Goal: Task Accomplishment & Management: Manage account settings

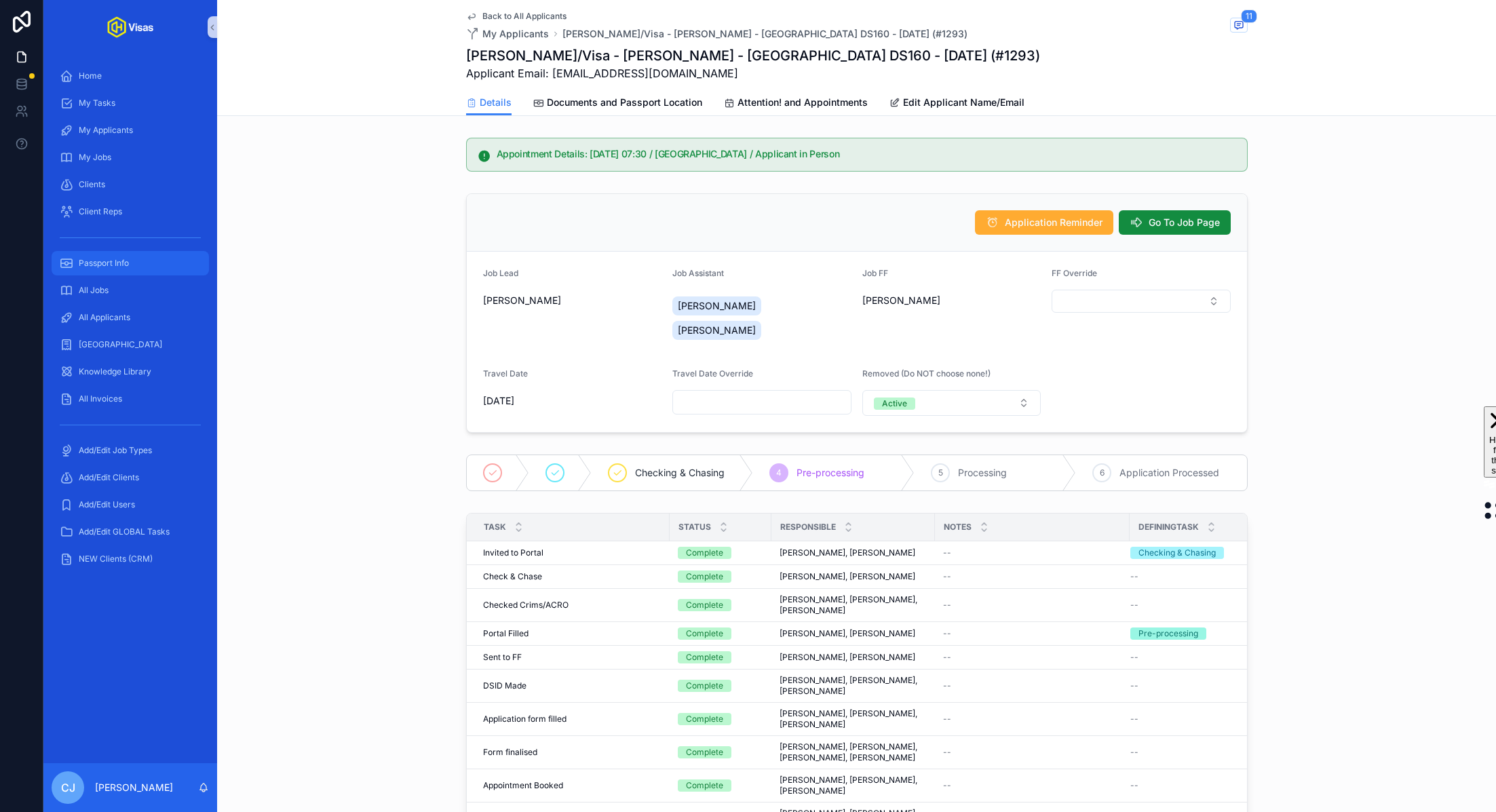
click at [99, 267] on span "Passport Info" at bounding box center [104, 263] width 51 height 11
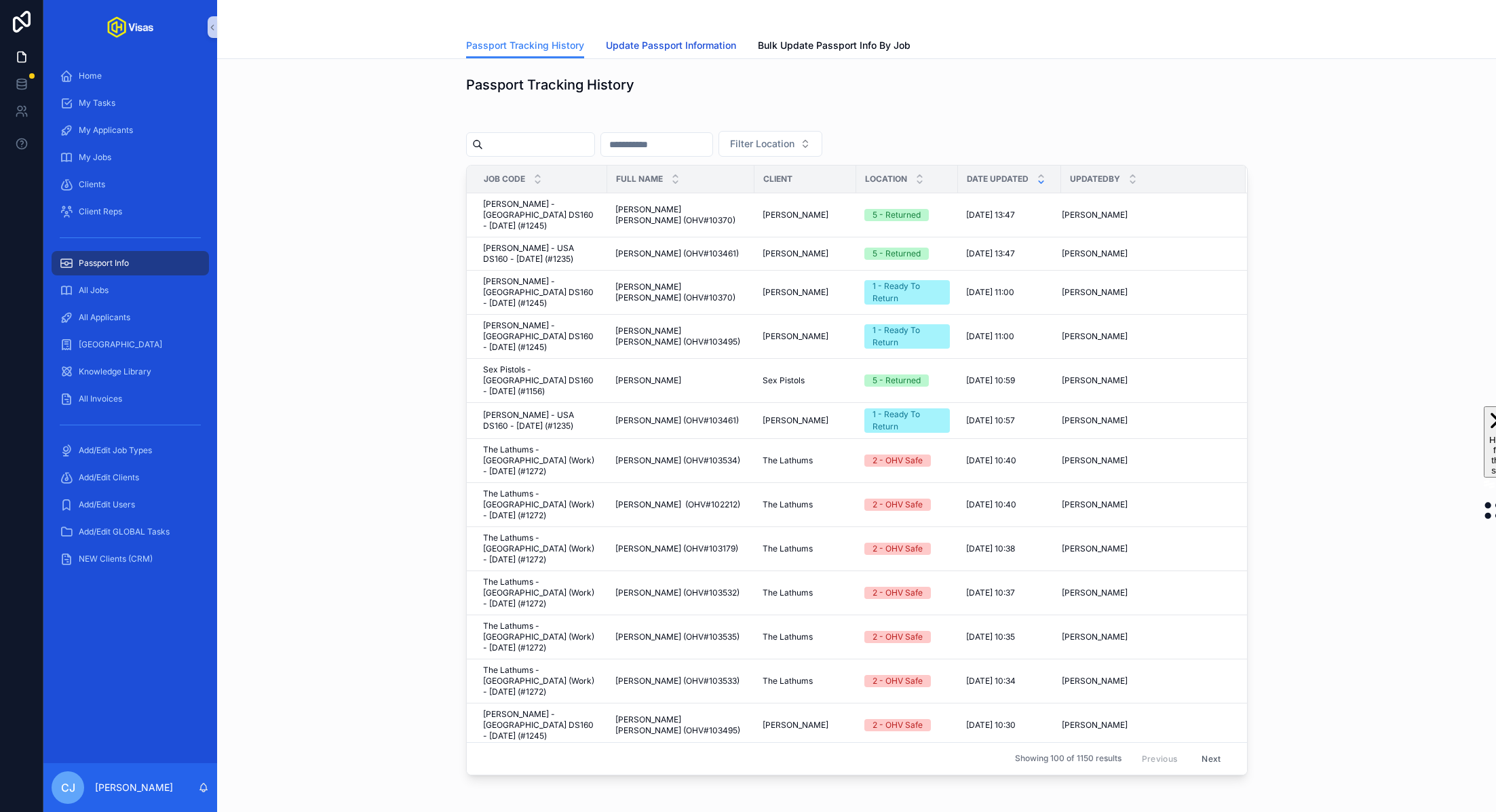
click at [713, 58] on link "Update Passport Information" at bounding box center [671, 46] width 130 height 27
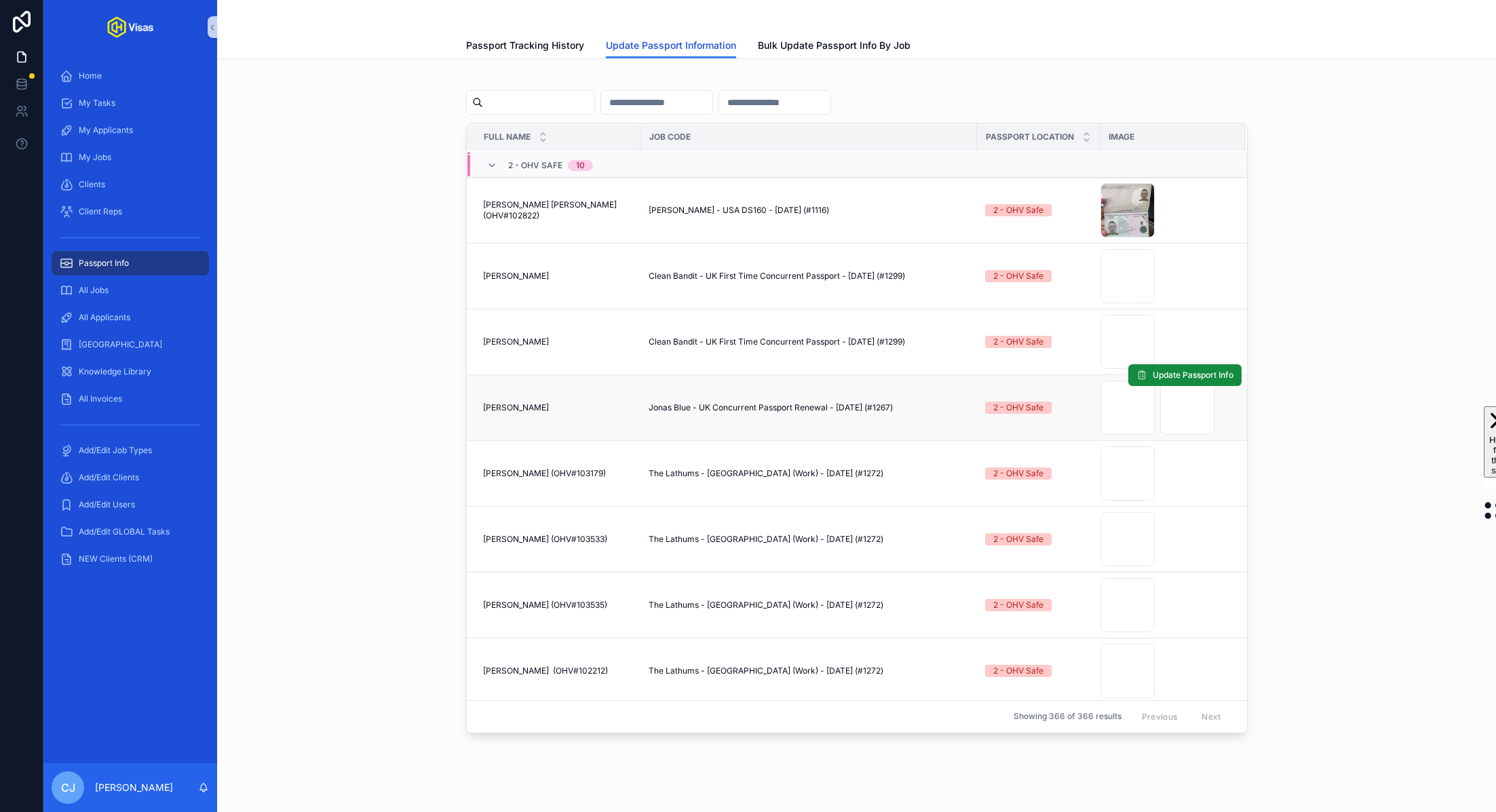
scroll to position [344, 0]
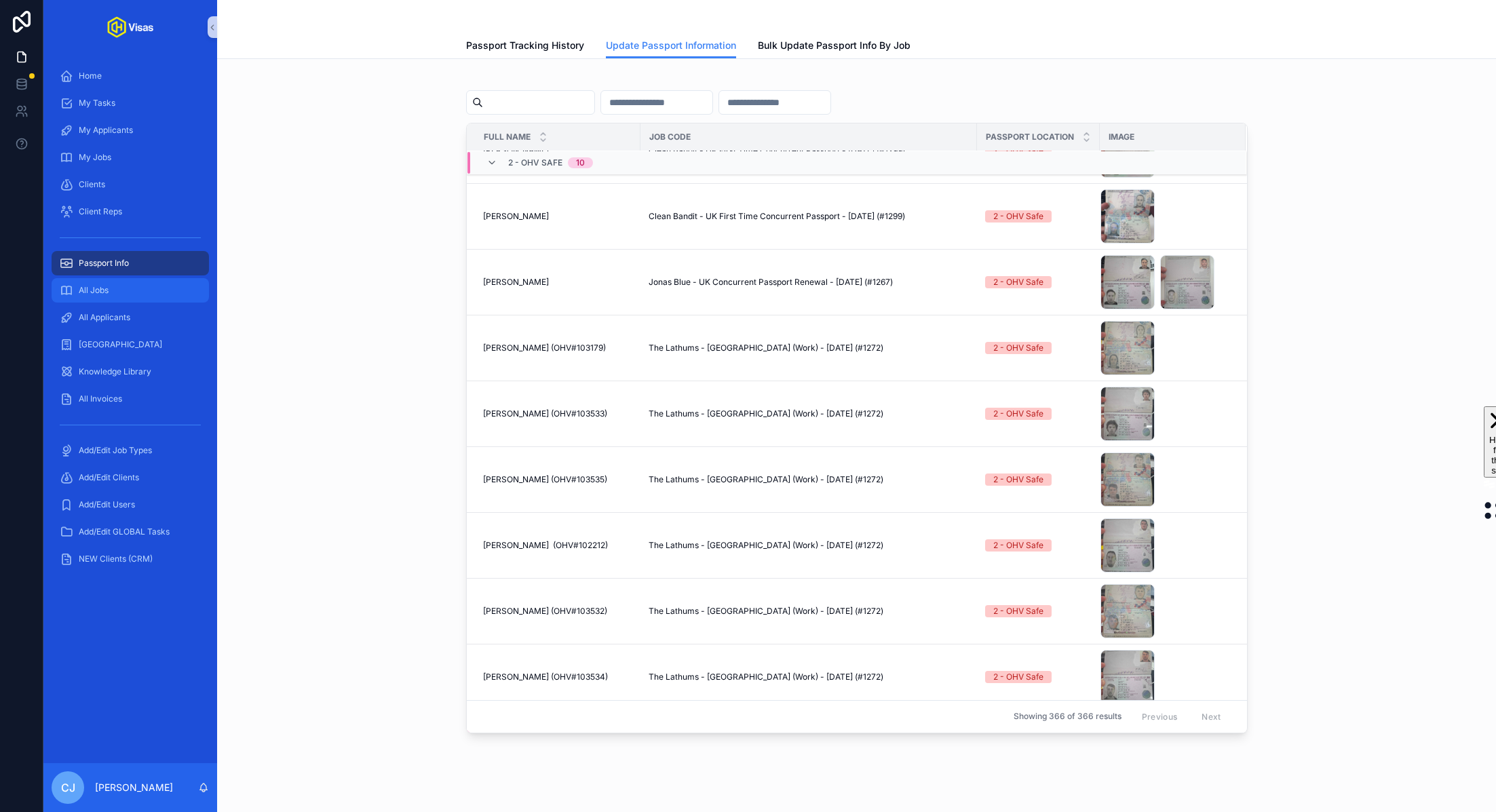
click at [80, 289] on span "All Jobs" at bounding box center [94, 289] width 30 height 11
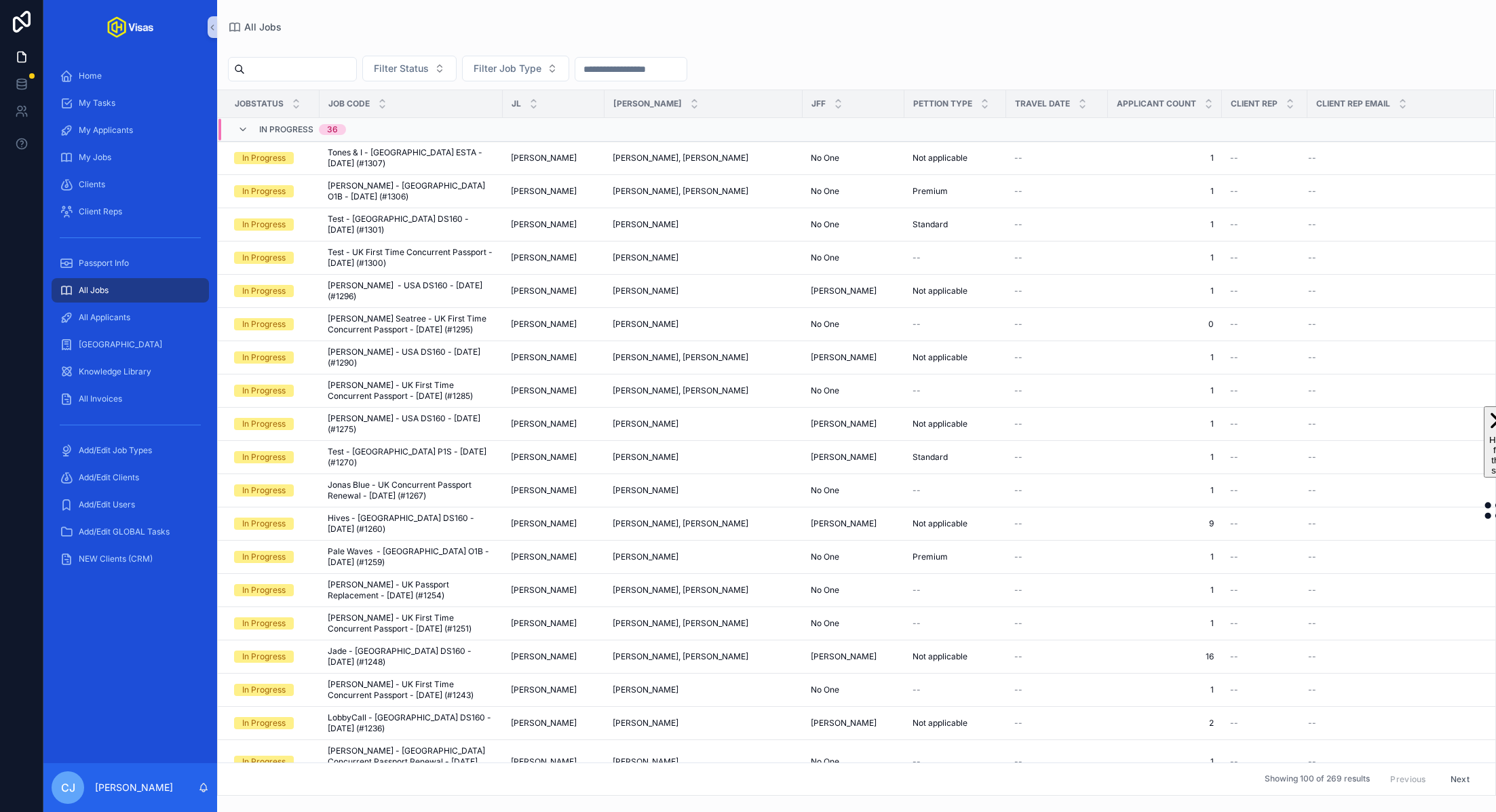
click at [317, 64] on input "scrollable content" at bounding box center [300, 68] width 111 height 19
type input "*******"
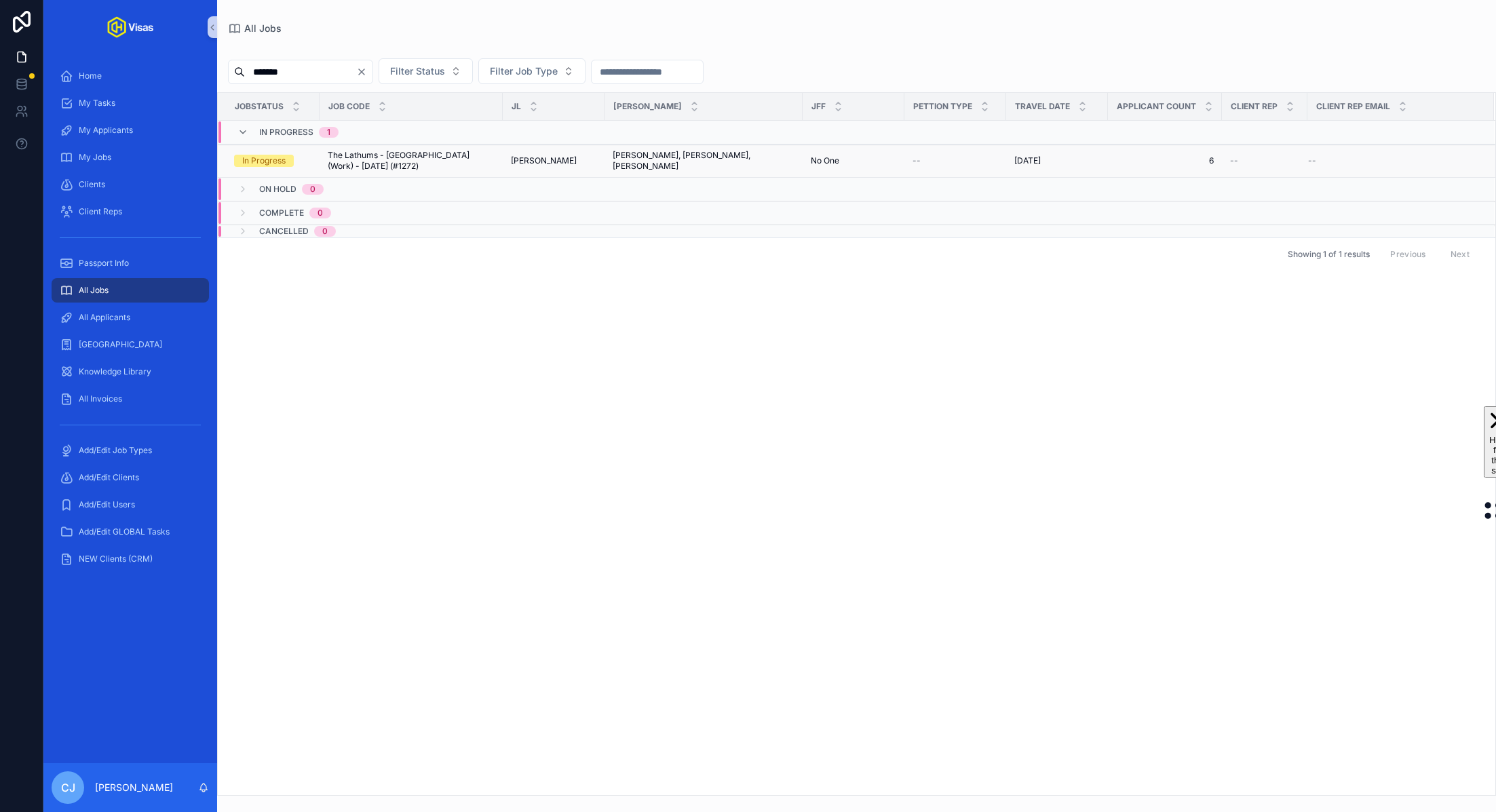
click at [356, 152] on span "The Lathums - Japan (Work) - Jul/25 (#1272)" at bounding box center [411, 161] width 167 height 22
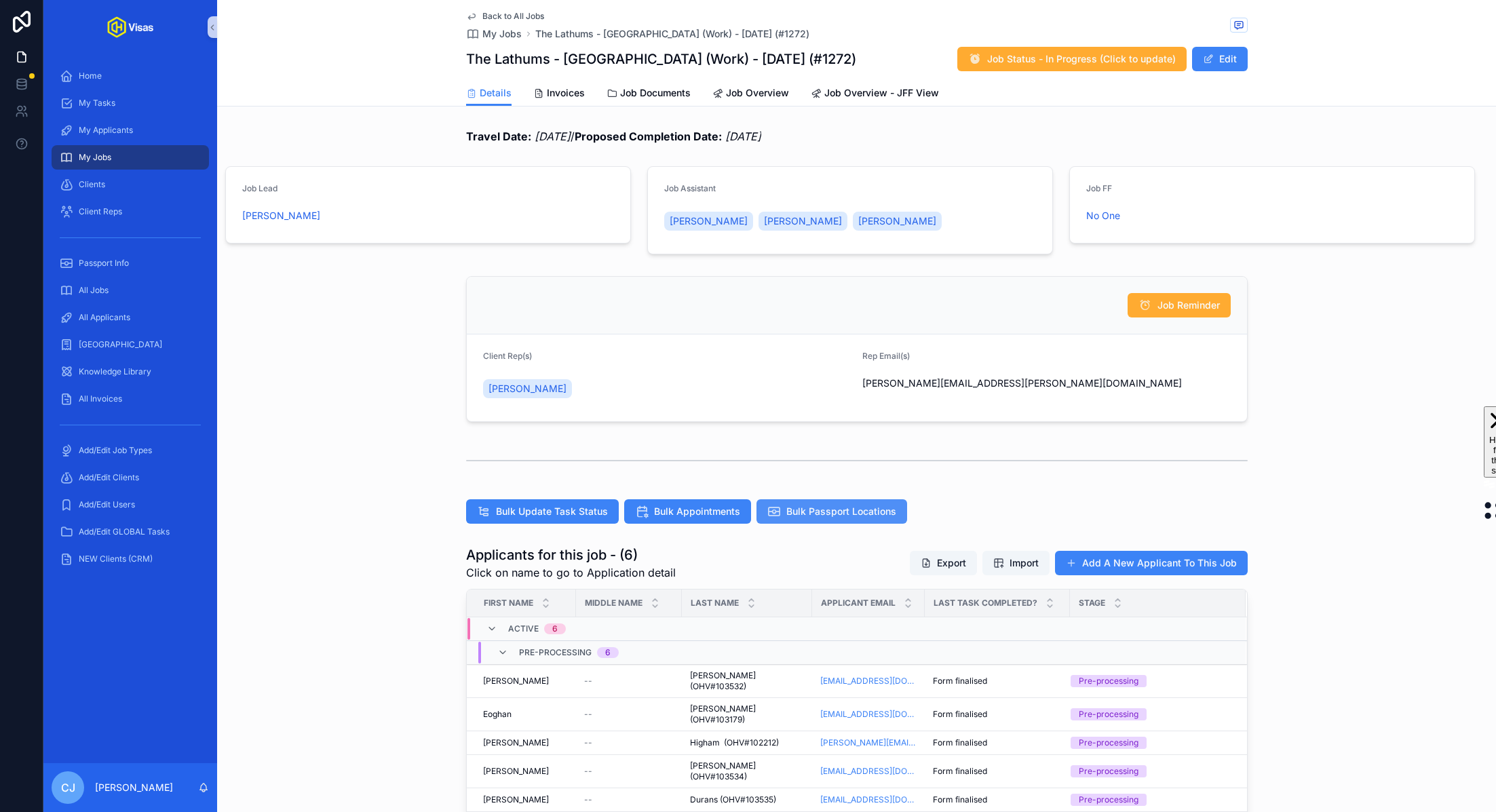
click at [858, 505] on span "Bulk Passport Locations" at bounding box center [841, 511] width 110 height 14
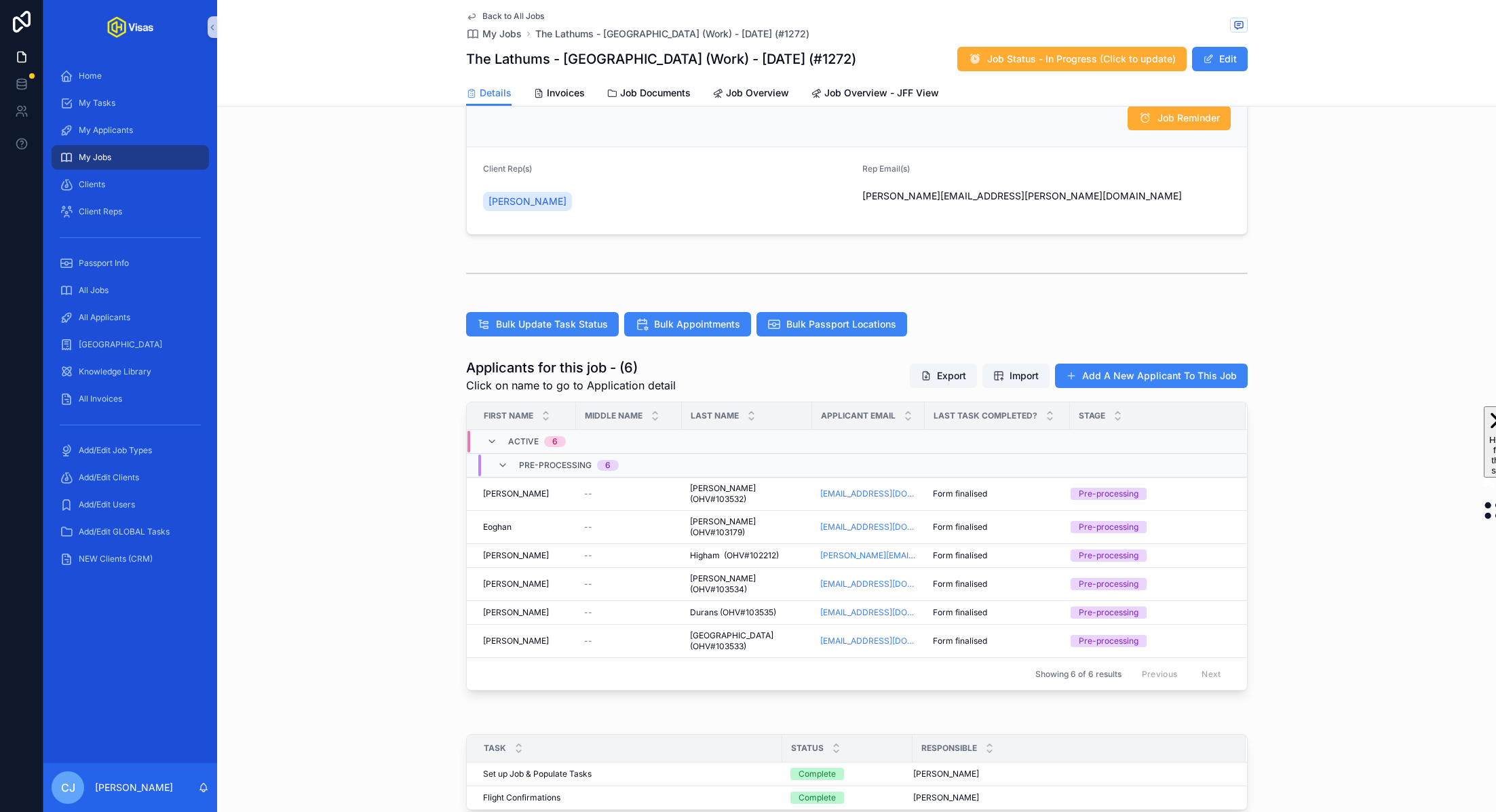
scroll to position [212, 0]
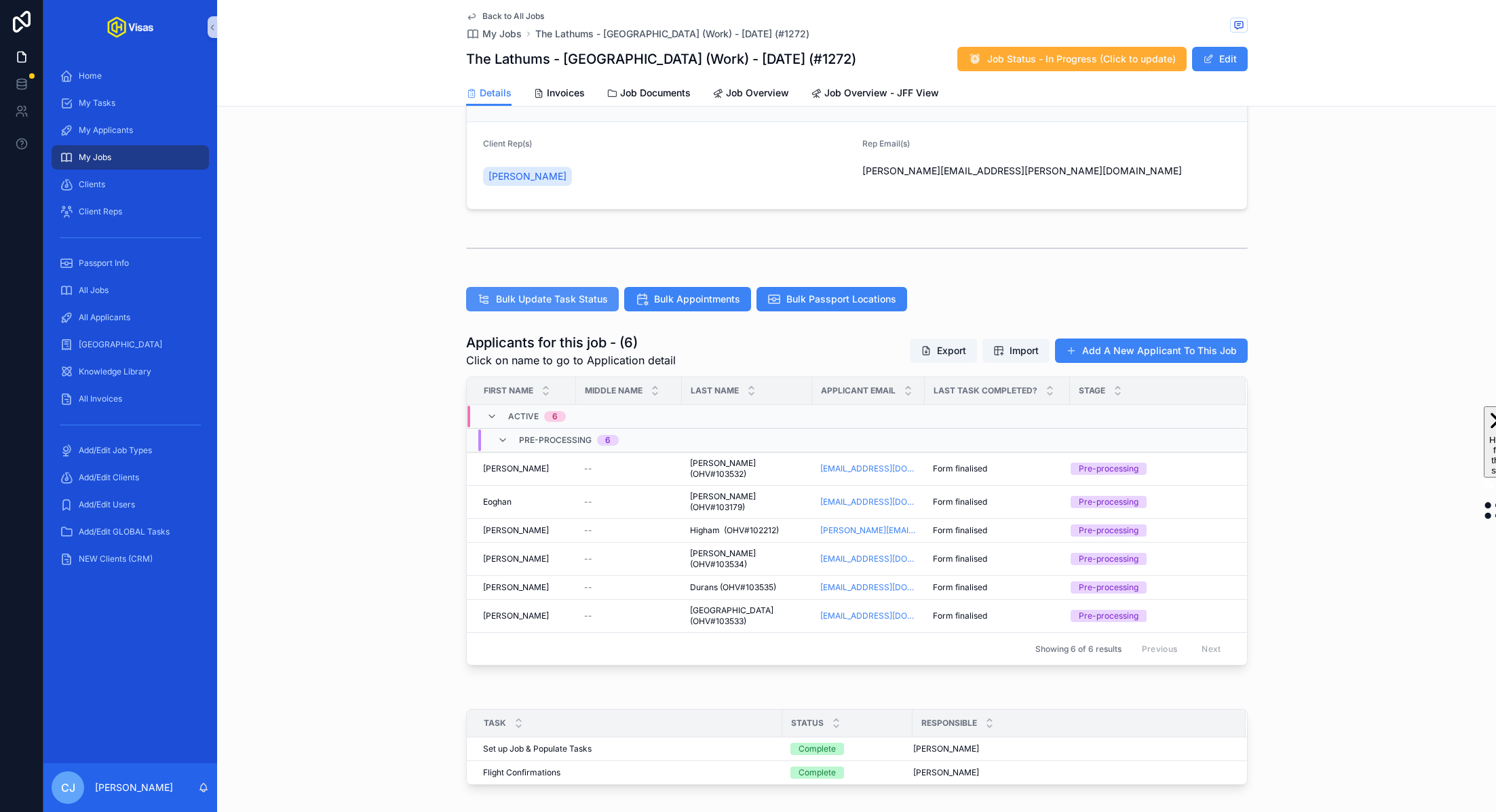
click at [535, 302] on span "Bulk Update Task Status" at bounding box center [551, 299] width 112 height 14
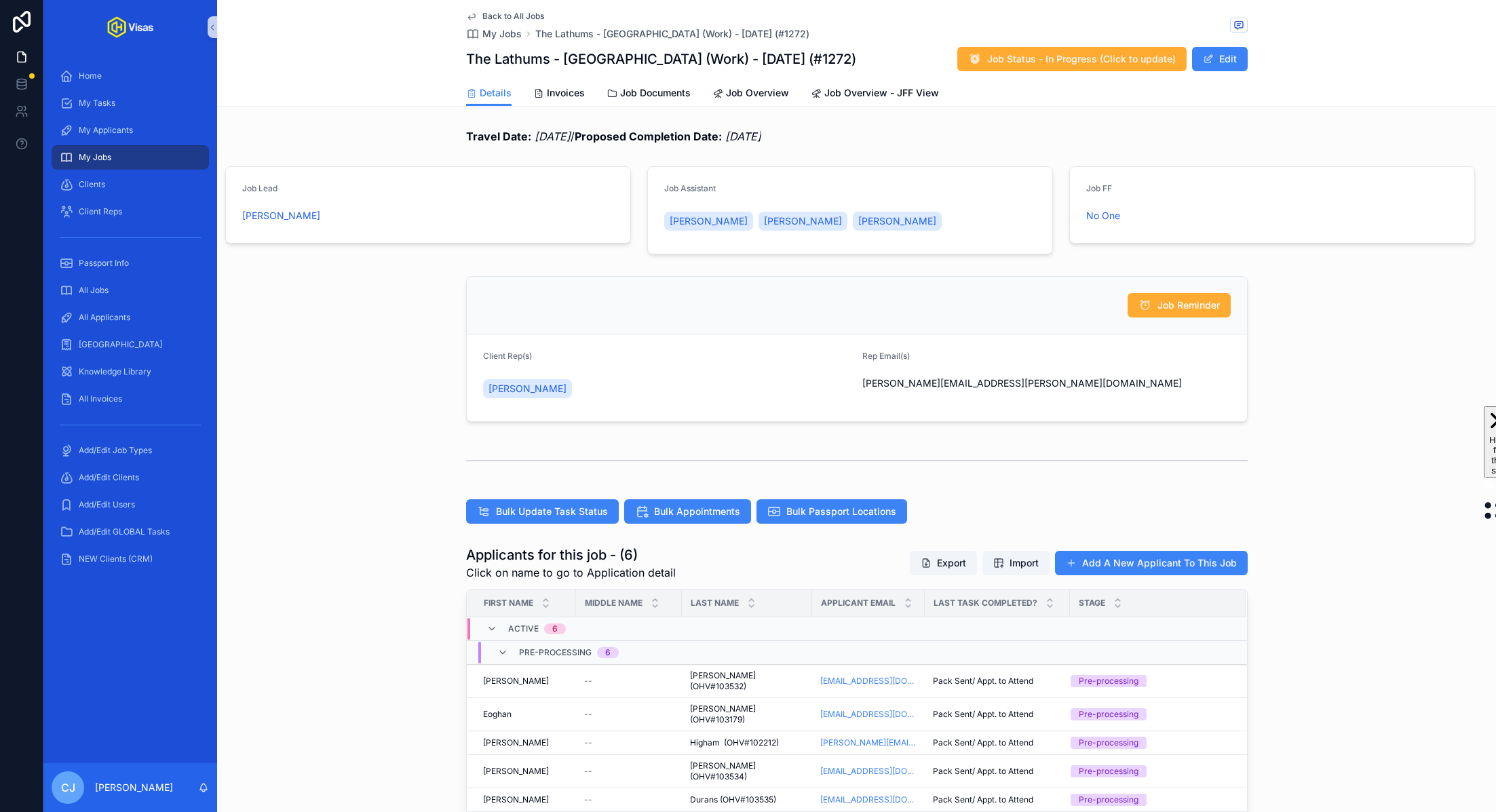
scroll to position [236, 0]
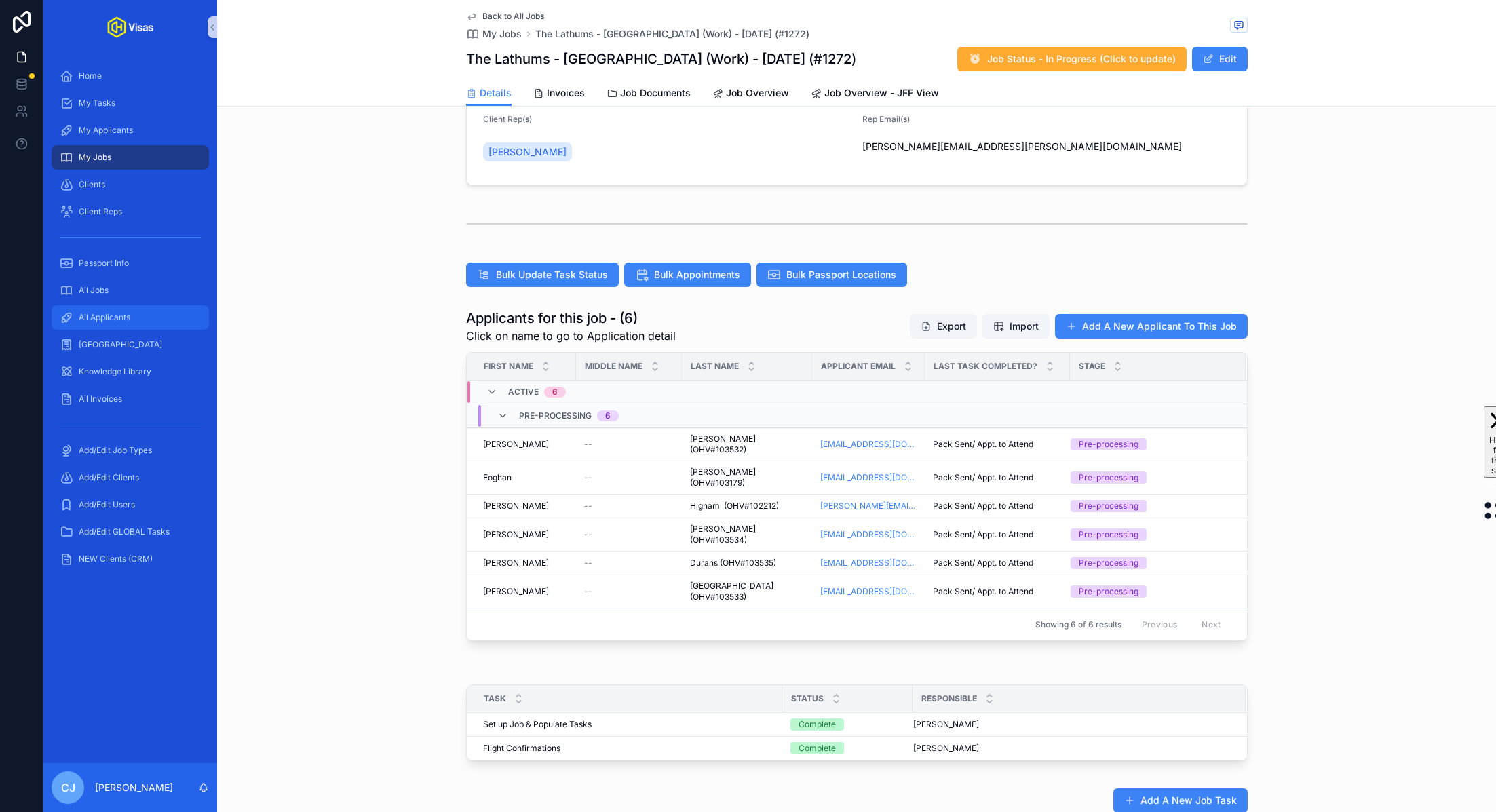
click at [99, 318] on span "All Applicants" at bounding box center [104, 317] width 51 height 11
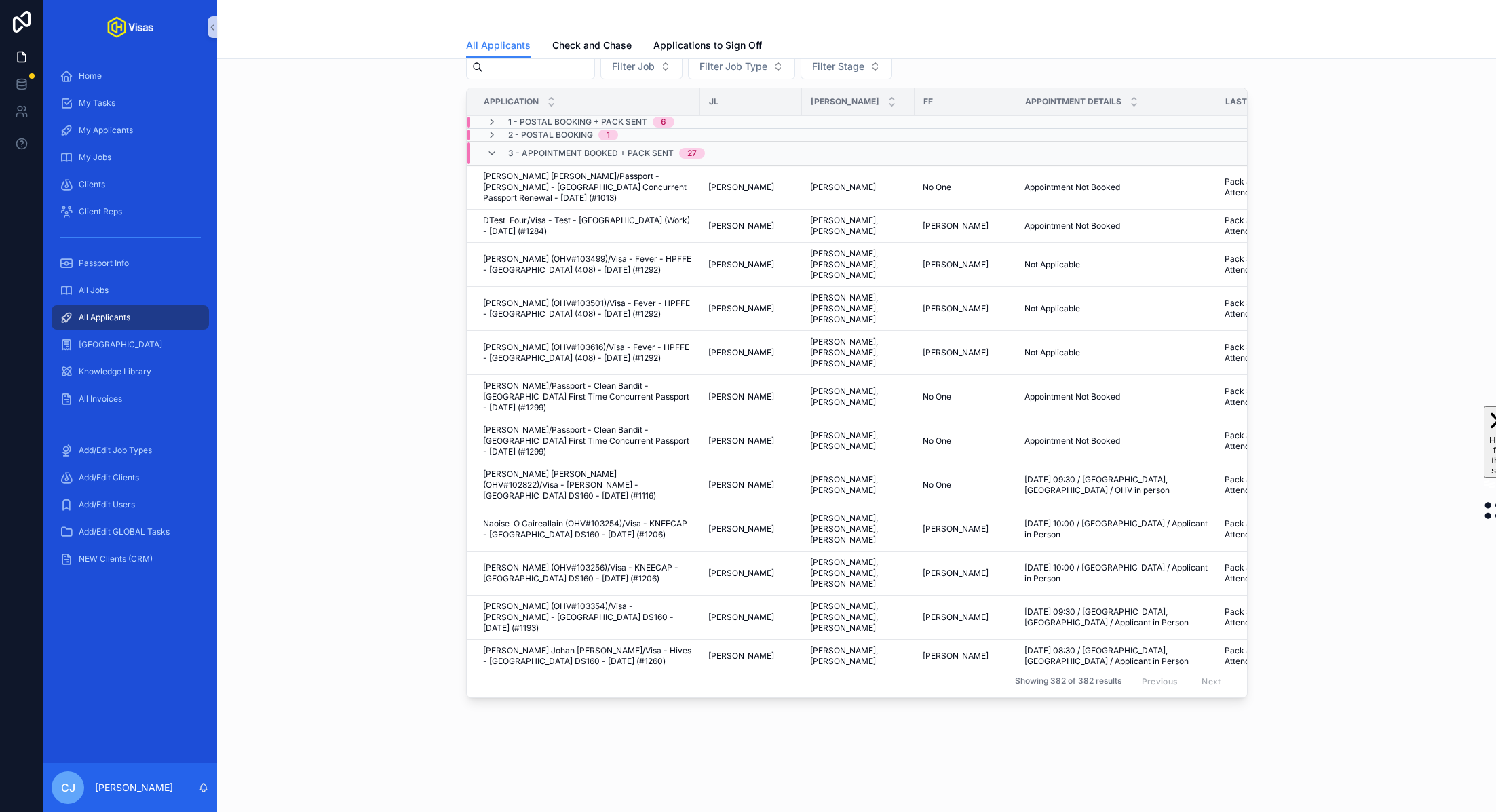
click at [537, 77] on input "scrollable content" at bounding box center [538, 67] width 111 height 19
paste input "******"
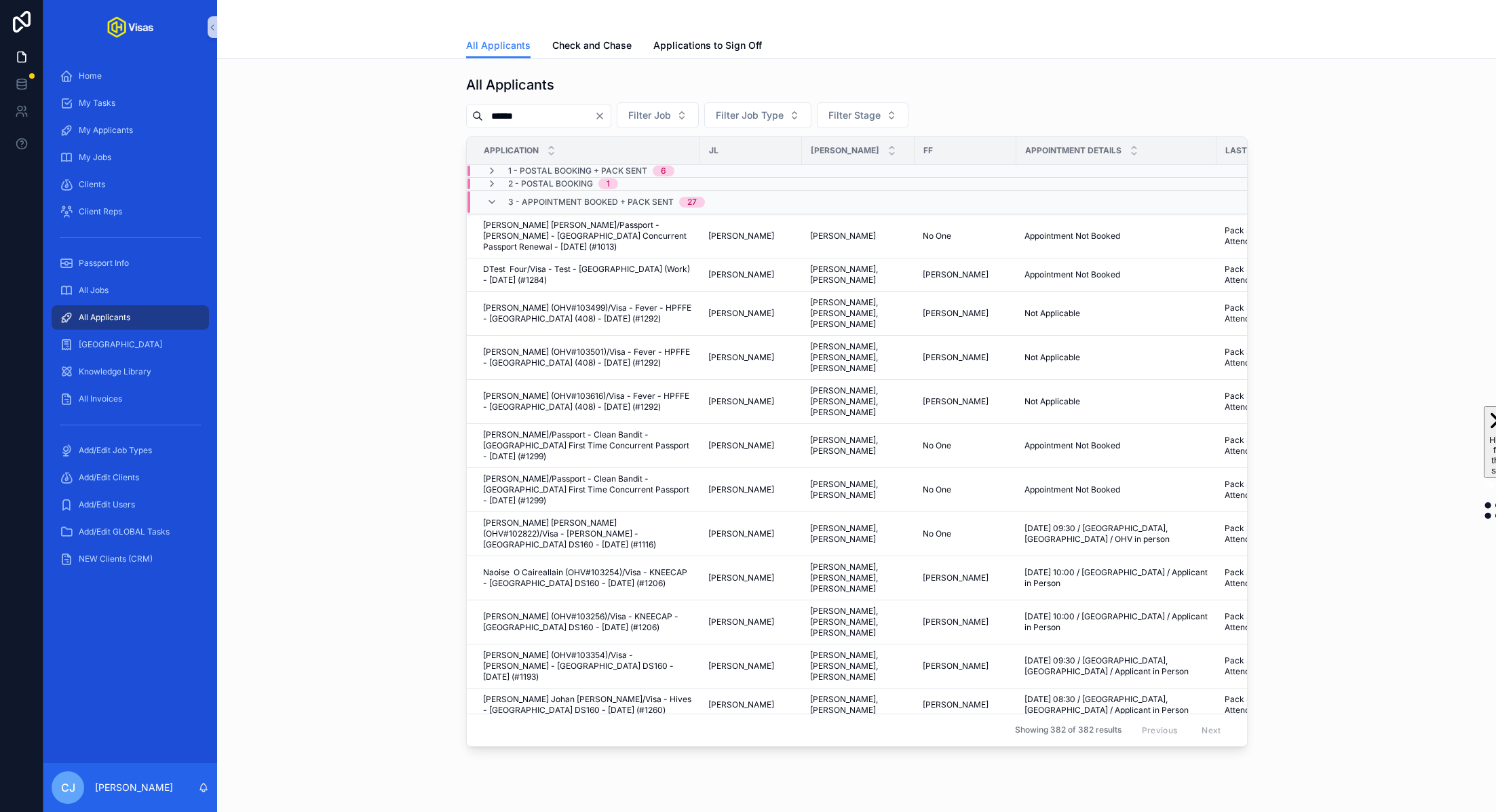
type input "******"
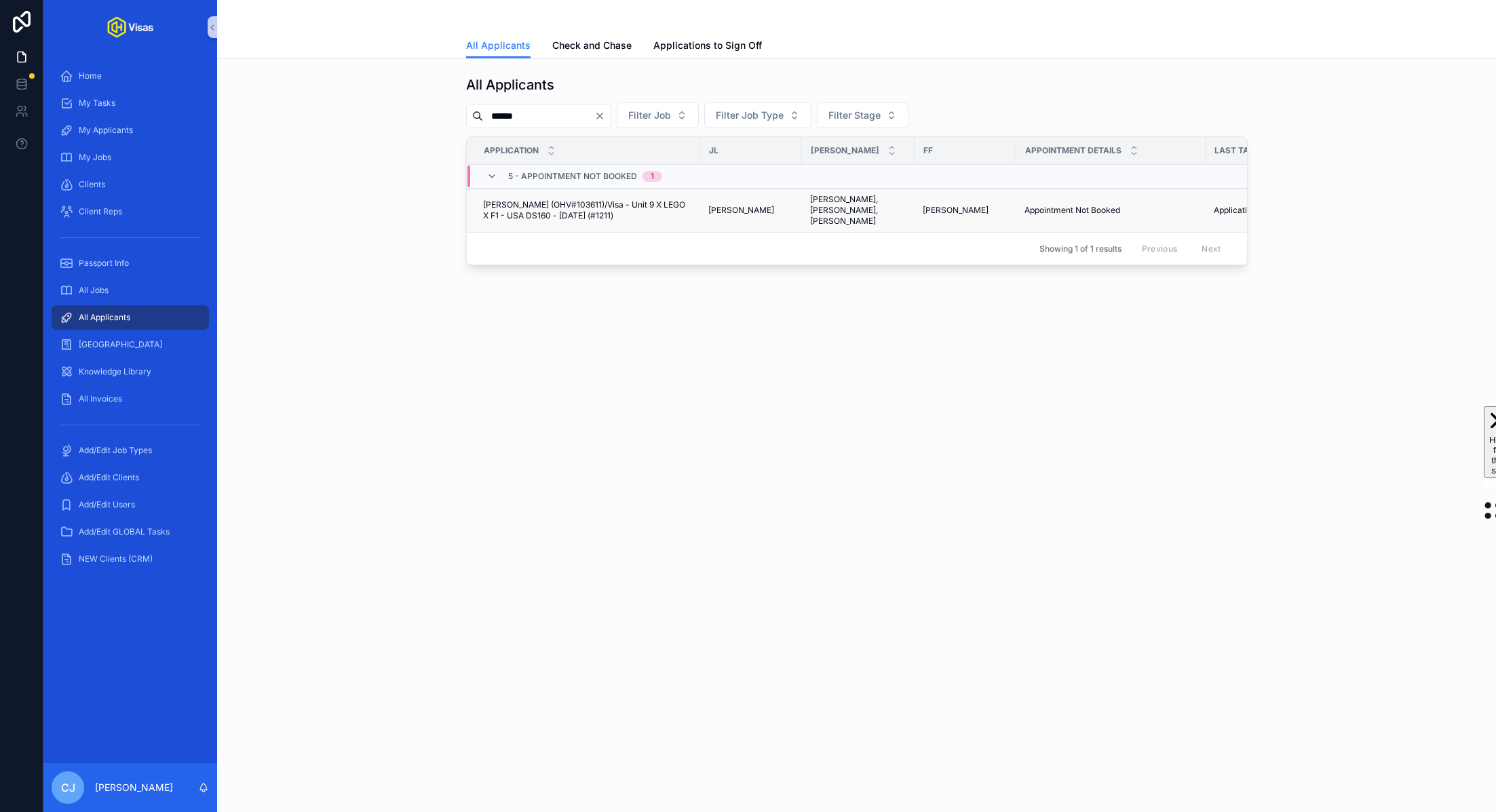
click at [523, 212] on span "Billy Joshua Mullins (OHV#103611)/Visa - Unit 9 X LEGO X F1 - USA DS160 - Jun/2…" at bounding box center [587, 210] width 209 height 22
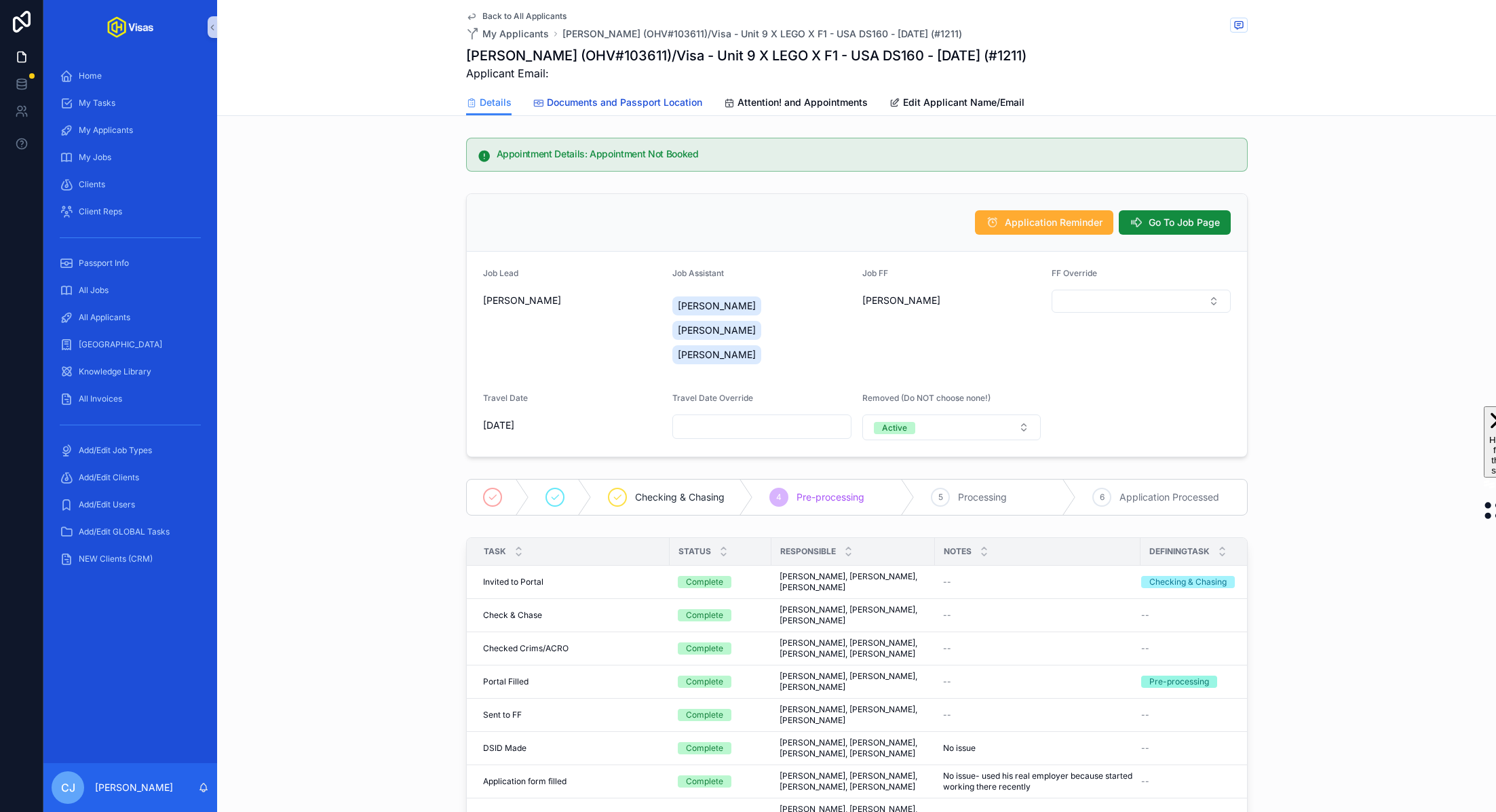
click at [597, 104] on span "Documents and Passport Location" at bounding box center [624, 102] width 156 height 14
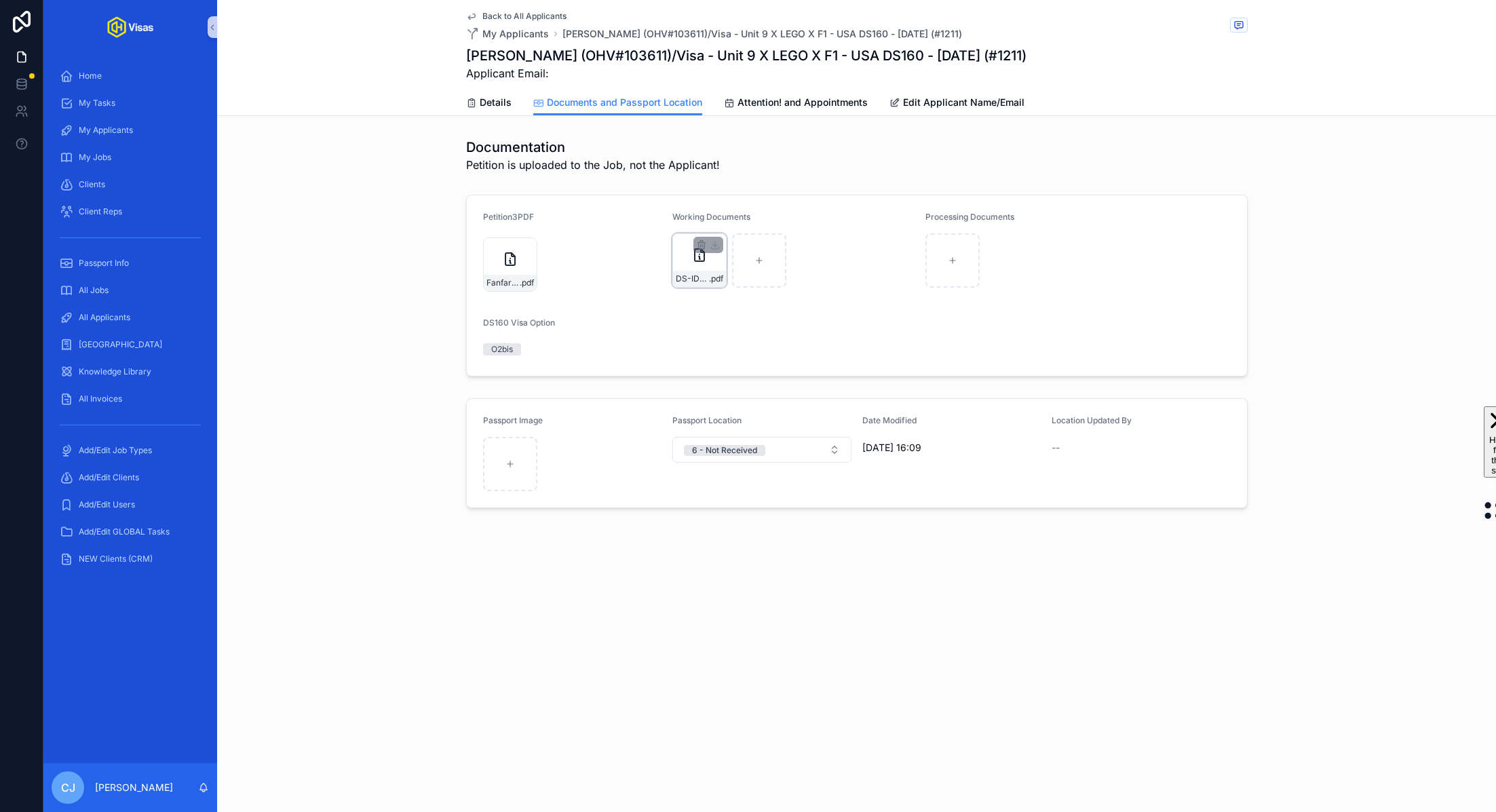
click at [682, 285] on div "DS-ID-MULLINS .pdf" at bounding box center [699, 279] width 53 height 16
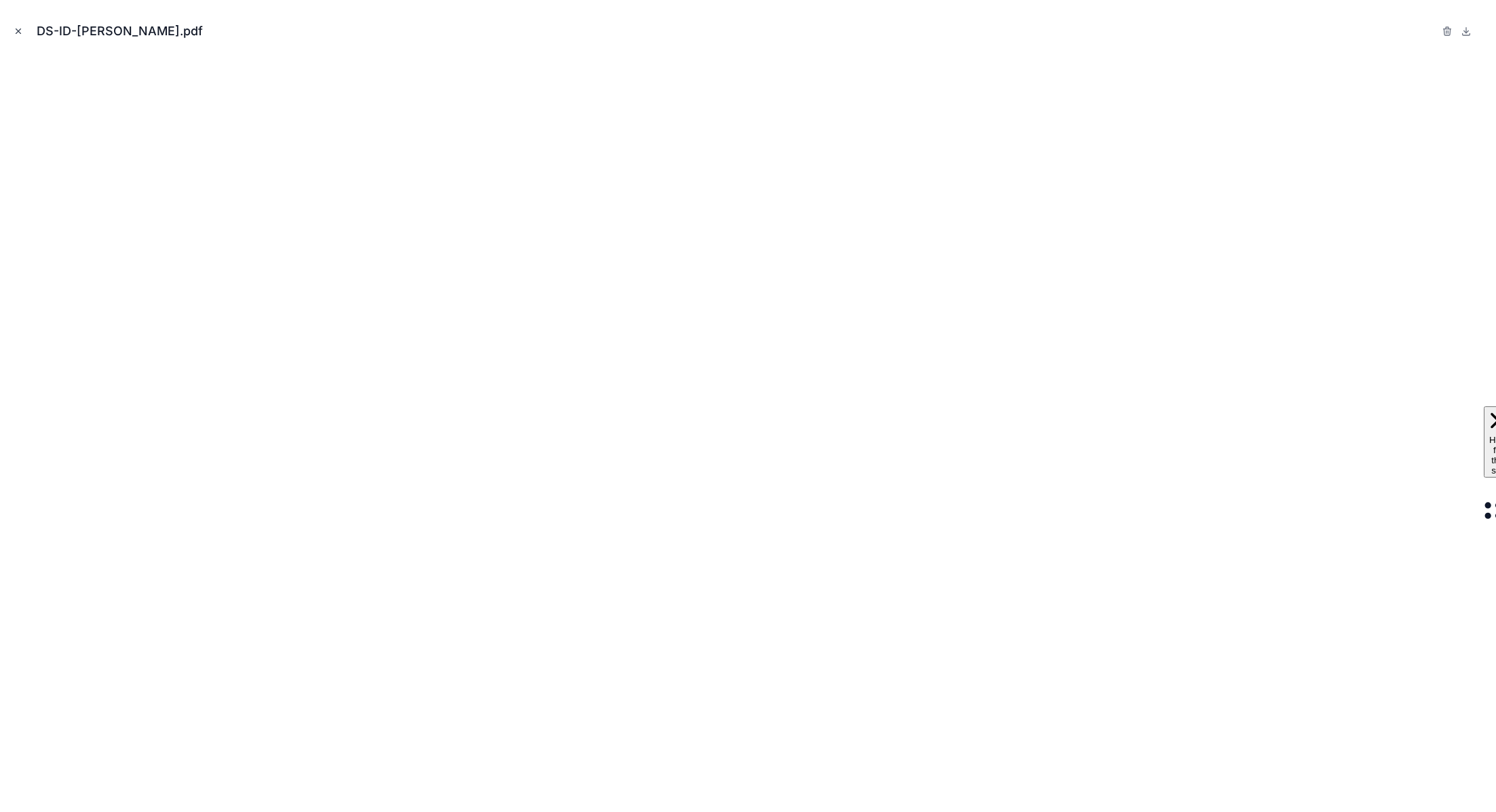
click at [14, 30] on icon "Close modal" at bounding box center [19, 31] width 10 height 10
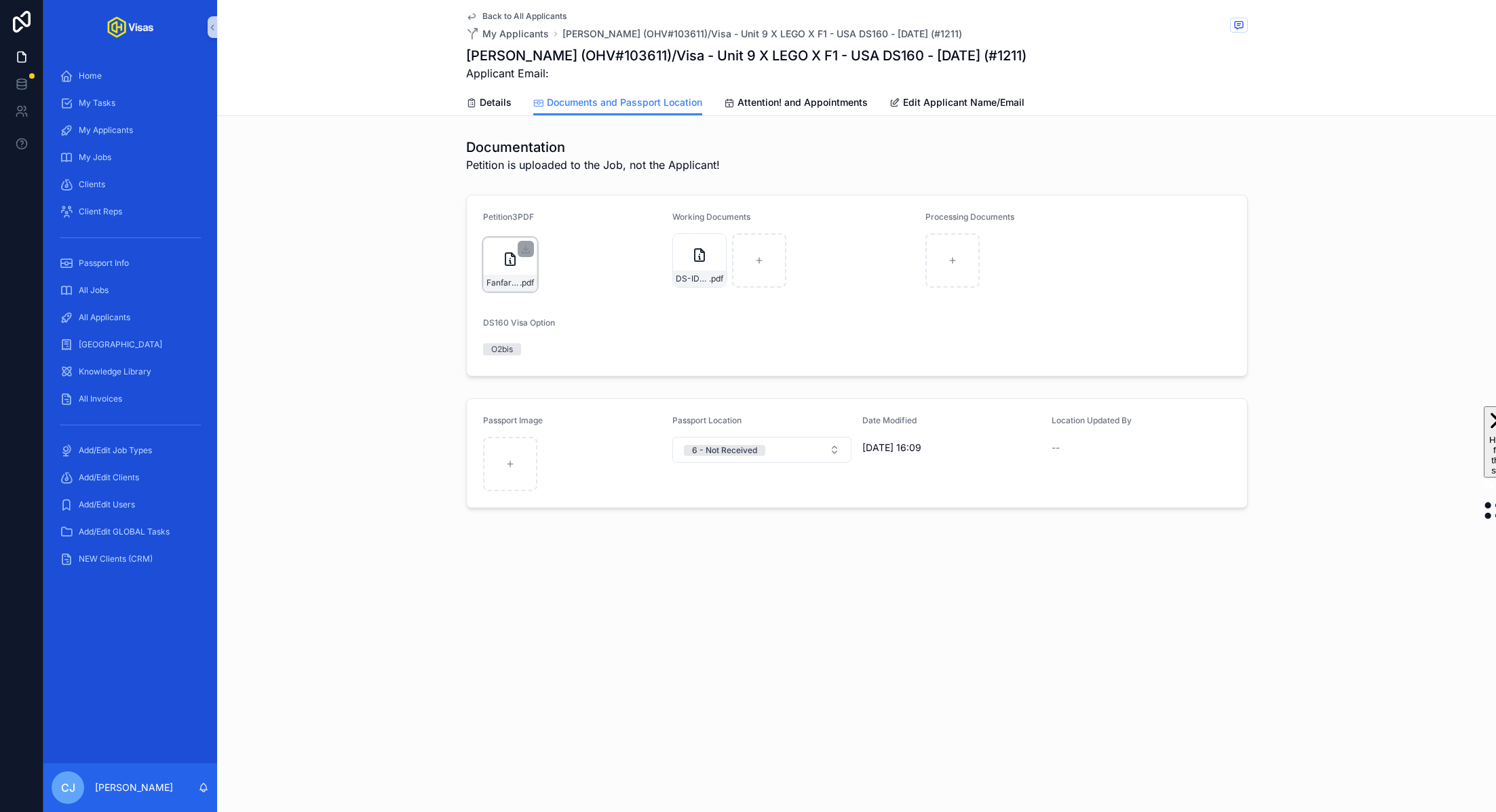
click at [520, 276] on div "Fanfare-Projects-Mail---IOE8819066899 .pdf" at bounding box center [510, 283] width 53 height 16
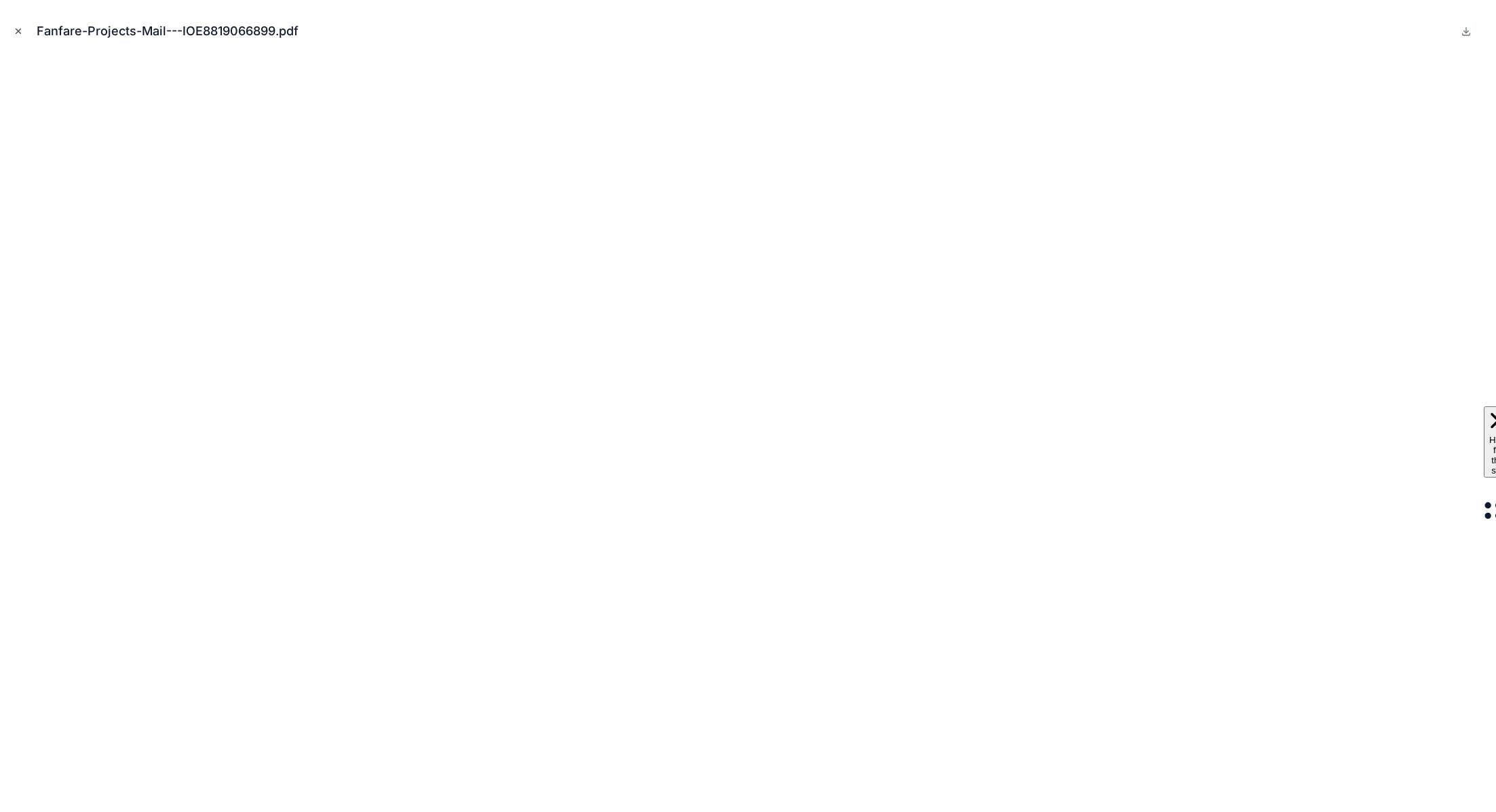
click at [16, 33] on icon "Close modal" at bounding box center [19, 32] width 5 height 5
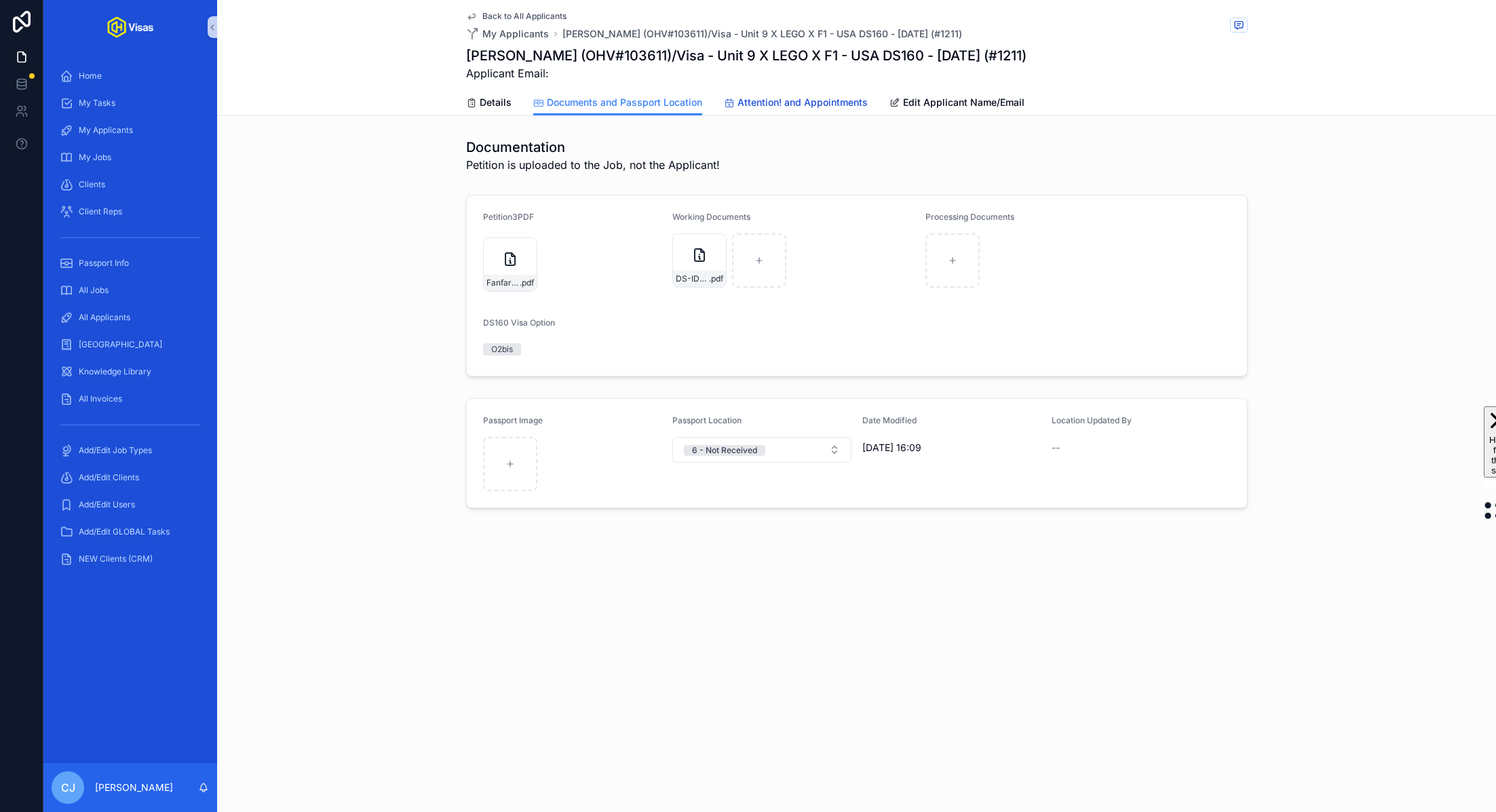
click at [757, 95] on span "Attention! and Appointments" at bounding box center [802, 102] width 130 height 14
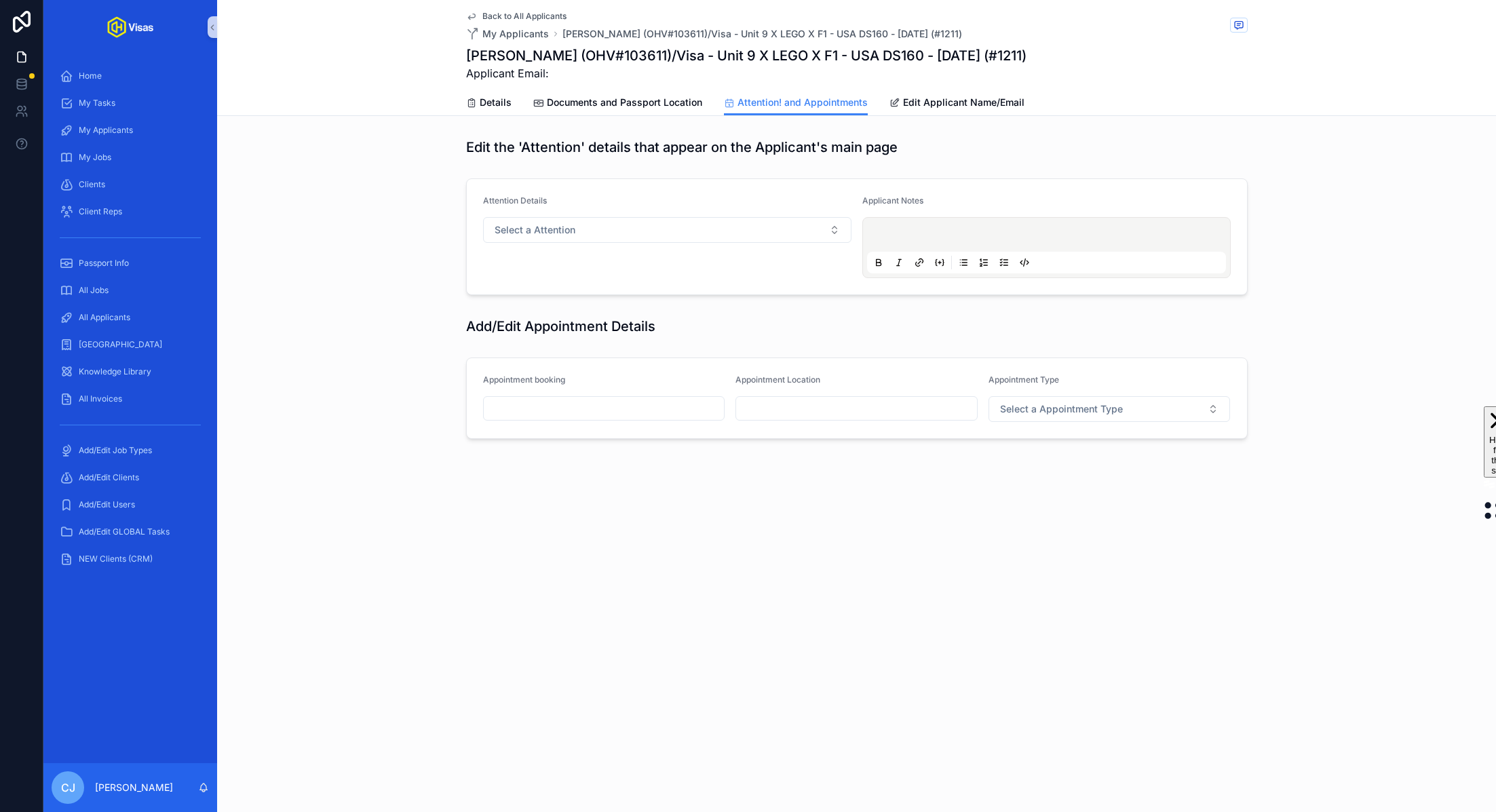
click at [785, 406] on input "scrollable content" at bounding box center [856, 408] width 241 height 19
type input "**********"
click at [1061, 402] on span "Select a Appointment Type" at bounding box center [1061, 408] width 123 height 14
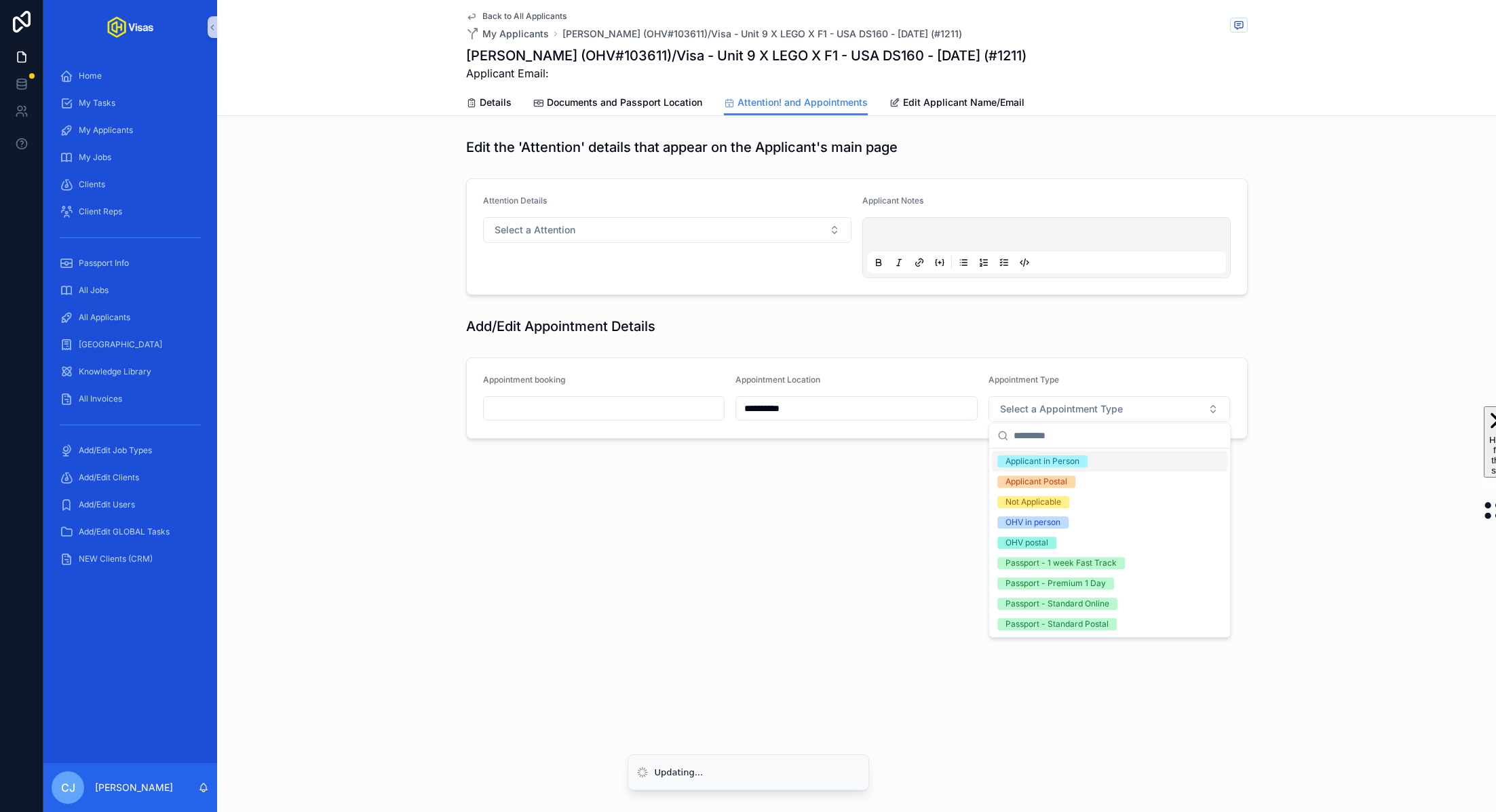
click at [1072, 461] on div "Applicant in Person" at bounding box center [1042, 461] width 74 height 12
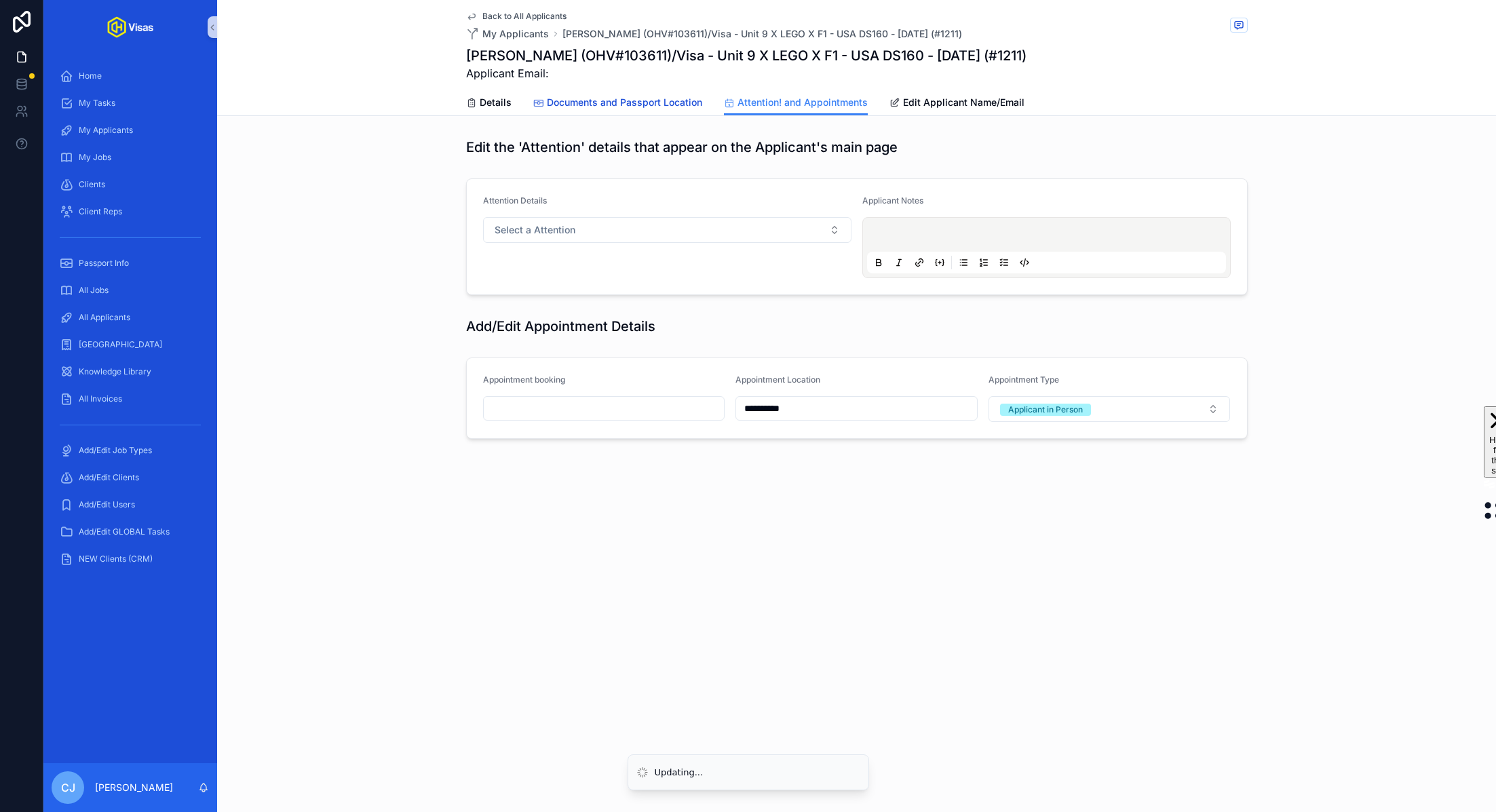
click at [668, 94] on link "Documents and Passport Location" at bounding box center [617, 104] width 169 height 27
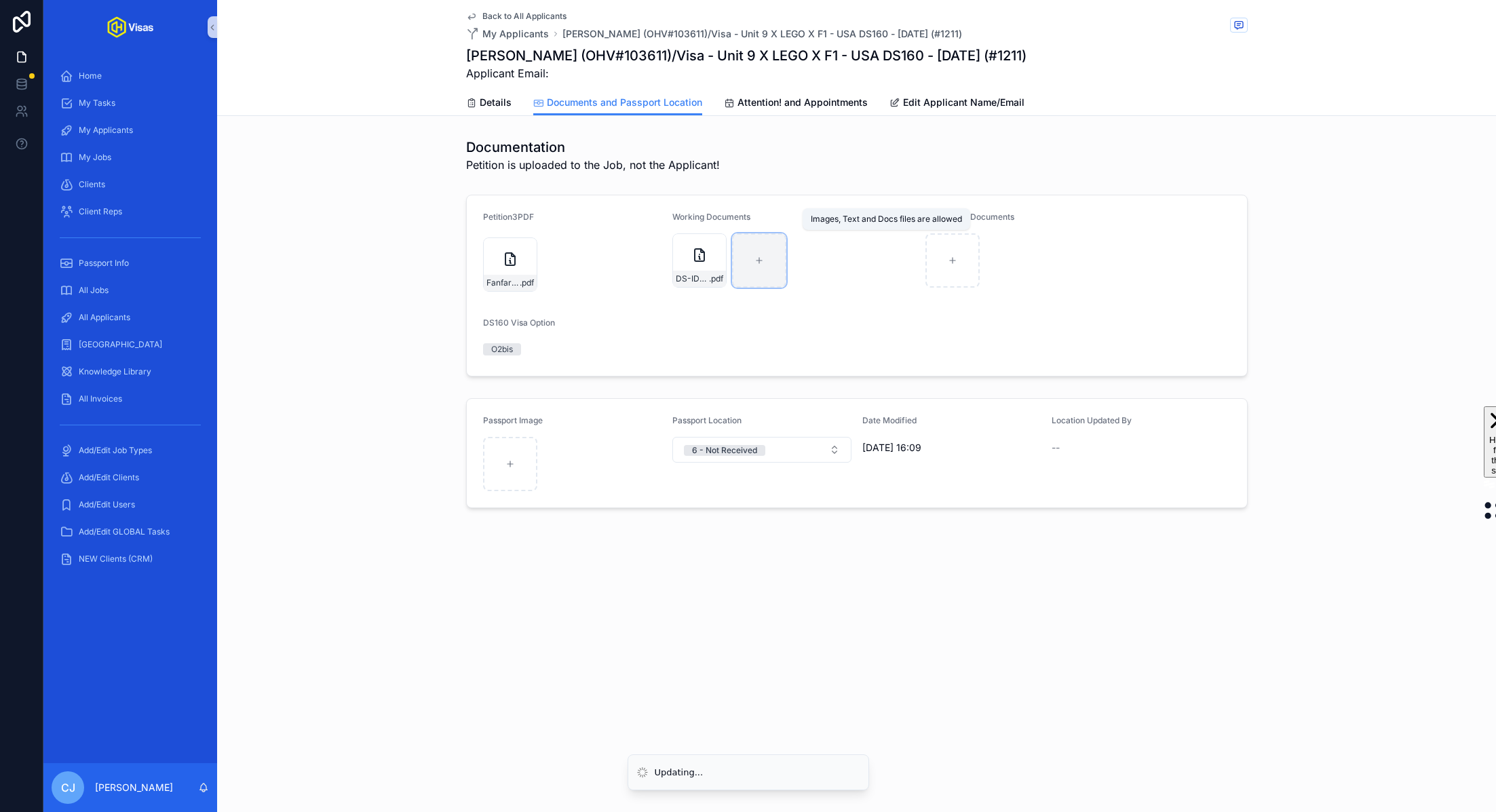
click at [772, 279] on div "scrollable content" at bounding box center [759, 260] width 55 height 55
type input "**********"
click at [960, 261] on div "scrollable content" at bounding box center [952, 260] width 55 height 55
type input "**********"
click at [491, 104] on span "Details" at bounding box center [495, 102] width 32 height 14
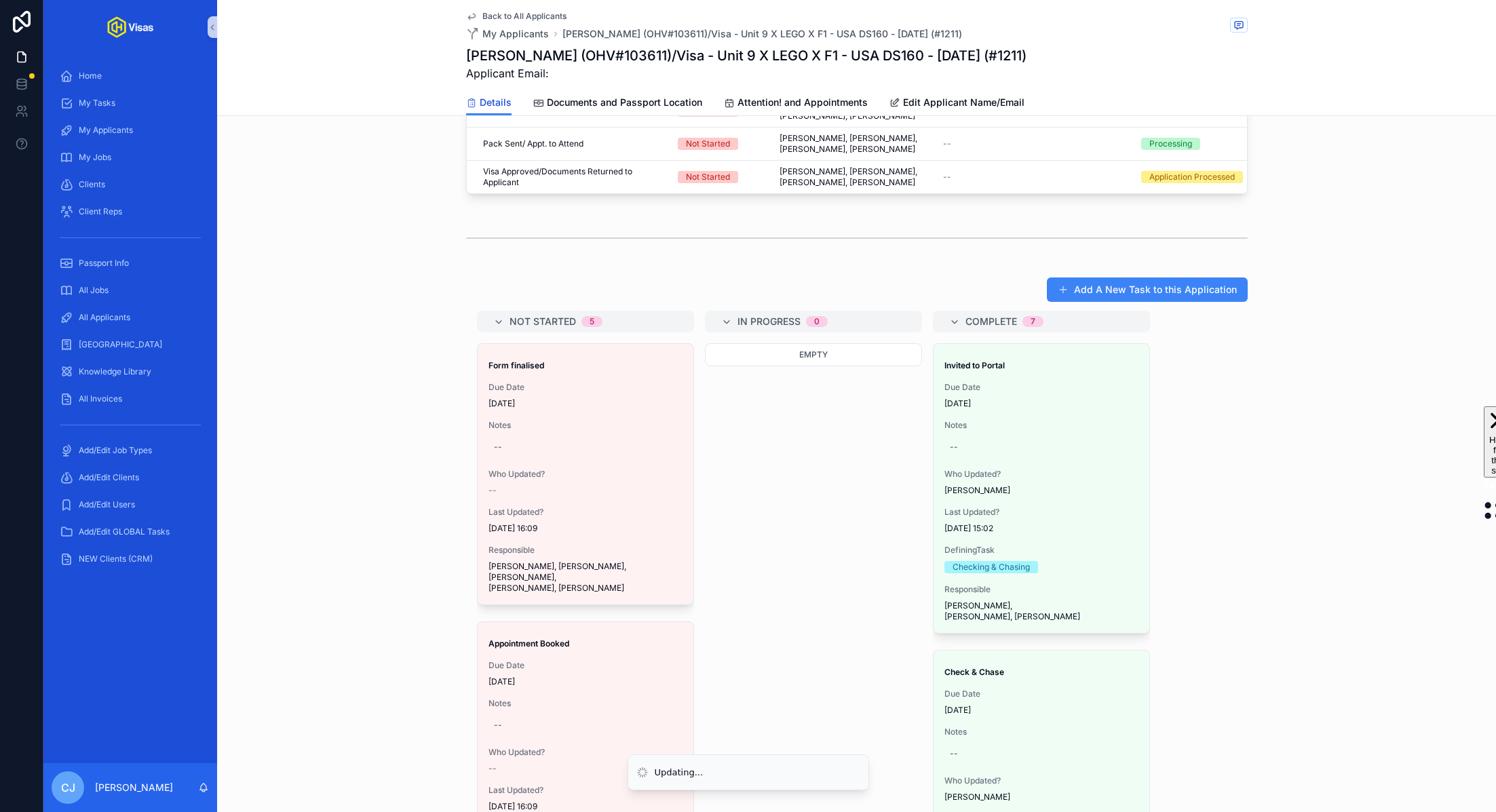
scroll to position [859, 0]
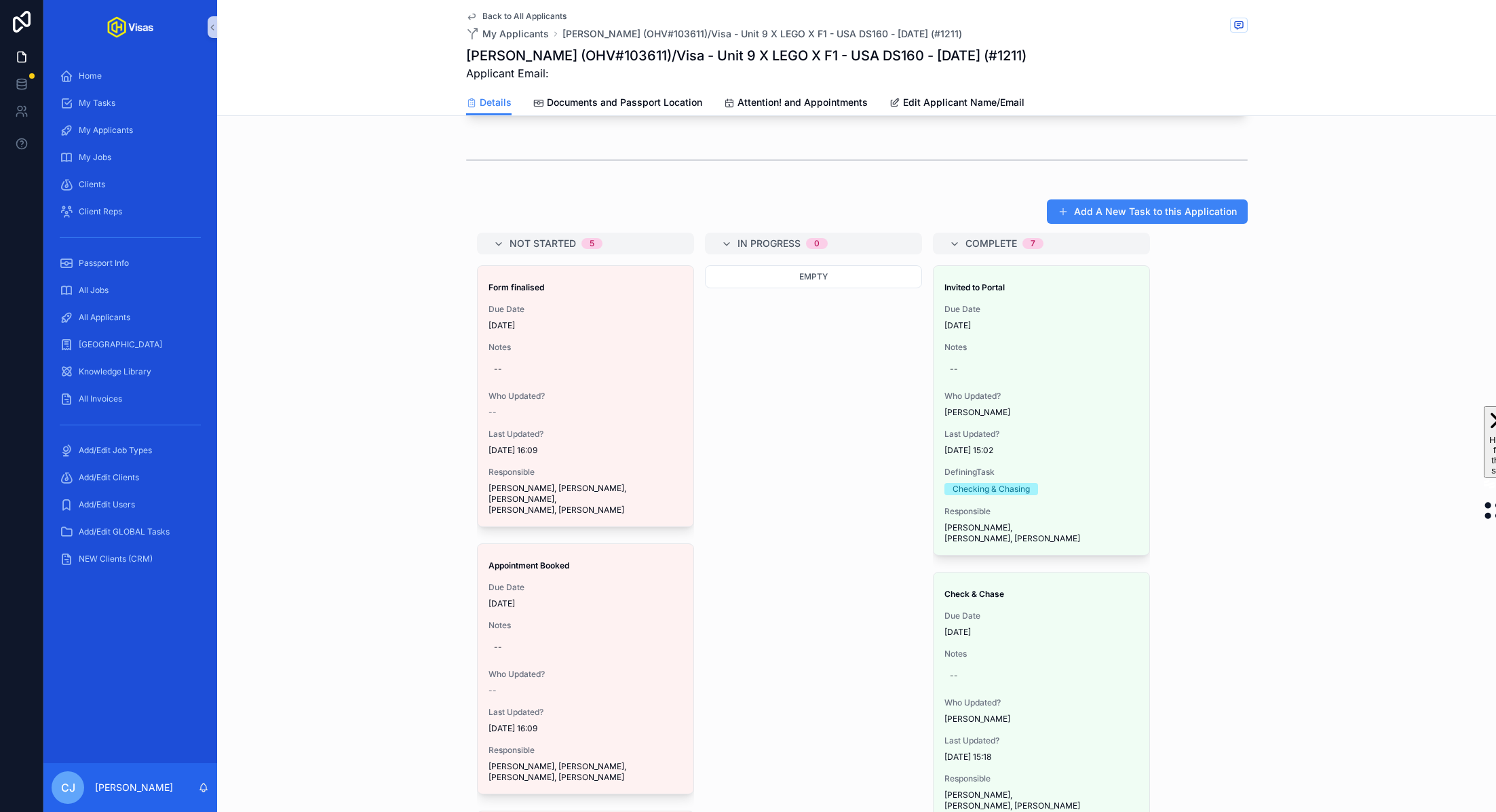
drag, startPoint x: 567, startPoint y: 362, endPoint x: 382, endPoint y: 0, distance: 406.5
click at [575, 55] on h1 "Billy Joshua Mullins (OHV#103611)/Visa - Unit 9 X LEGO X F1 - USA DS160 - Jun/2…" at bounding box center [746, 55] width 560 height 19
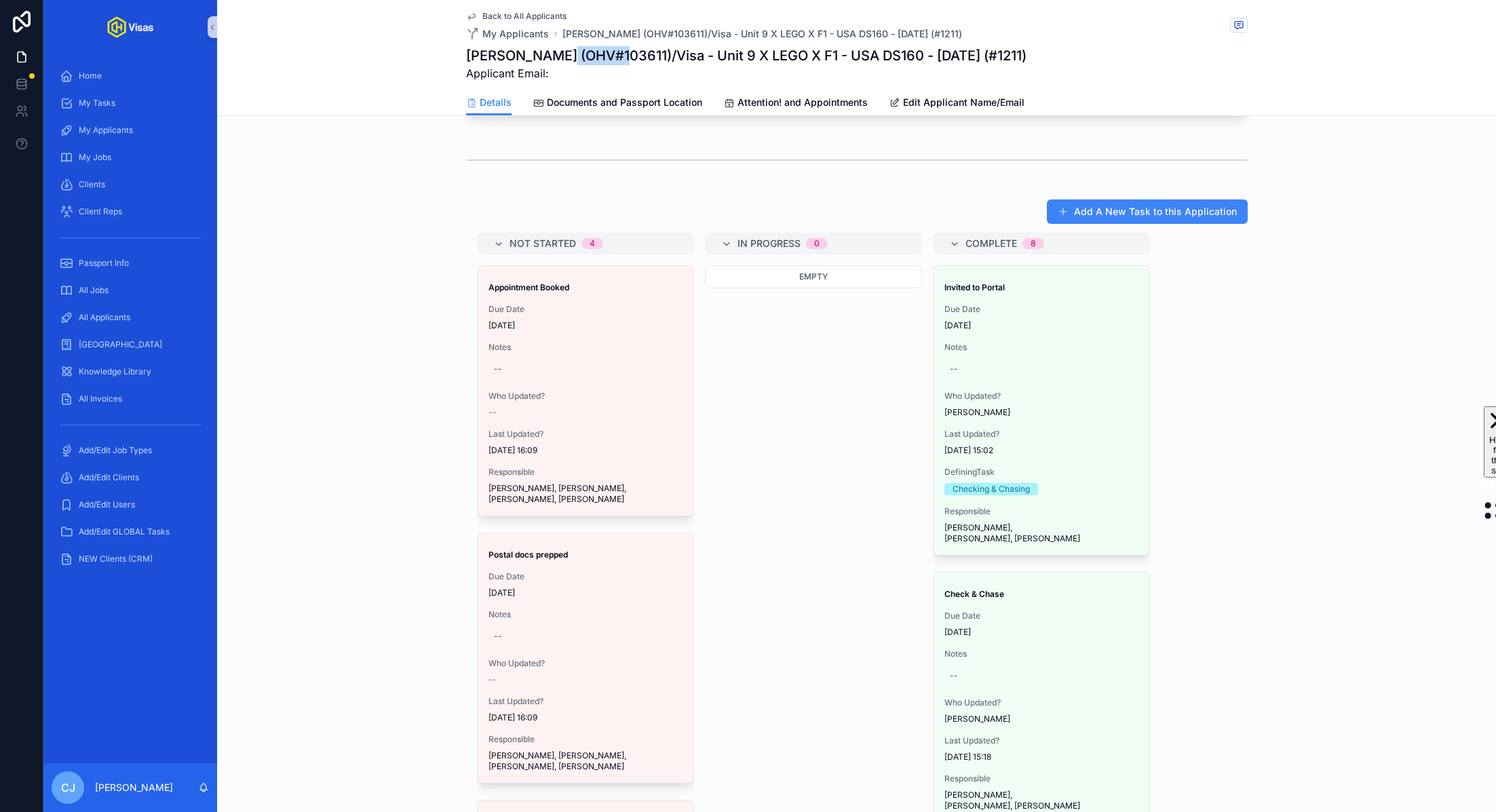
click at [575, 55] on h1 "Billy Joshua Mullins (OHV#103611)/Visa - Unit 9 X LEGO X F1 - USA DS160 - Jun/2…" at bounding box center [746, 55] width 560 height 19
copy h1 "Mullins"
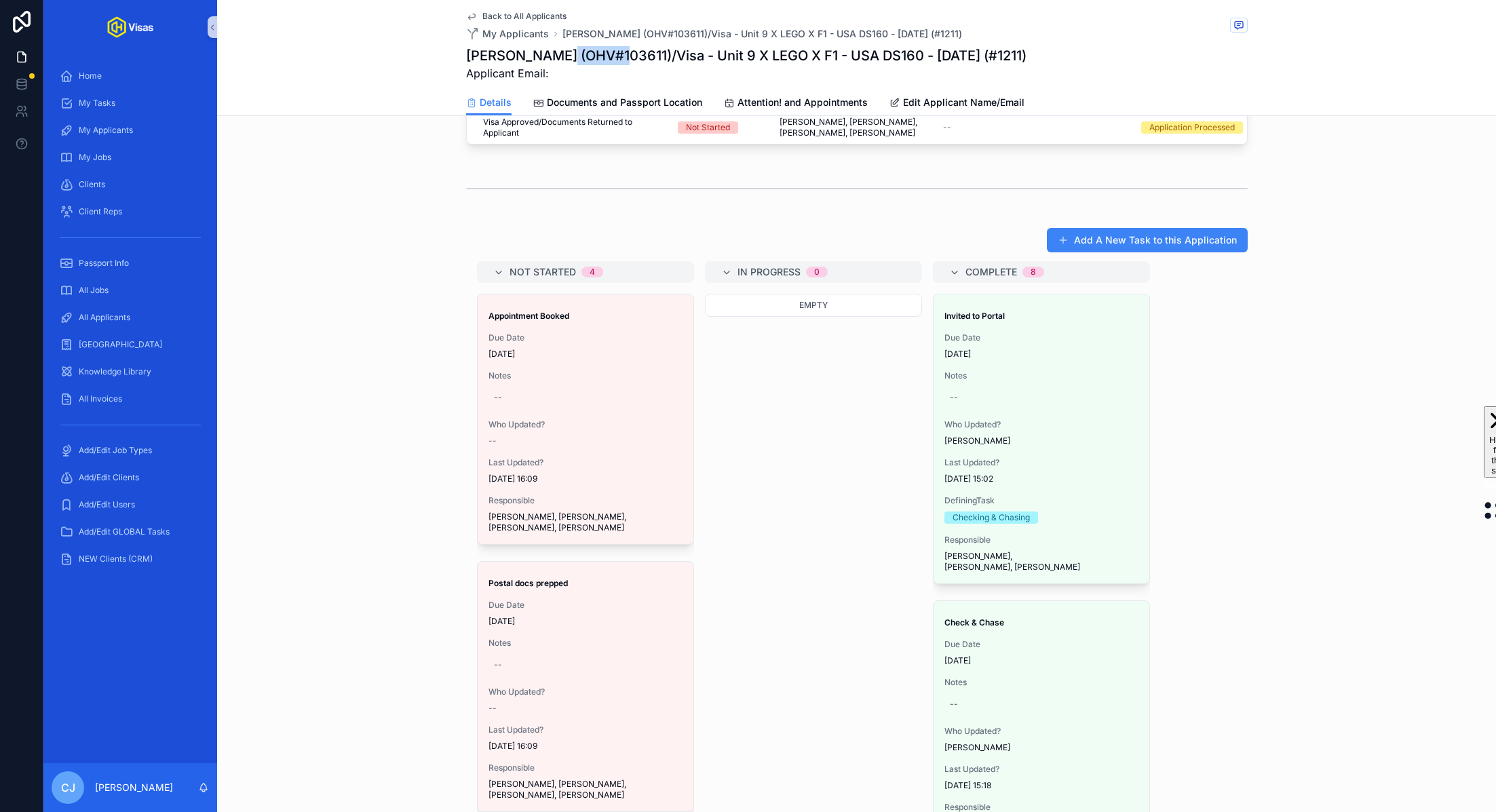
scroll to position [926, 0]
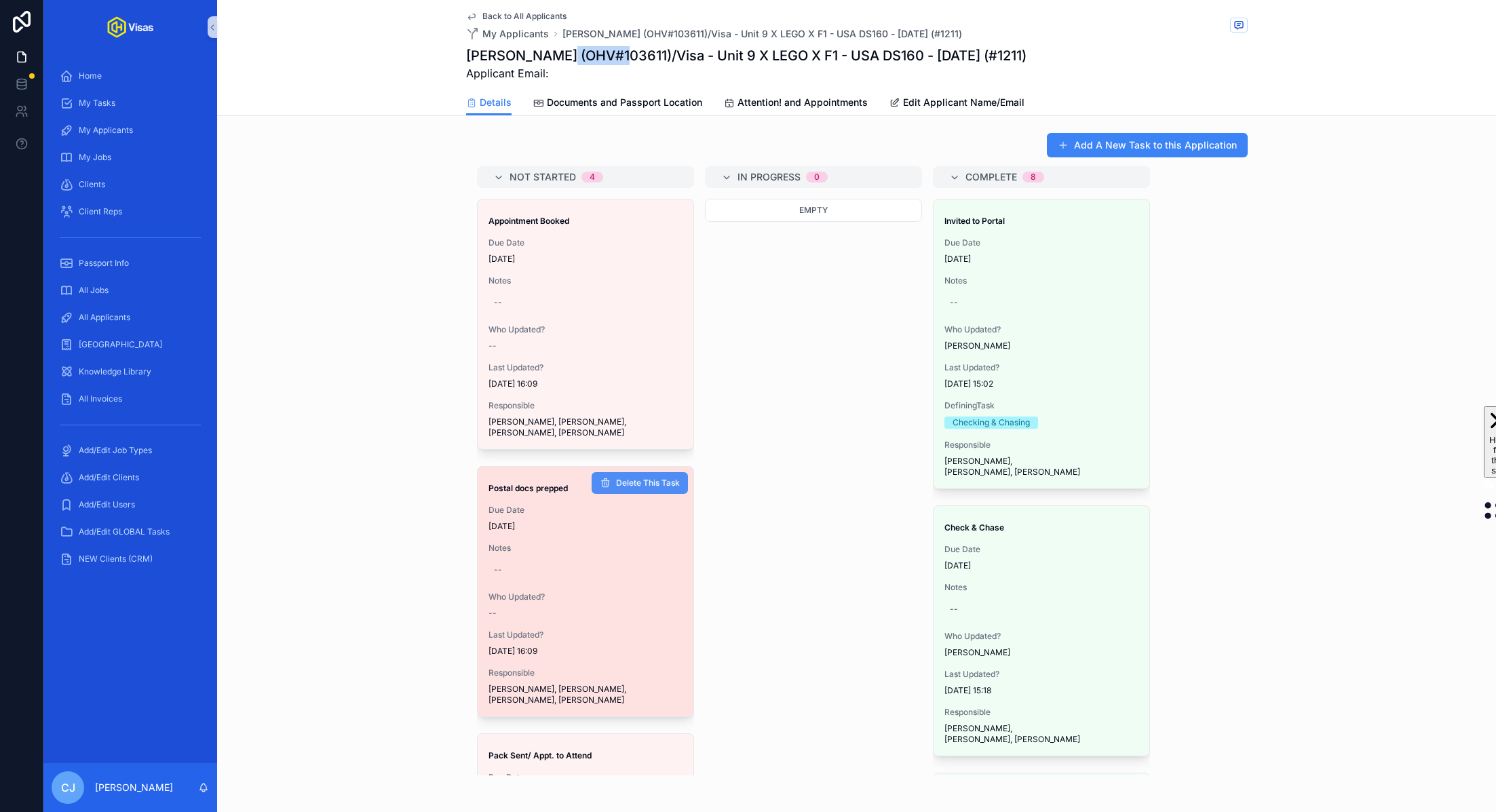
click at [656, 478] on span "Delete This Task" at bounding box center [648, 483] width 64 height 11
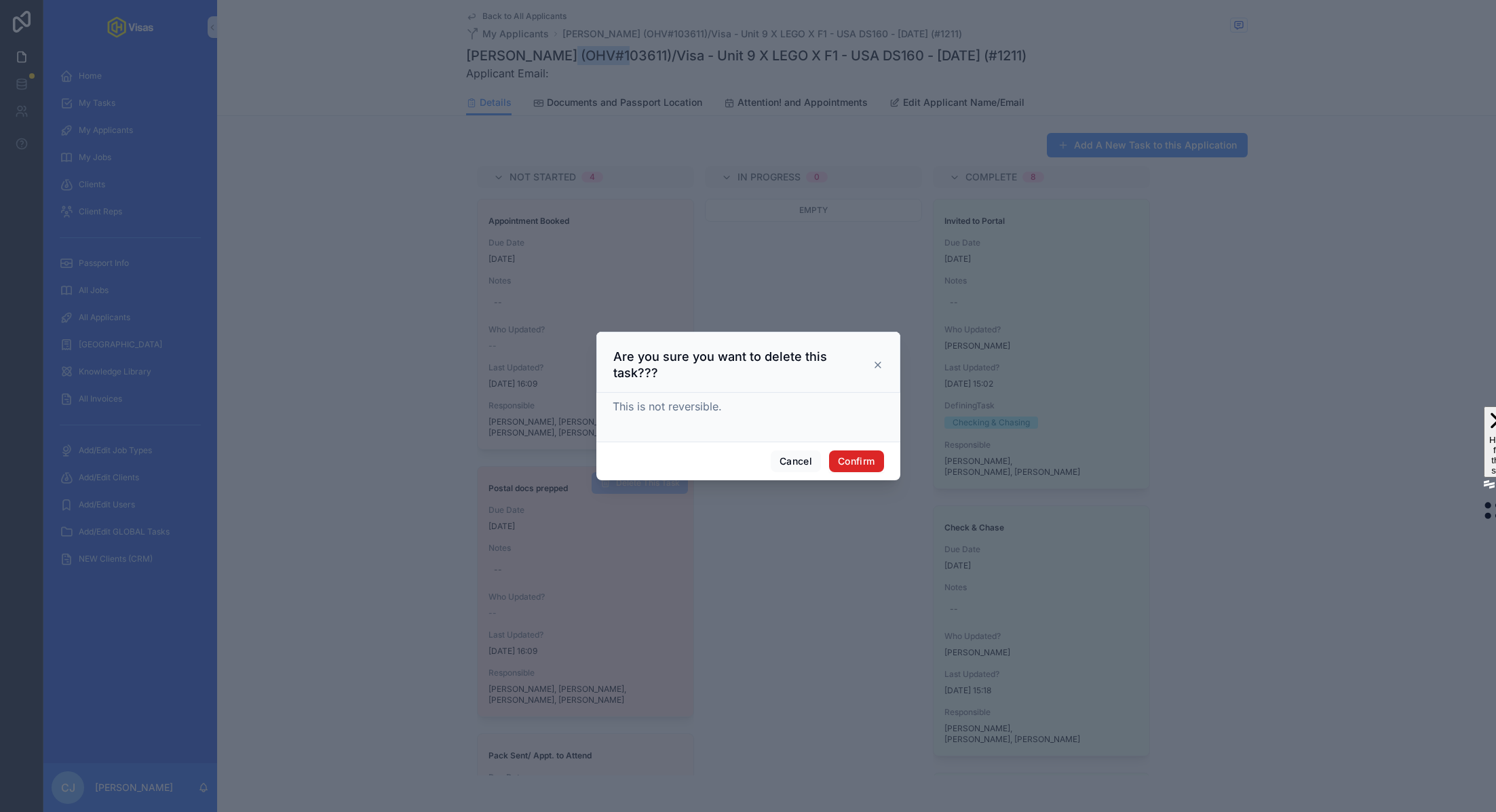
click at [879, 454] on button "Confirm" at bounding box center [856, 461] width 55 height 22
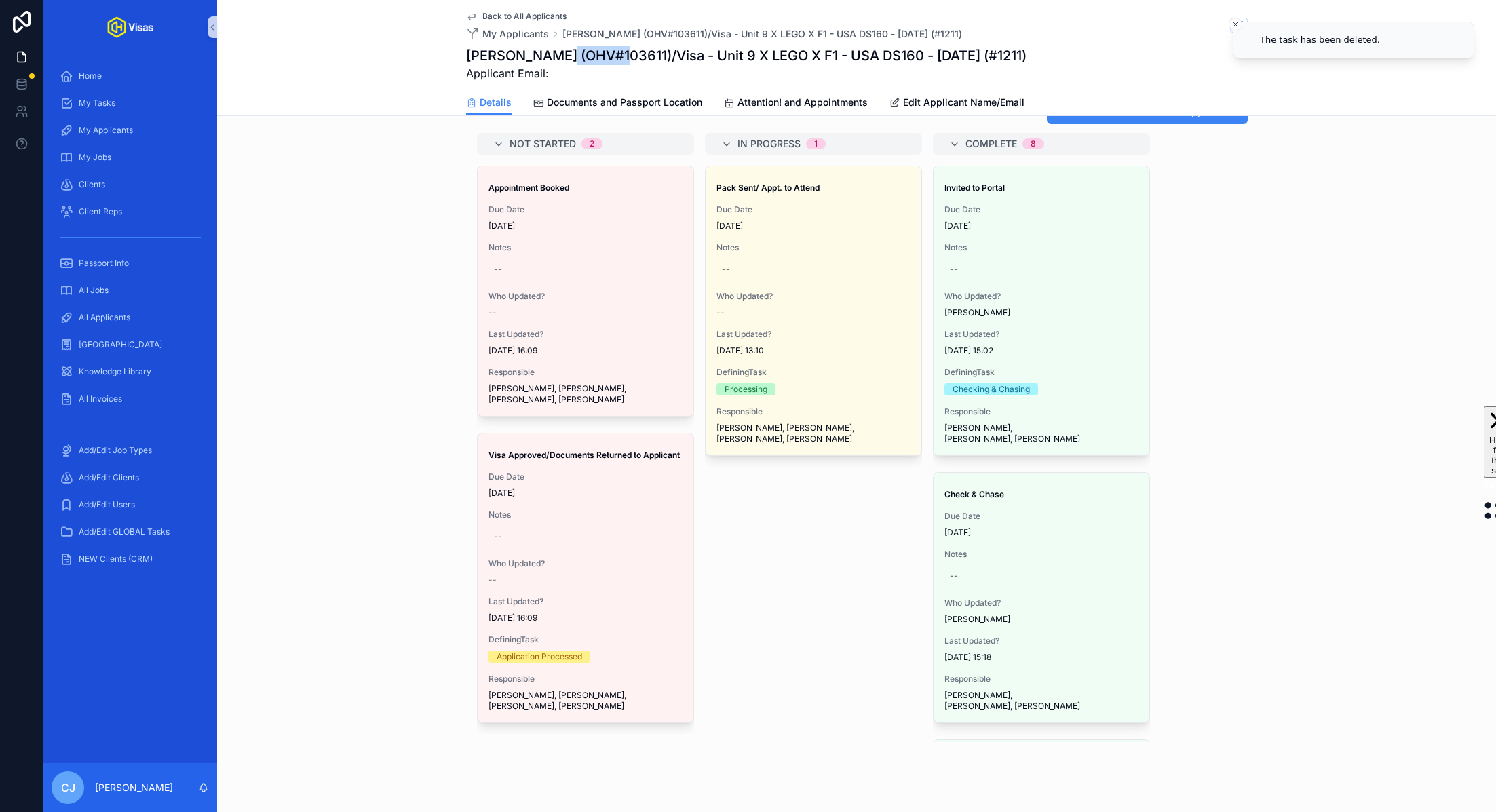
scroll to position [0, 0]
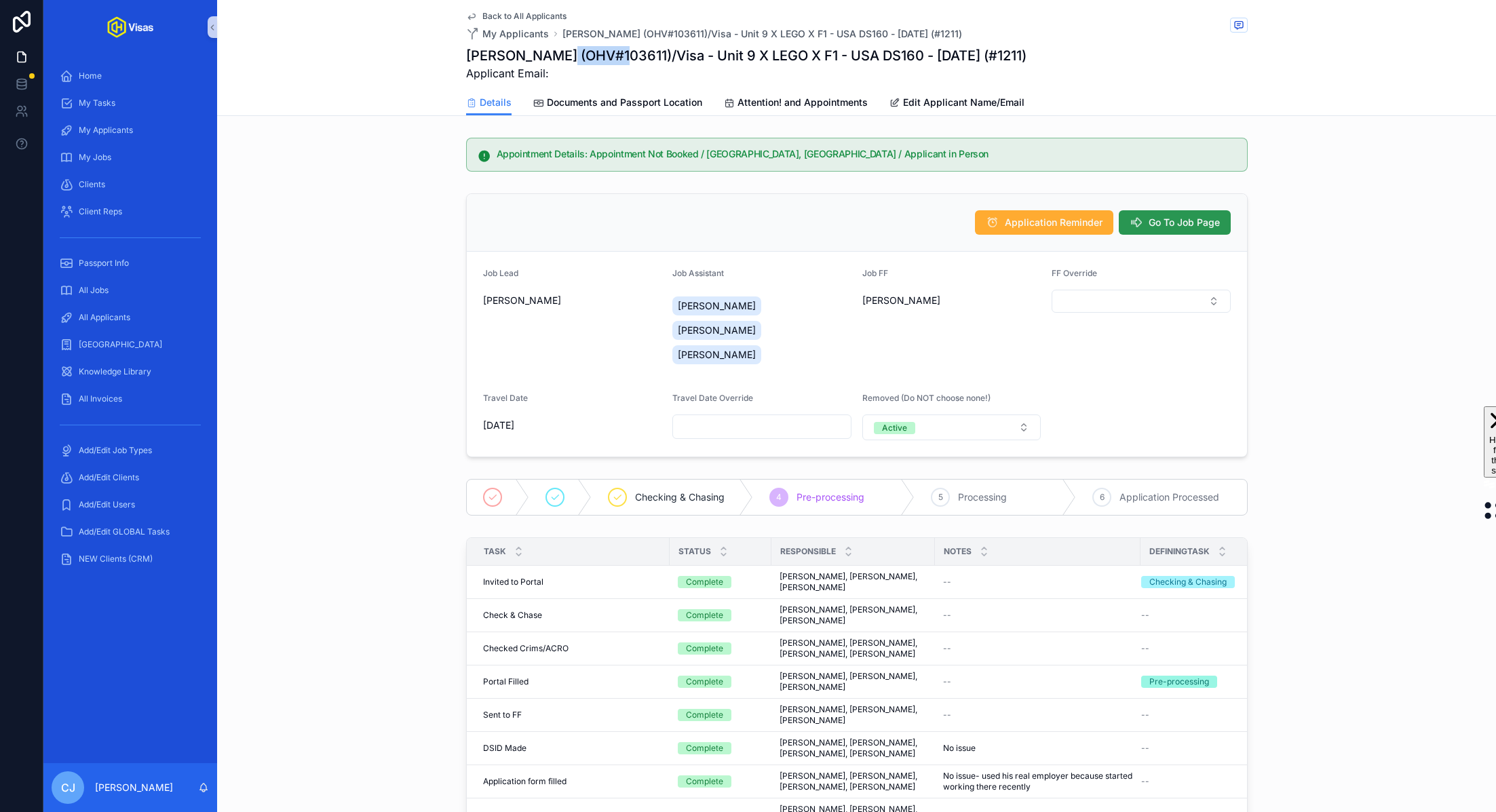
click at [1202, 222] on span "Go To Job Page" at bounding box center [1184, 223] width 71 height 14
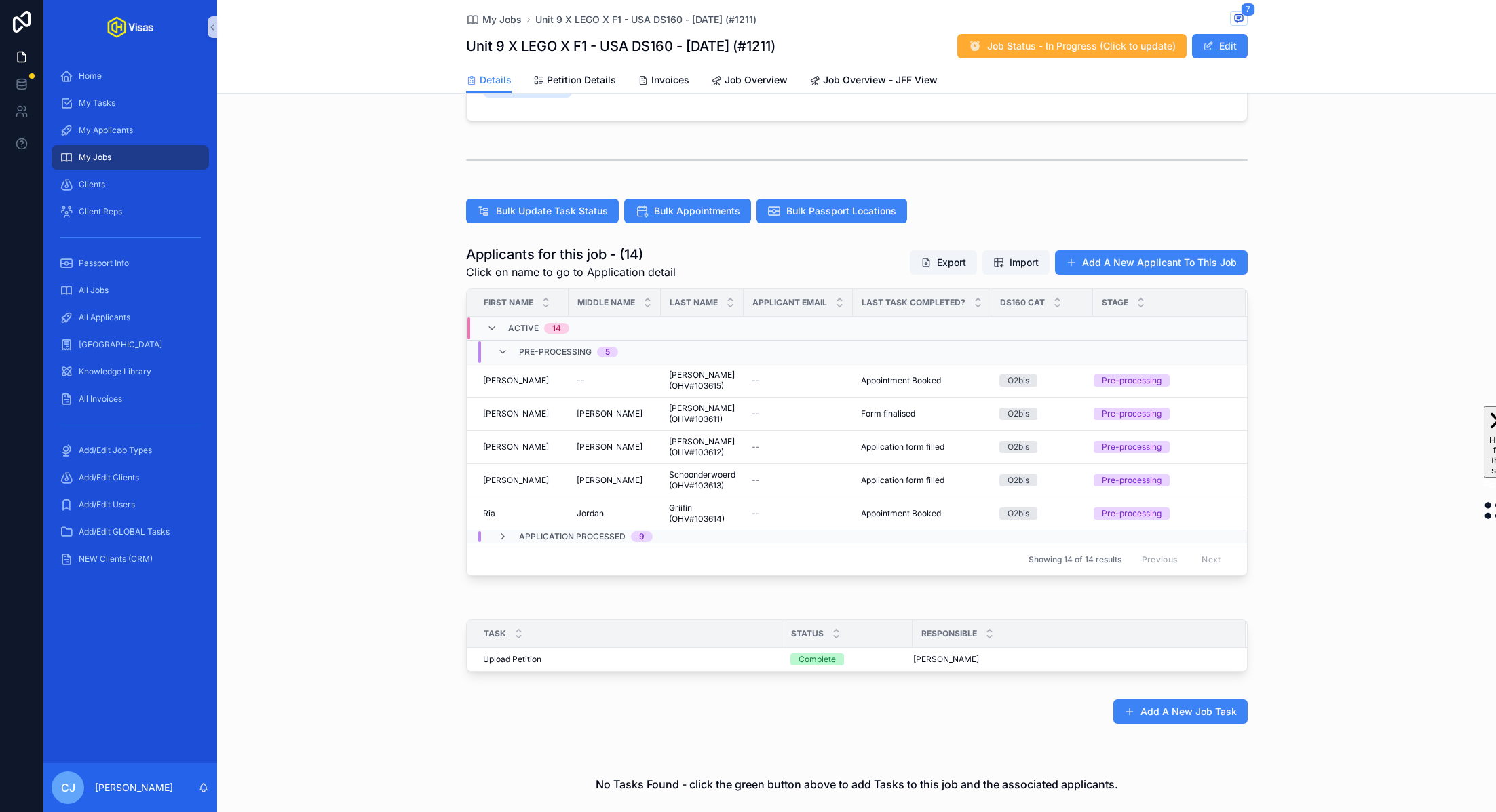
scroll to position [291, 0]
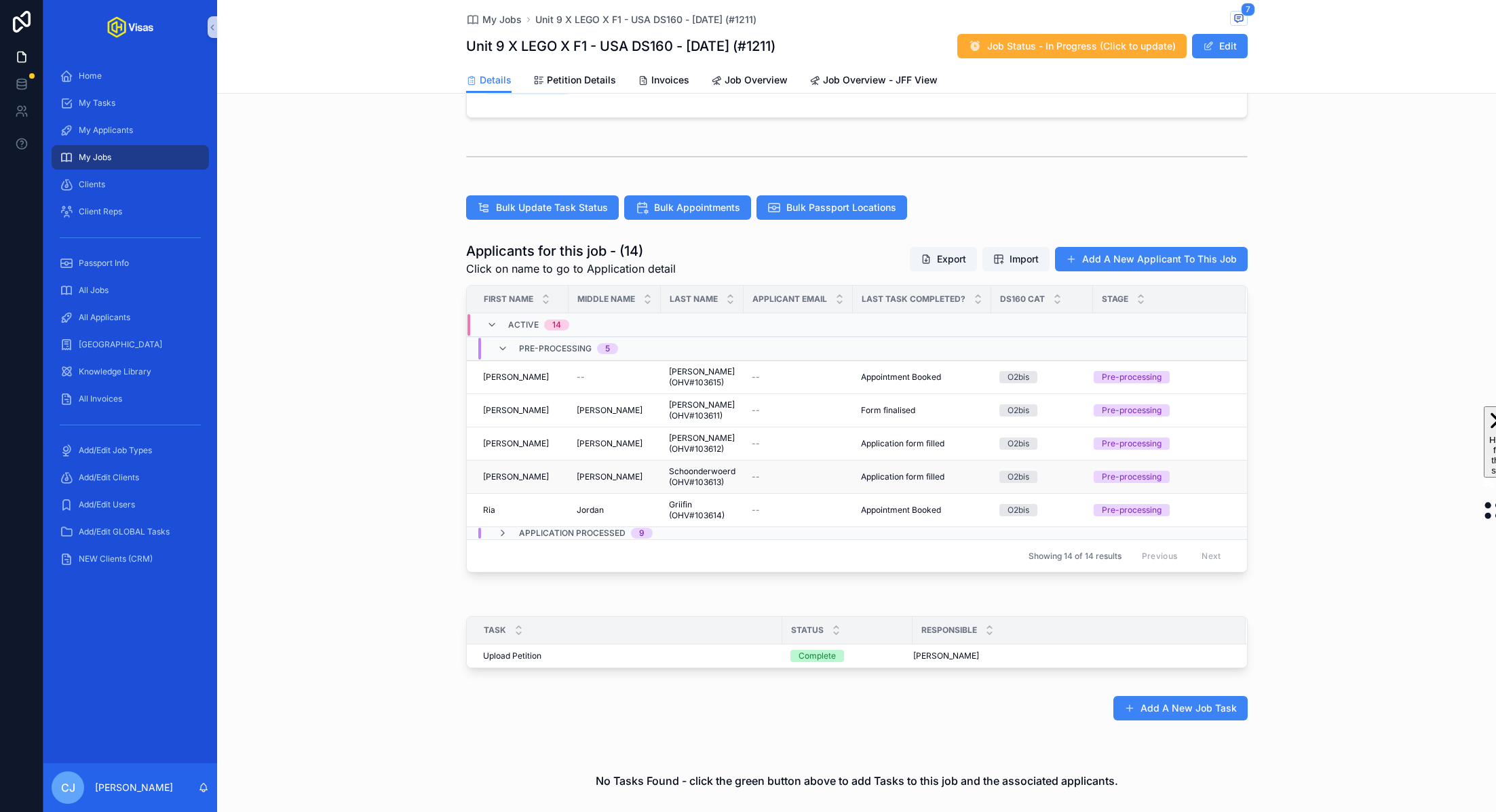
click at [721, 476] on span "Schoonderwoerd (OHV#103613)" at bounding box center [702, 477] width 67 height 22
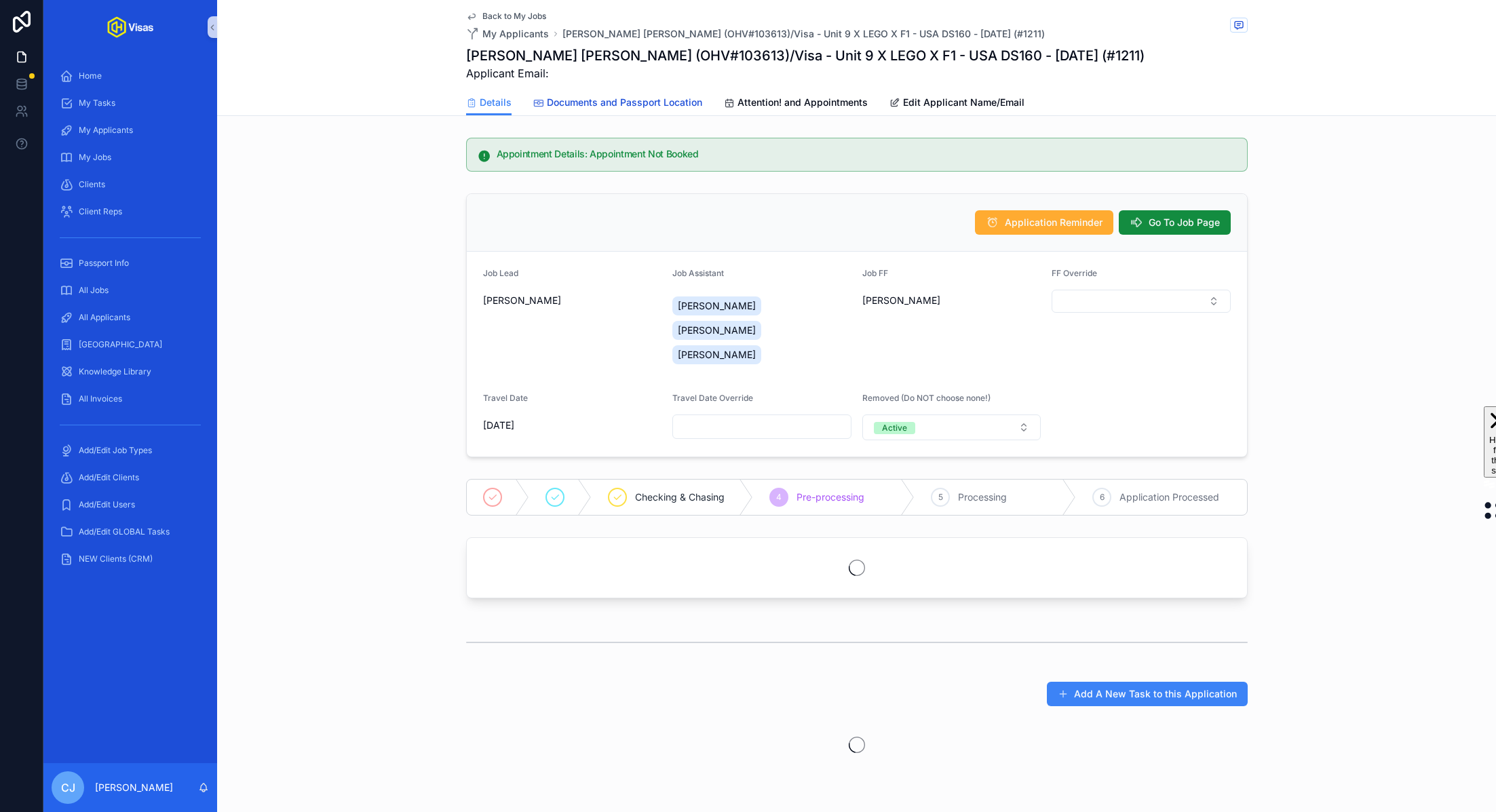
click at [643, 107] on span "Documents and Passport Location" at bounding box center [624, 102] width 156 height 14
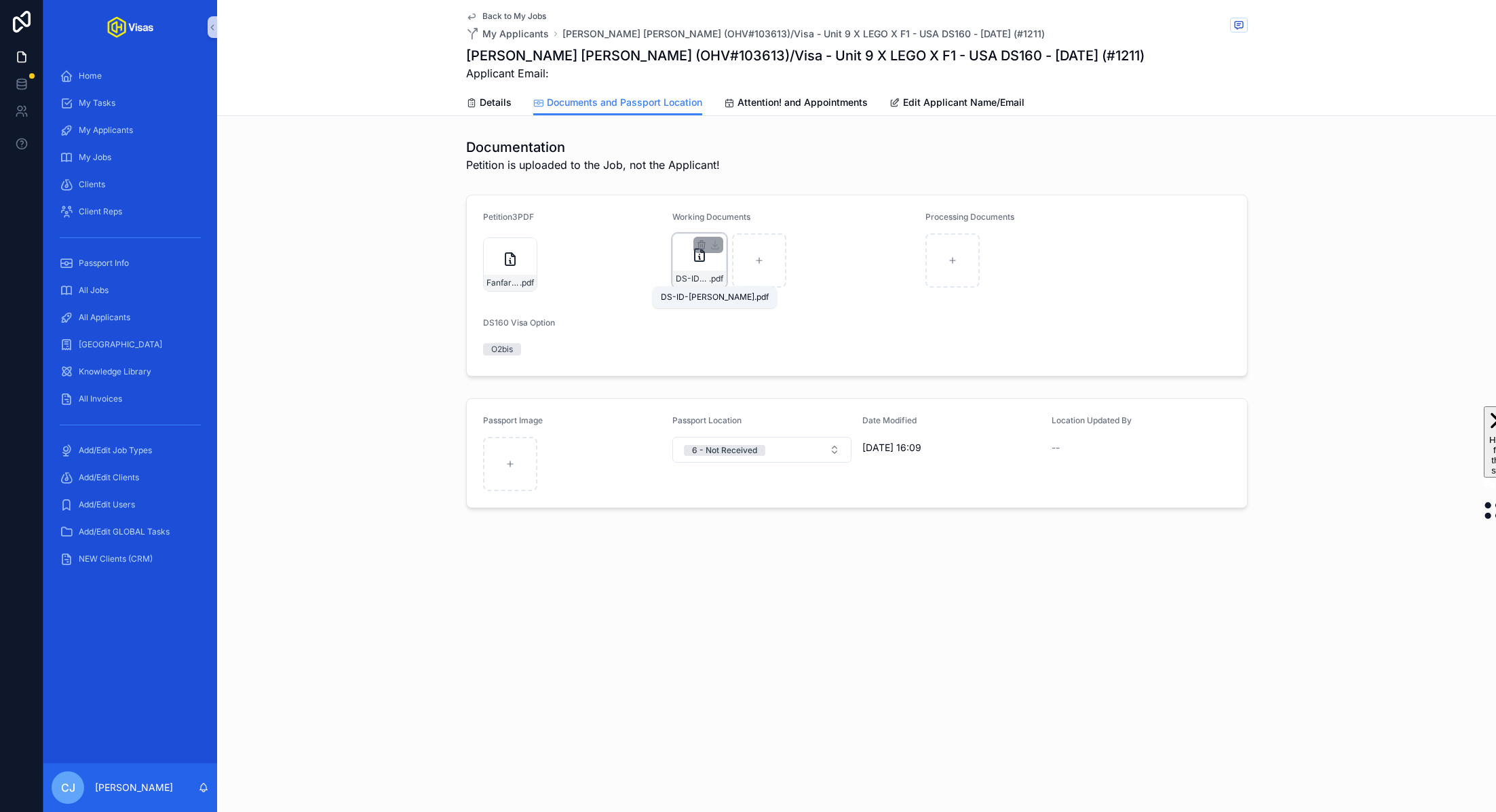
click at [697, 277] on span "DS-ID-SCHOON" at bounding box center [692, 278] width 33 height 11
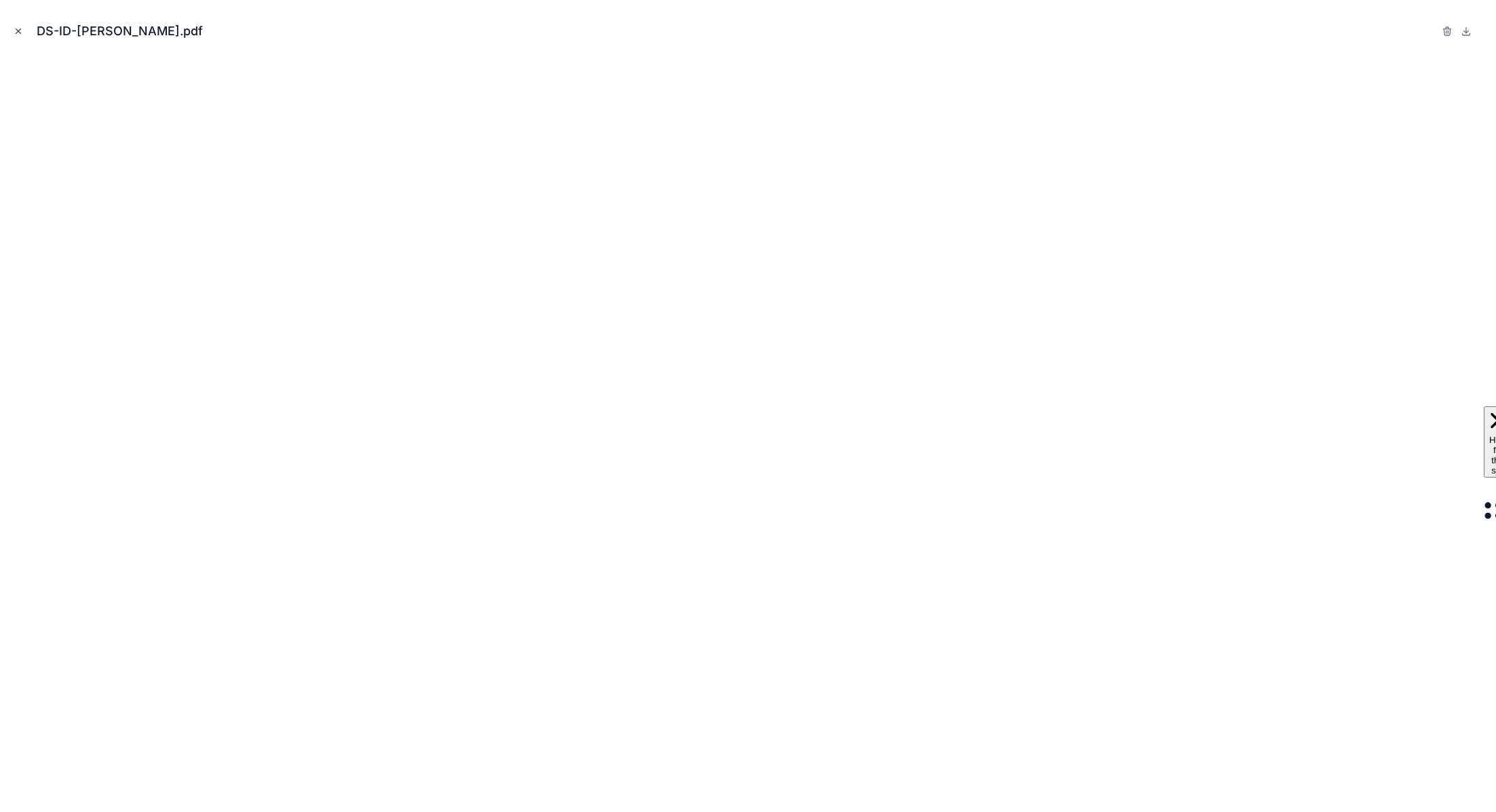
click at [16, 29] on icon "Close modal" at bounding box center [19, 32] width 5 height 5
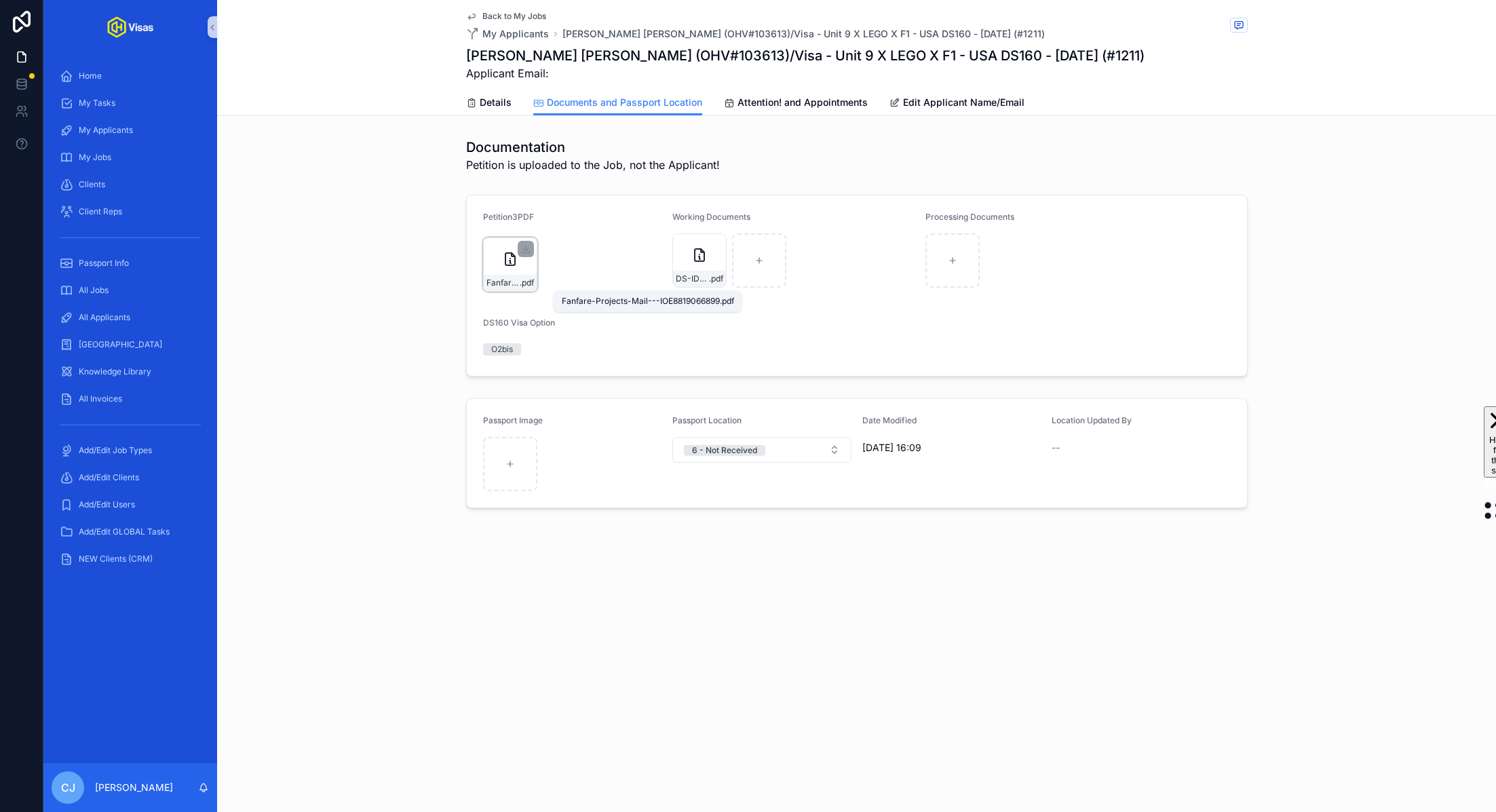
click at [499, 286] on span "Fanfare-Projects-Mail---IOE8819066899" at bounding box center [503, 282] width 33 height 11
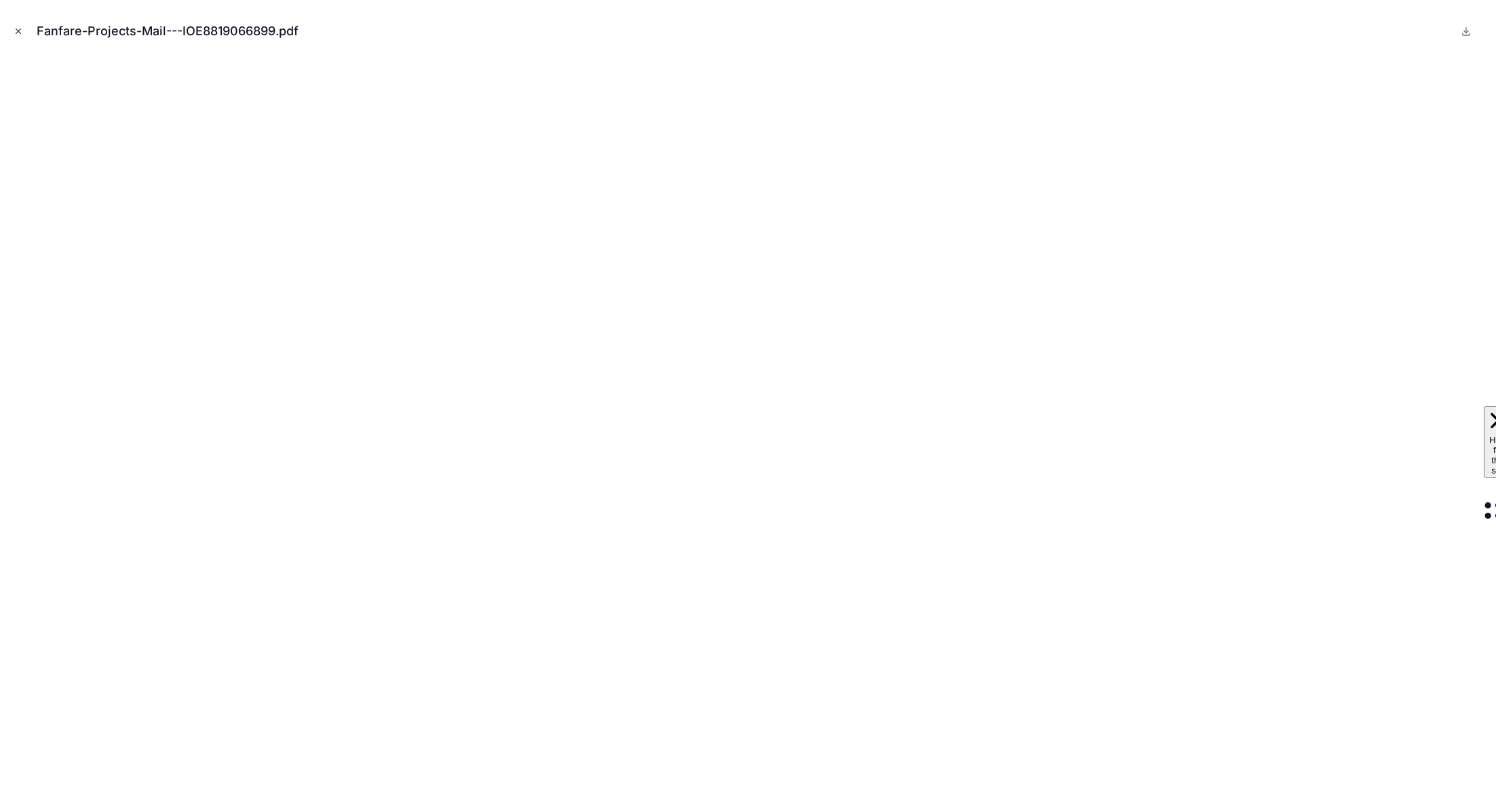
click at [16, 26] on icon "Close modal" at bounding box center [19, 31] width 10 height 10
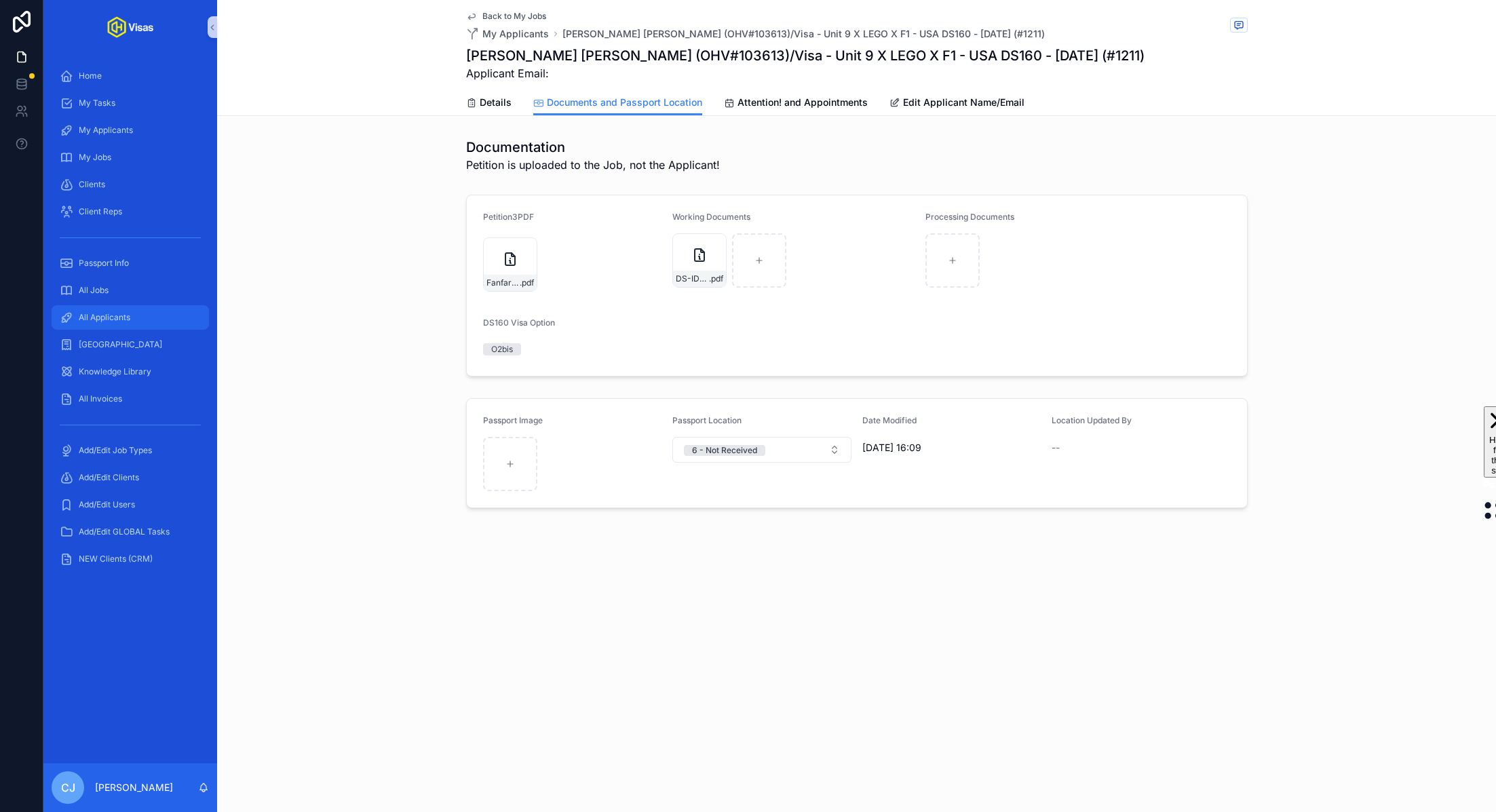
click at [123, 312] on span "All Applicants" at bounding box center [104, 317] width 51 height 11
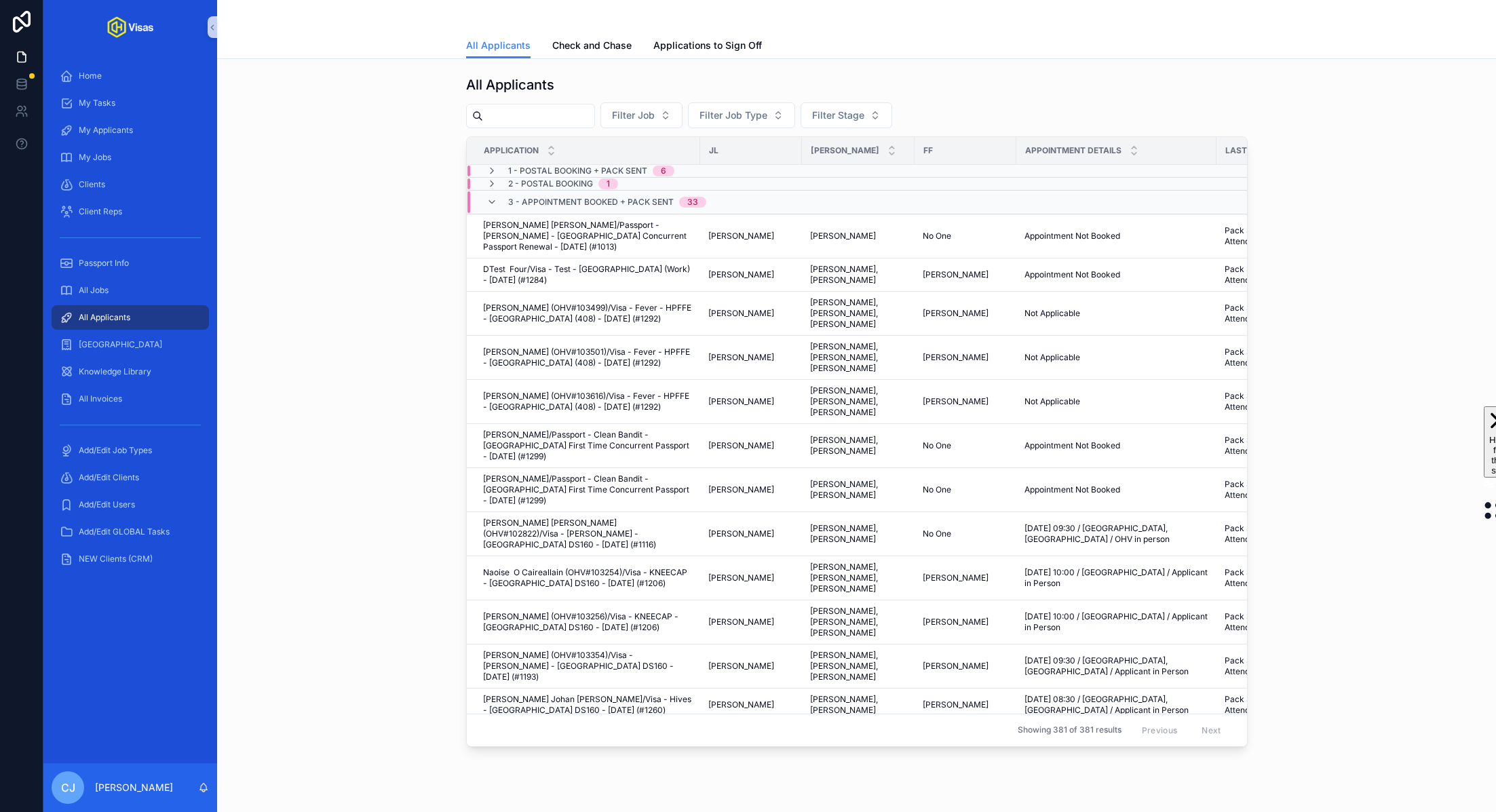
click at [523, 111] on input "scrollable content" at bounding box center [538, 116] width 111 height 19
paste input "******"
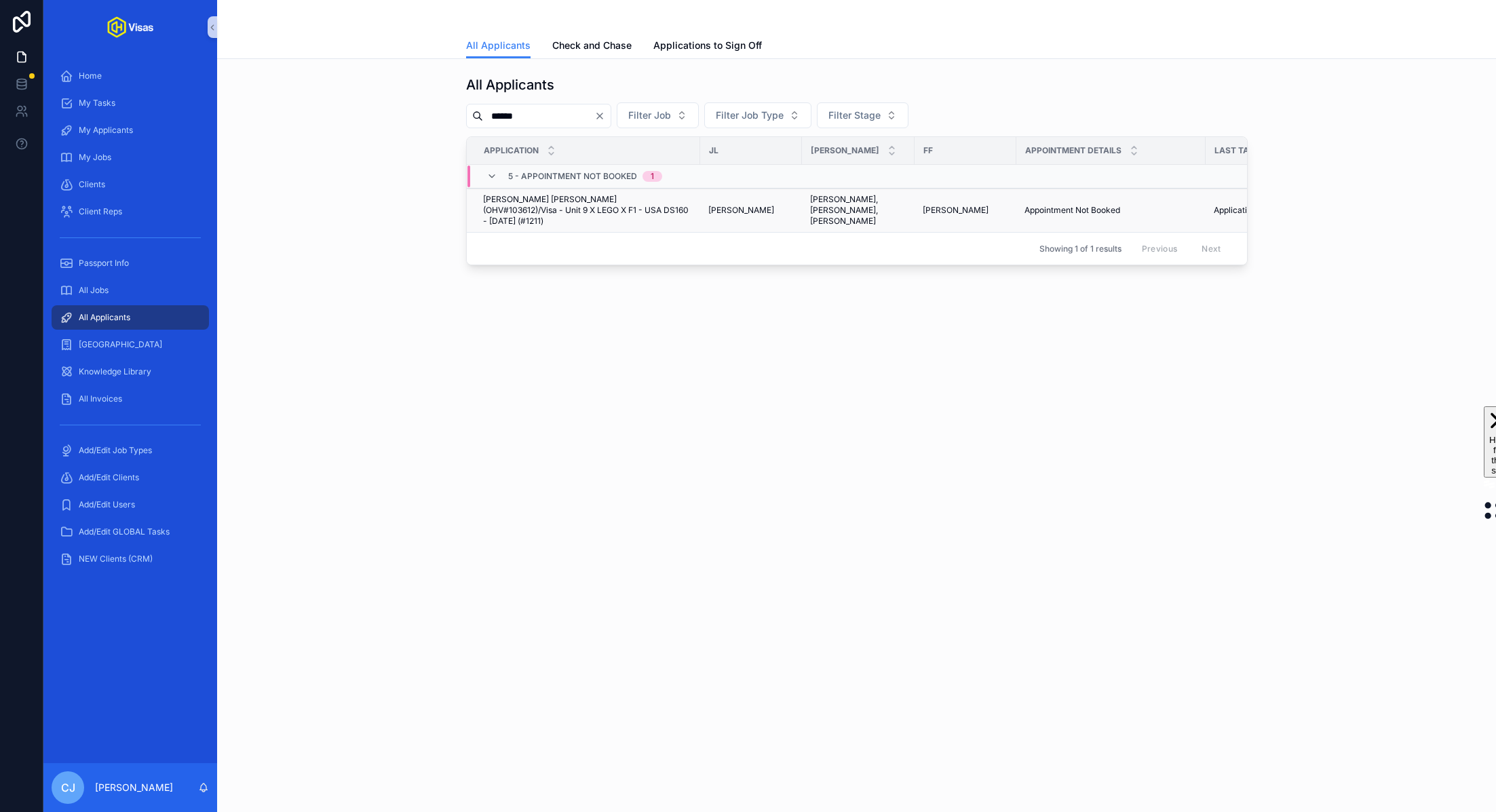
type input "******"
click at [546, 203] on span "John David Ernest Willett (OHV#103612)/Visa - Unit 9 X LEGO X F1 - USA DS160 - …" at bounding box center [587, 210] width 209 height 33
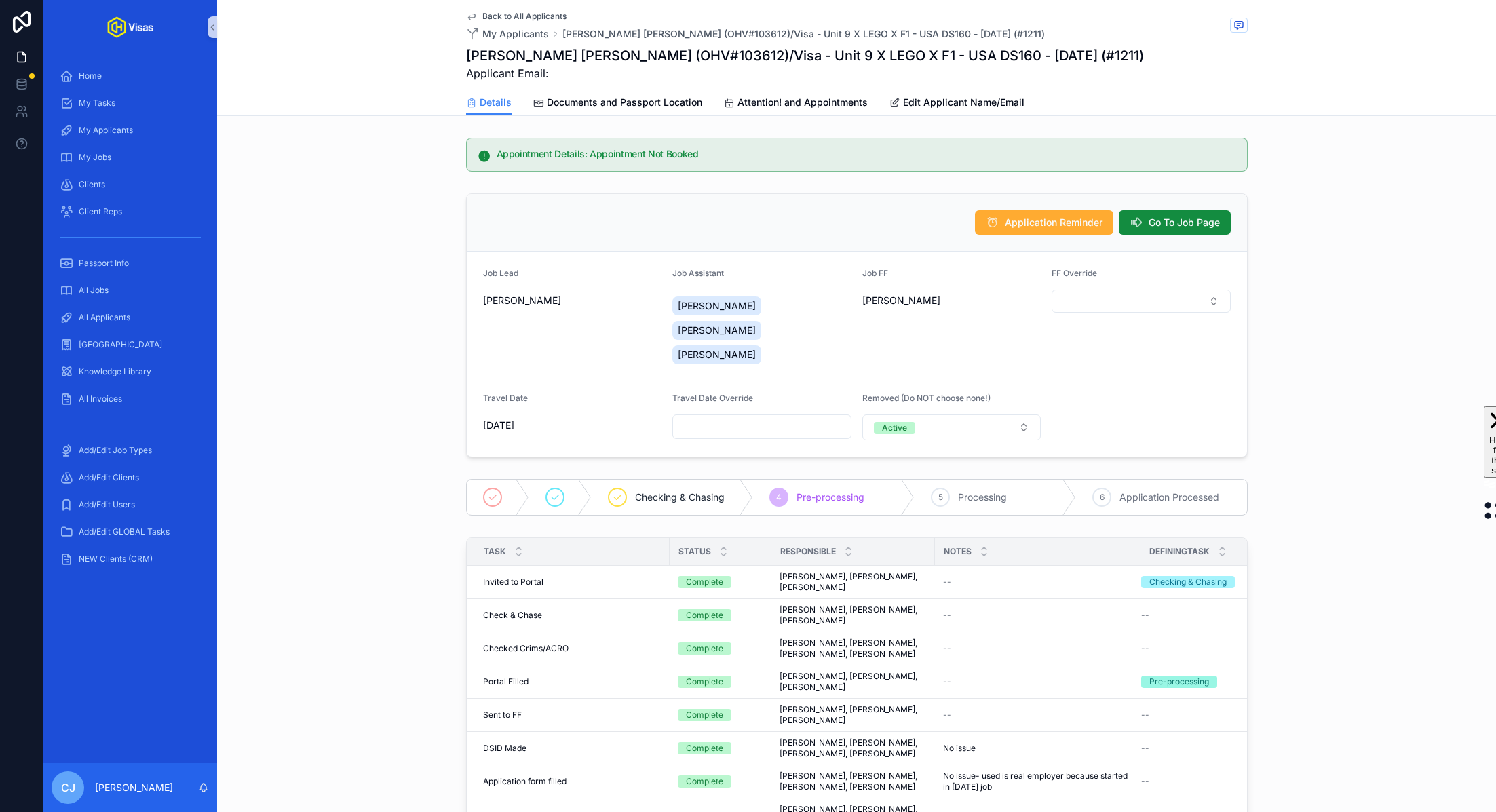
click at [686, 55] on h1 "John David Ernest Willett (OHV#103612)/Visa - Unit 9 X LEGO X F1 - USA DS160 - …" at bounding box center [805, 55] width 677 height 19
click at [622, 99] on span "Documents and Passport Location" at bounding box center [624, 102] width 156 height 14
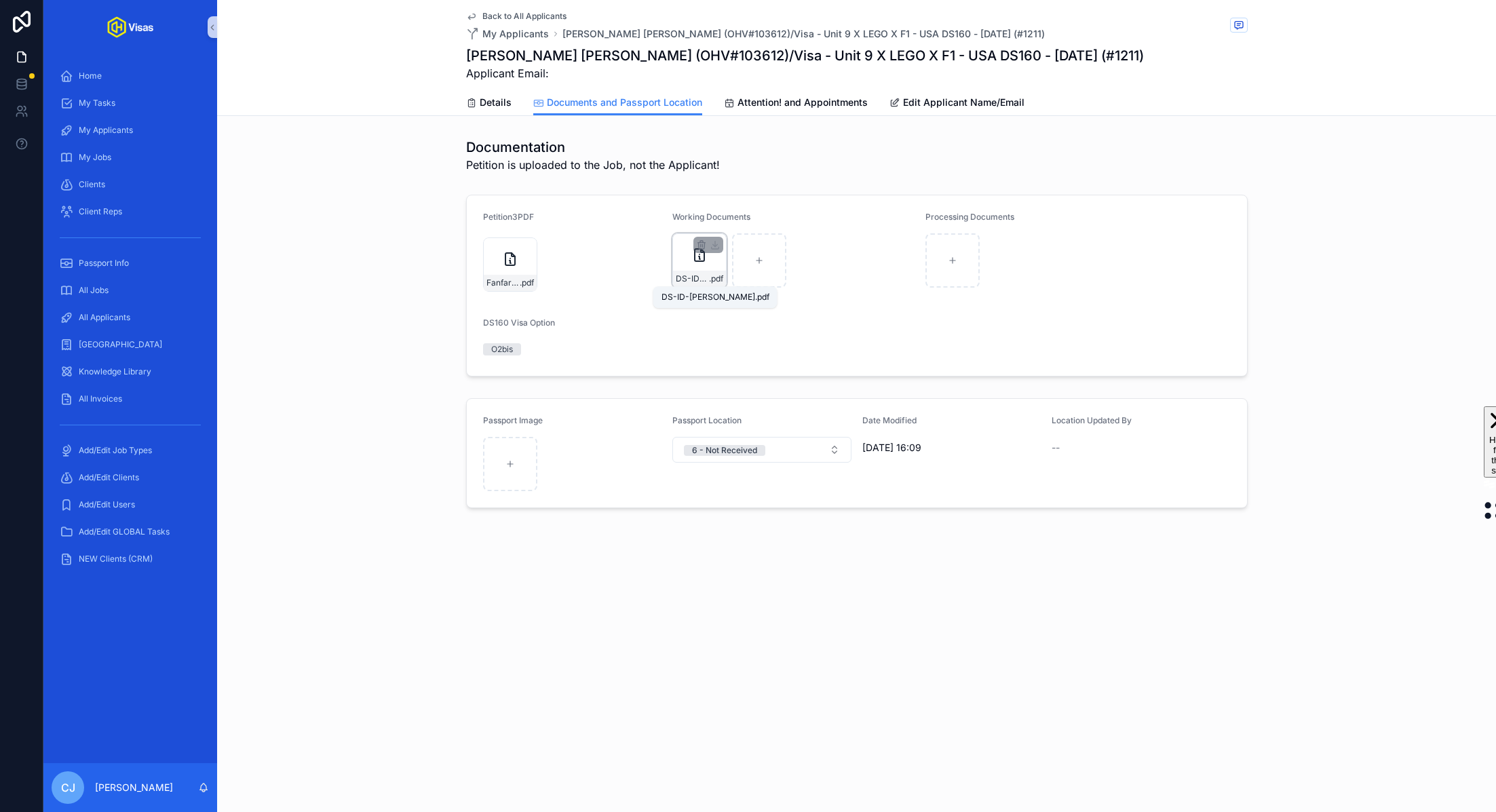
click at [689, 276] on span "DS-ID-WILLETT" at bounding box center [692, 278] width 33 height 11
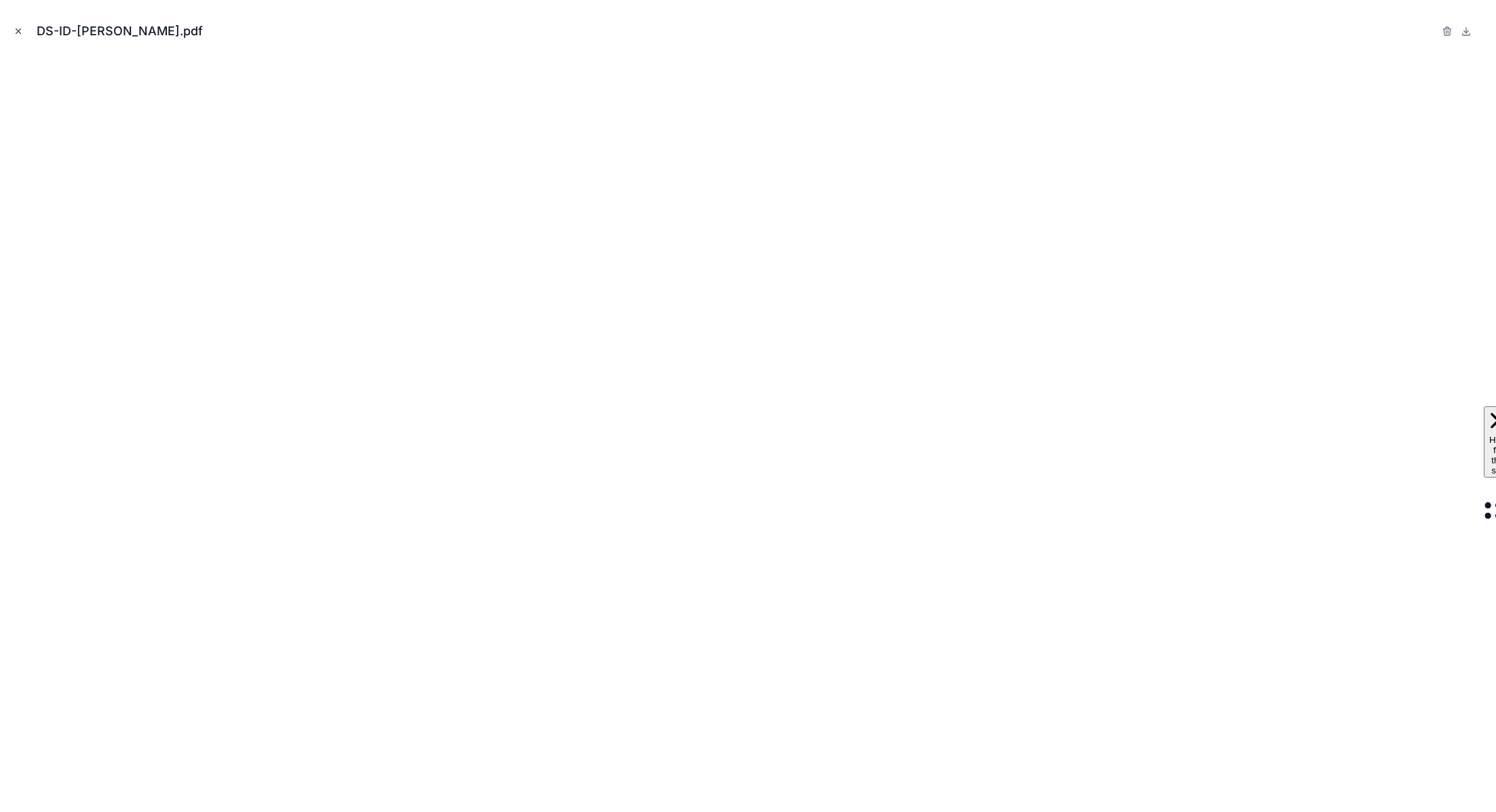
click at [15, 30] on icon "Close modal" at bounding box center [19, 31] width 10 height 10
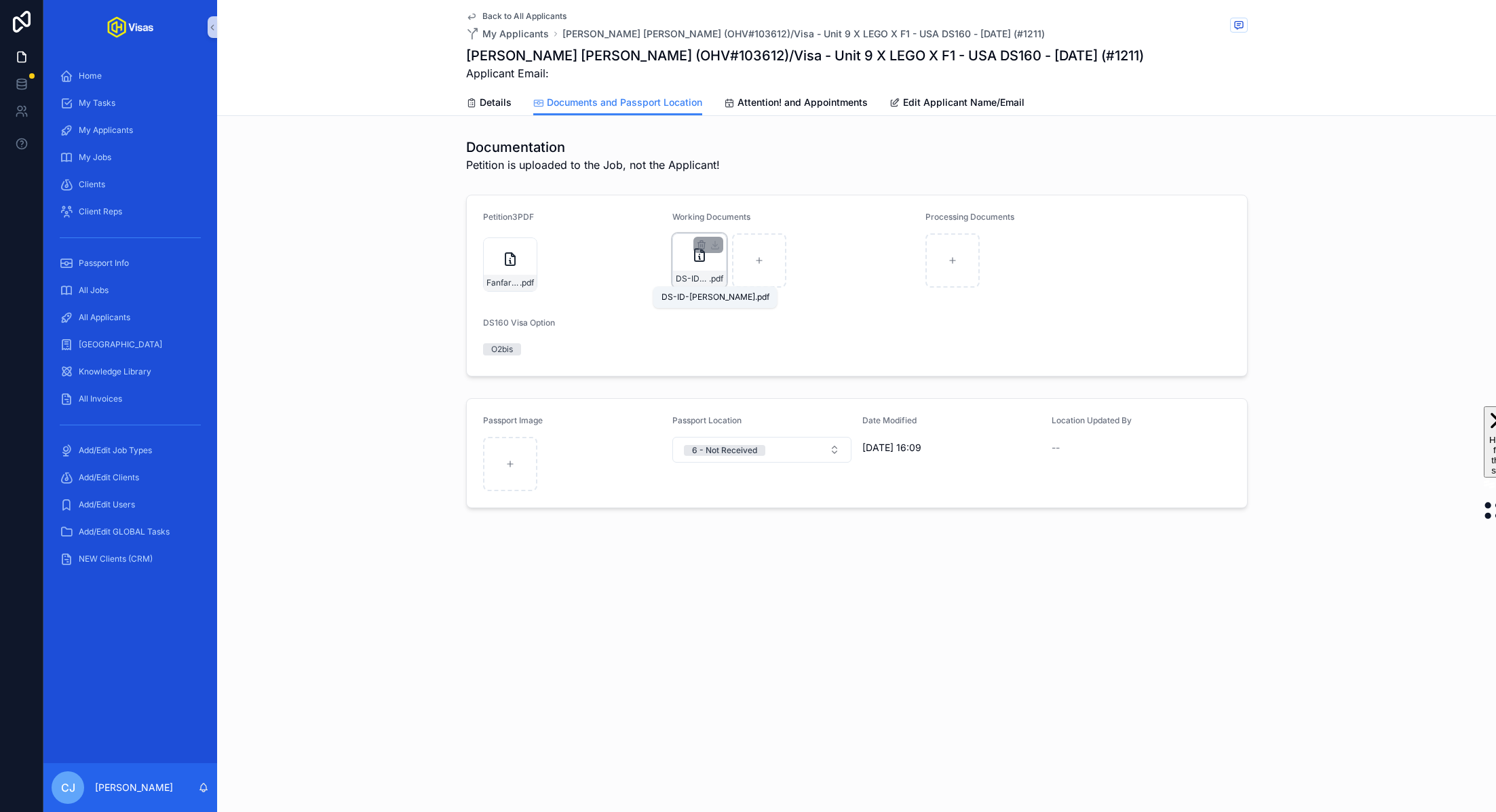
click at [691, 280] on span "DS-ID-WILLETT" at bounding box center [692, 278] width 33 height 11
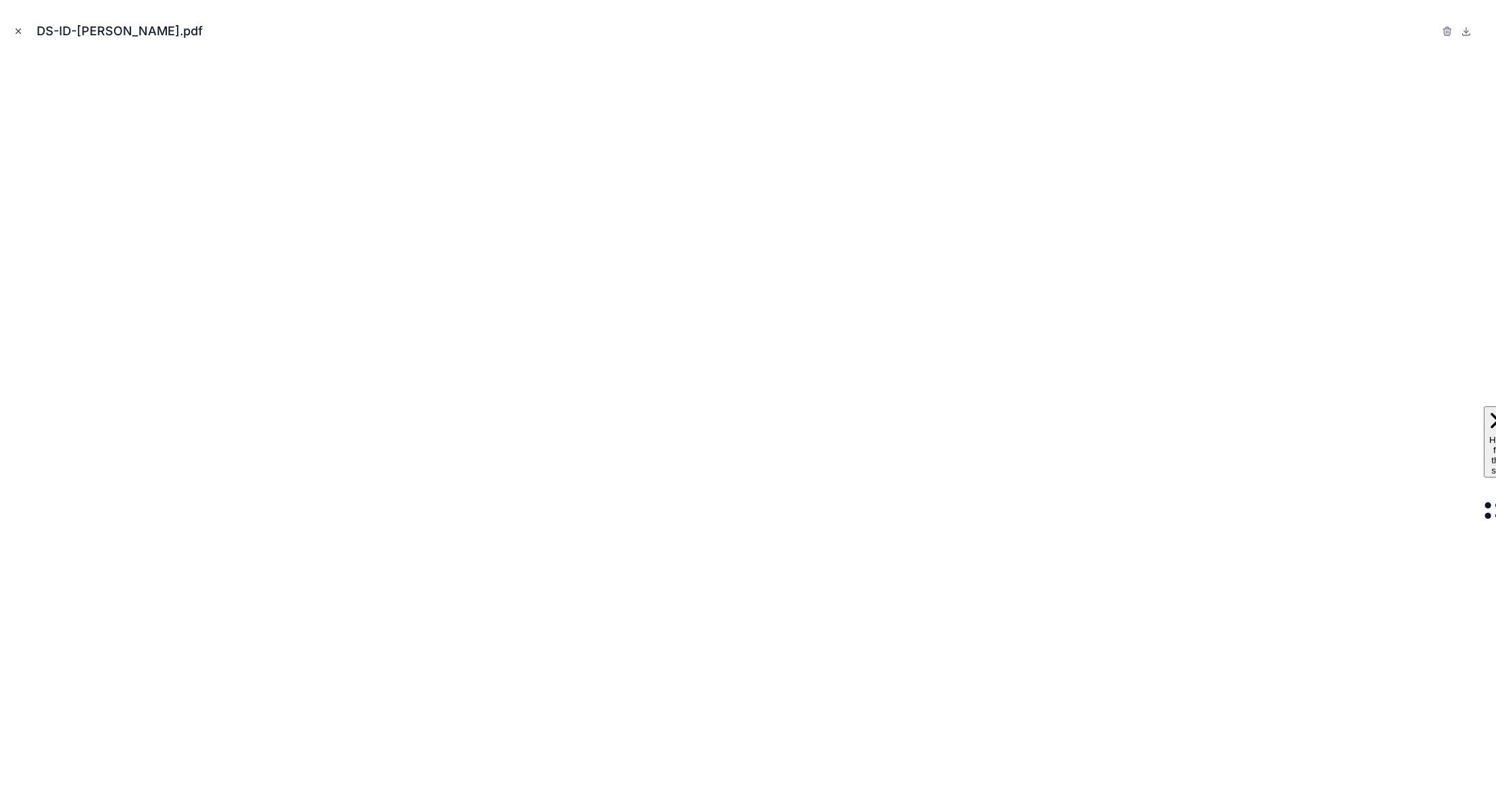
click at [19, 26] on icon "Close modal" at bounding box center [19, 31] width 10 height 10
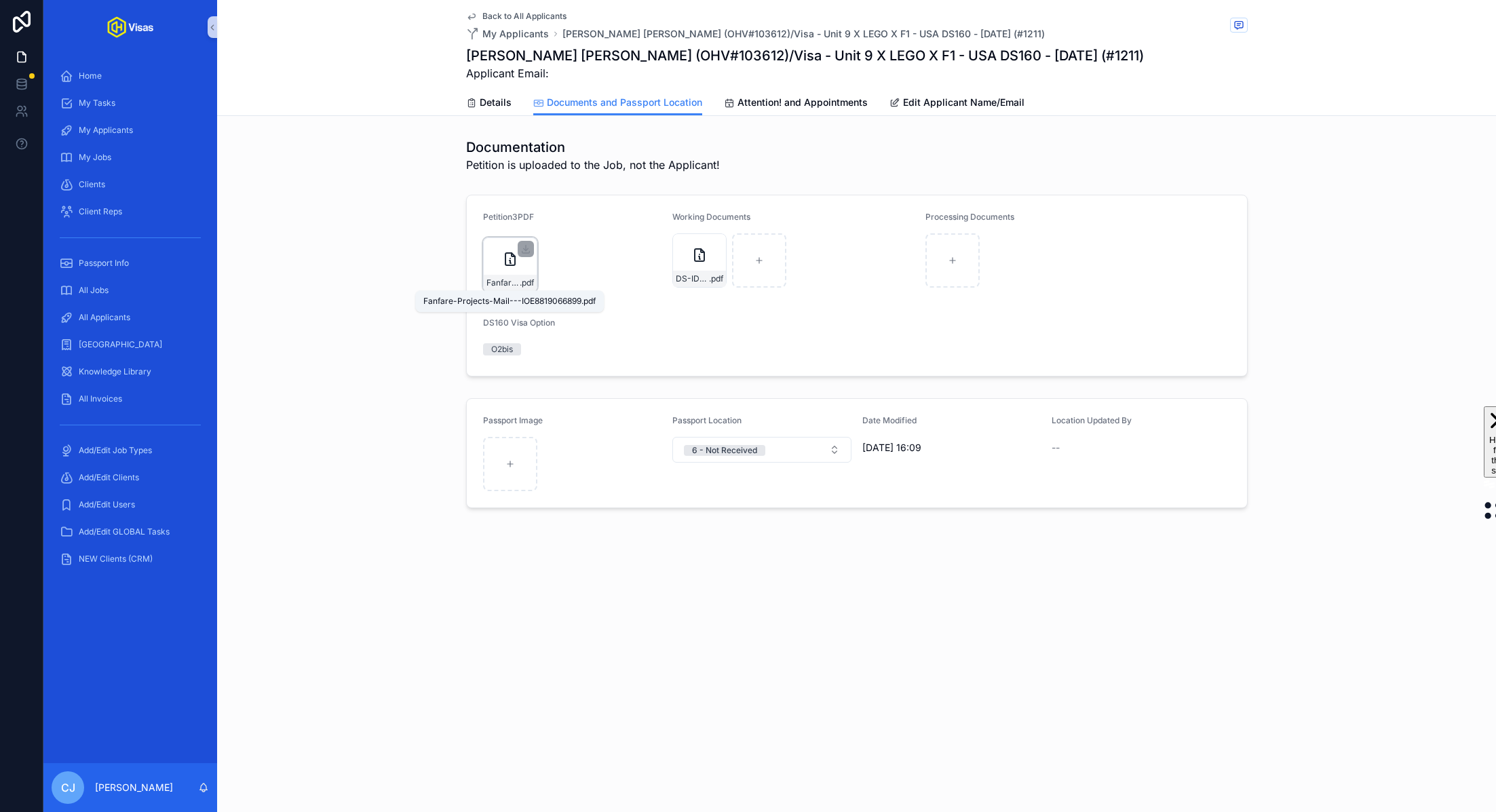
click at [525, 283] on span ".pdf" at bounding box center [526, 282] width 14 height 11
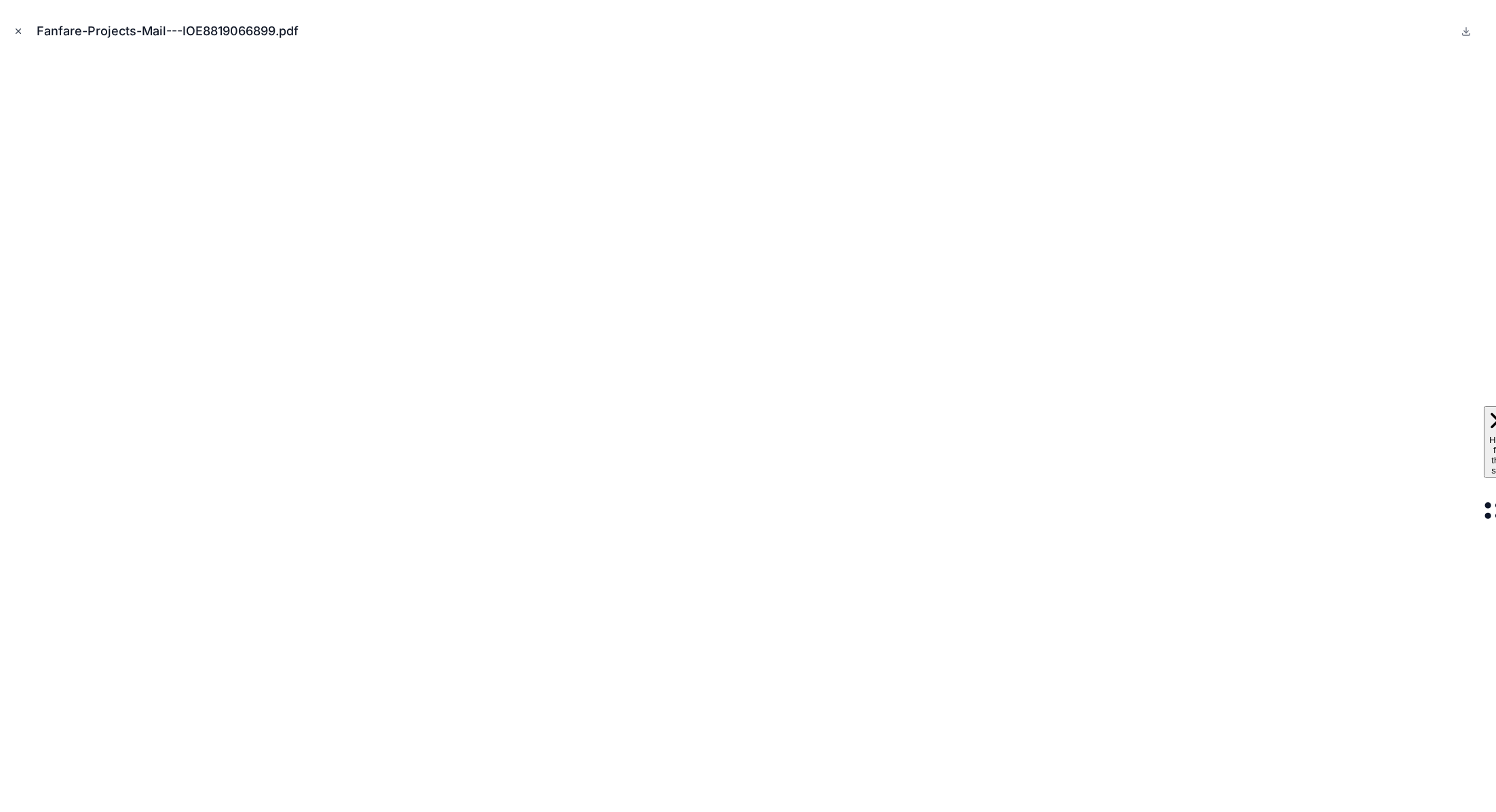
click at [13, 30] on button "Close modal" at bounding box center [18, 31] width 15 height 15
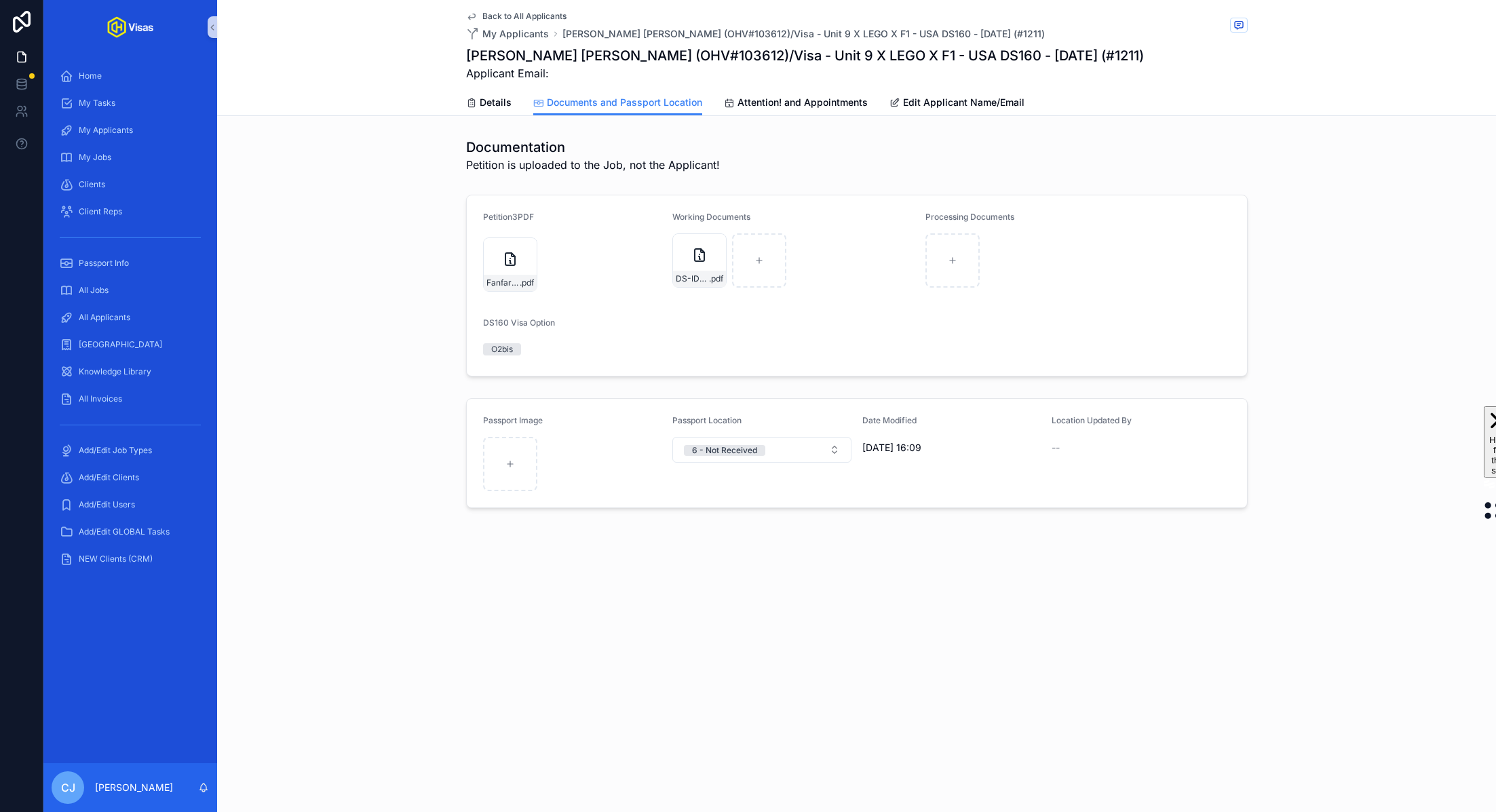
click at [18, 33] on link at bounding box center [21, 21] width 43 height 43
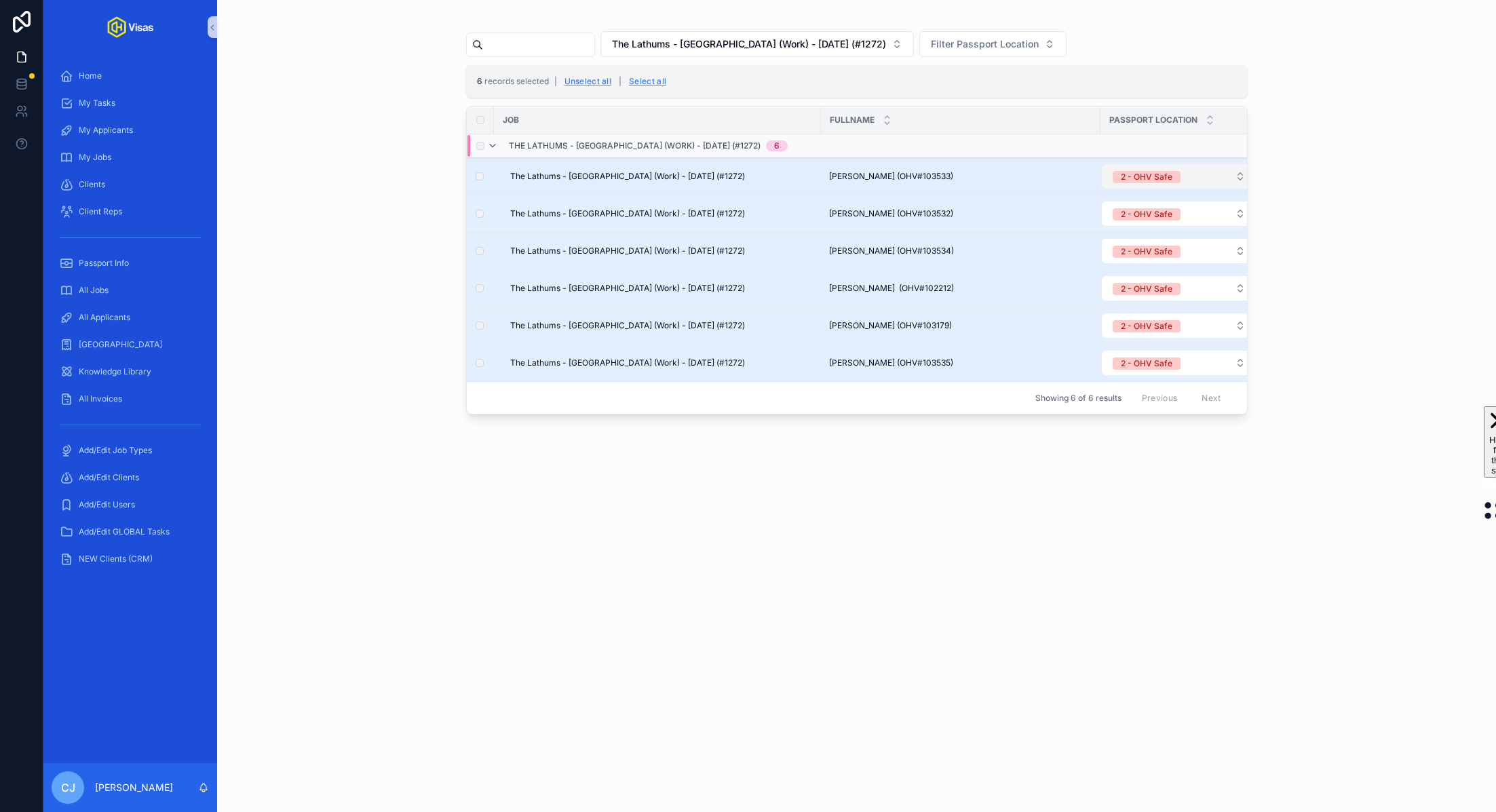
click at [1149, 179] on div "2 - OHV Safe" at bounding box center [1146, 177] width 51 height 12
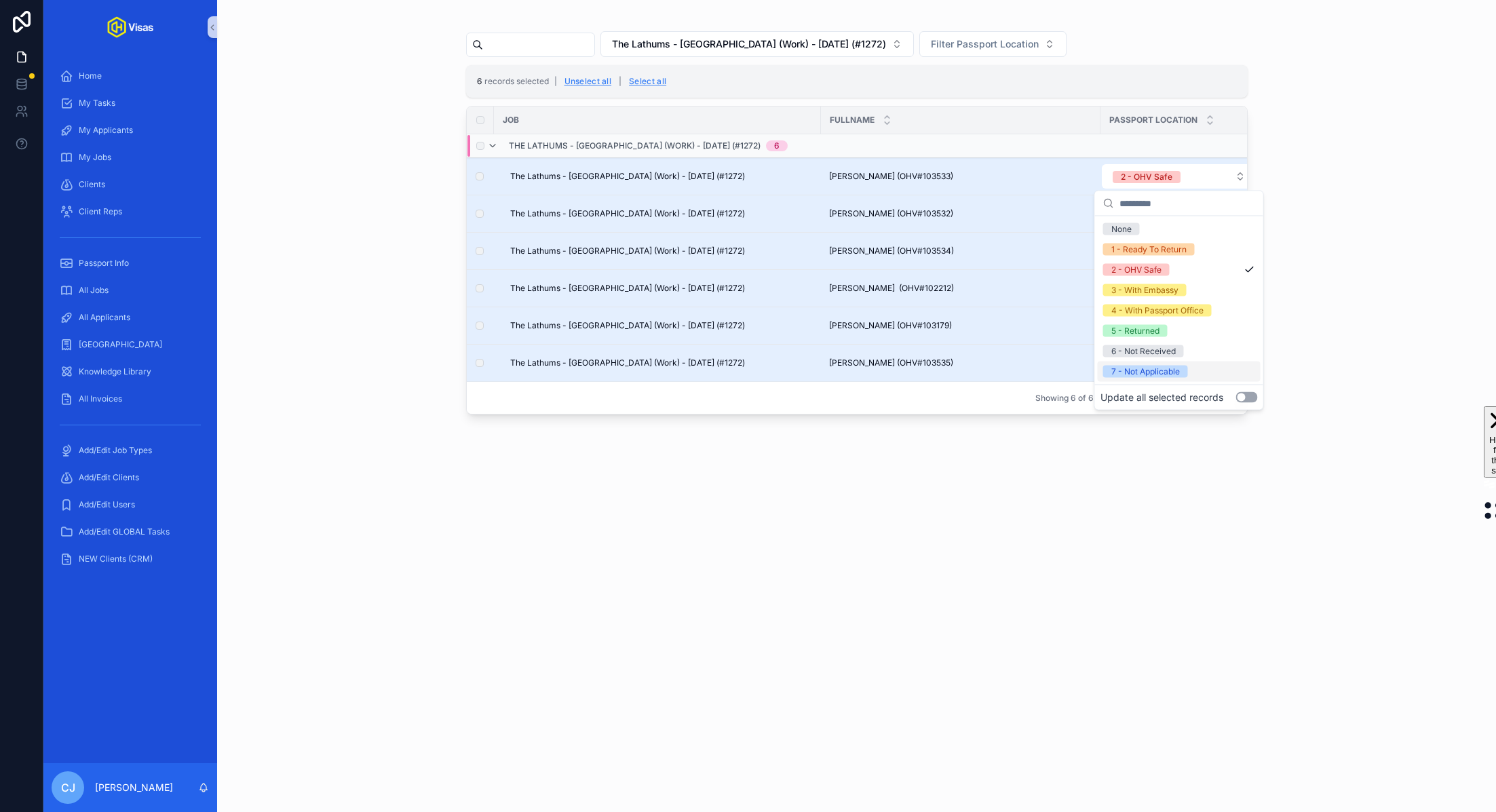
click at [1244, 399] on button "Use setting" at bounding box center [1247, 397] width 22 height 11
click at [1189, 293] on div "3 - With Embassy" at bounding box center [1179, 290] width 163 height 20
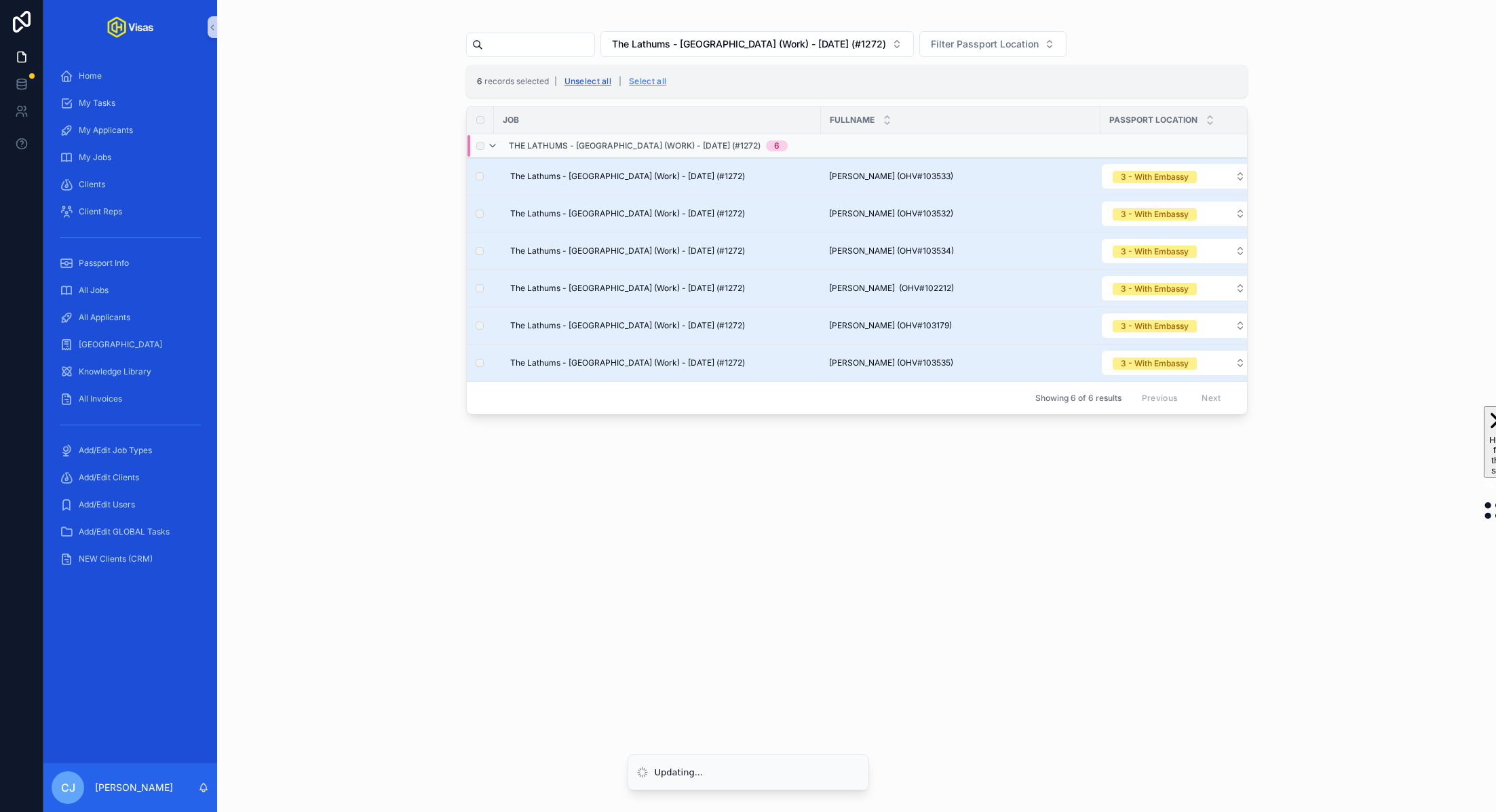
click at [595, 82] on button "Unselect all" at bounding box center [588, 82] width 57 height 22
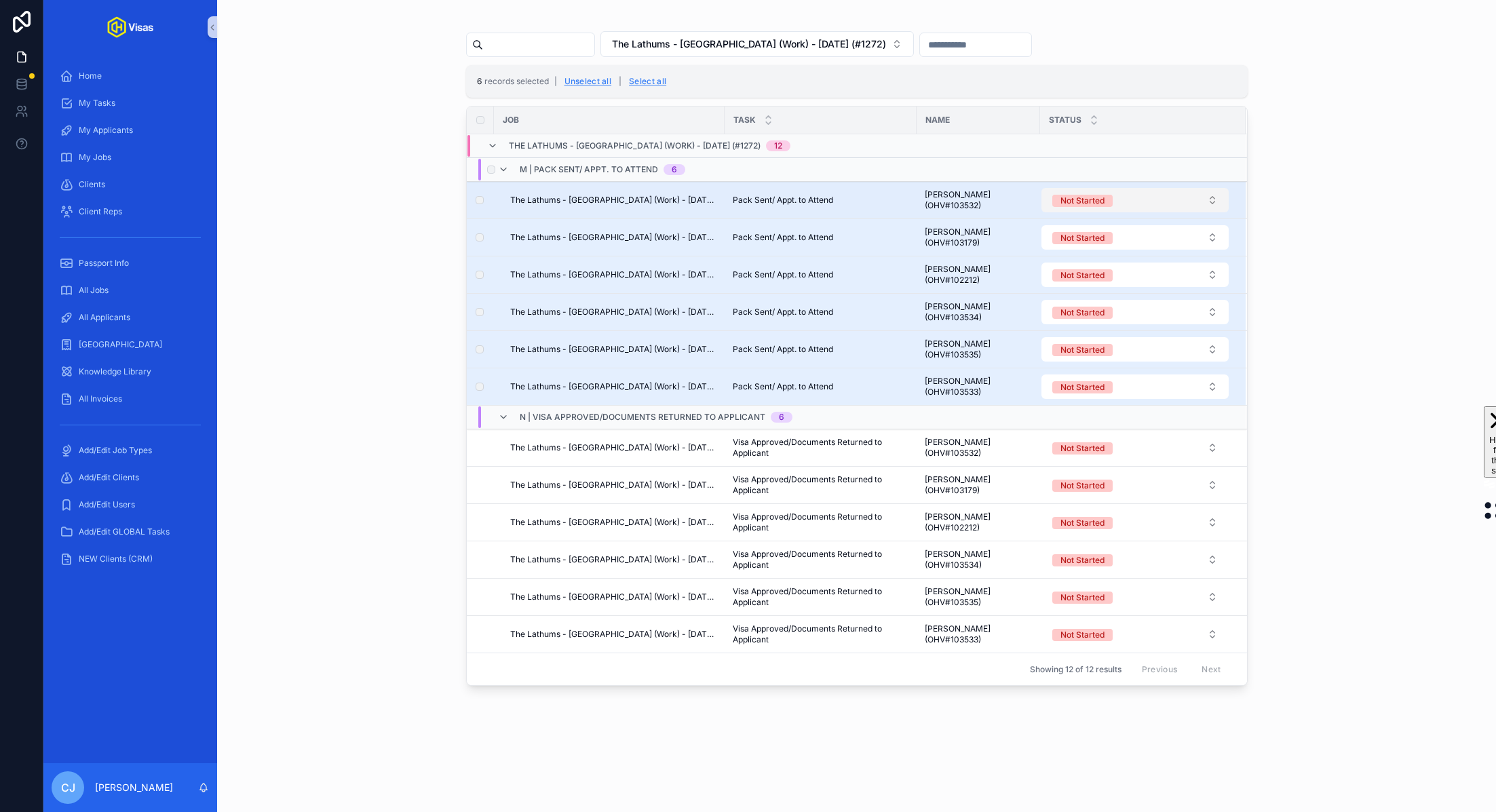
click at [1097, 199] on span "Not Started" at bounding box center [1083, 201] width 60 height 12
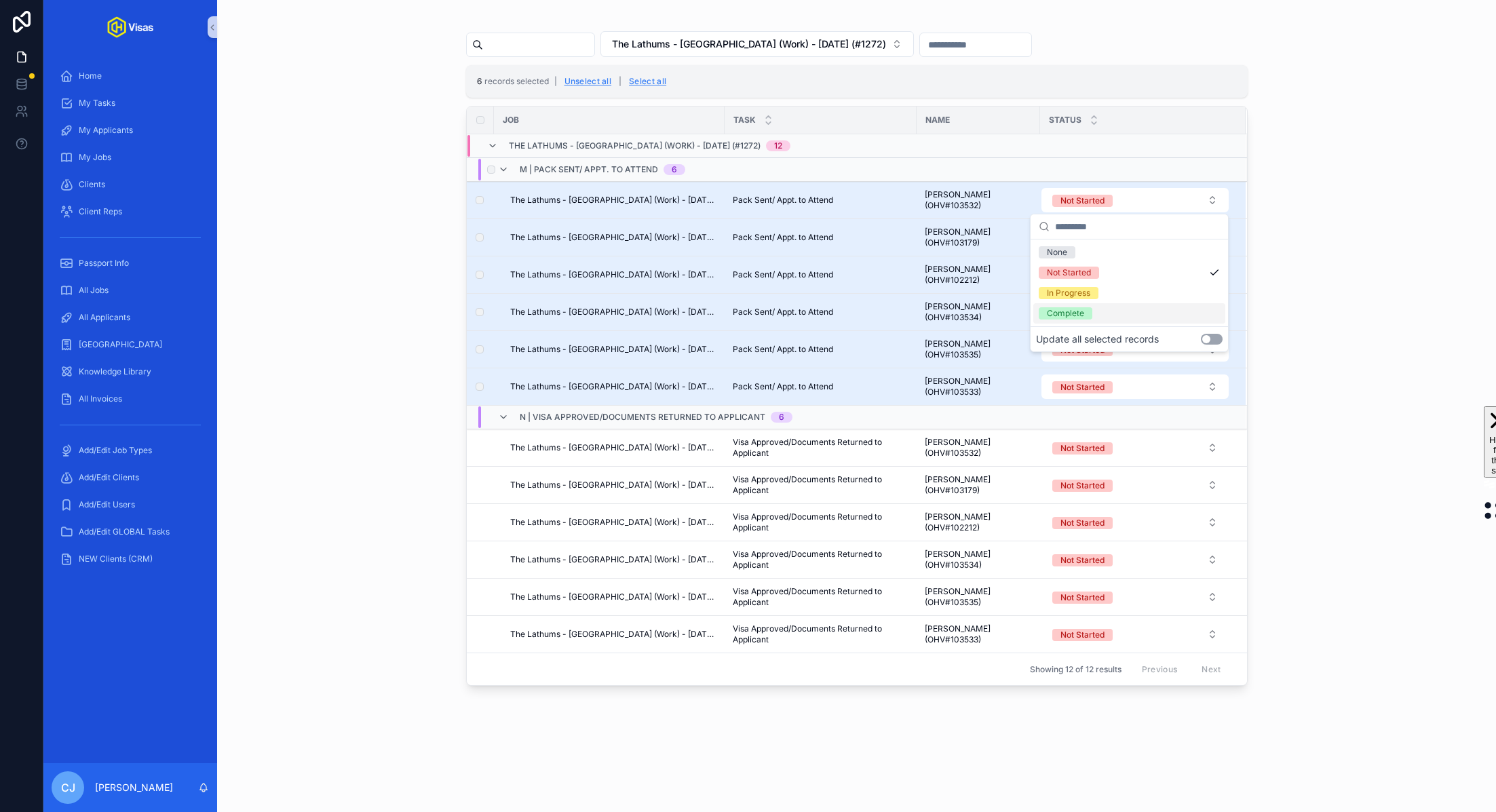
click at [1217, 337] on button "Use setting" at bounding box center [1211, 338] width 22 height 11
click at [1124, 315] on div "Complete" at bounding box center [1128, 313] width 192 height 20
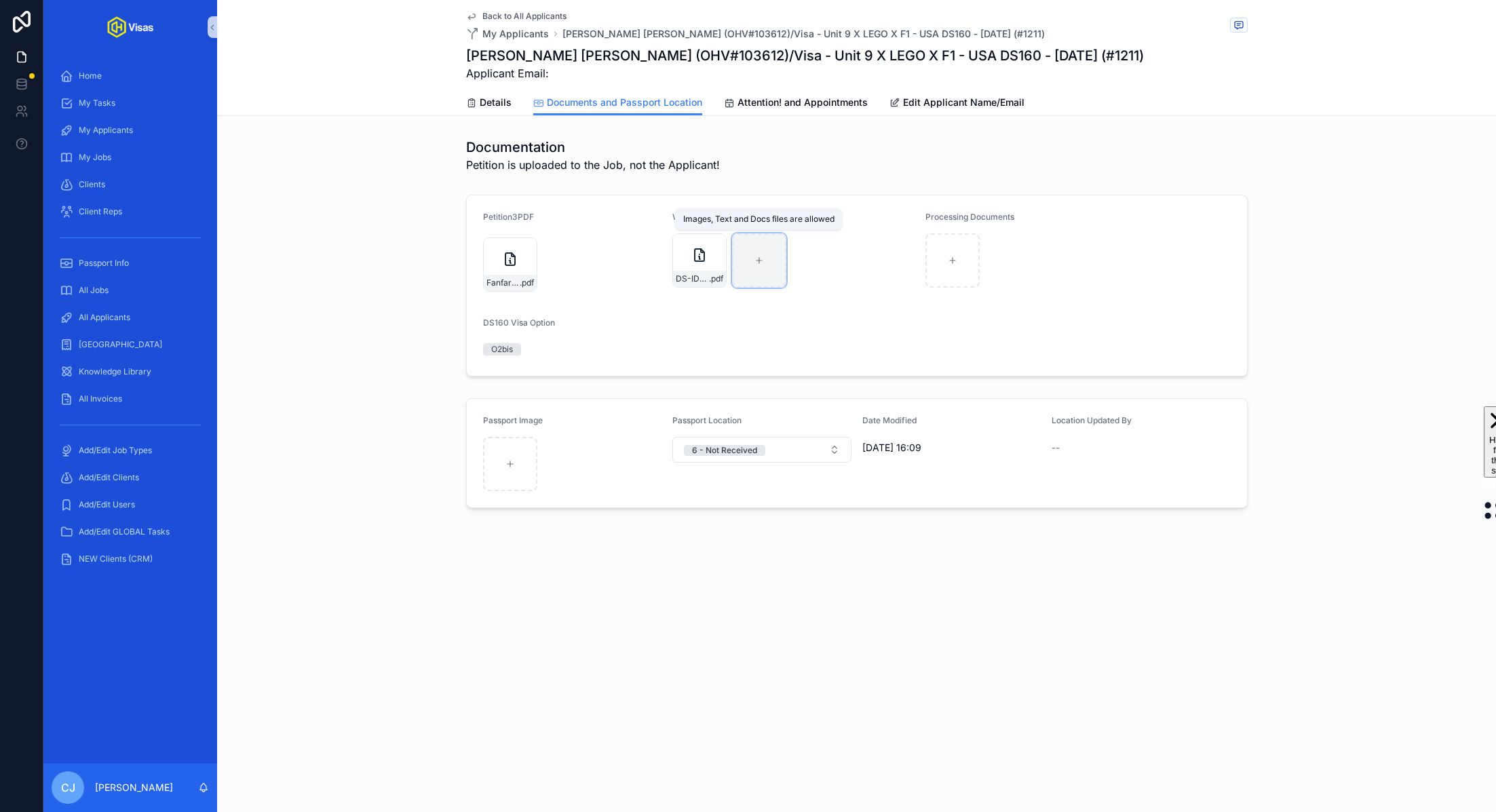
click at [766, 277] on div "scrollable content" at bounding box center [759, 260] width 55 height 55
type input "**********"
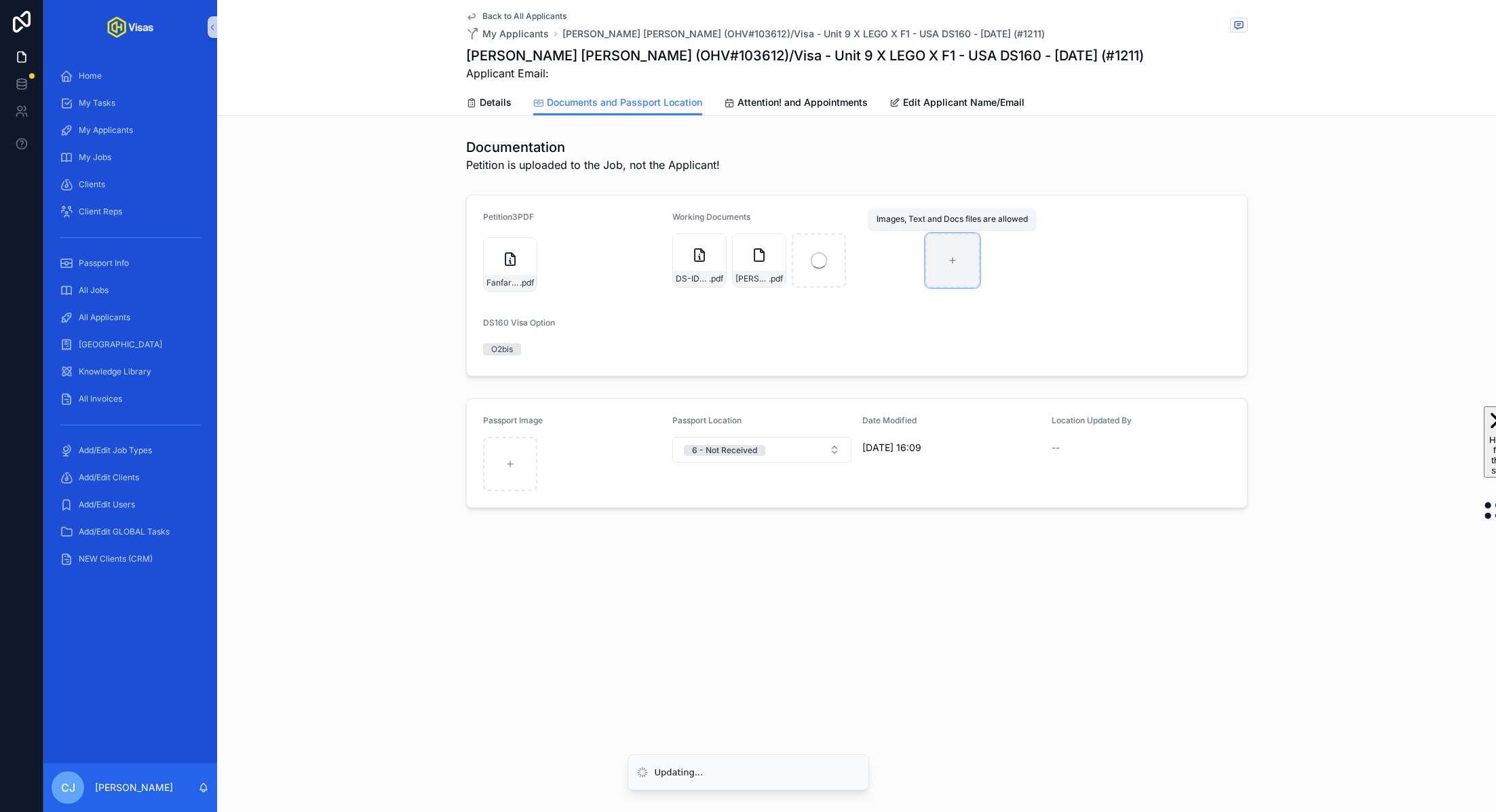
click at [951, 267] on div "scrollable content" at bounding box center [952, 260] width 55 height 55
type input "**********"
click at [496, 98] on span "Details" at bounding box center [495, 102] width 32 height 14
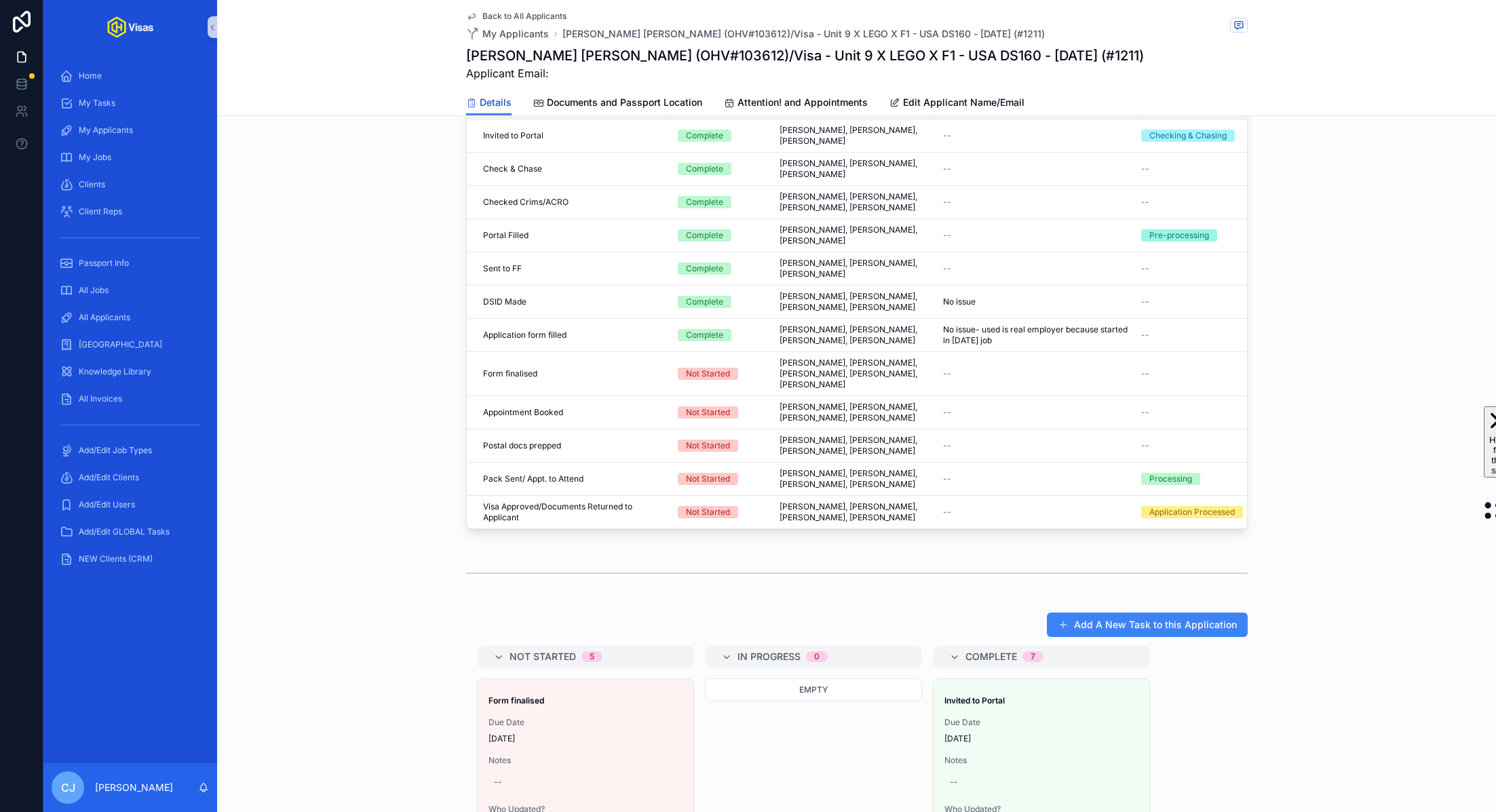
scroll to position [810, 0]
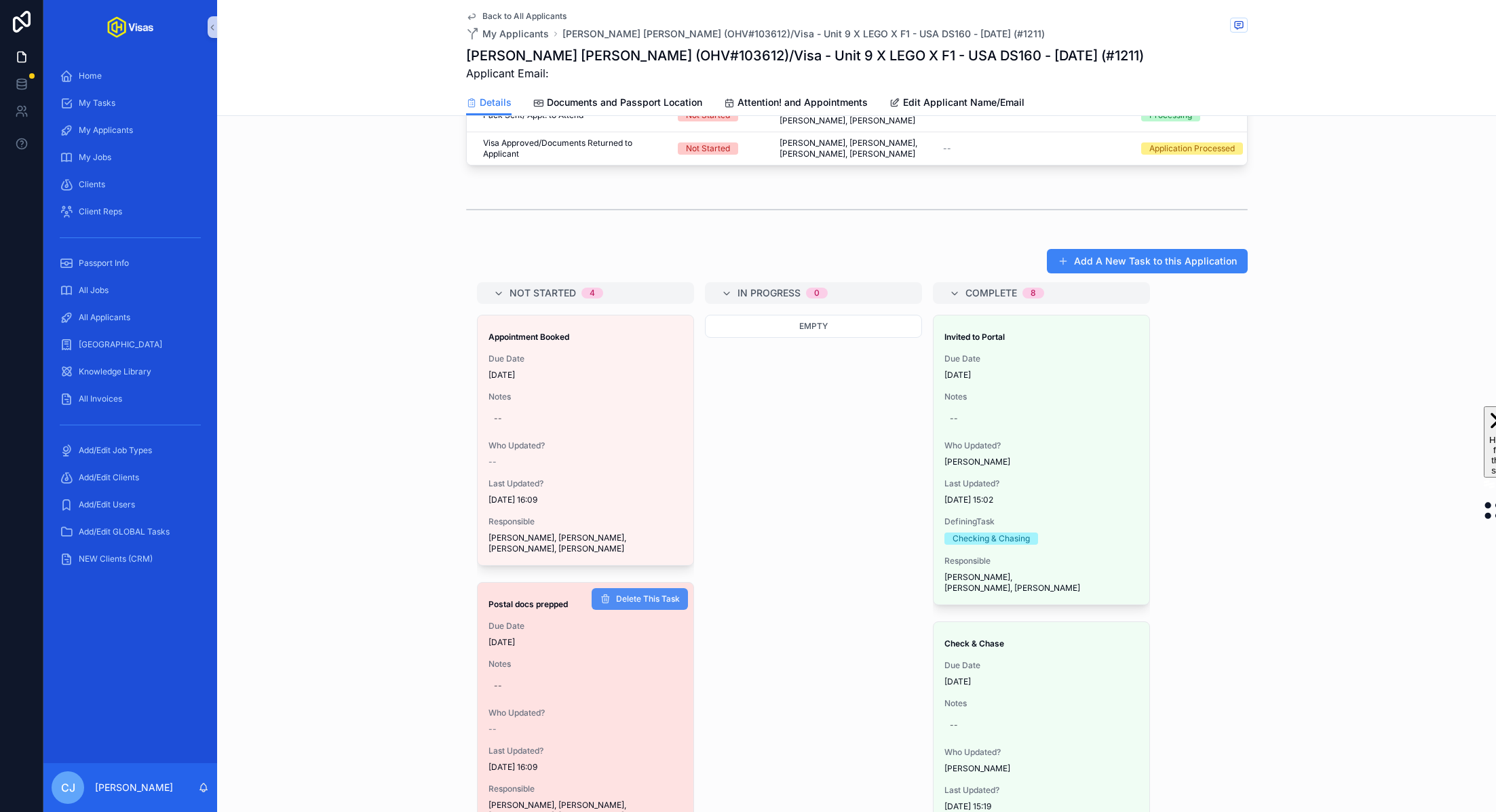
click at [650, 603] on button "Delete This Task" at bounding box center [640, 598] width 96 height 22
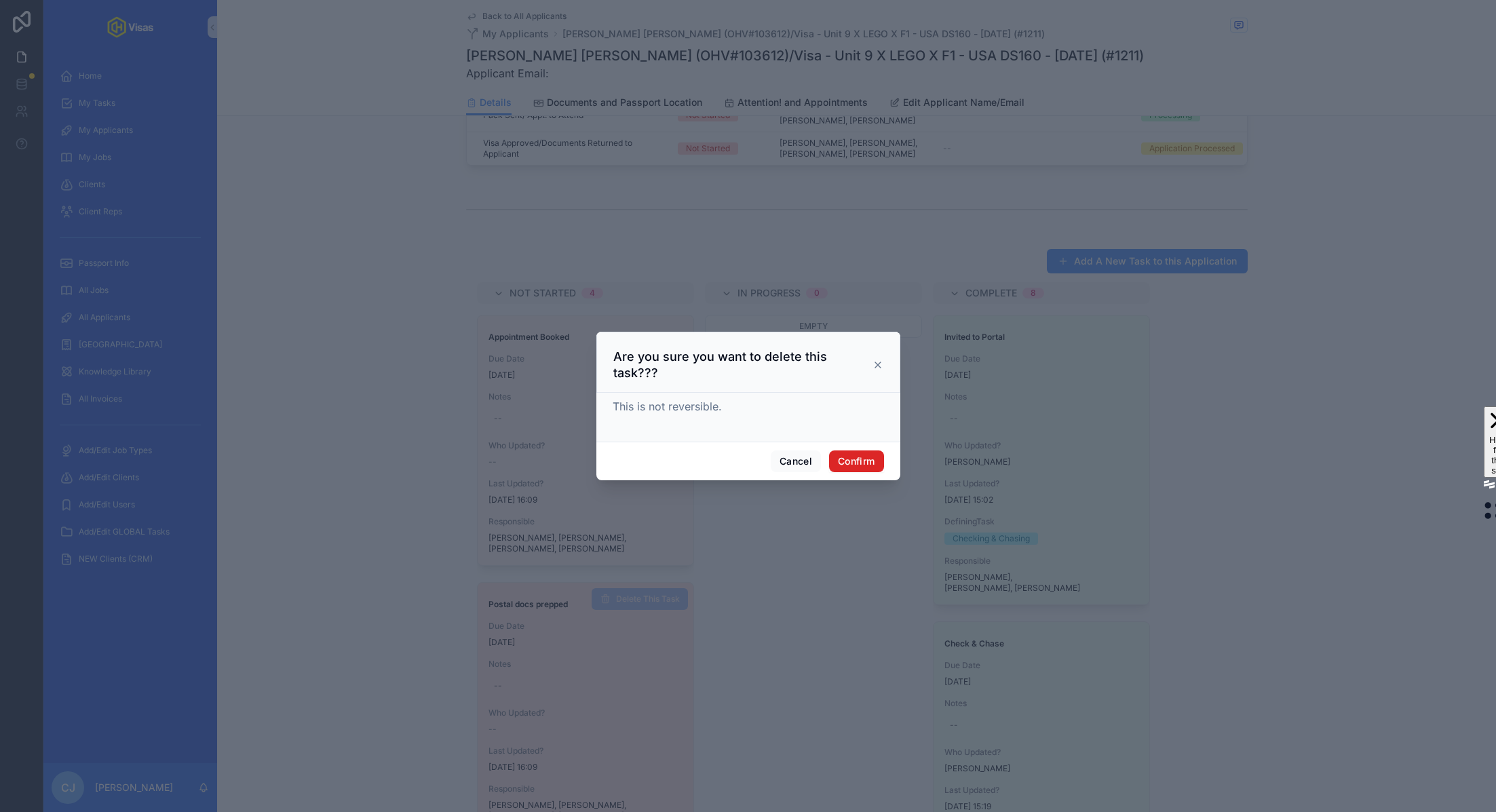
click at [857, 455] on button "Confirm" at bounding box center [856, 461] width 55 height 22
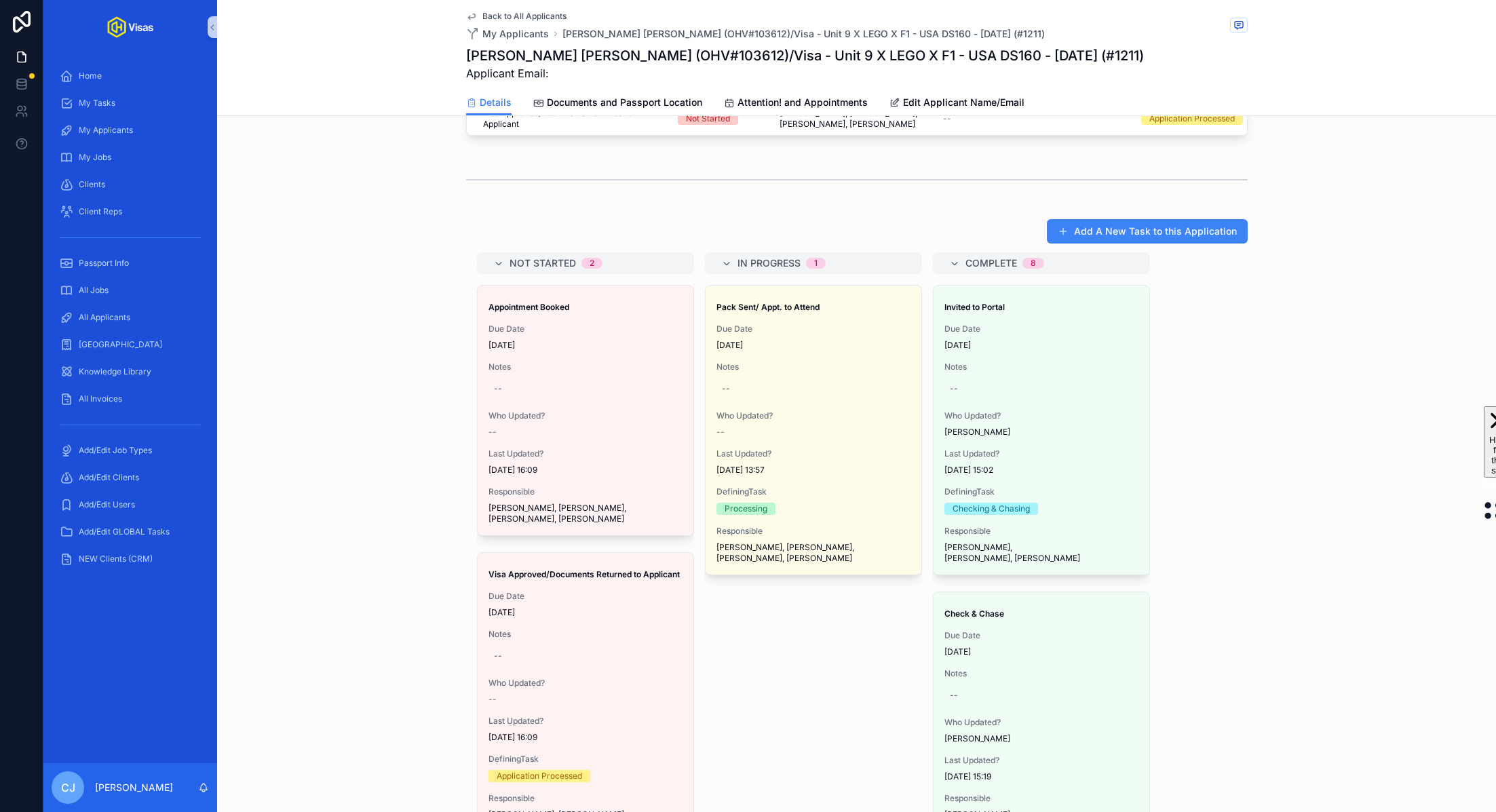
scroll to position [0, 0]
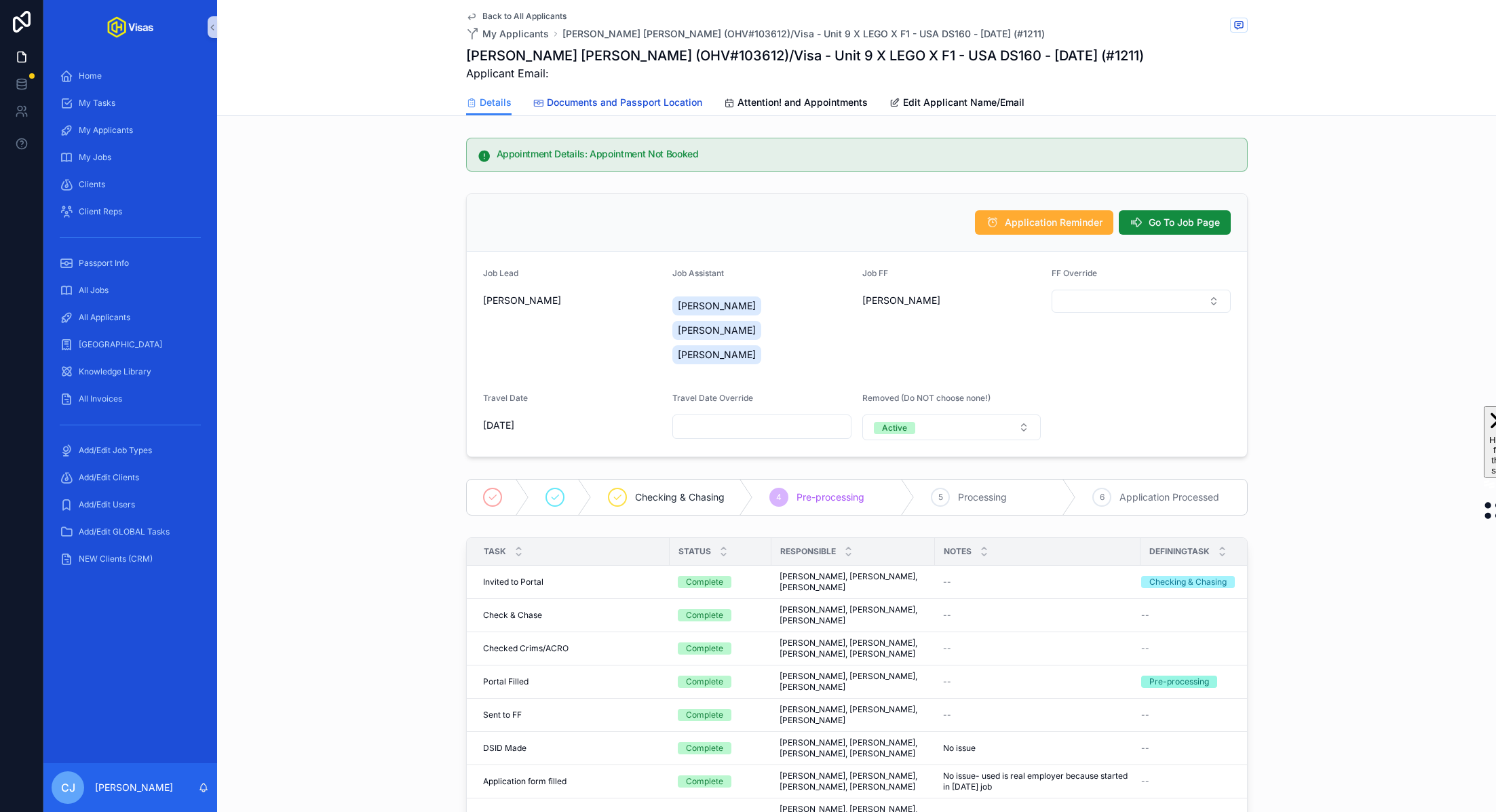
click at [656, 96] on span "Documents and Passport Location" at bounding box center [624, 102] width 156 height 14
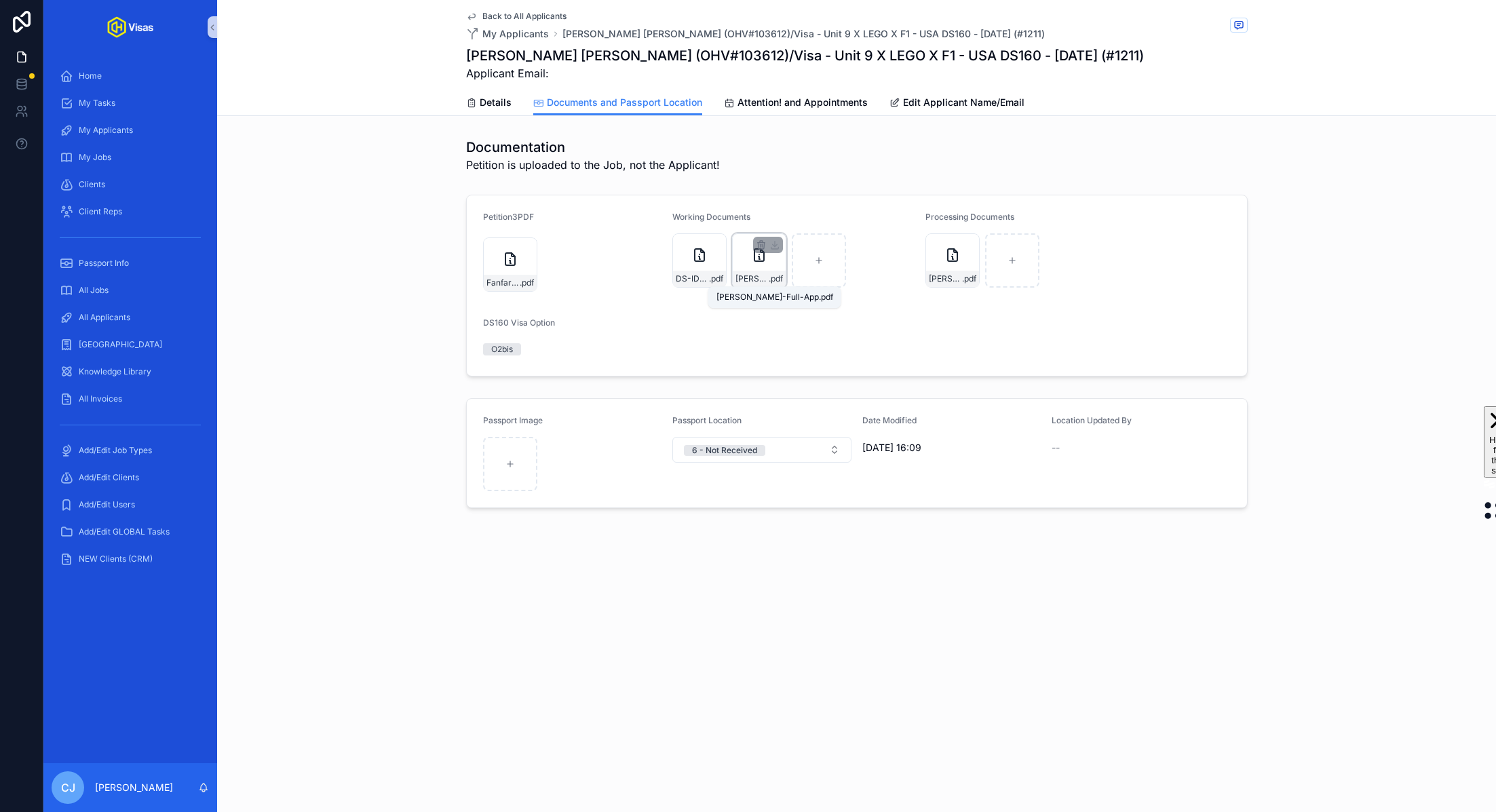
click at [764, 276] on span "WILLETT-Full-App" at bounding box center [752, 278] width 33 height 11
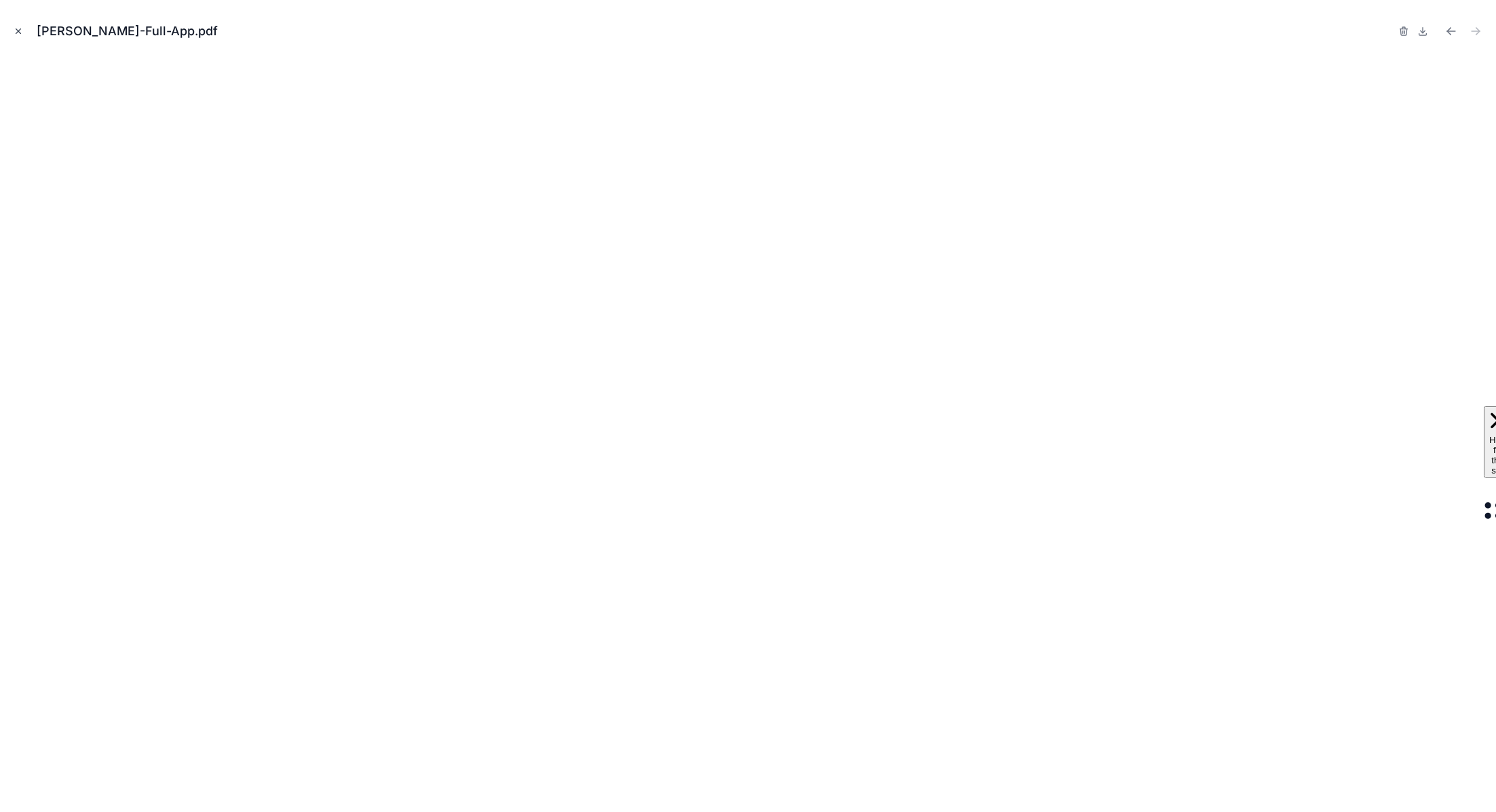
click at [22, 34] on icon "Close modal" at bounding box center [19, 31] width 10 height 10
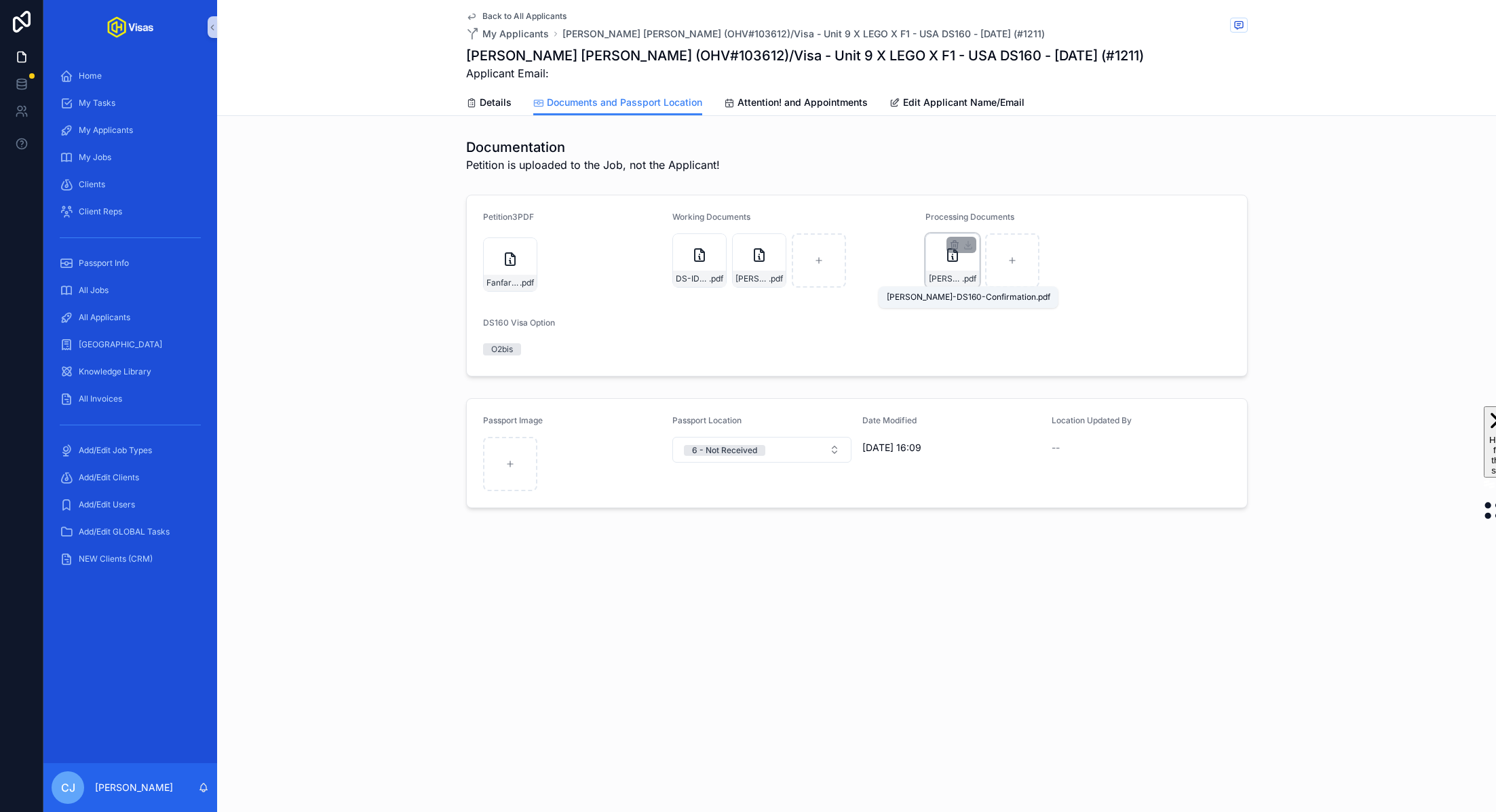
click at [951, 281] on span "WILLETT-DS160-Confirmation" at bounding box center [945, 278] width 33 height 11
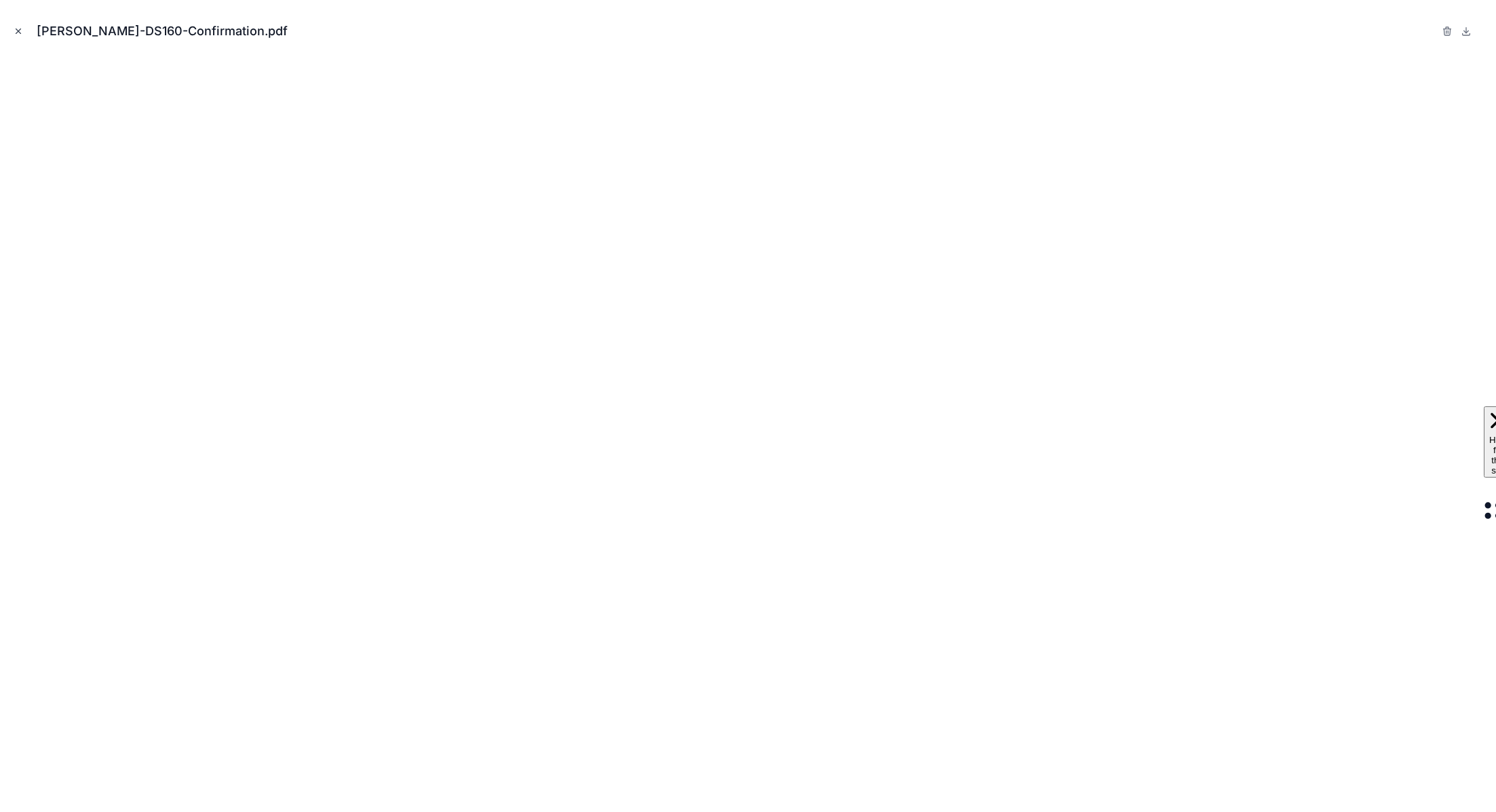
click at [20, 32] on icon "Close modal" at bounding box center [19, 31] width 10 height 10
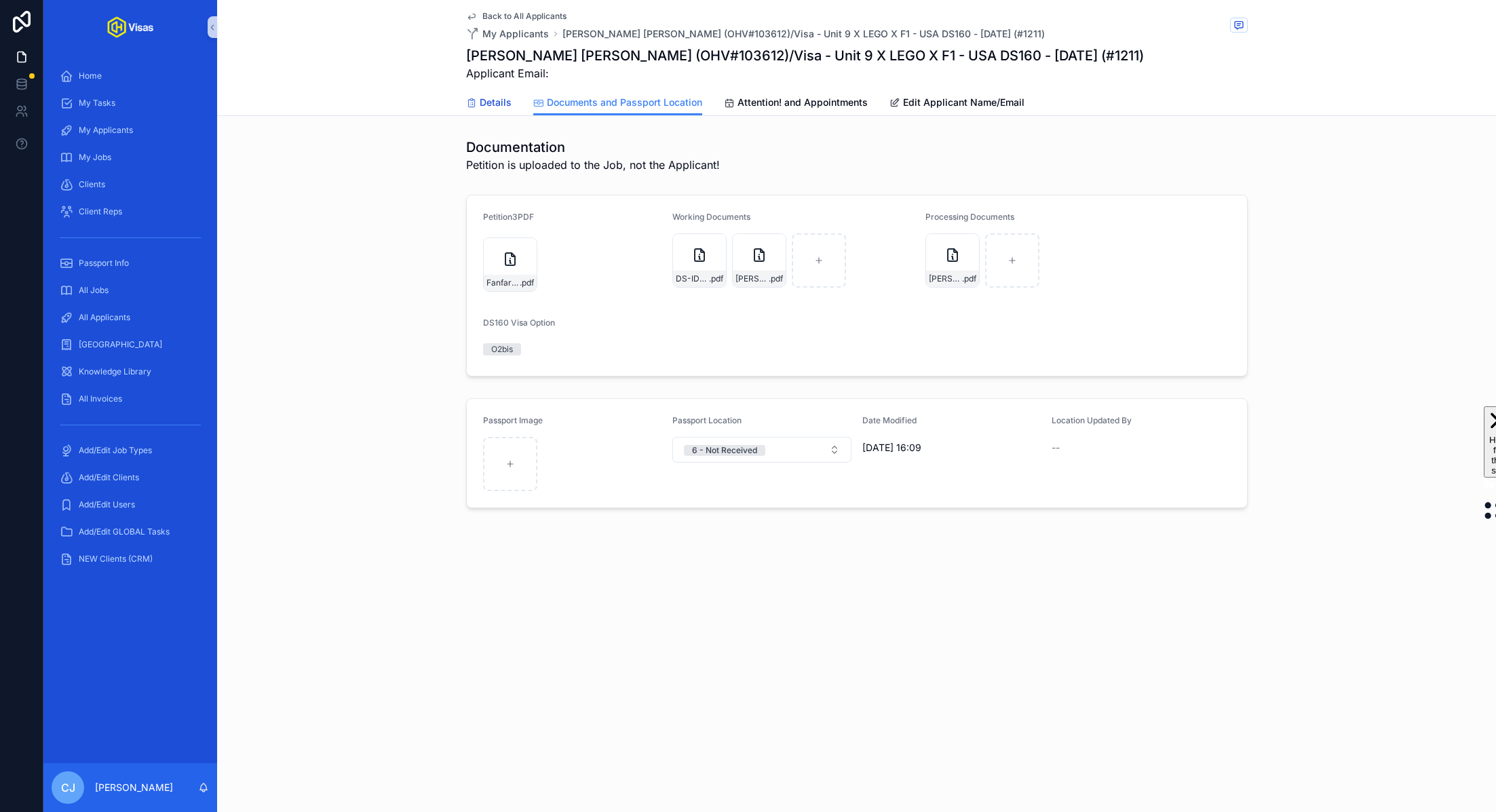
click at [507, 98] on span "Details" at bounding box center [495, 102] width 32 height 14
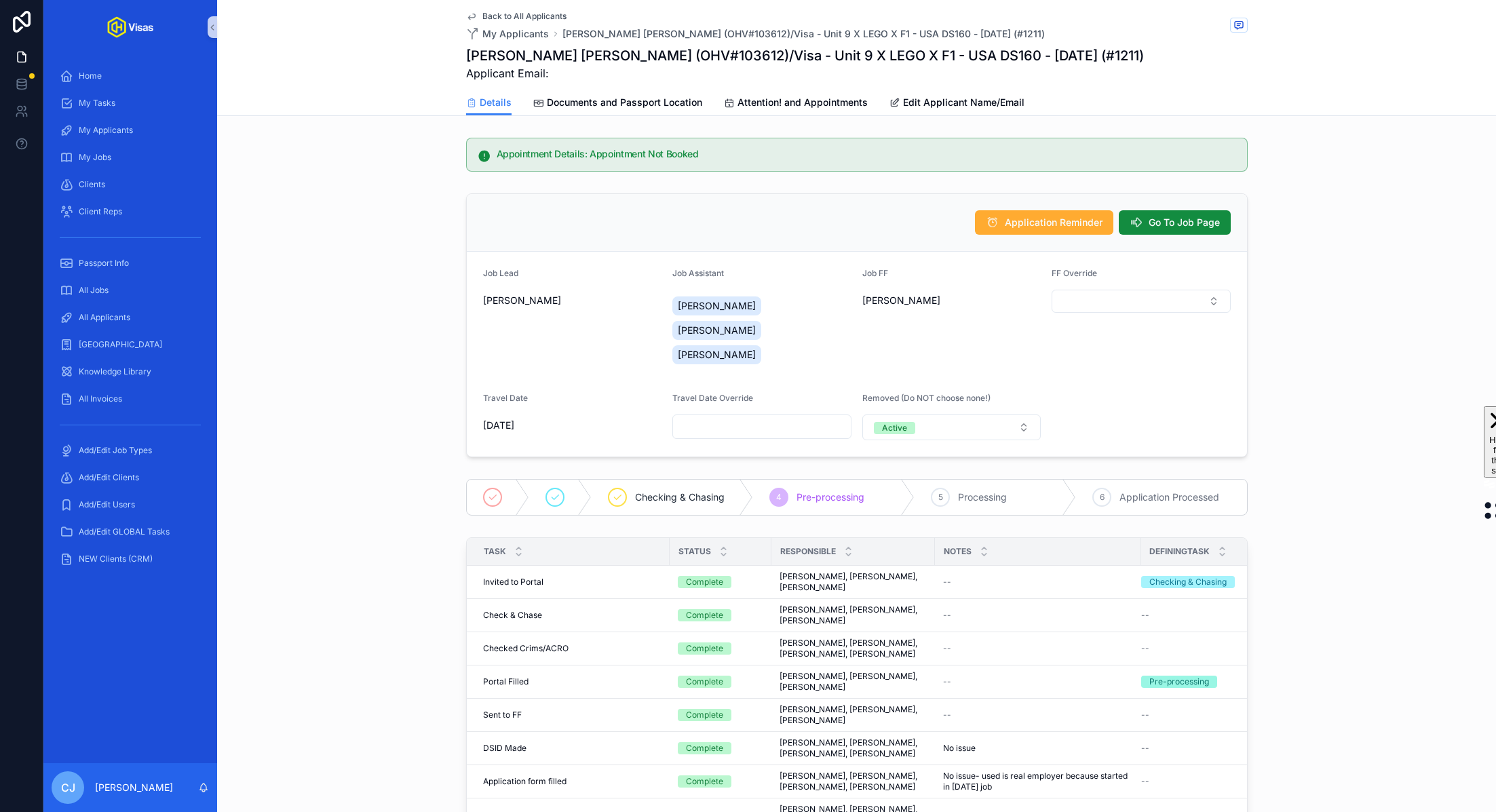
click at [392, 205] on div "Application Reminder Go To Job Page Job Lead Kayleigh Robinson Job Assistant Co…" at bounding box center [856, 324] width 1278 height 275
click at [123, 319] on span "All Applicants" at bounding box center [104, 317] width 51 height 11
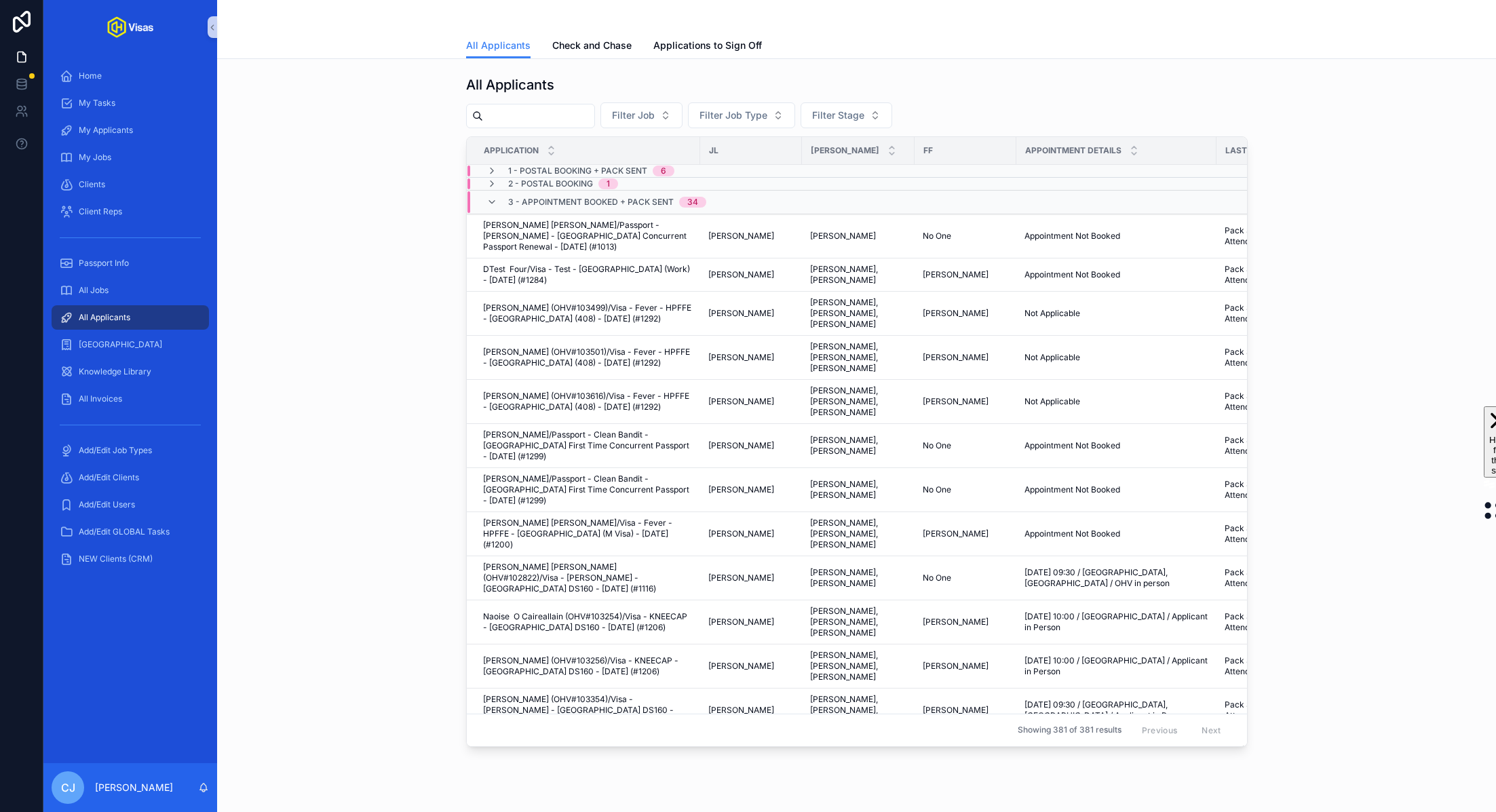
click at [510, 122] on input "scrollable content" at bounding box center [538, 116] width 111 height 19
paste input "****"
type input "****"
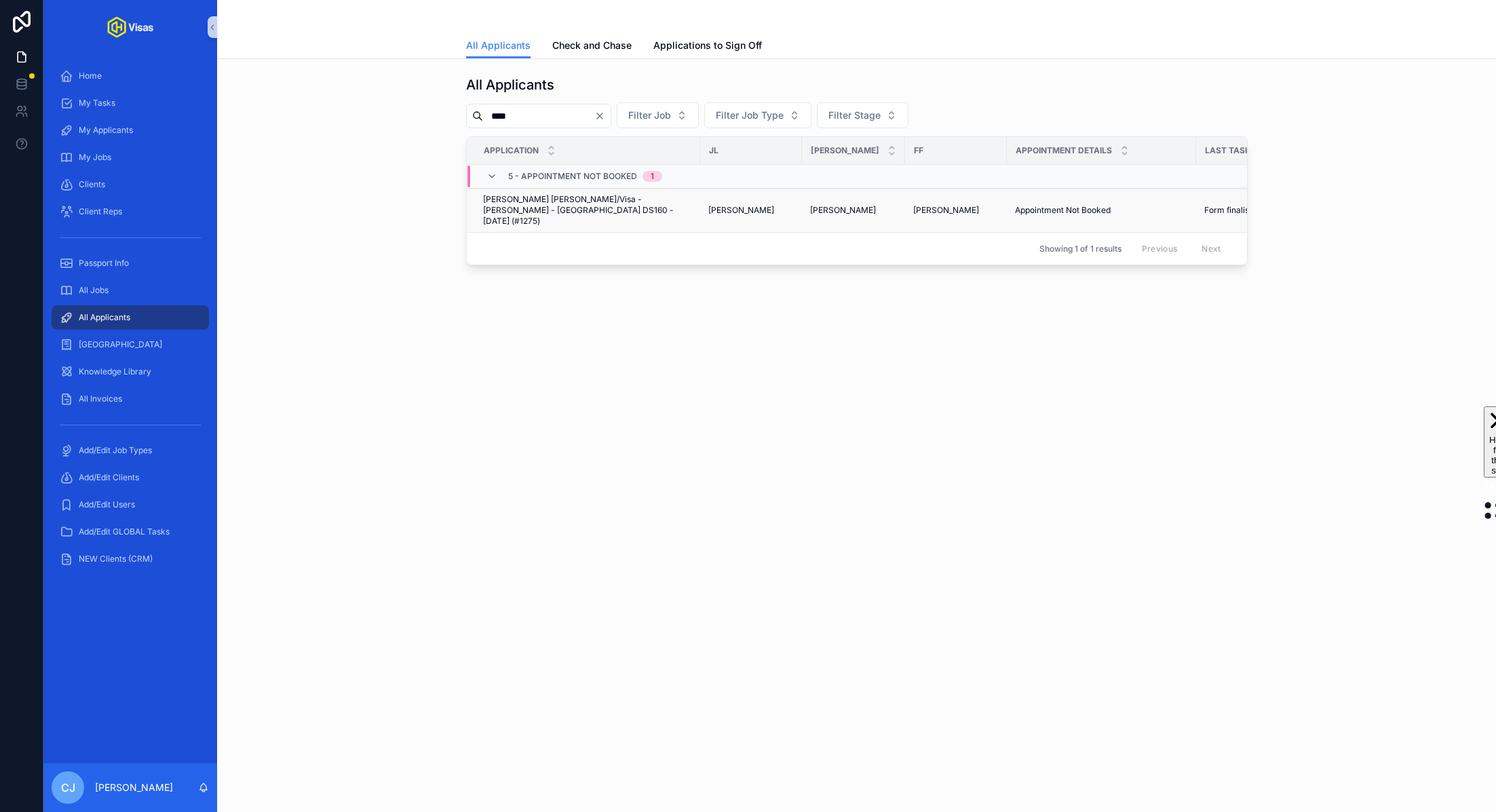
click at [597, 200] on span "Alex Kenneth Cameron/Visa - Alex Cameron - USA DS160 - Jul/25 (#1275)" at bounding box center [587, 210] width 209 height 33
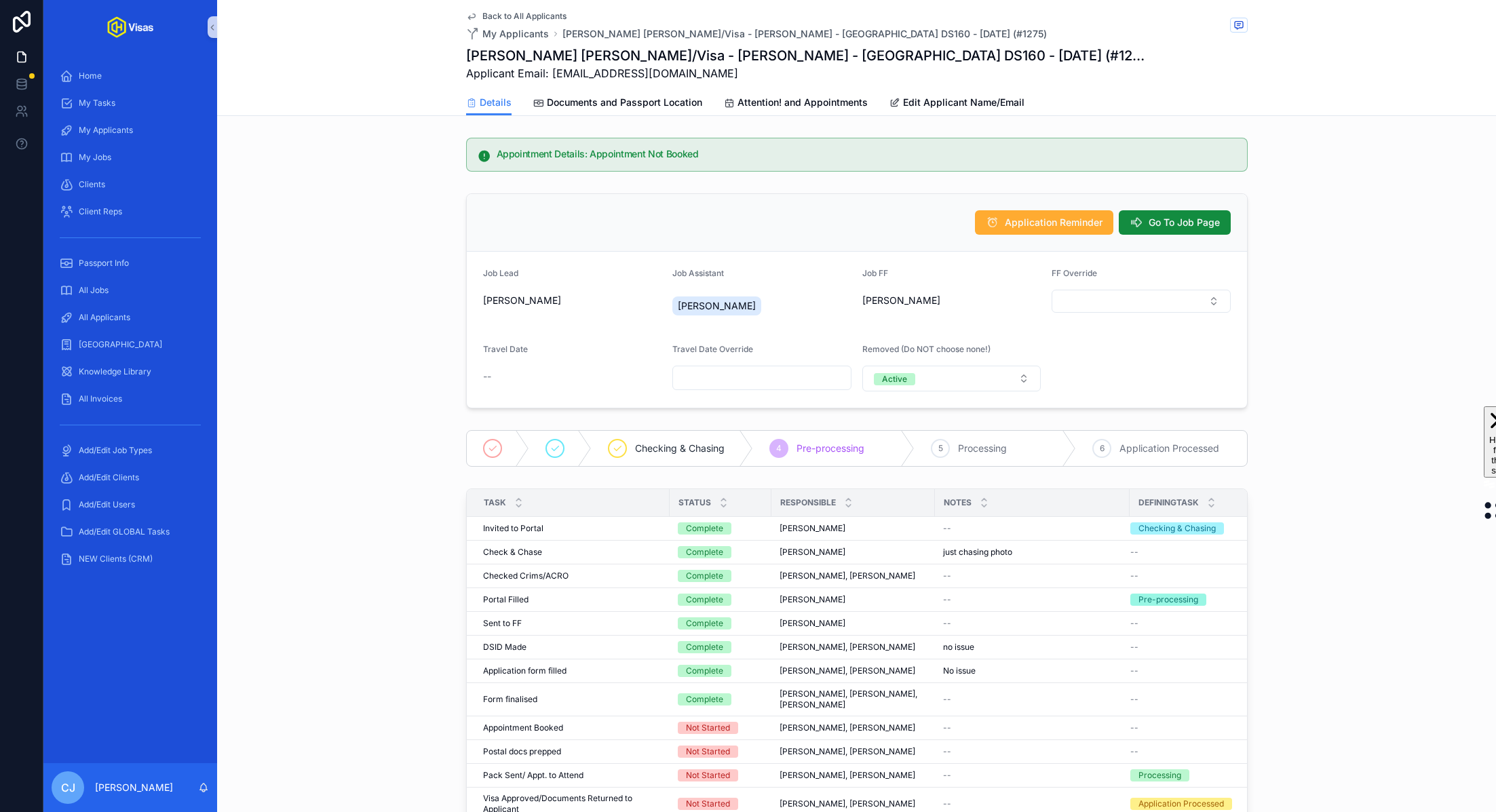
click at [590, 52] on h1 "Alex Kenneth Cameron/Visa - Alex Cameron - USA DS160 - Jul/25 (#1275)" at bounding box center [806, 55] width 680 height 19
copy h1 "Cameron"
click at [123, 289] on div "All Jobs" at bounding box center [130, 290] width 141 height 22
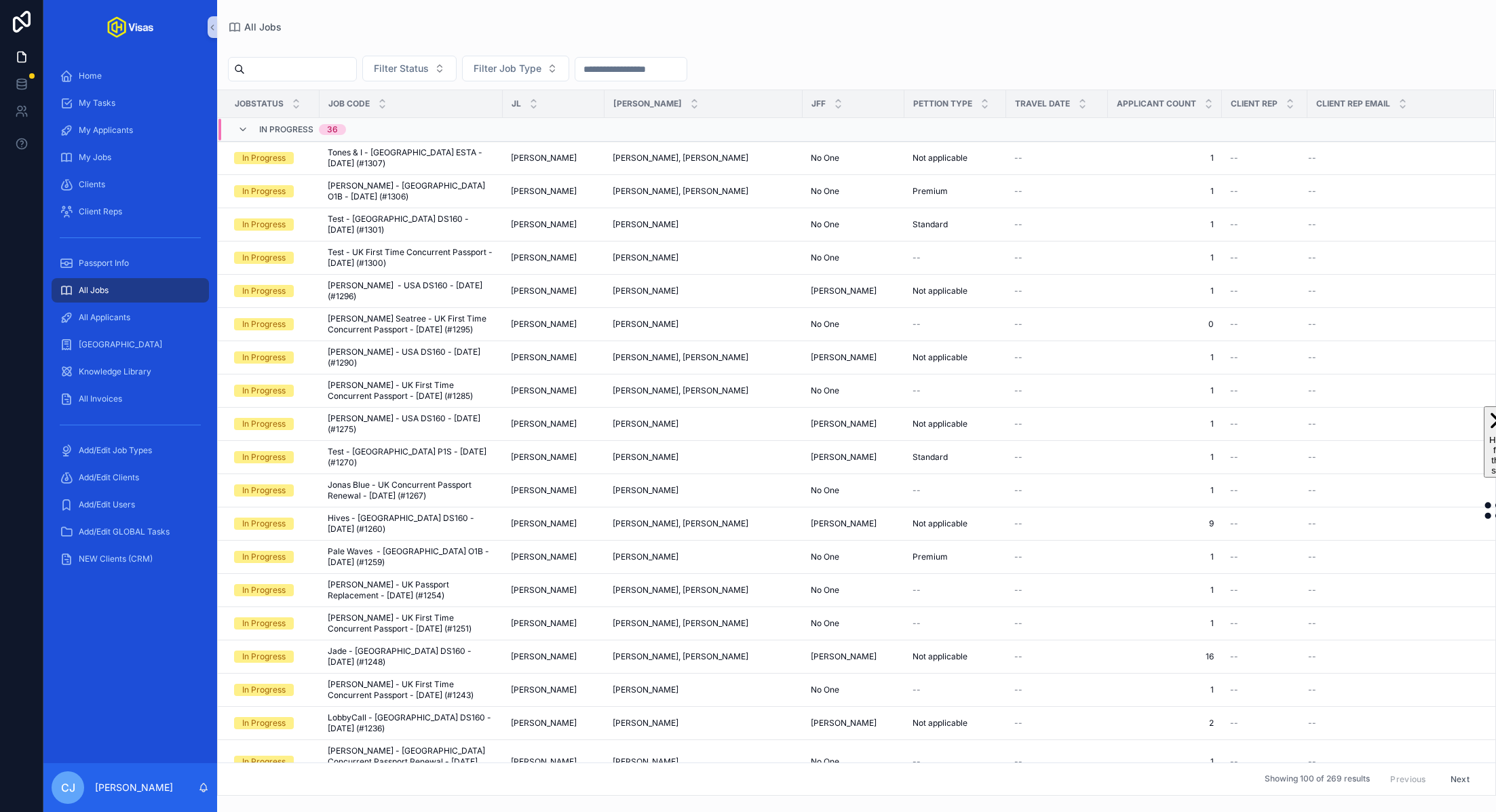
click at [333, 67] on input "scrollable content" at bounding box center [300, 68] width 111 height 19
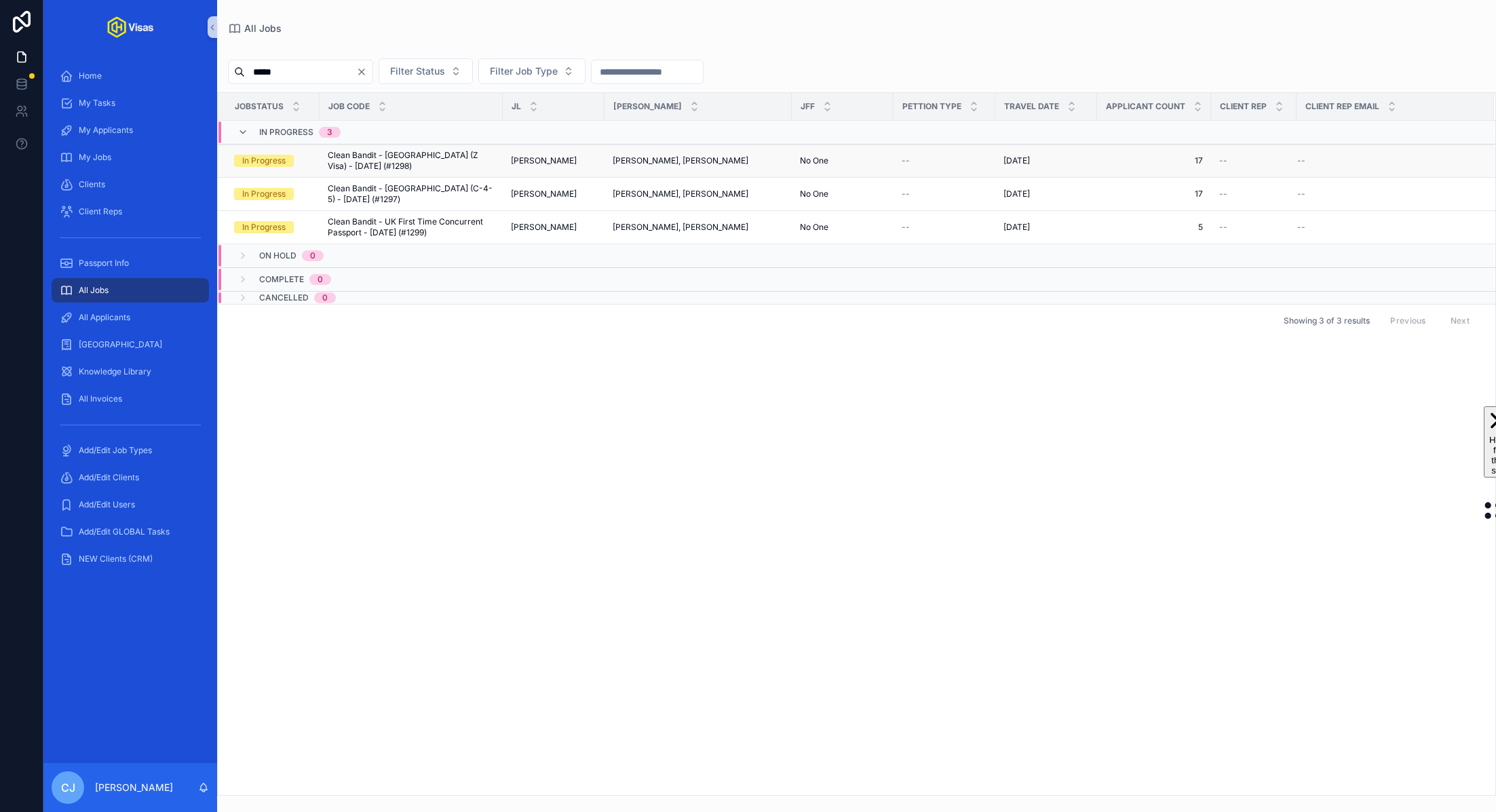
type input "*****"
click at [363, 161] on span "Clean Bandit - China (Z Visa) - Aug/25 (#1298)" at bounding box center [411, 161] width 167 height 22
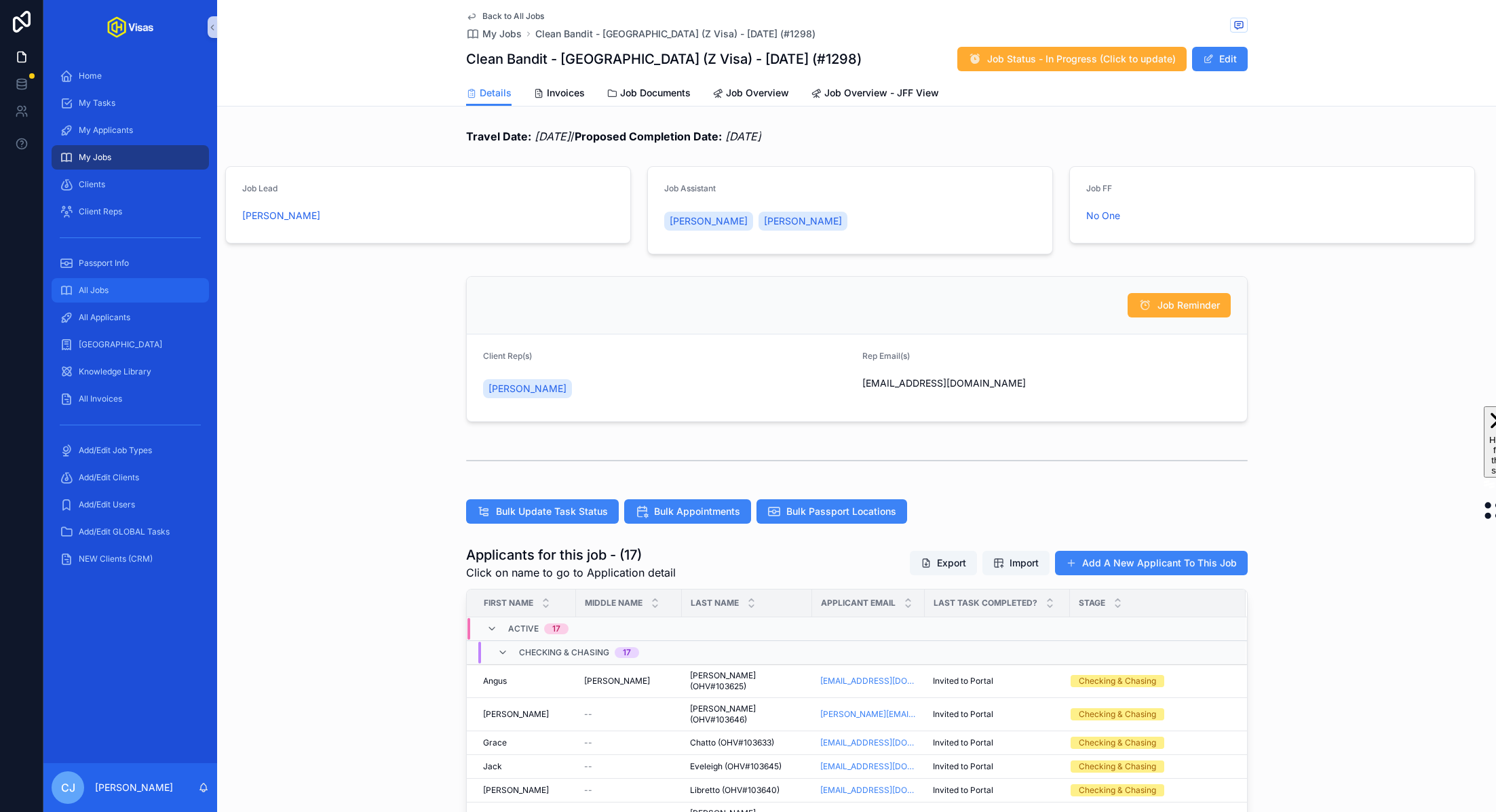
click at [104, 288] on span "All Jobs" at bounding box center [94, 289] width 30 height 11
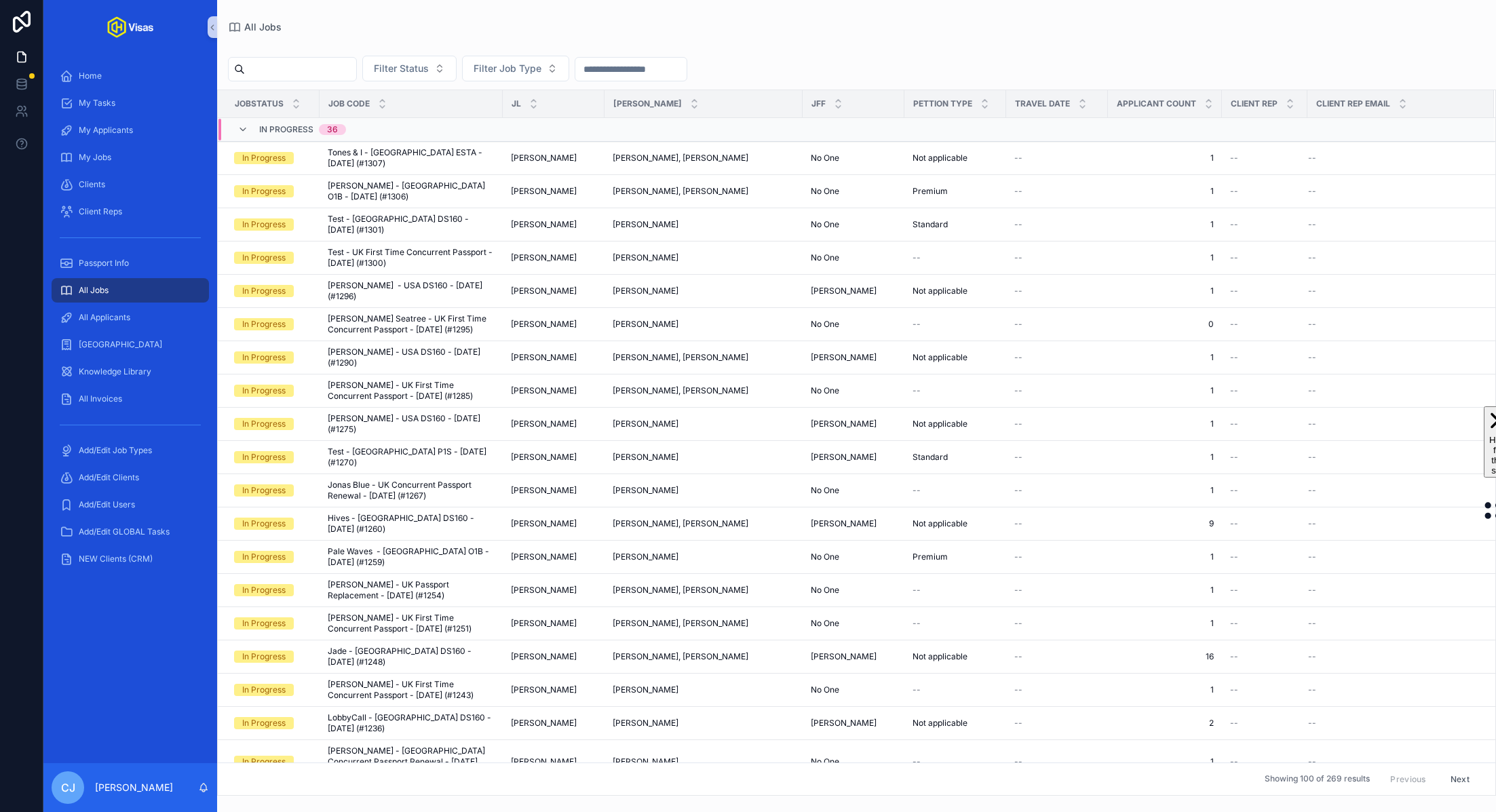
click at [284, 63] on input "scrollable content" at bounding box center [300, 68] width 111 height 19
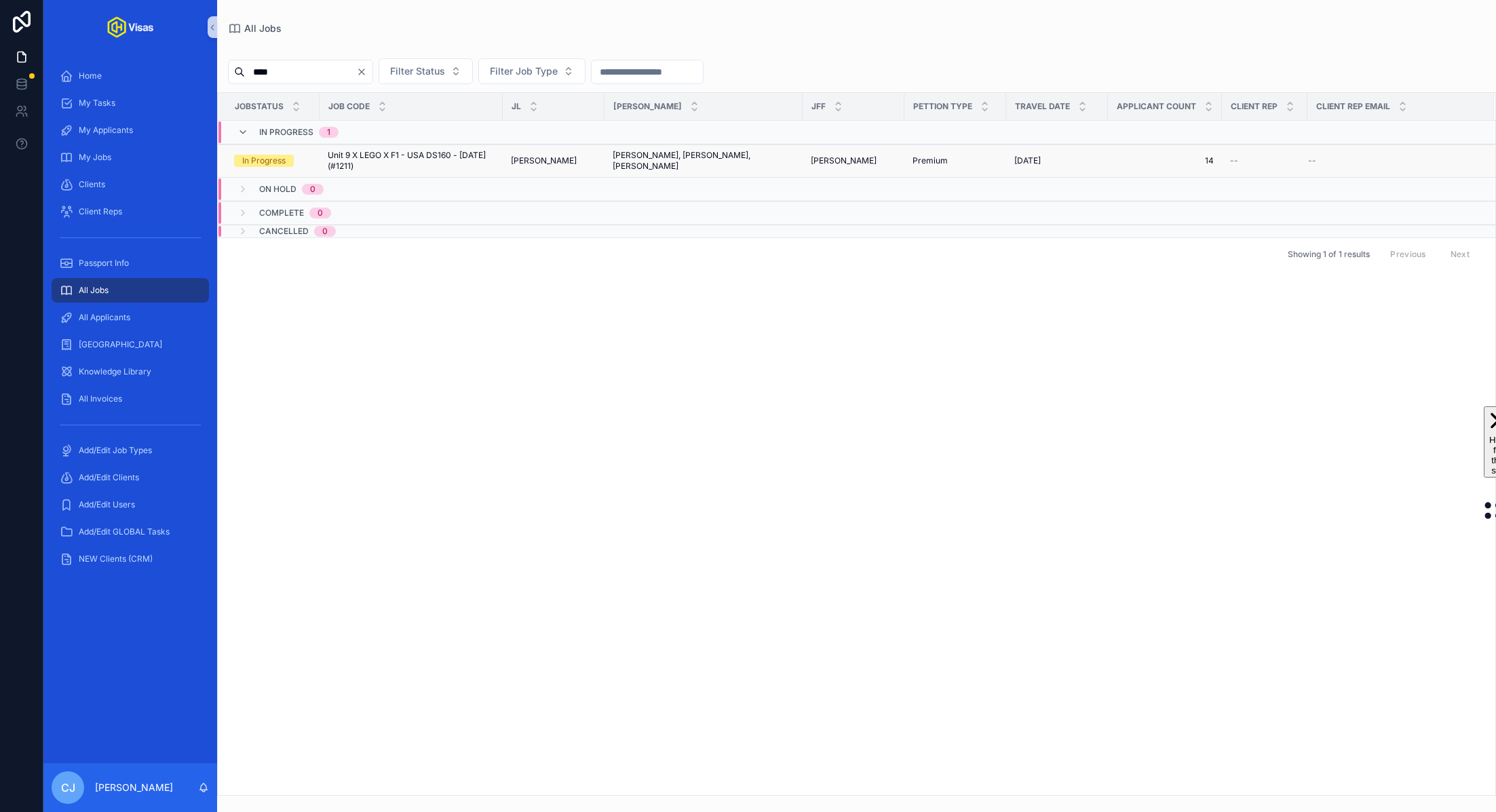
type input "****"
click at [403, 146] on td "Unit 9 X LEGO X F1 - USA DS160 - Jun/25 (#1211) Unit 9 X LEGO X F1 - USA DS160 …" at bounding box center [411, 161] width 183 height 33
click at [466, 152] on span "Unit 9 X LEGO X F1 - USA DS160 - Jun/25 (#1211)" at bounding box center [411, 161] width 167 height 22
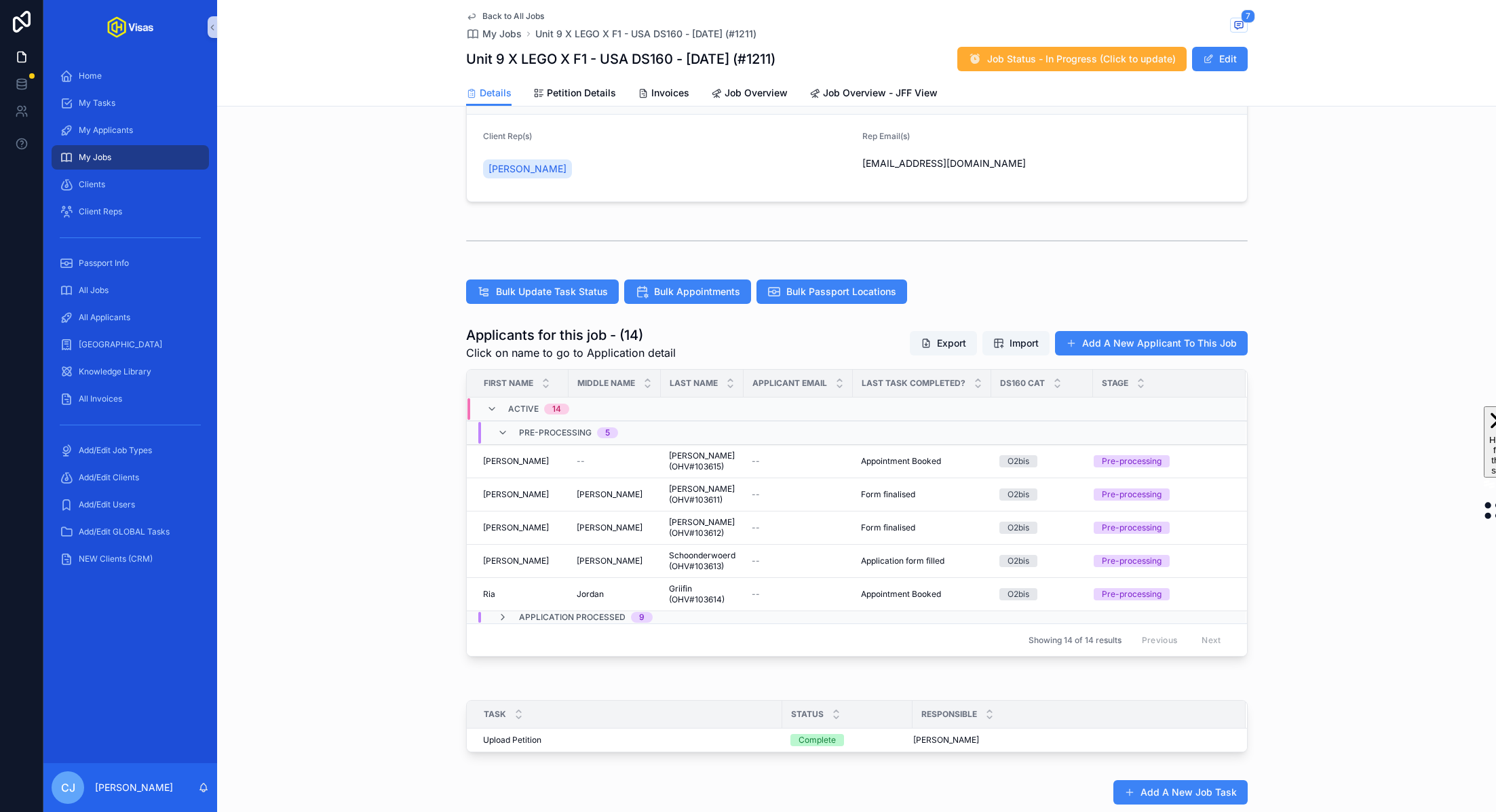
scroll to position [244, 0]
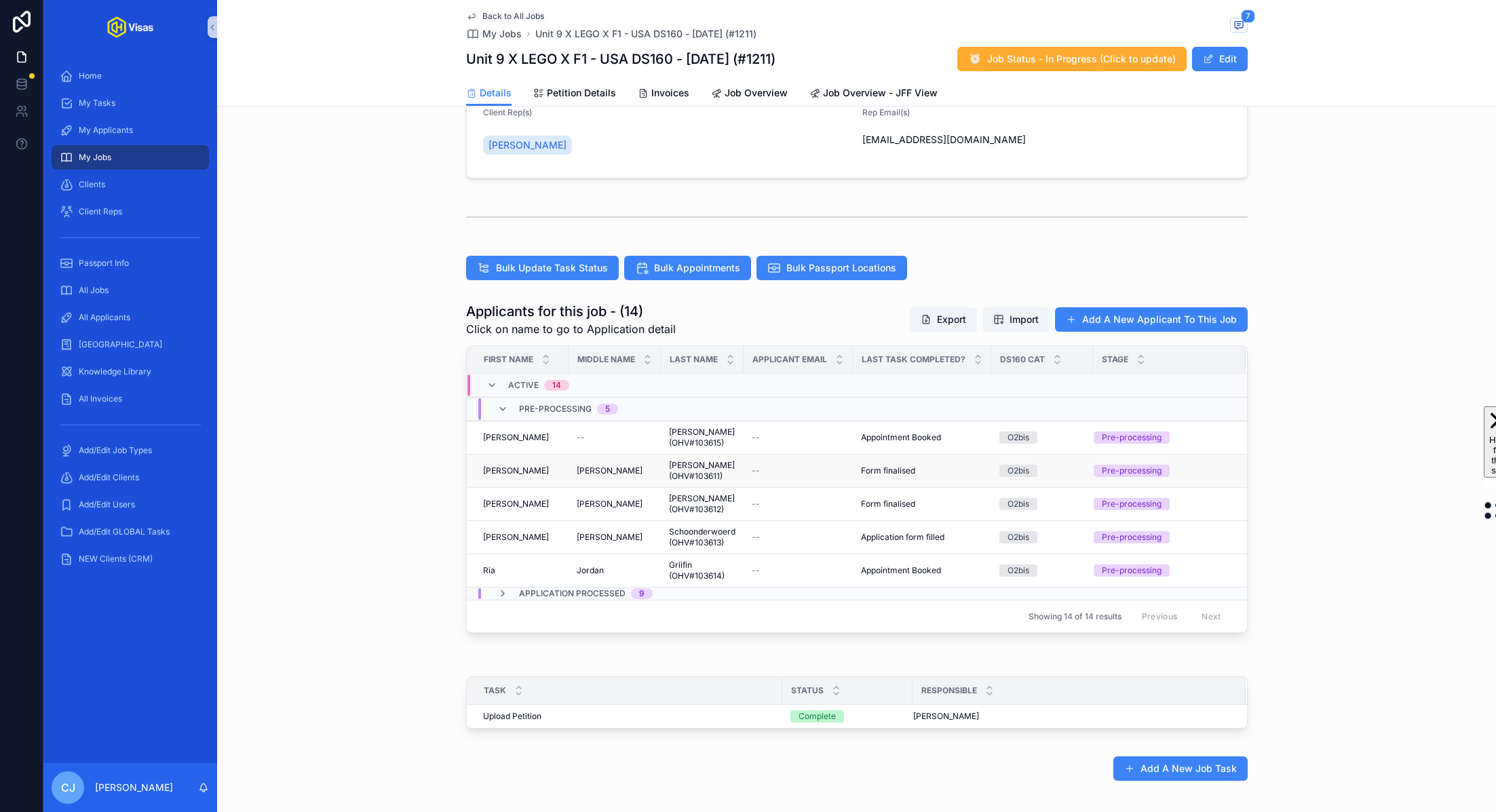
click at [834, 467] on div "--" at bounding box center [798, 470] width 93 height 11
click at [822, 507] on td "--" at bounding box center [798, 504] width 109 height 33
click at [862, 502] on span "Form finalised" at bounding box center [888, 504] width 55 height 11
click at [867, 535] on span "Application form filled" at bounding box center [902, 536] width 83 height 11
click at [123, 290] on div "All Jobs" at bounding box center [130, 290] width 141 height 22
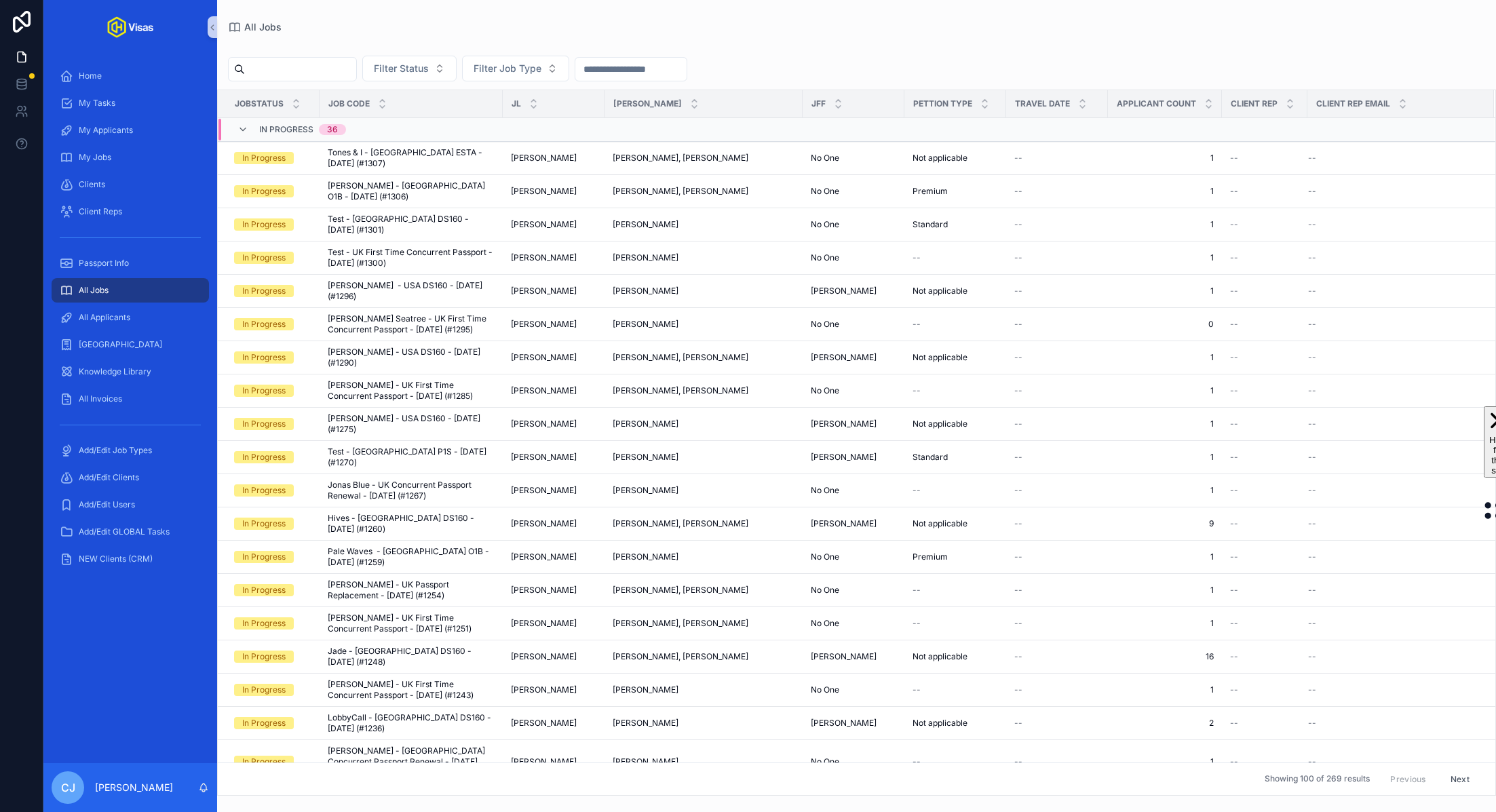
click at [315, 64] on input "scrollable content" at bounding box center [300, 68] width 111 height 19
paste input "*******"
type input "*******"
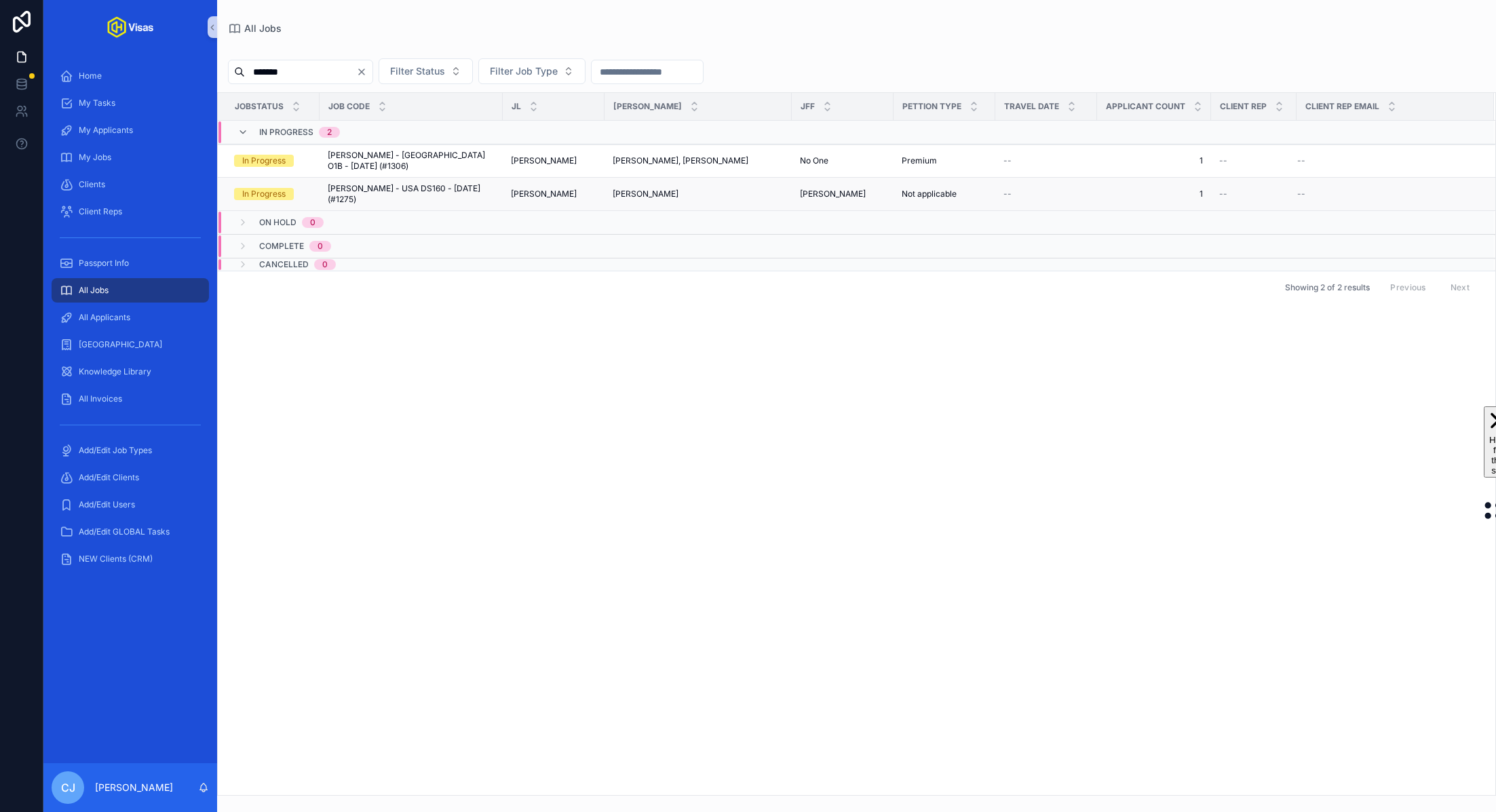
click at [379, 192] on span "Alex Cameron - USA DS160 - Jul/25 (#1275)" at bounding box center [411, 194] width 167 height 22
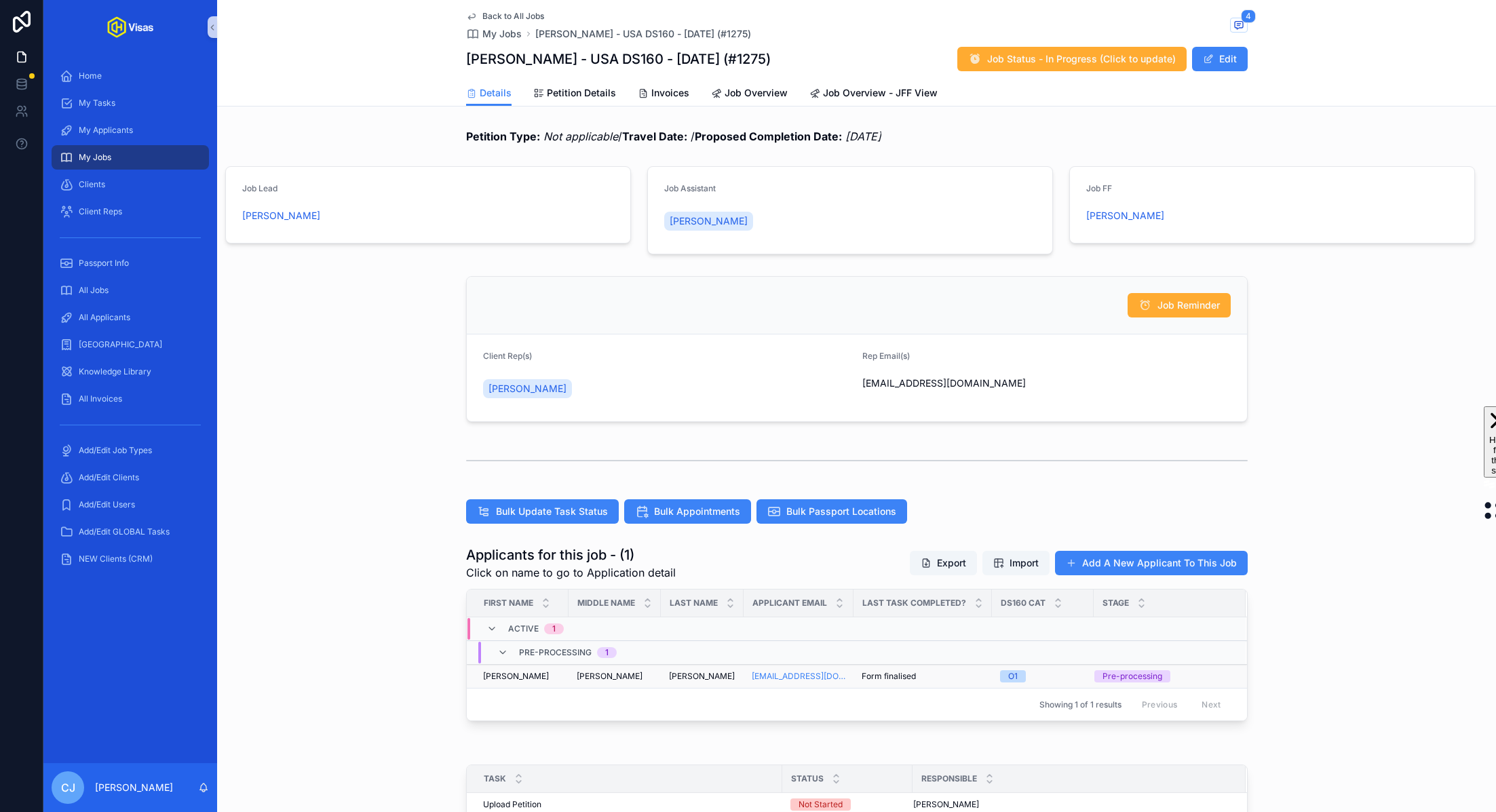
click at [717, 675] on div "Cameron Cameron" at bounding box center [702, 676] width 67 height 11
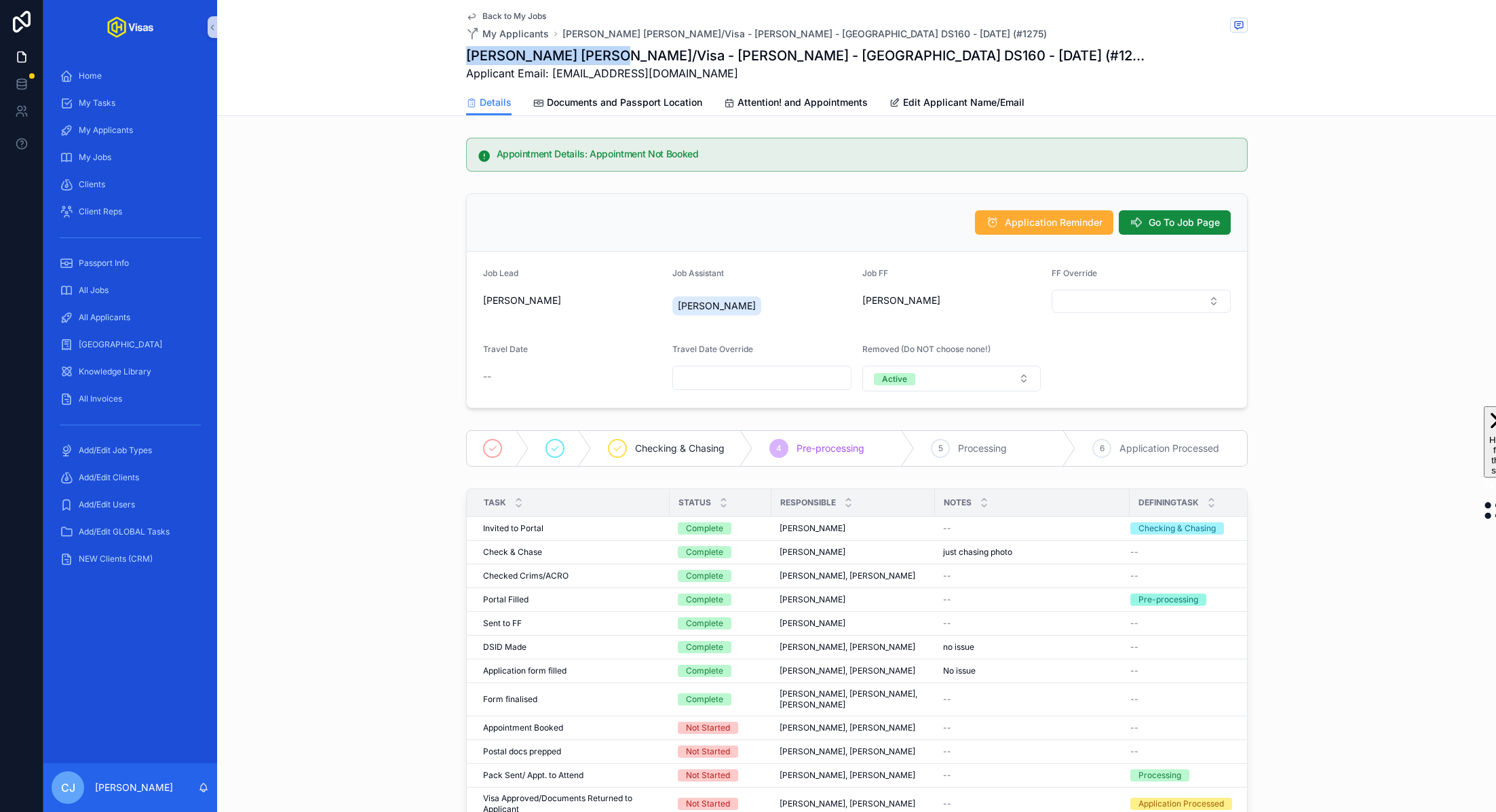
drag, startPoint x: 615, startPoint y: 55, endPoint x: 450, endPoint y: 55, distance: 165.0
click at [450, 55] on div "Back to My Jobs My Applicants Alex Kenneth Cameron/Visa - Alex Cameron - USA DS…" at bounding box center [856, 58] width 1278 height 116
copy h1 "Alex Kenneth Cameron"
drag, startPoint x: 697, startPoint y: 74, endPoint x: 551, endPoint y: 71, distance: 146.0
click at [551, 71] on span "Applicant Email: alexkcameron@gmail.com" at bounding box center [806, 73] width 680 height 16
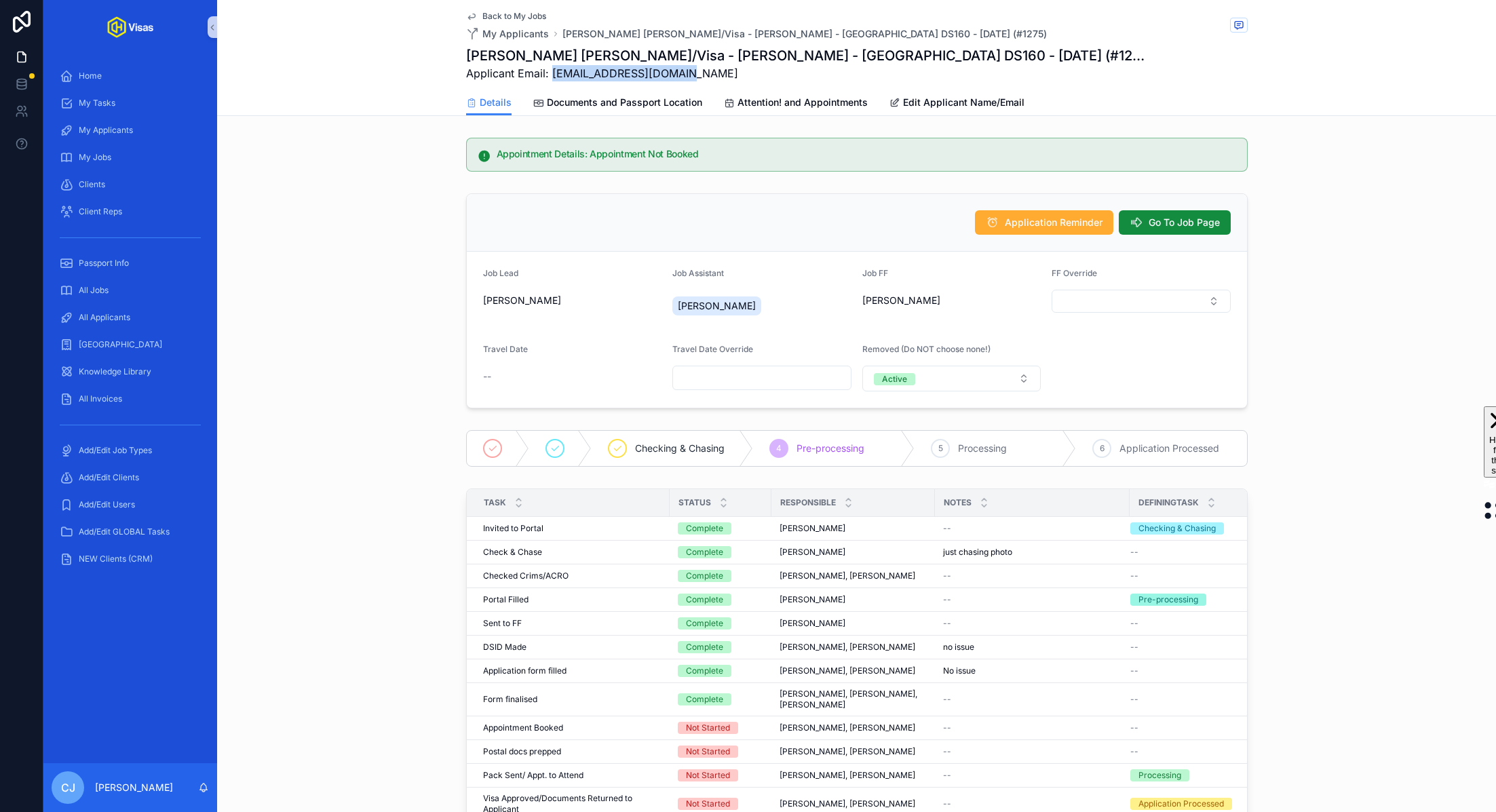
copy span "alexkcameron@gmail.com"
click at [902, 74] on span "Applicant Email: alexkcameron@gmail.com" at bounding box center [806, 73] width 680 height 16
click at [601, 99] on span "Documents and Passport Location" at bounding box center [624, 102] width 156 height 14
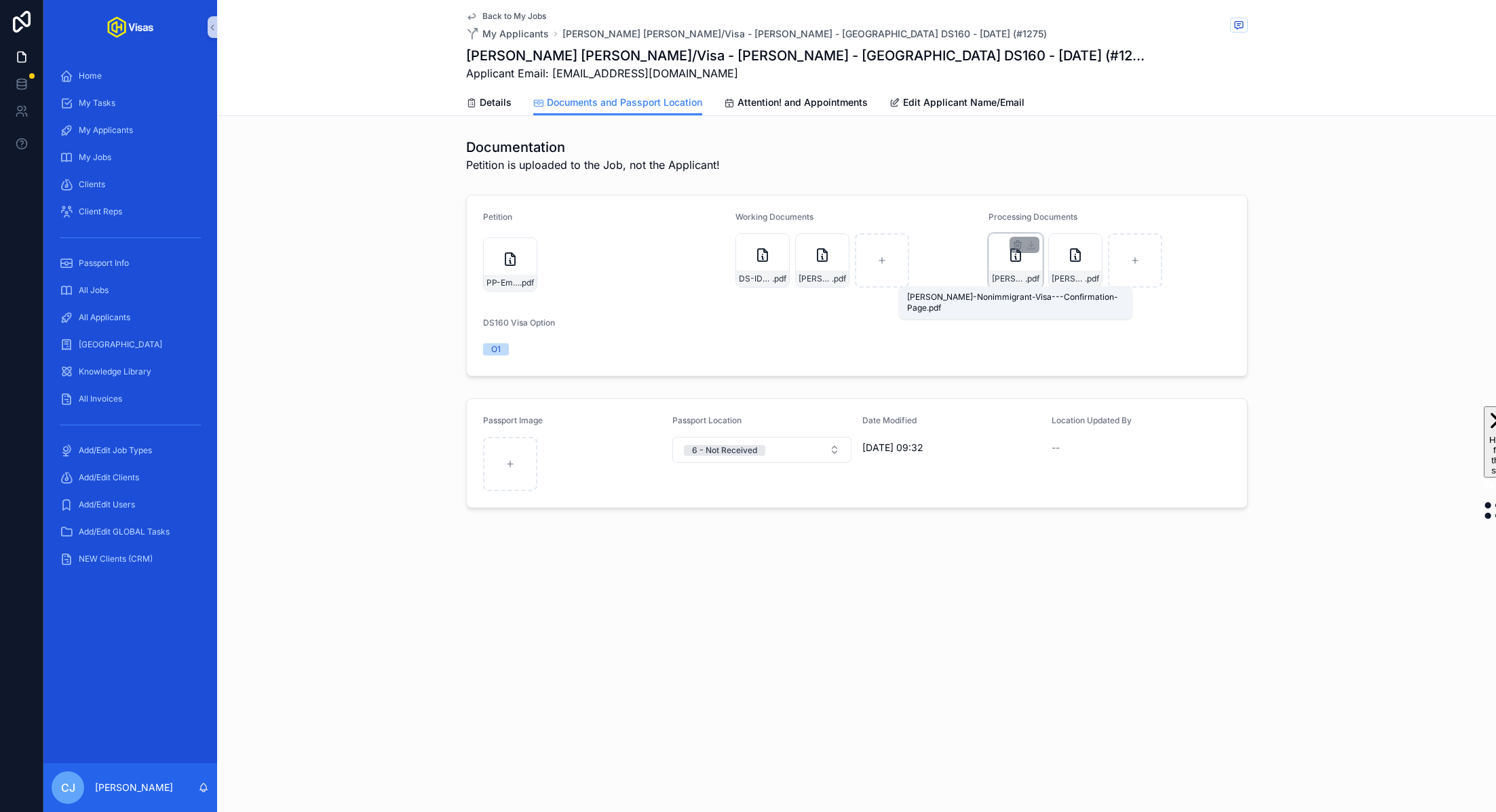
click at [1028, 276] on span ".pdf" at bounding box center [1031, 278] width 14 height 11
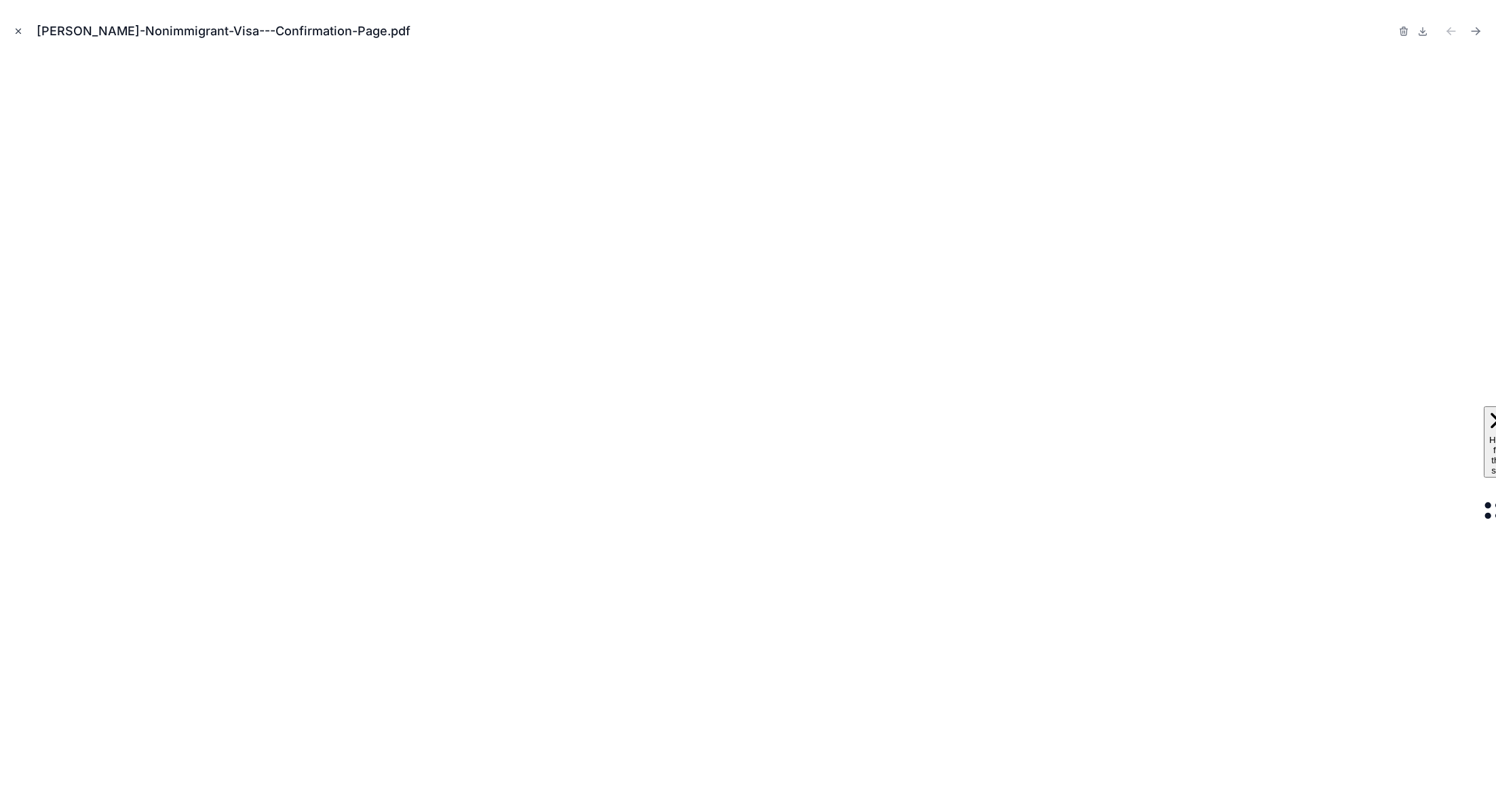
click at [26, 31] on div "Alex-Cameron-Nonimmigrant-Visa---Confirmation-Page.pdf" at bounding box center [748, 31] width 1474 height 41
click at [19, 31] on icon "Close modal" at bounding box center [19, 32] width 5 height 5
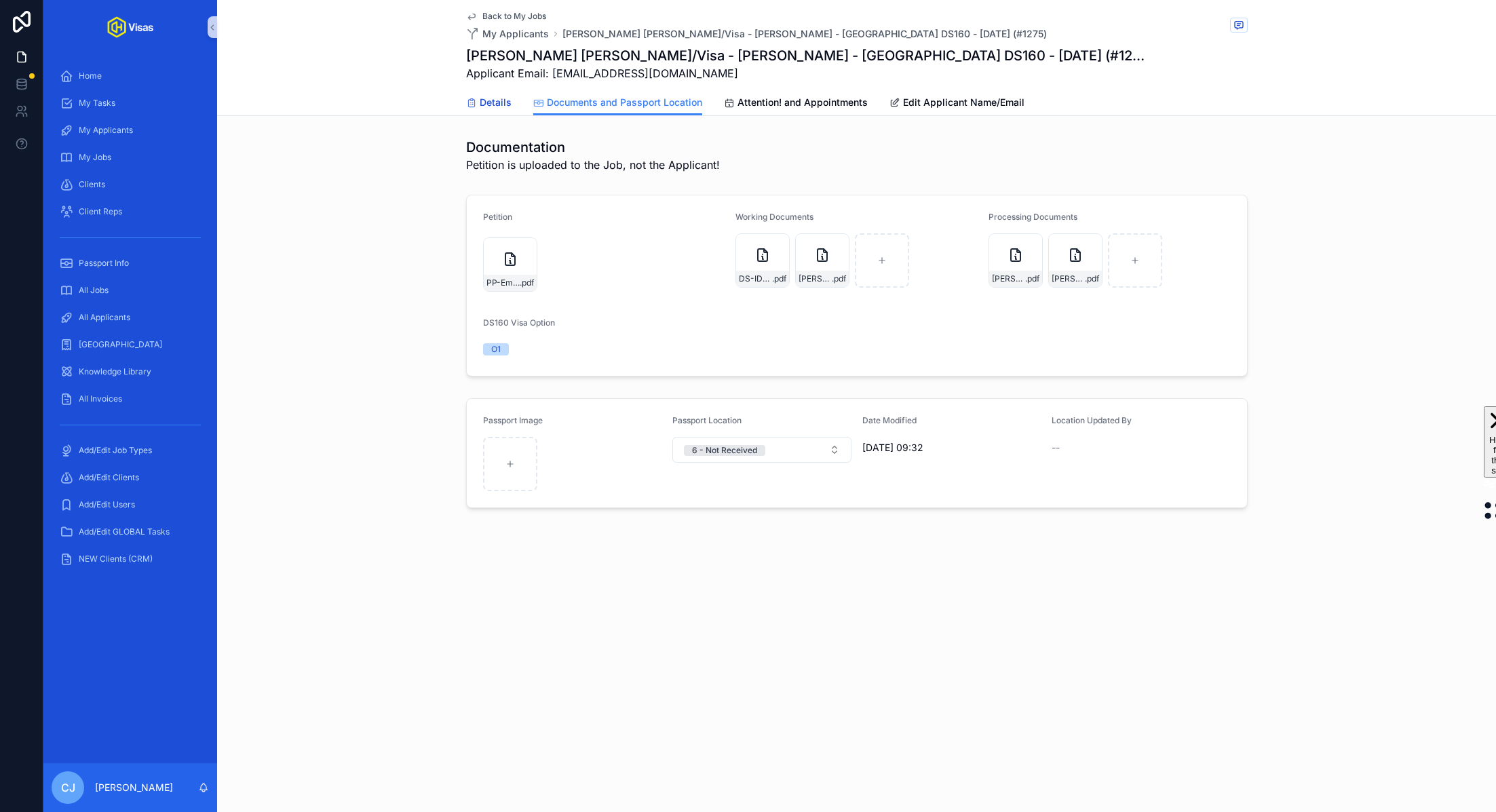
click at [499, 107] on span "Details" at bounding box center [495, 102] width 32 height 14
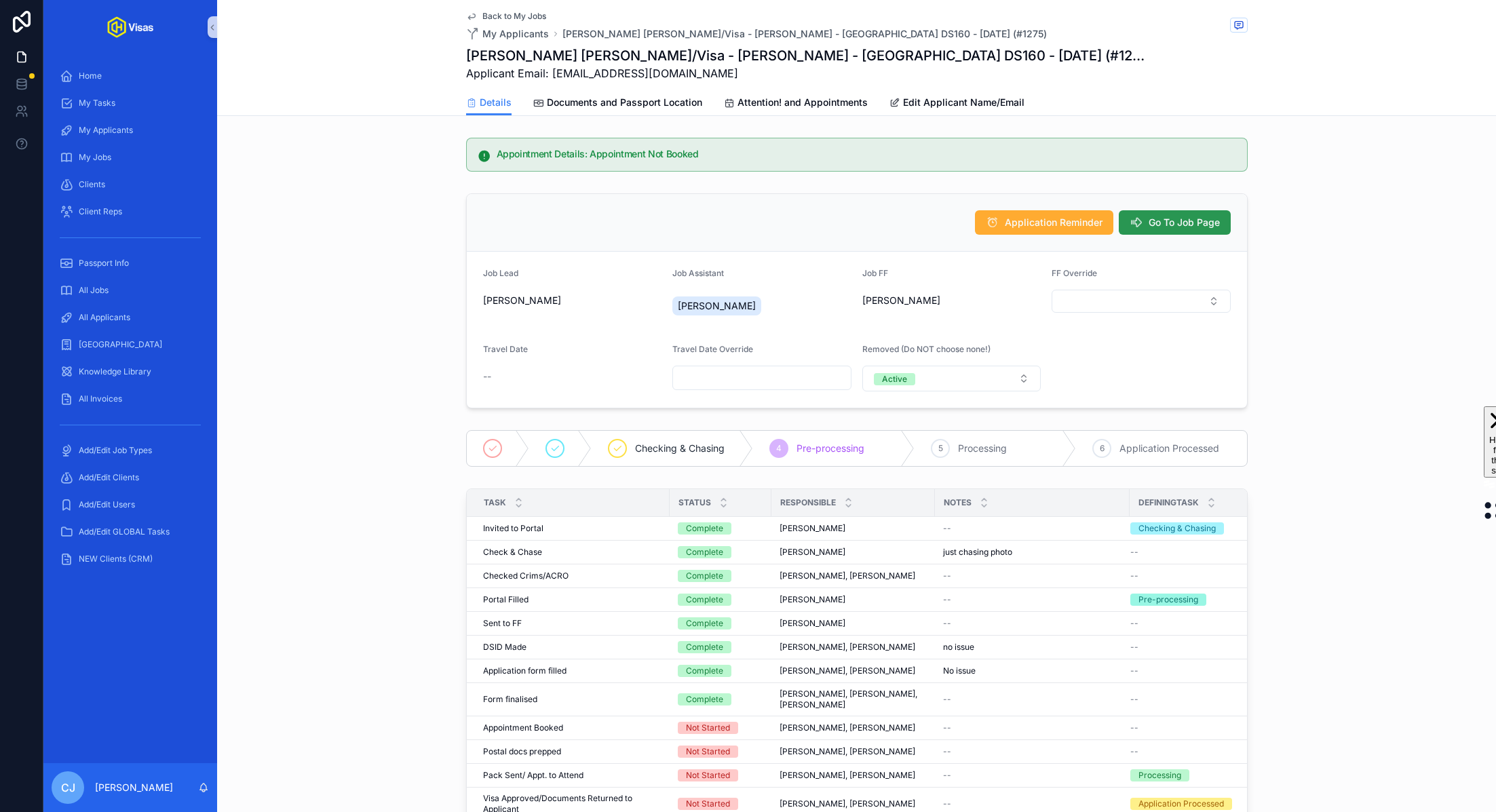
click at [1199, 227] on span "Go To Job Page" at bounding box center [1184, 223] width 71 height 14
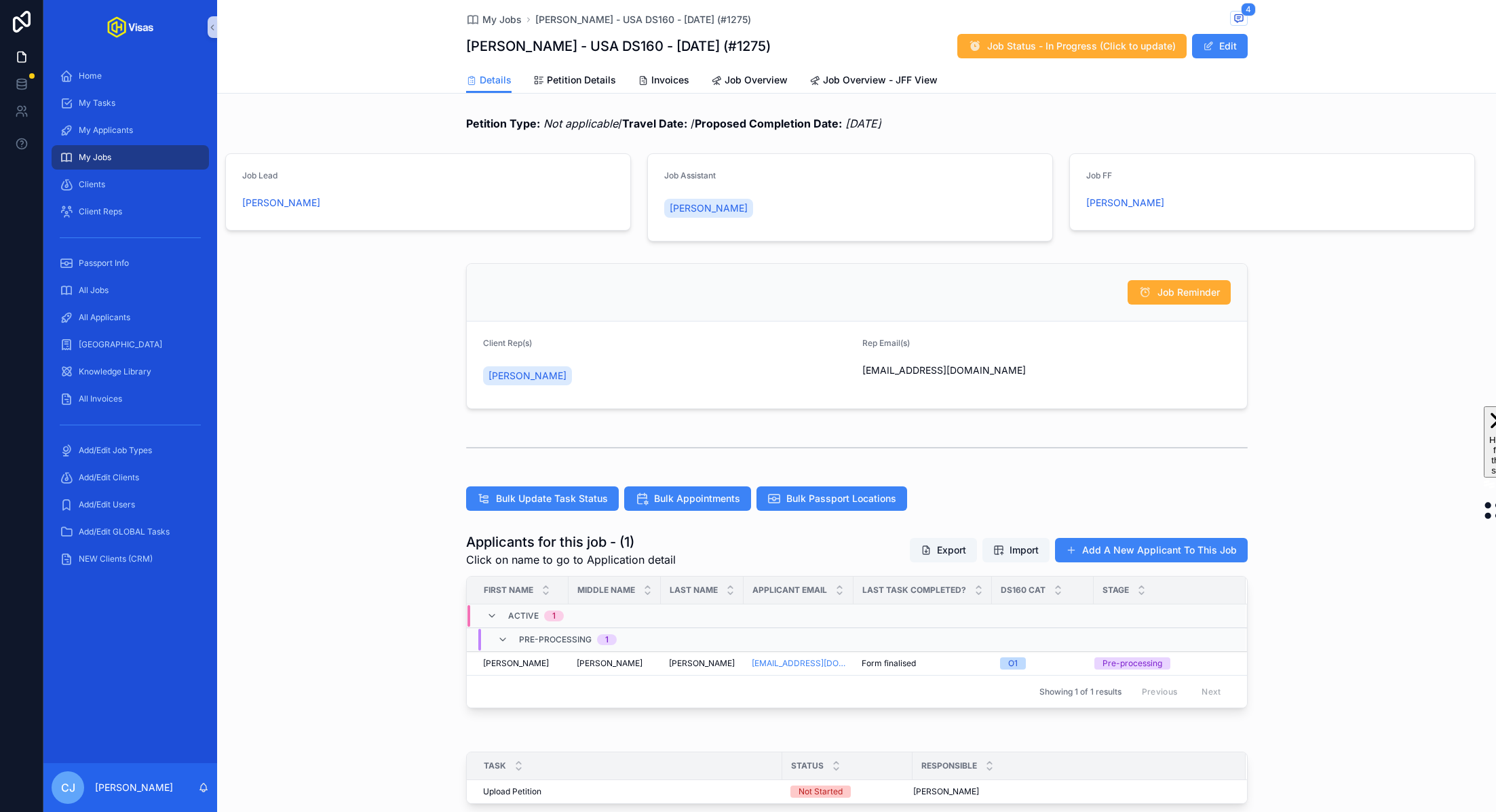
click at [964, 384] on div "Rep Email(s) mghenkel@gmail.com" at bounding box center [1047, 364] width 368 height 55
drag, startPoint x: 982, startPoint y: 377, endPoint x: 850, endPoint y: 373, distance: 132.1
click at [850, 373] on form "Client Rep(s) Mark Henkel Rep Email(s) mghenkel@gmail.com" at bounding box center [856, 364] width 780 height 87
click at [863, 386] on div "Rep Email(s) mghenkel@gmail.com" at bounding box center [1047, 364] width 368 height 55
drag, startPoint x: 960, startPoint y: 369, endPoint x: 866, endPoint y: 369, distance: 94.0
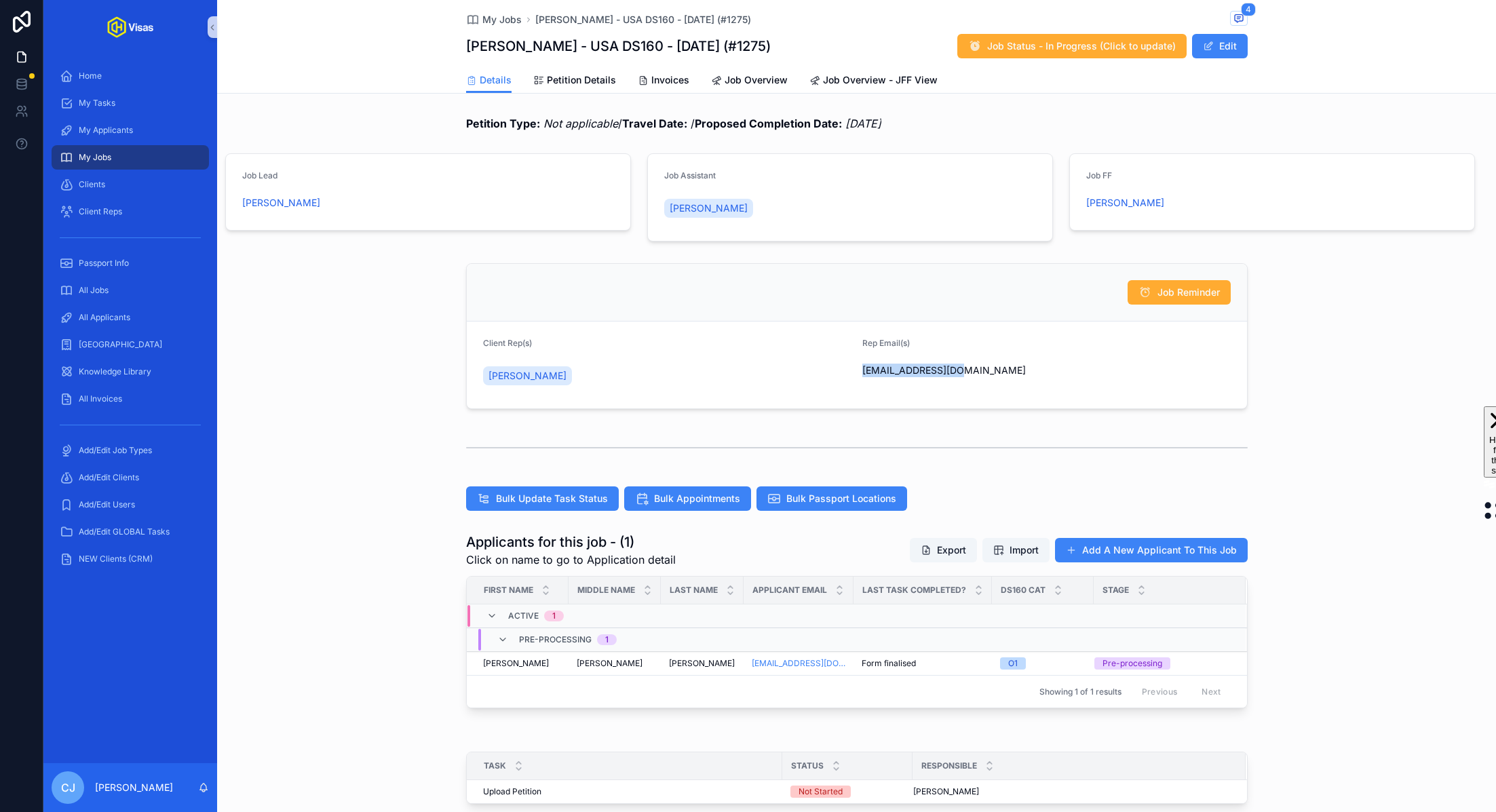
click at [866, 369] on span "mghenkel@gmail.com" at bounding box center [1047, 370] width 368 height 14
copy span "mghenkel@gmail.com"
click at [596, 79] on span "Petition Details" at bounding box center [581, 80] width 69 height 14
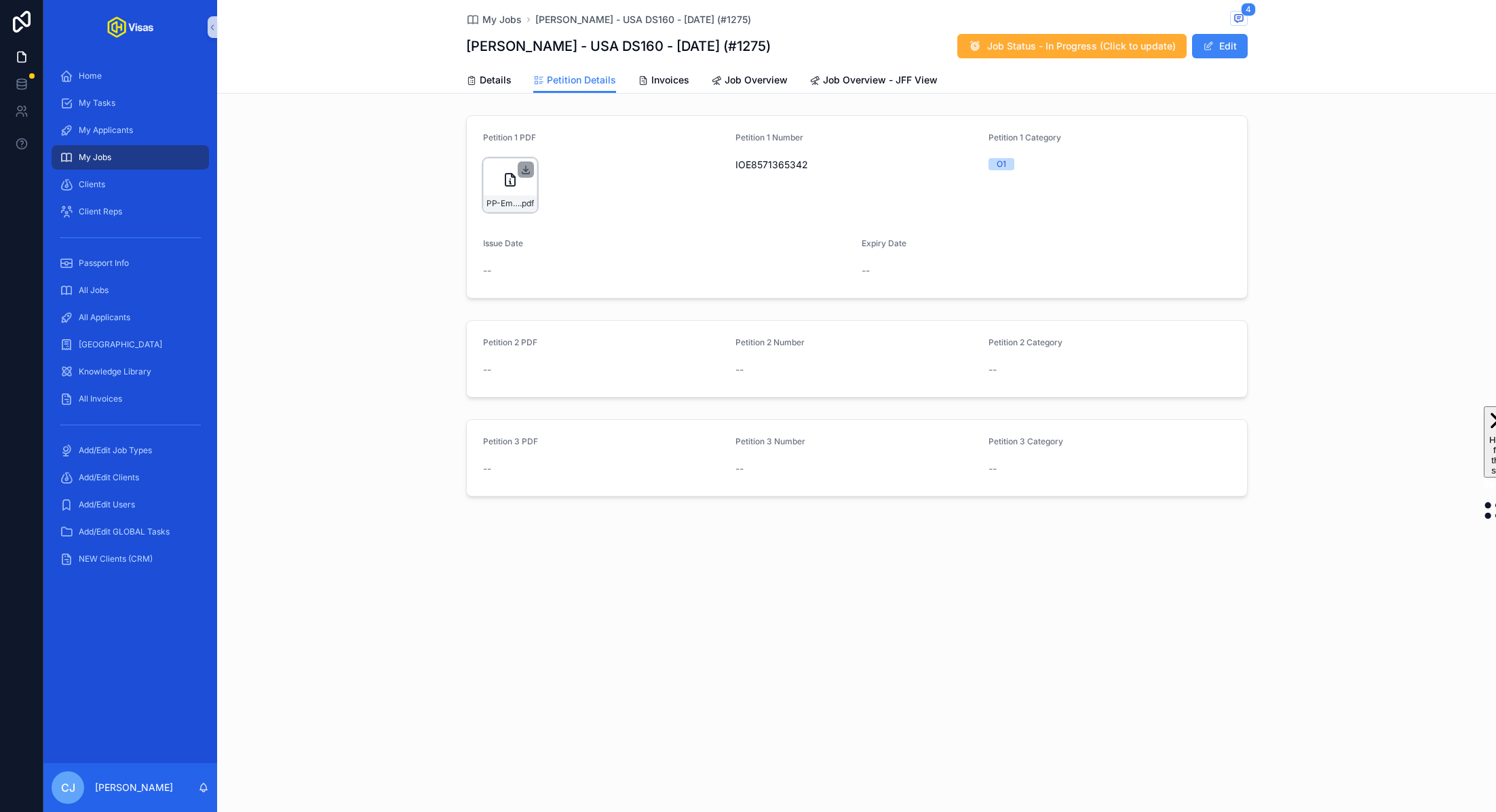
click at [527, 169] on icon "scrollable content" at bounding box center [525, 169] width 11 height 11
click at [493, 82] on span "Details" at bounding box center [495, 80] width 32 height 14
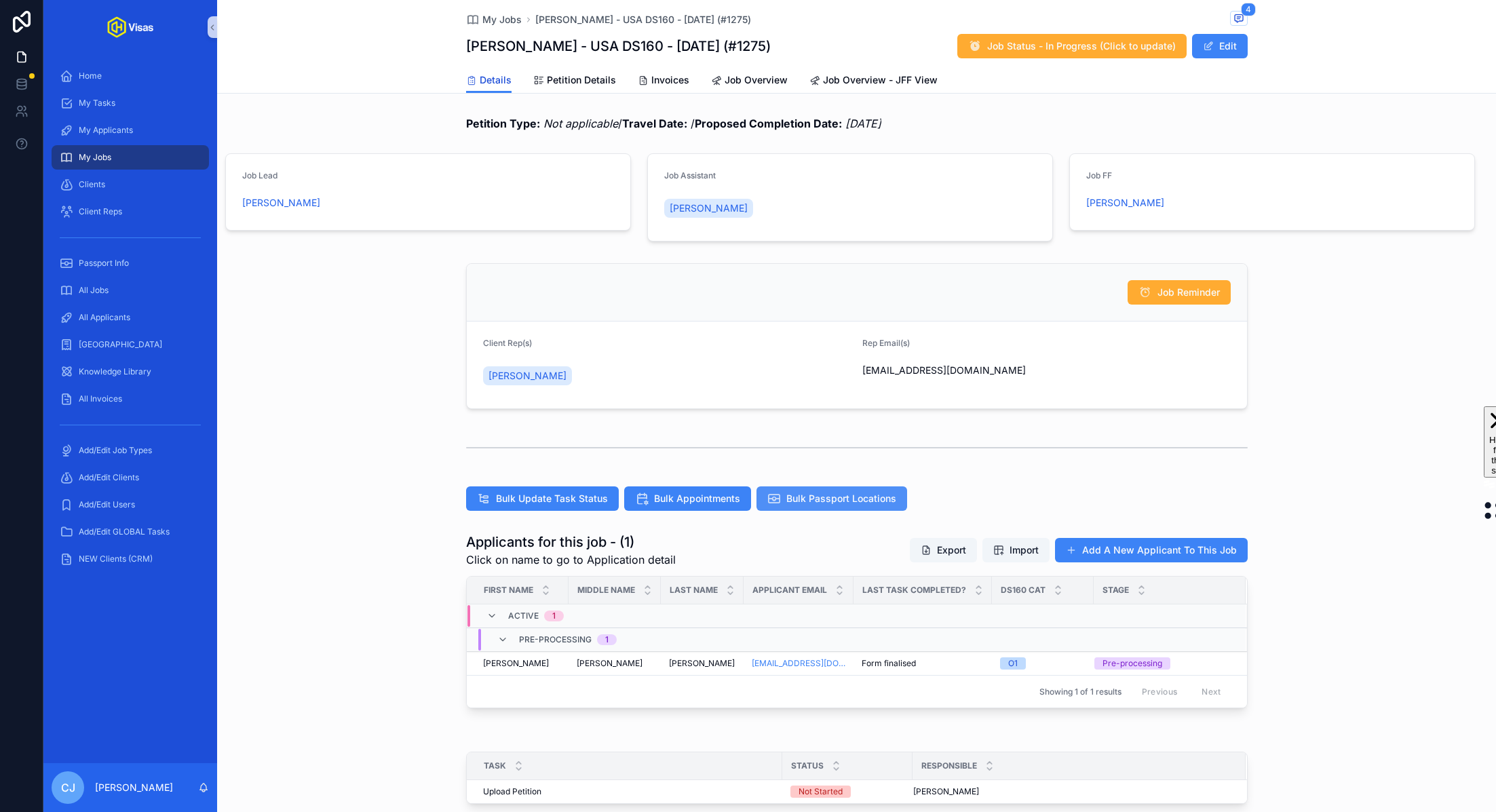
scroll to position [194, 0]
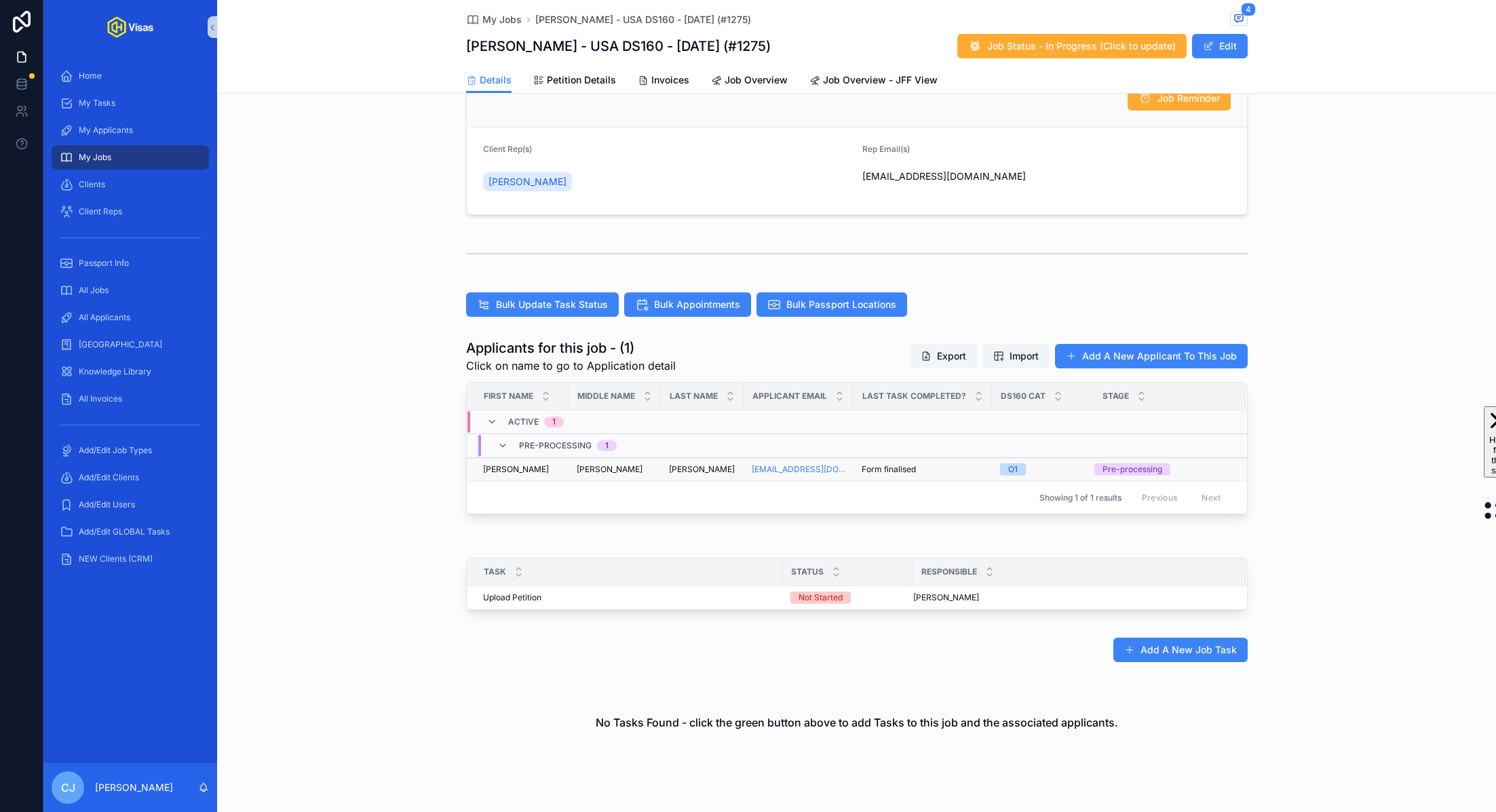
click at [701, 470] on span "Cameron" at bounding box center [701, 469] width 66 height 11
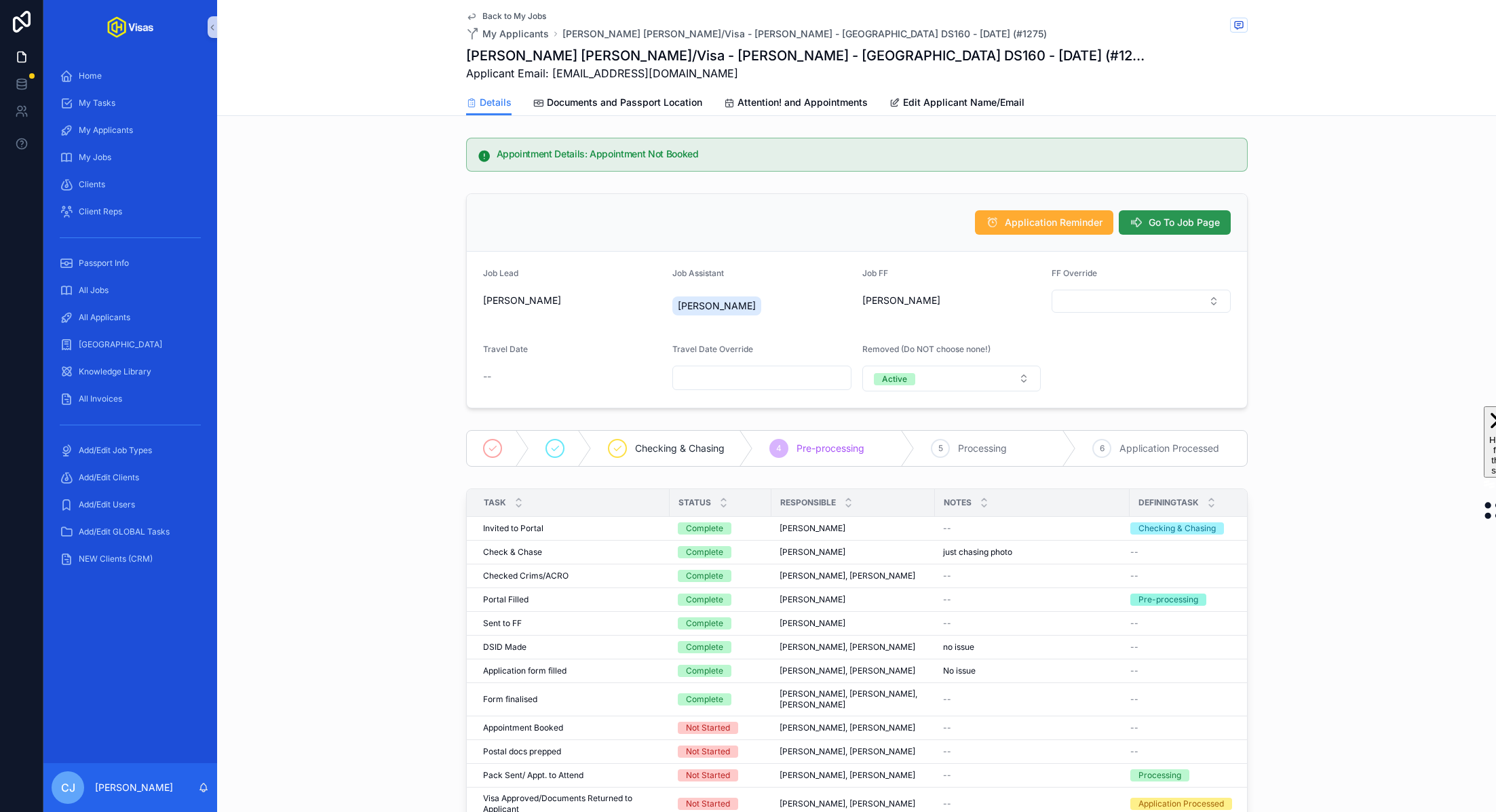
click at [1192, 228] on button "Go To Job Page" at bounding box center [1174, 223] width 112 height 24
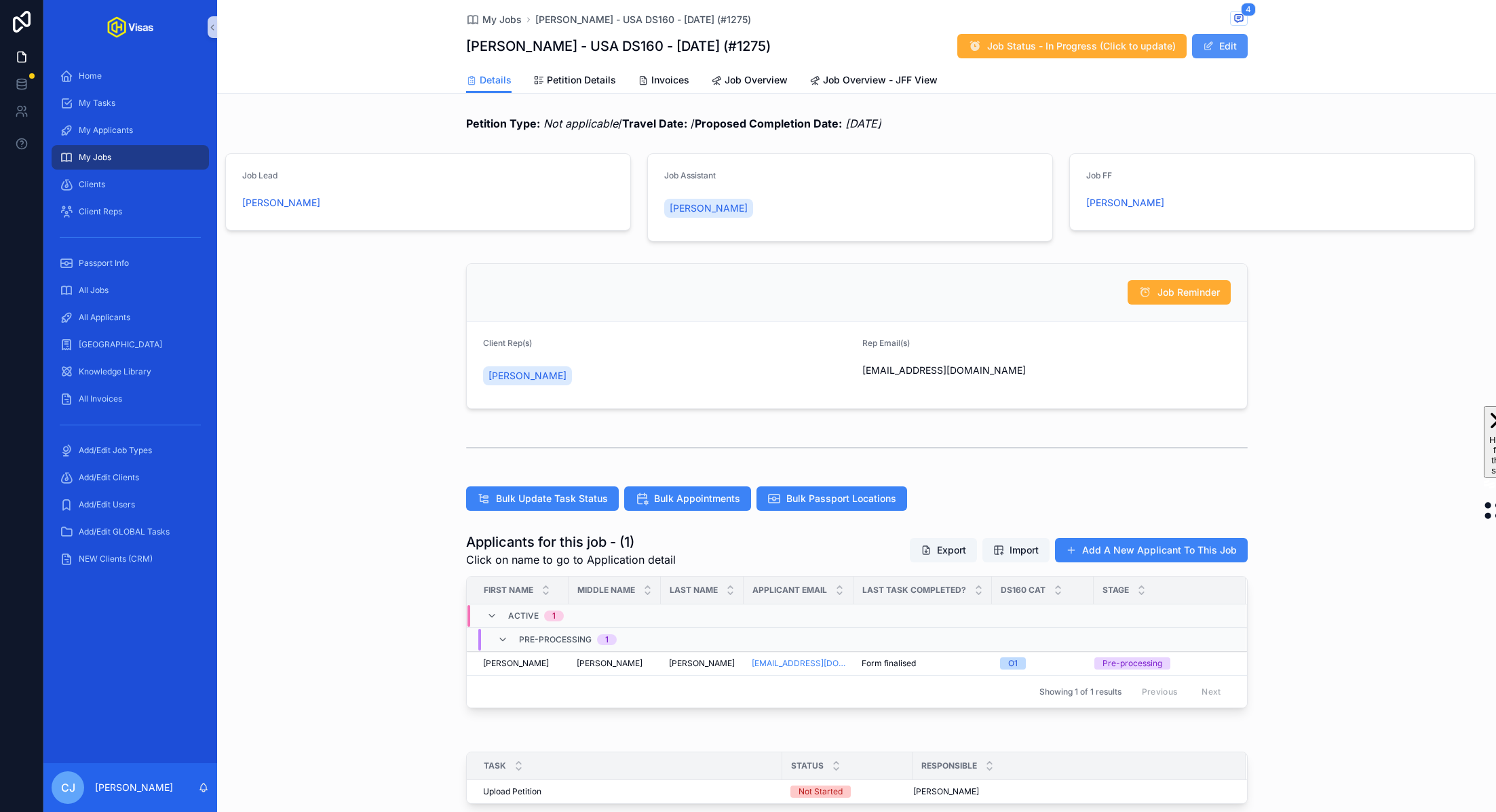
click at [1223, 38] on button "Edit" at bounding box center [1220, 46] width 55 height 24
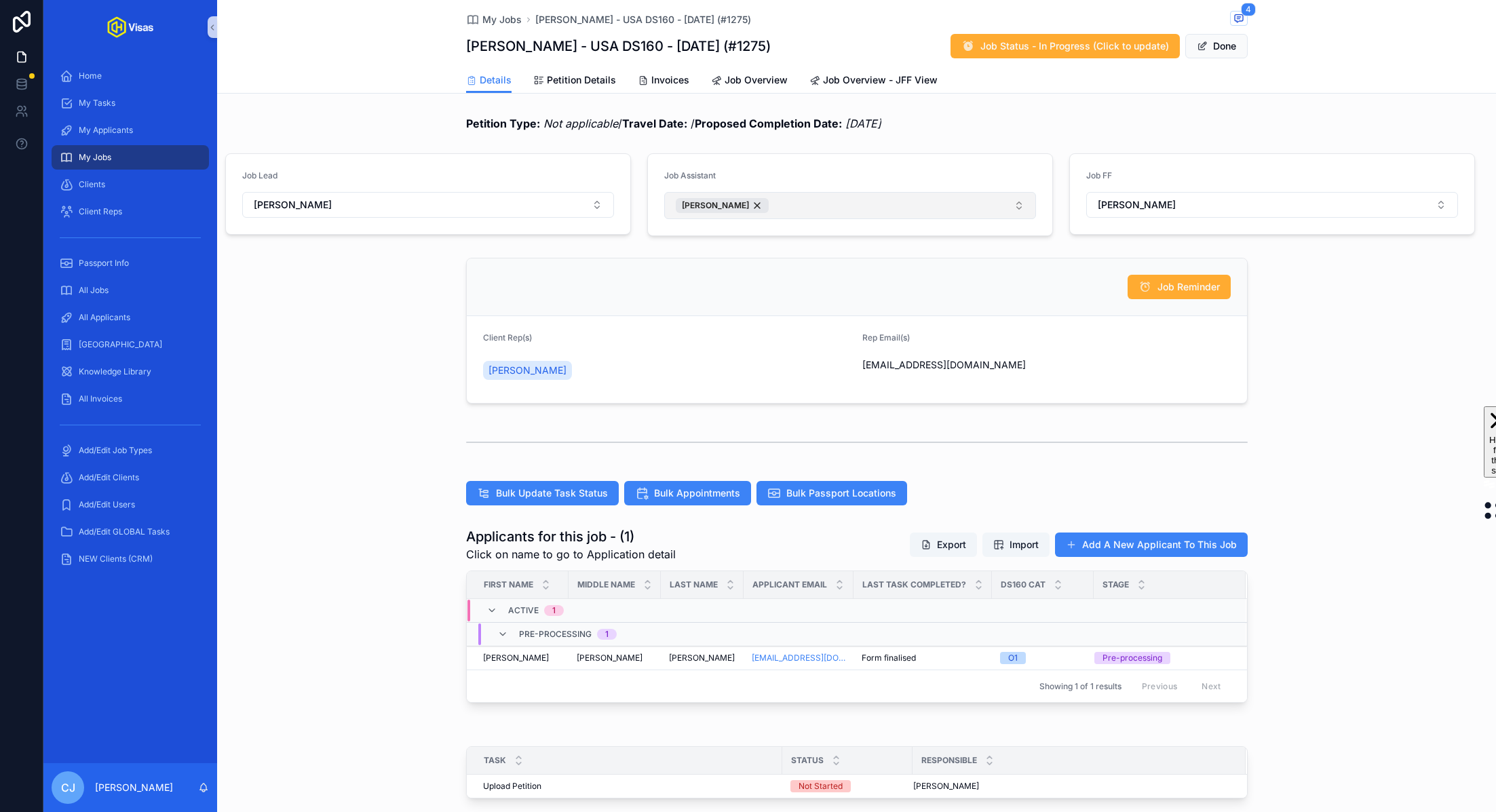
click at [894, 210] on button "[PERSON_NAME]" at bounding box center [850, 205] width 372 height 27
type input "**"
click at [739, 263] on span "[PERSON_NAME]" at bounding box center [712, 260] width 78 height 14
click at [1198, 98] on div "My Jobs Alex Cameron - USA DS160 - Jul/25 (#1275) 4 Alex Cameron - USA DS160 - …" at bounding box center [856, 527] width 1278 height 1055
click at [1226, 54] on button "Done" at bounding box center [1216, 46] width 63 height 24
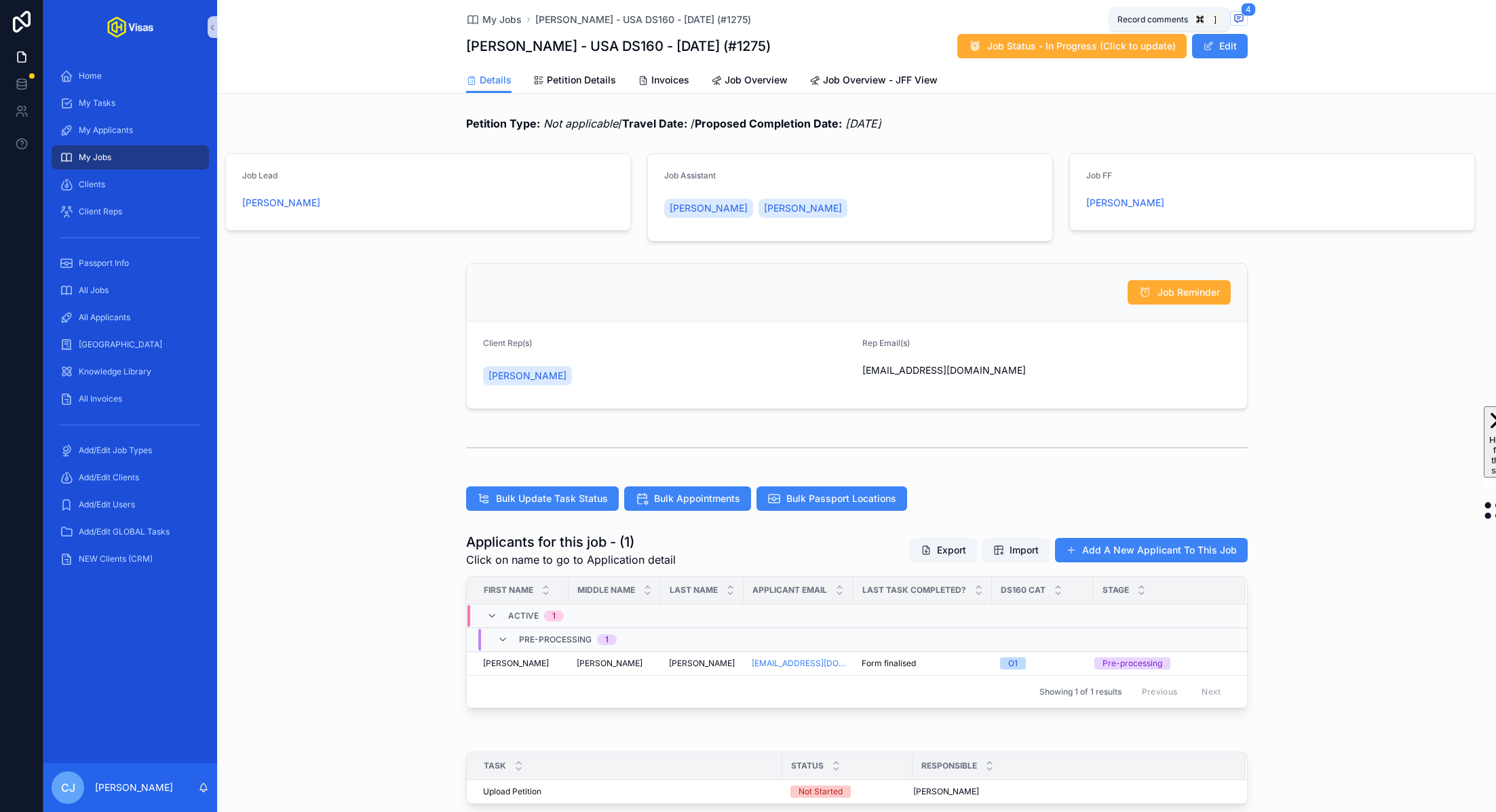
click at [1239, 19] on icon "scrollable content" at bounding box center [1238, 19] width 2 height 0
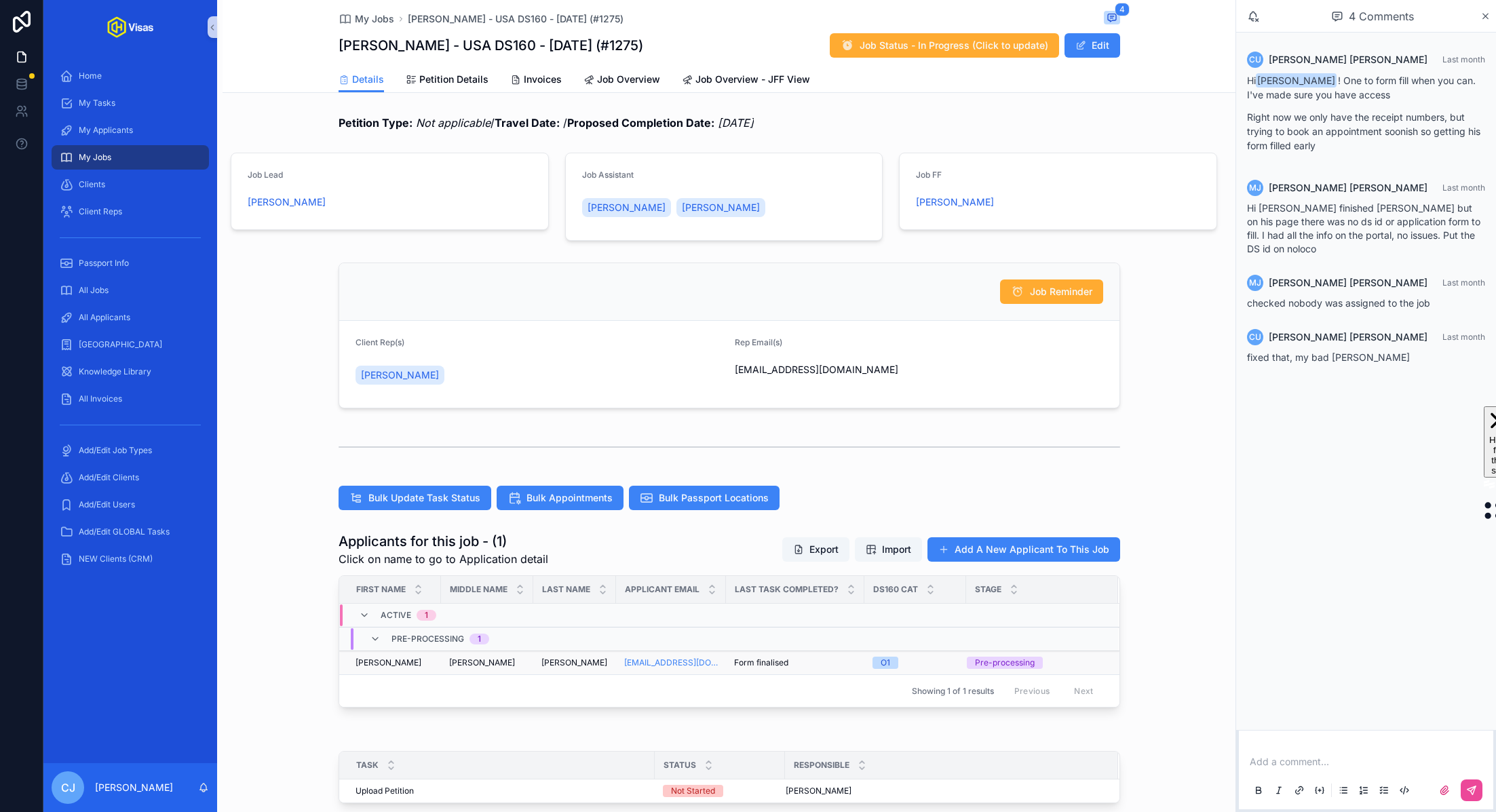
click at [581, 664] on div "Cameron Cameron" at bounding box center [575, 662] width 67 height 11
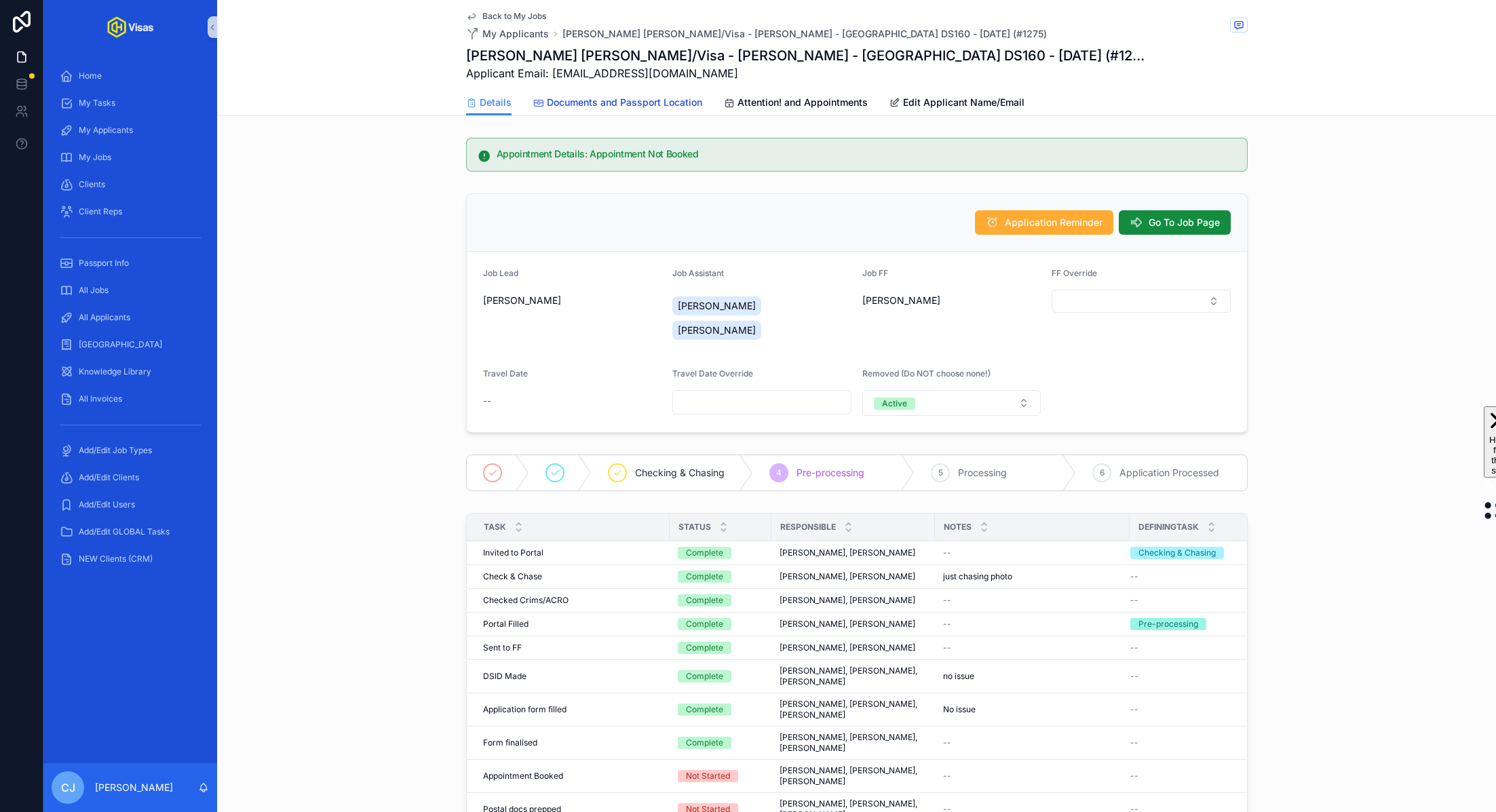
click at [664, 102] on span "Documents and Passport Location" at bounding box center [624, 102] width 156 height 14
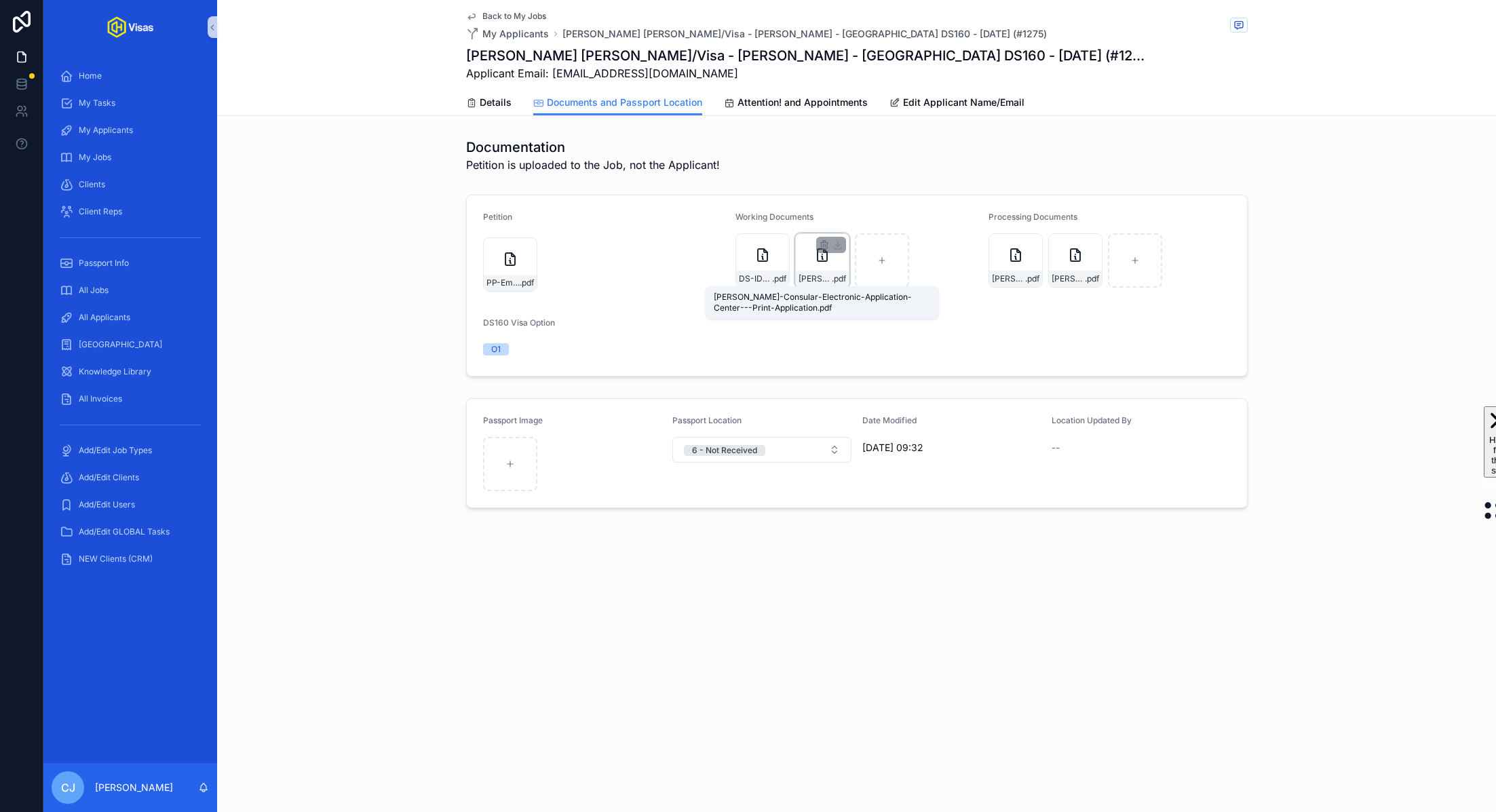
click at [817, 283] on span "Alex-Cameron-Consular-Electronic-Application-Center---Print-Application" at bounding box center [814, 278] width 33 height 11
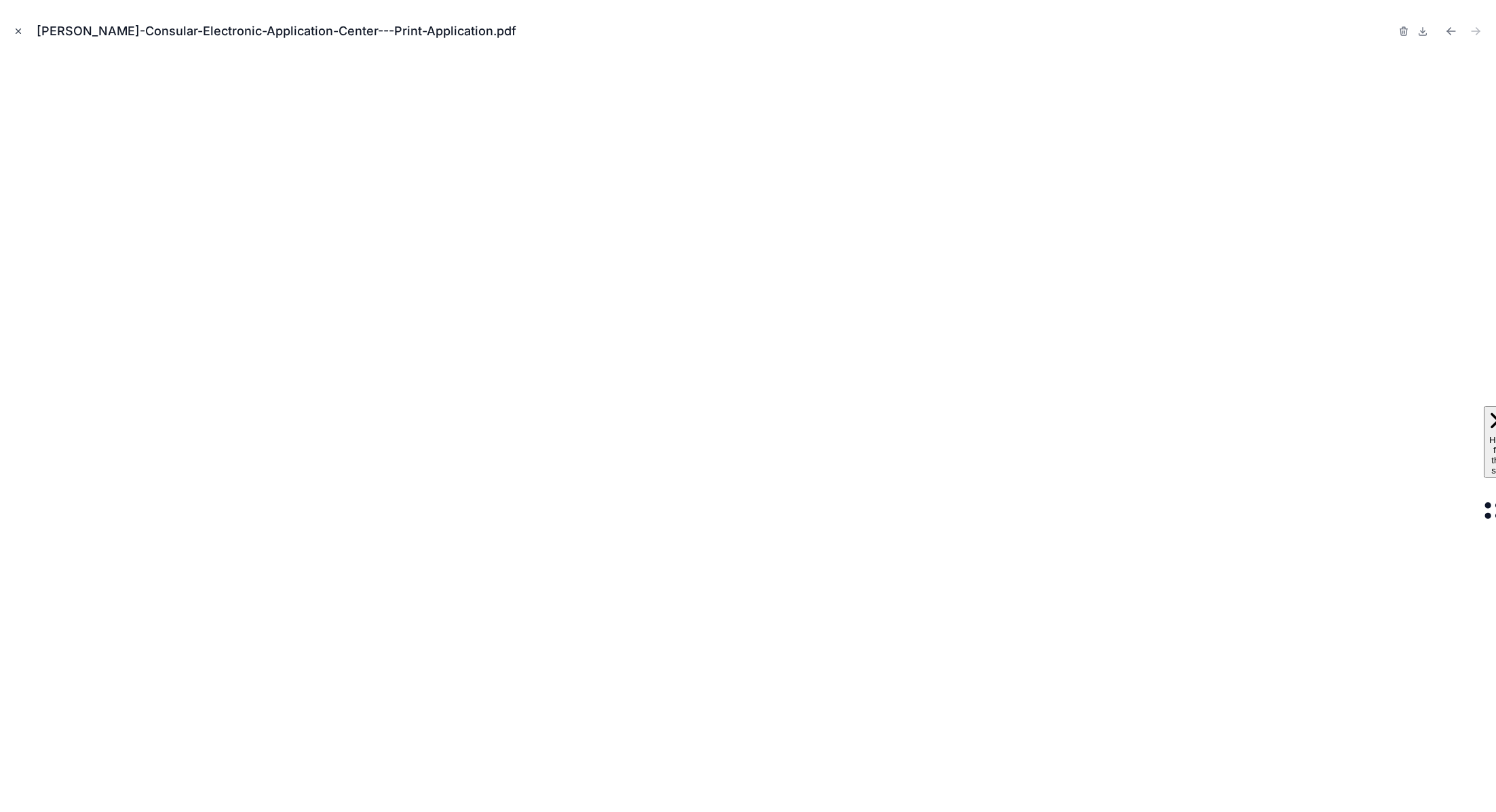
click at [18, 37] on button "Close modal" at bounding box center [18, 31] width 15 height 15
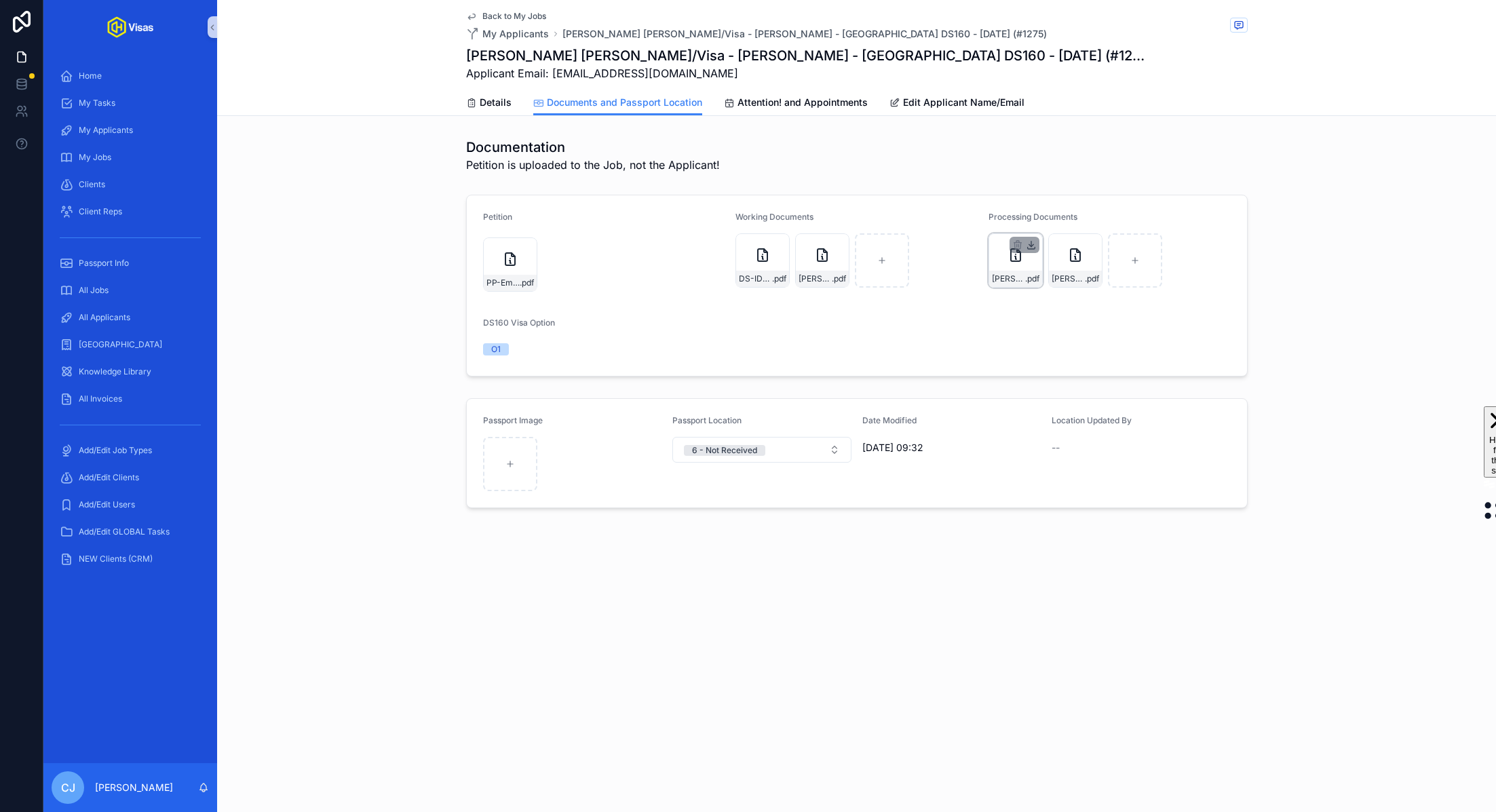
click at [1029, 245] on icon "scrollable content" at bounding box center [1030, 245] width 11 height 11
click at [965, 243] on div "DS-ID-CAMERON .pdf Alex-Cameron-Consular-Electronic-Application-Center---Print-…" at bounding box center [856, 260] width 242 height 55
click at [1309, 506] on div "Passport Image Passport Location 6 - Not Received Date Modified 25/07/2025 09:3…" at bounding box center [856, 453] width 1278 height 121
click at [1092, 243] on icon "scrollable content" at bounding box center [1090, 245] width 11 height 11
click at [486, 95] on span "Details" at bounding box center [495, 102] width 32 height 14
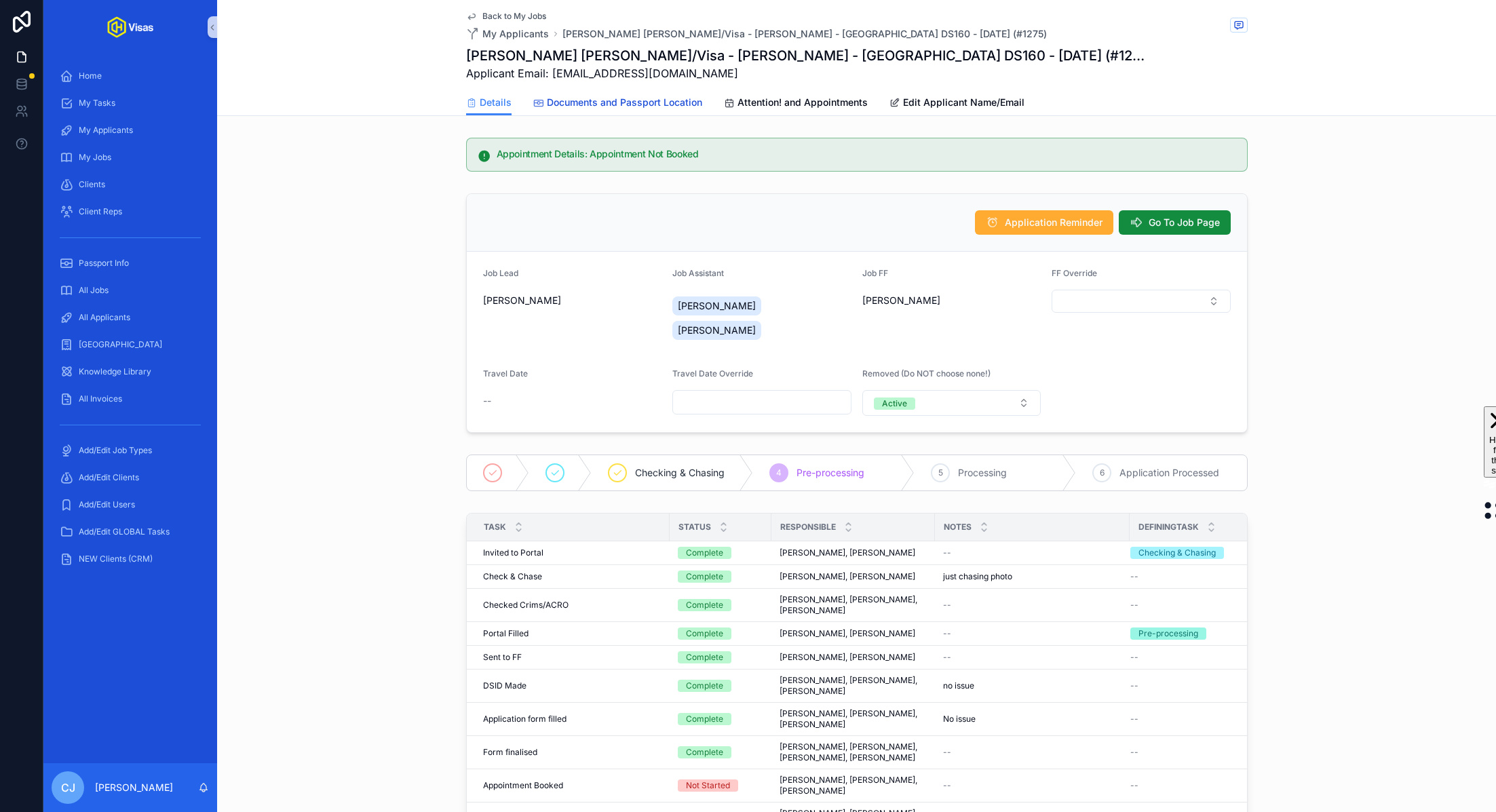
click at [636, 99] on span "Documents and Passport Location" at bounding box center [624, 102] width 156 height 14
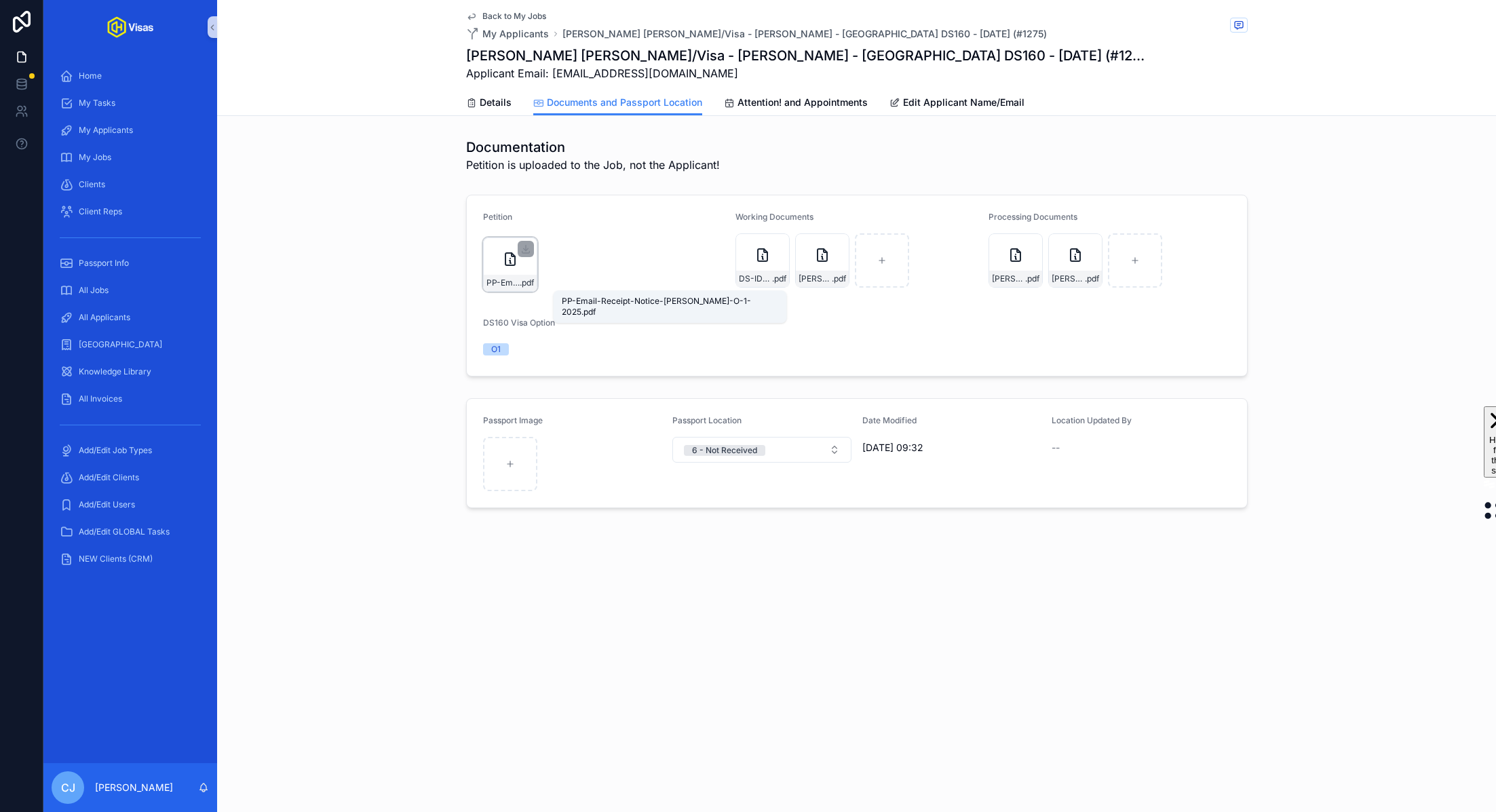
click at [502, 280] on span "PP-Email-Receipt-Notice-Alex-Cameron-O-1-2025" at bounding box center [503, 282] width 33 height 11
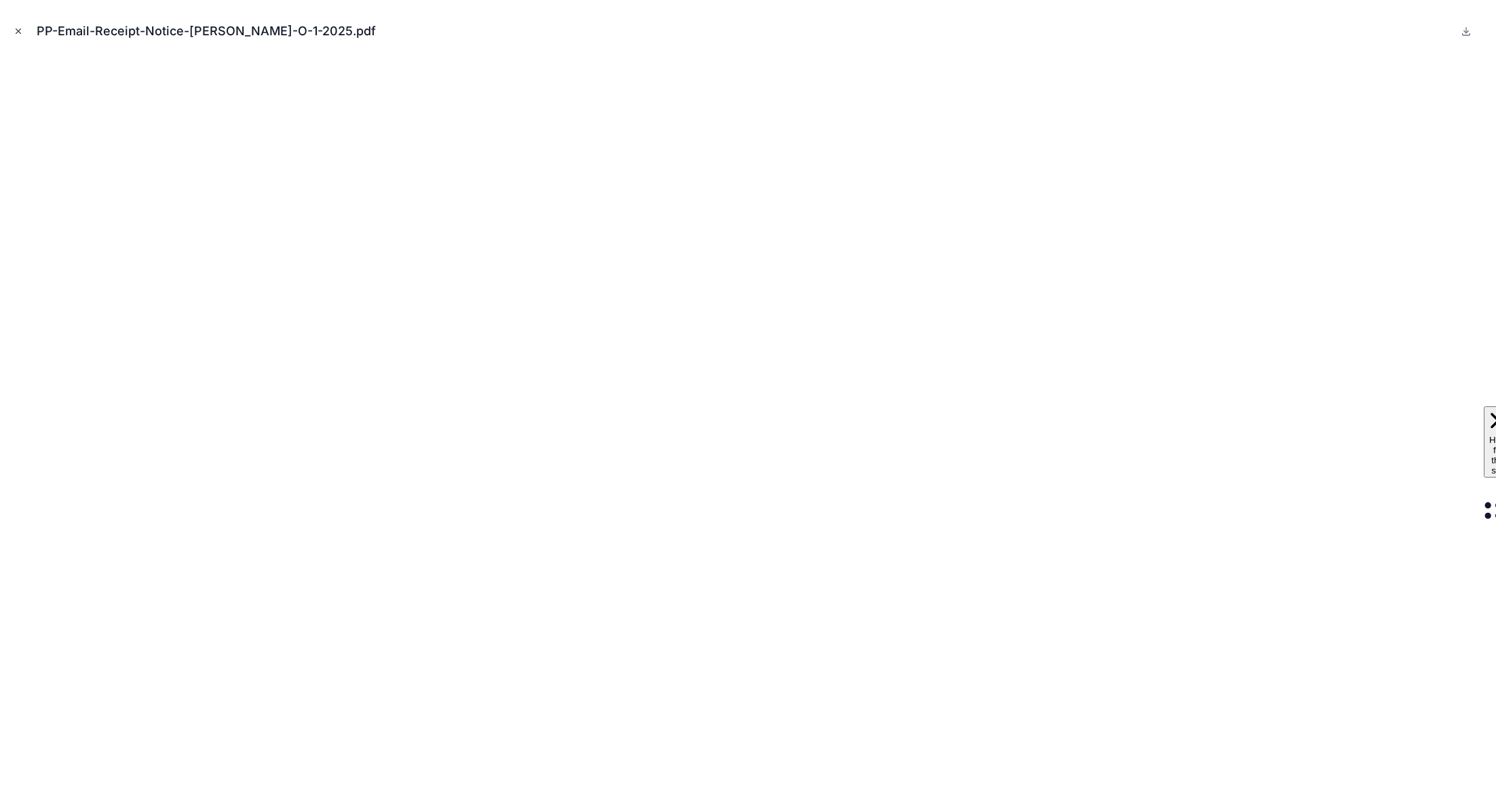
click at [20, 33] on icon "Close modal" at bounding box center [19, 32] width 5 height 5
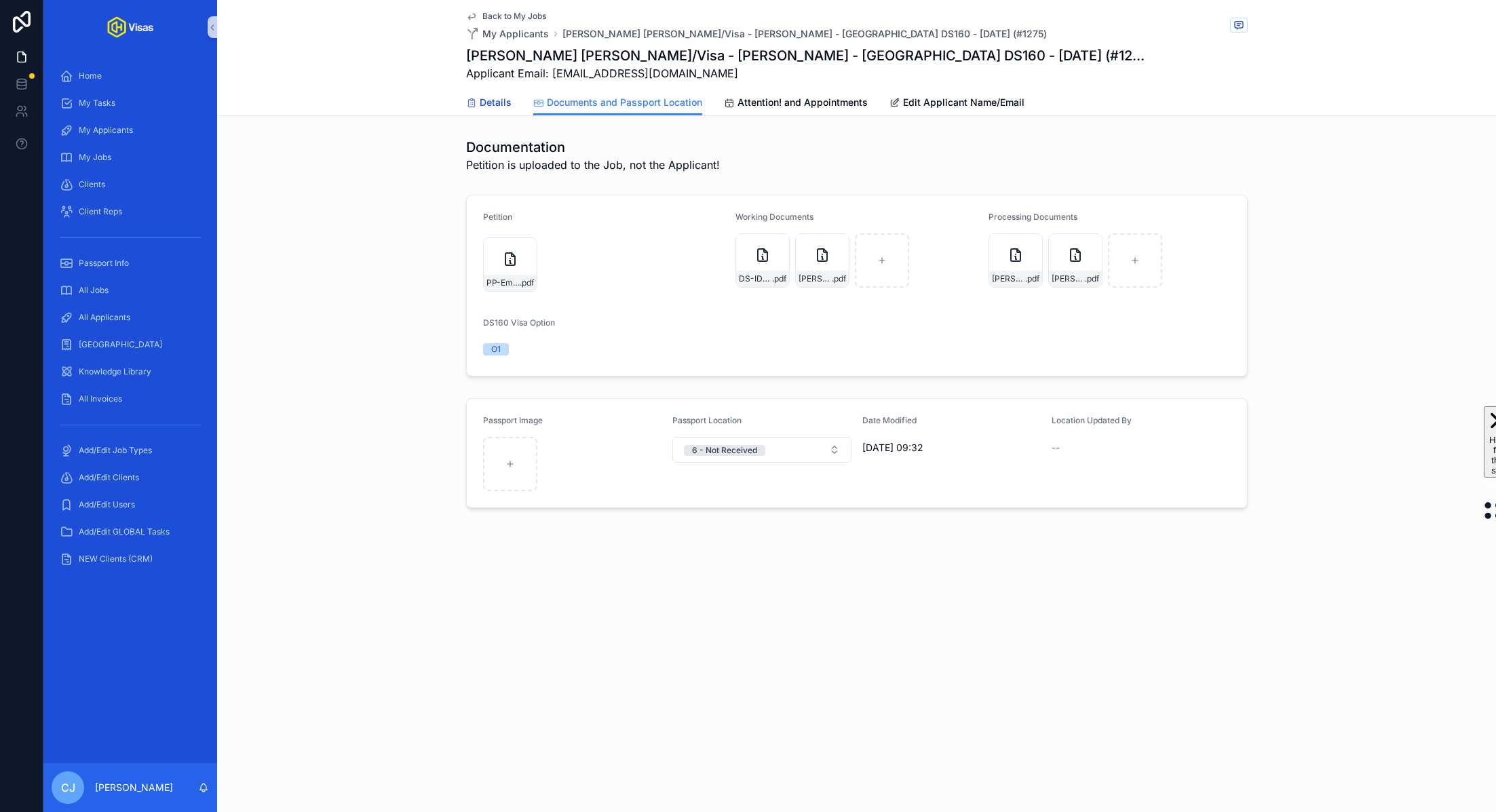
click at [510, 103] on span "Details" at bounding box center [495, 102] width 32 height 14
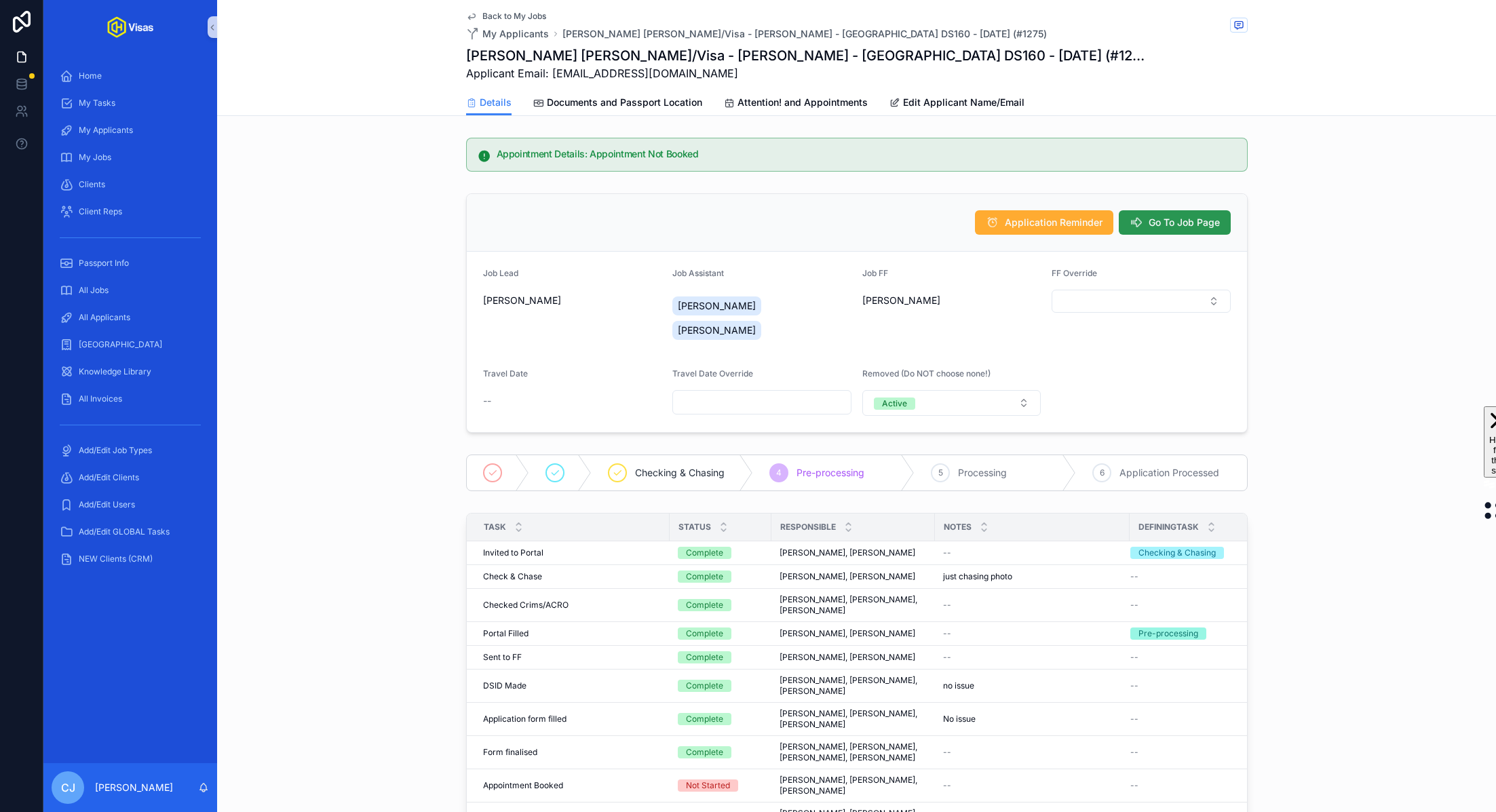
click at [1171, 216] on span "Go To Job Page" at bounding box center [1184, 223] width 71 height 14
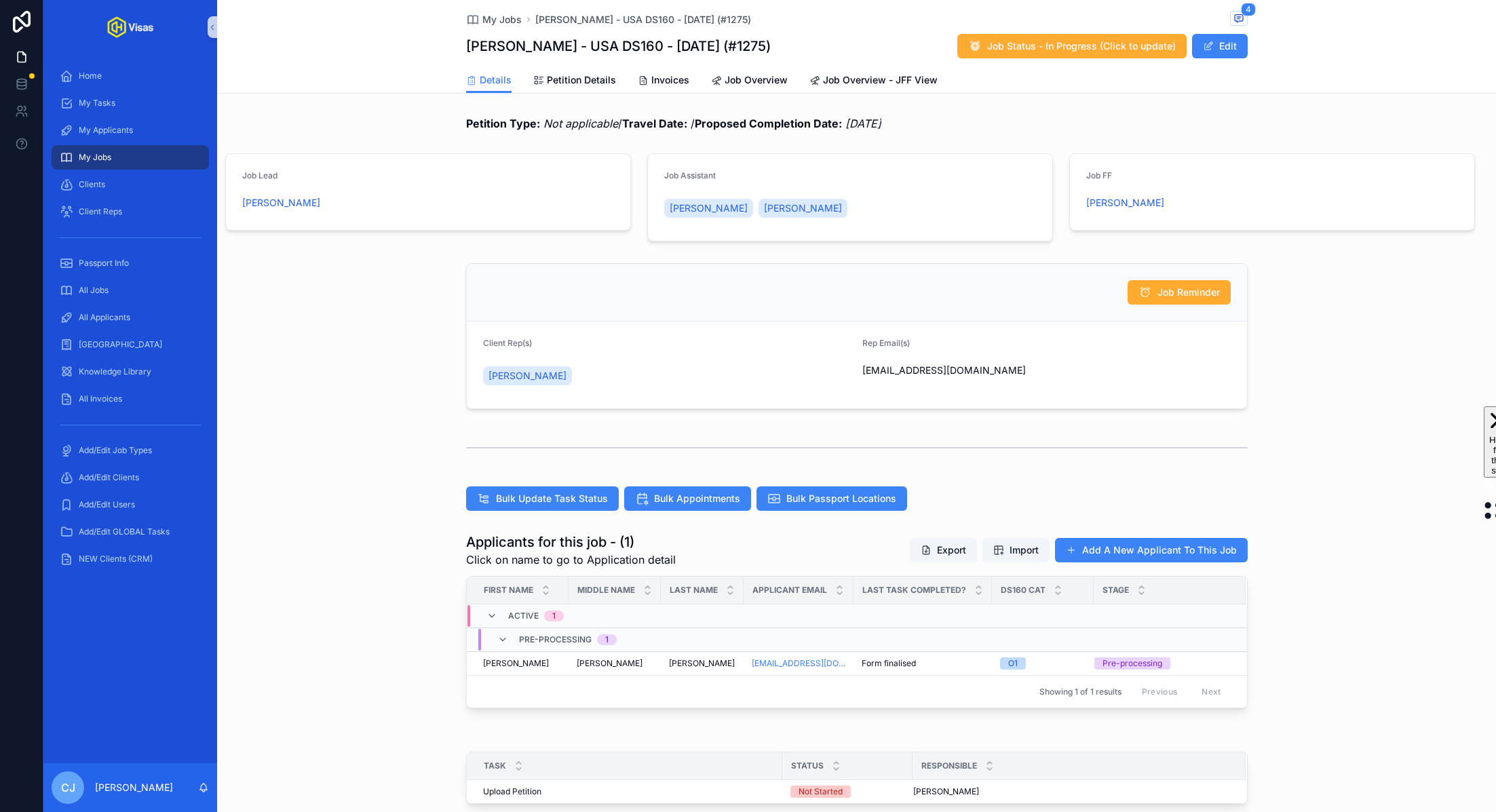
click at [559, 95] on div "My Jobs Alex Cameron - USA DS160 - Jul/25 (#1275) 4 Alex Cameron - USA DS160 - …" at bounding box center [856, 530] width 1278 height 1061
click at [559, 85] on span "Petition Details" at bounding box center [581, 80] width 69 height 14
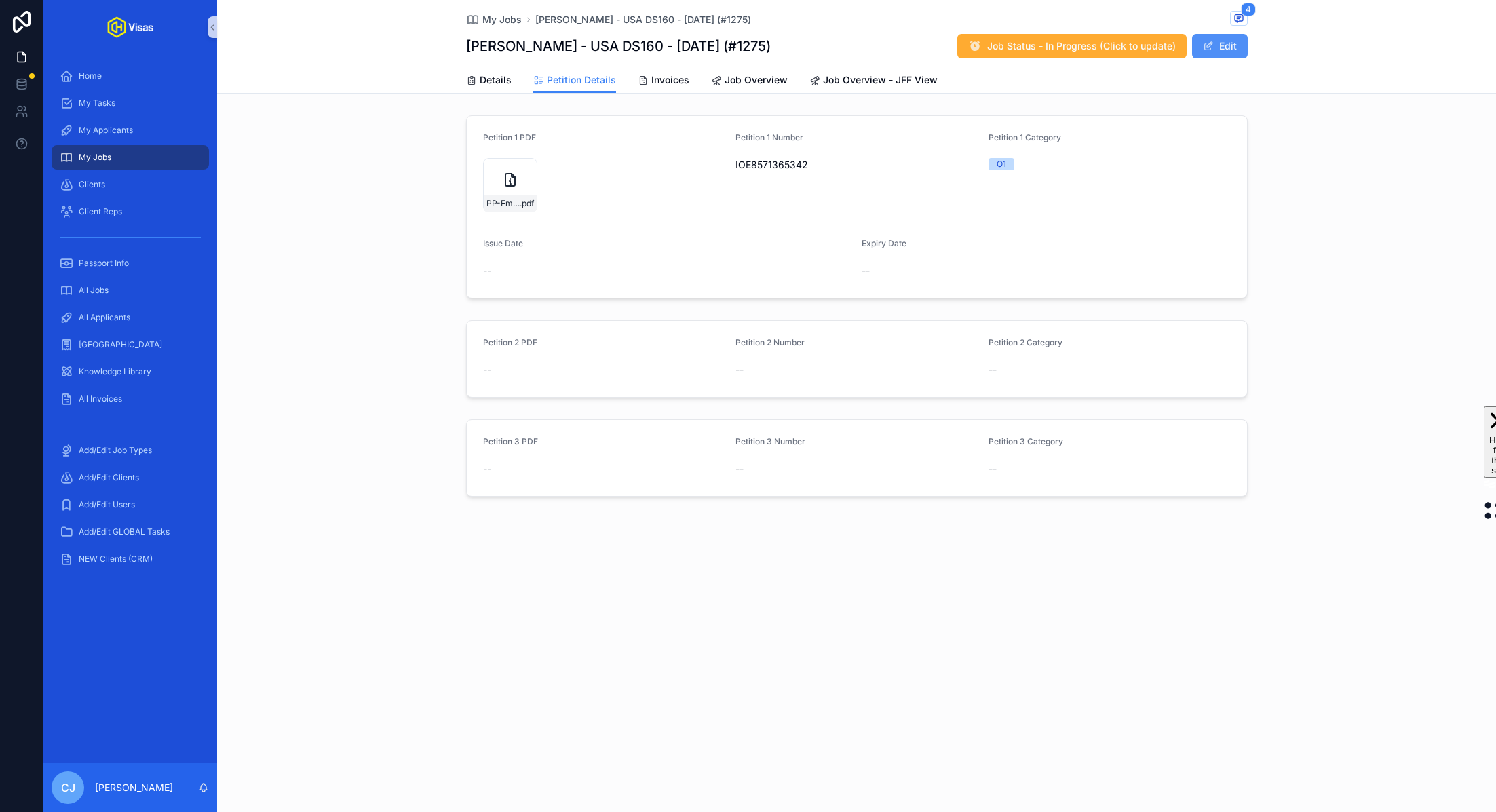
click at [1229, 52] on button "Edit" at bounding box center [1220, 46] width 55 height 24
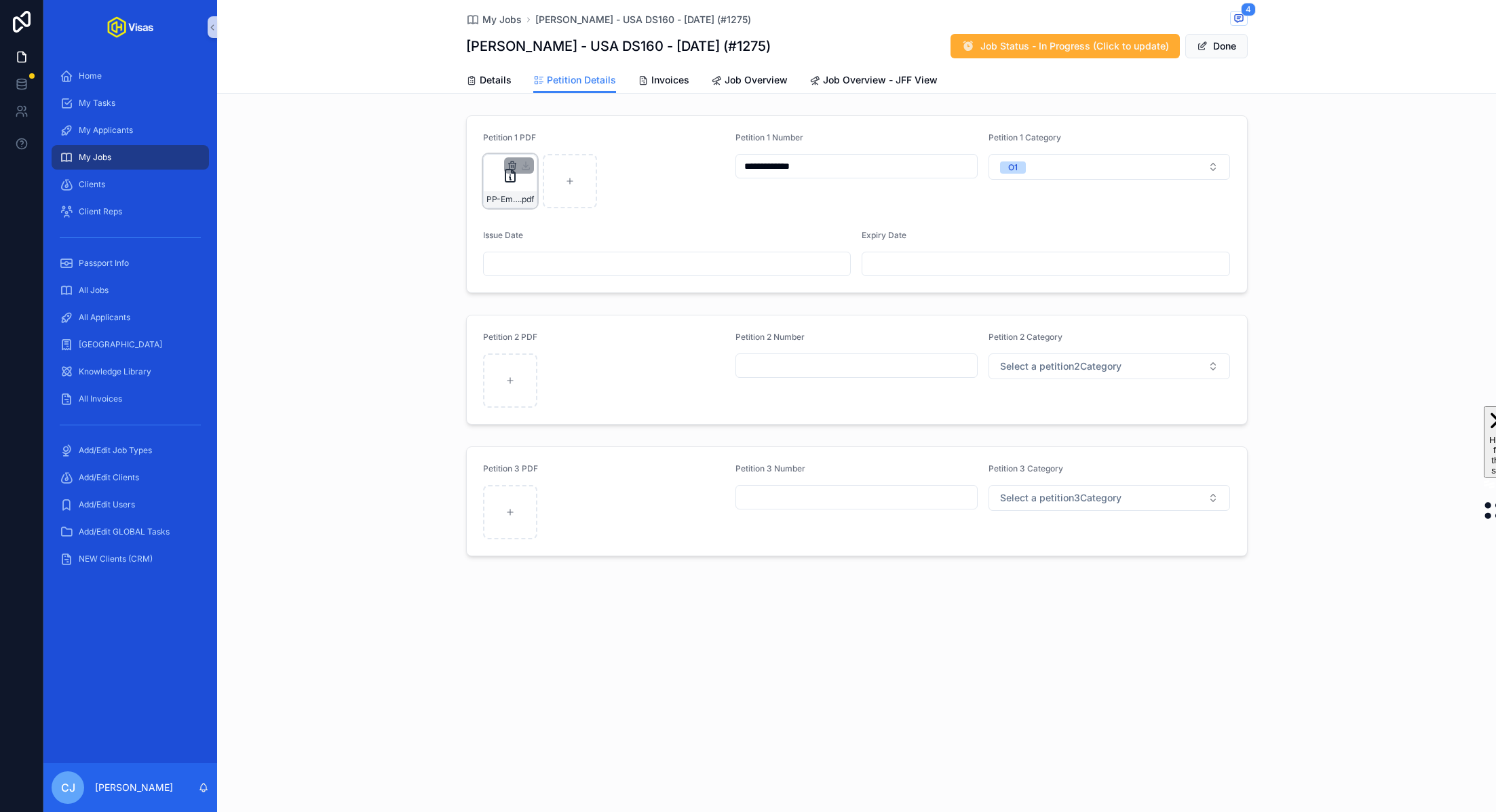
click at [513, 165] on icon "scrollable content" at bounding box center [513, 165] width 0 height 2
click at [540, 141] on icon "scrollable content" at bounding box center [540, 141] width 0 height 2
click at [504, 195] on div "scrollable content" at bounding box center [510, 181] width 55 height 55
type input "**********"
click at [1216, 51] on button "Done" at bounding box center [1216, 46] width 63 height 24
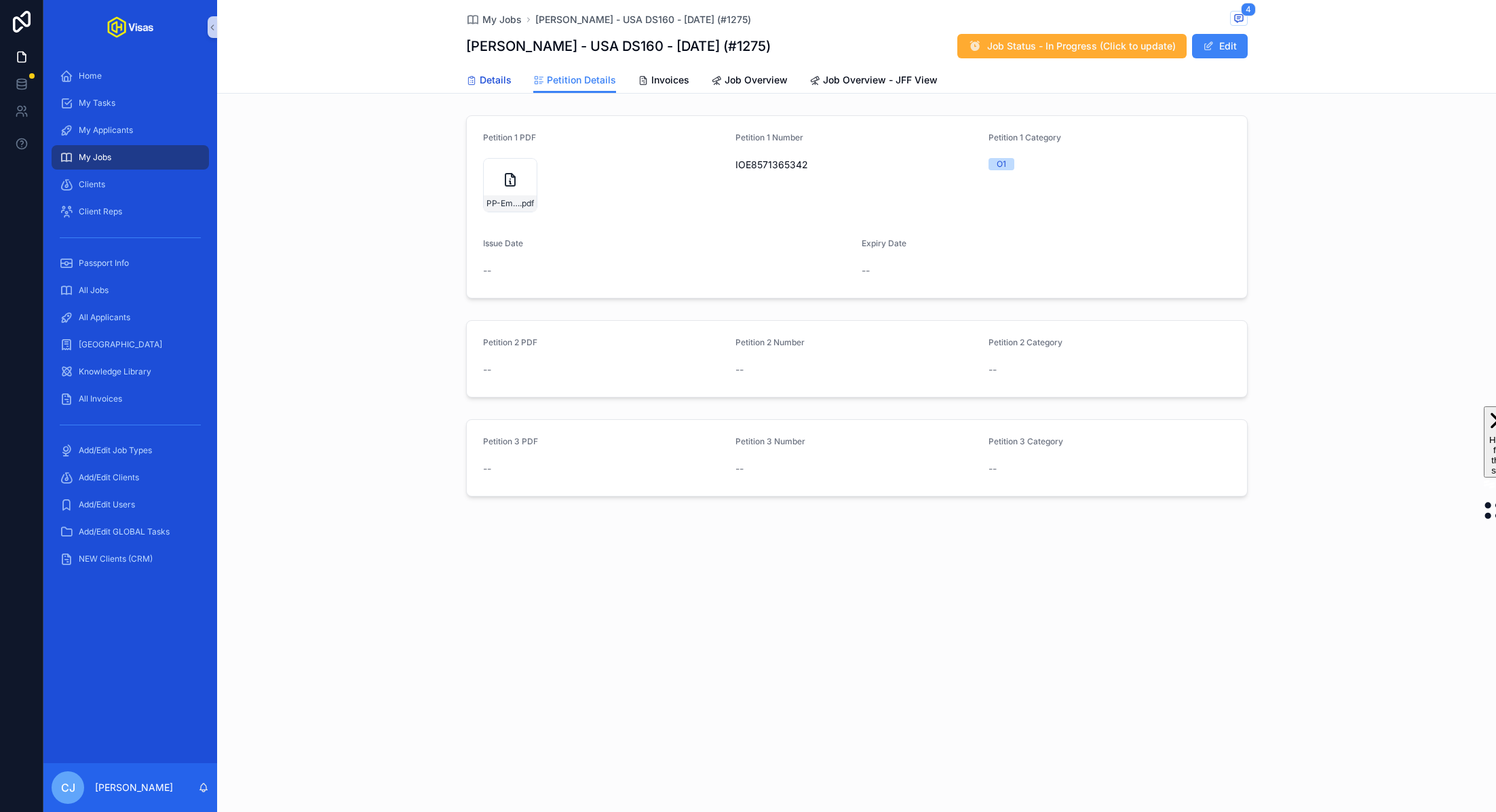
click at [490, 87] on link "Details" at bounding box center [489, 81] width 46 height 27
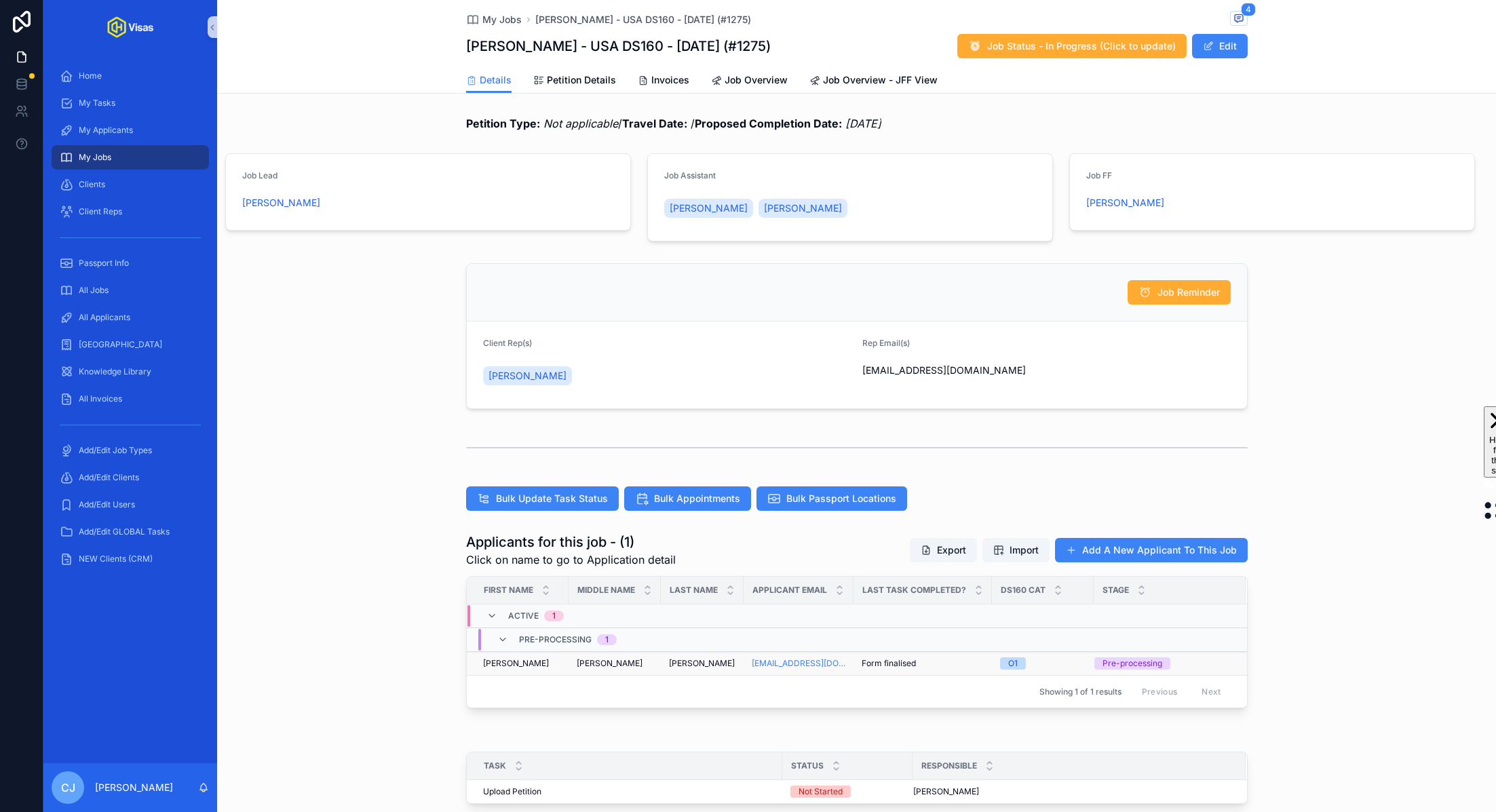
click at [648, 658] on div "Kenneth Kenneth" at bounding box center [614, 663] width 76 height 11
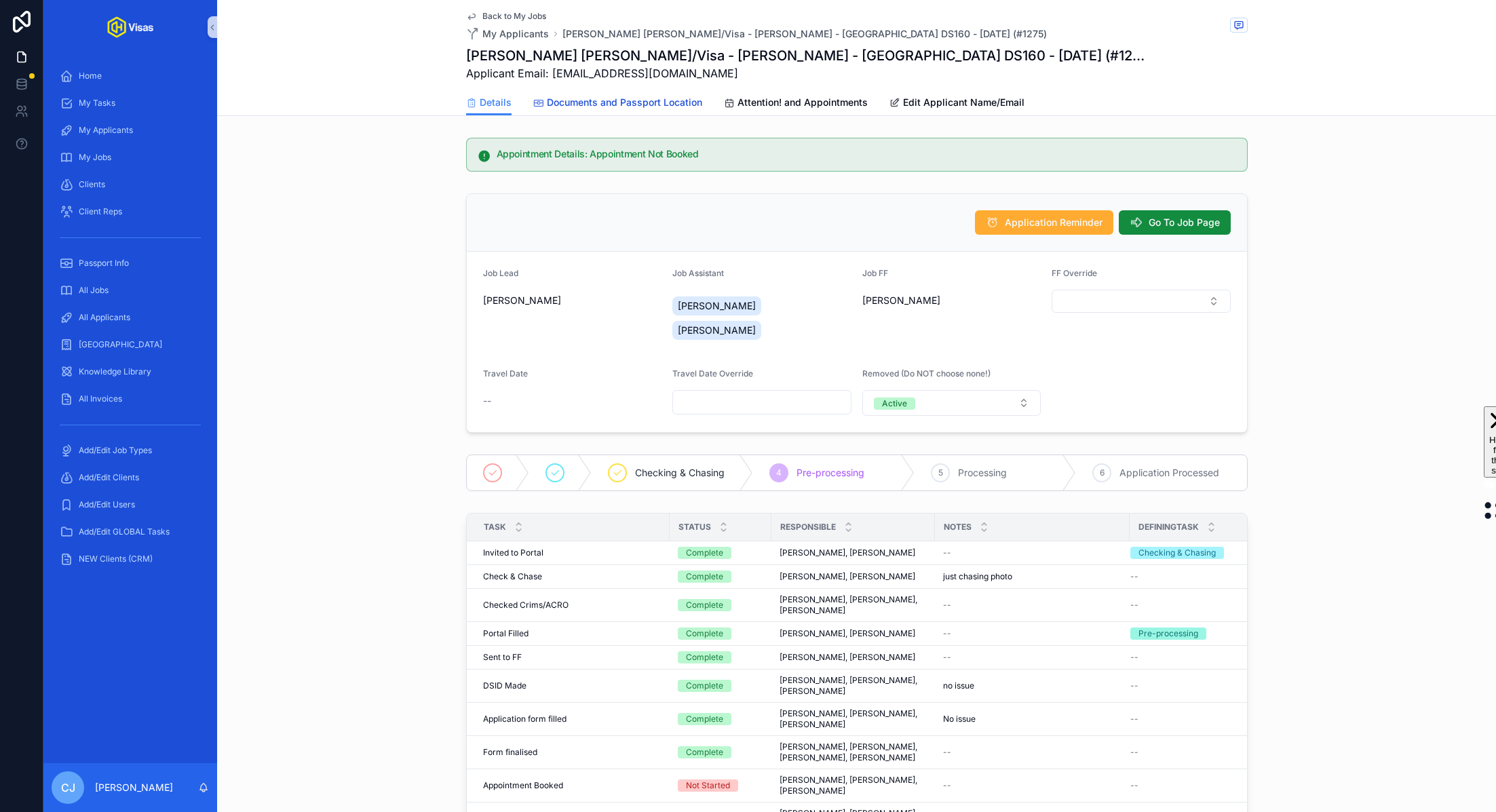
click at [686, 104] on span "Documents and Passport Location" at bounding box center [624, 102] width 156 height 14
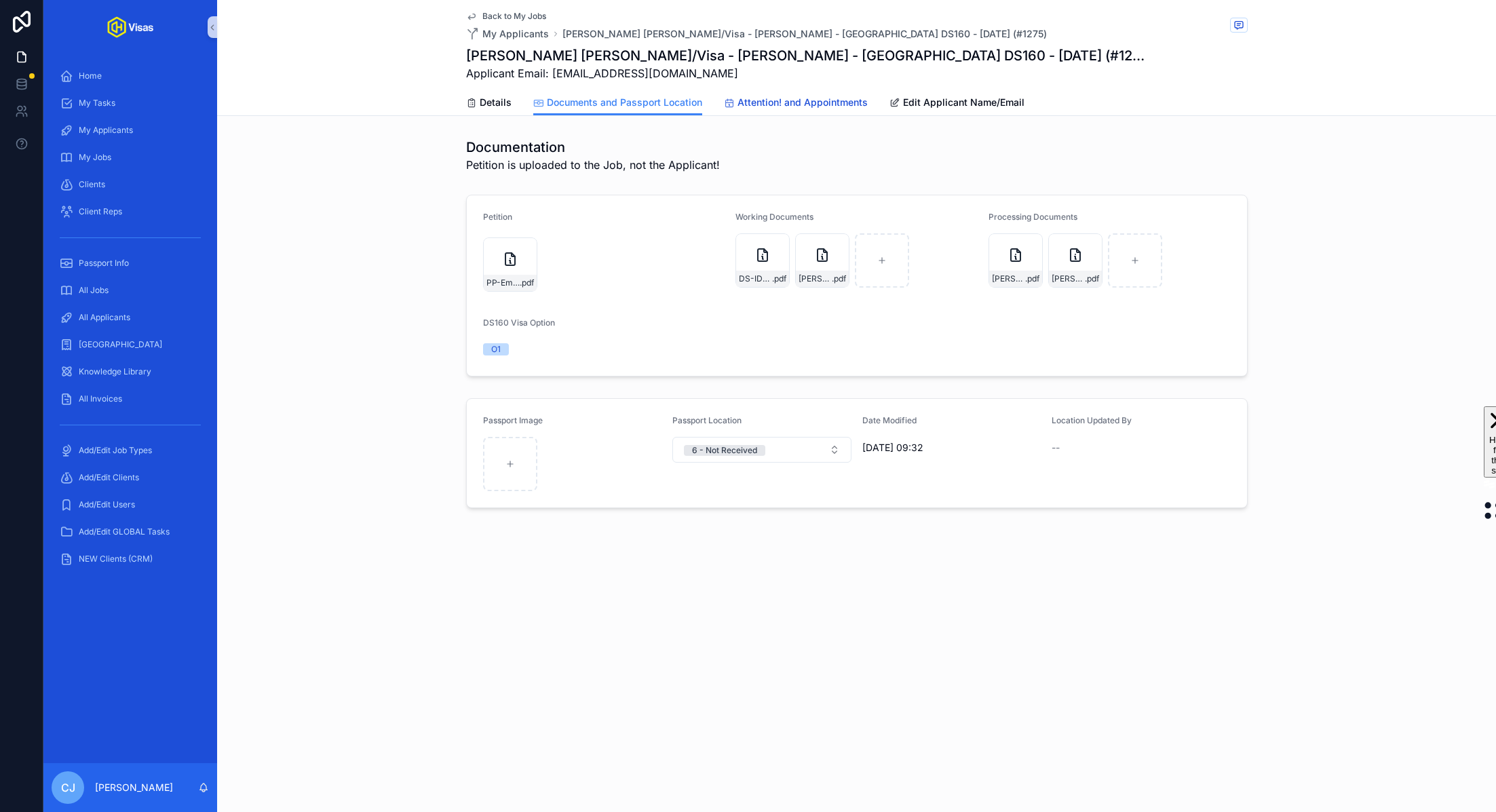
click at [806, 108] on span "Attention! and Appointments" at bounding box center [802, 102] width 130 height 14
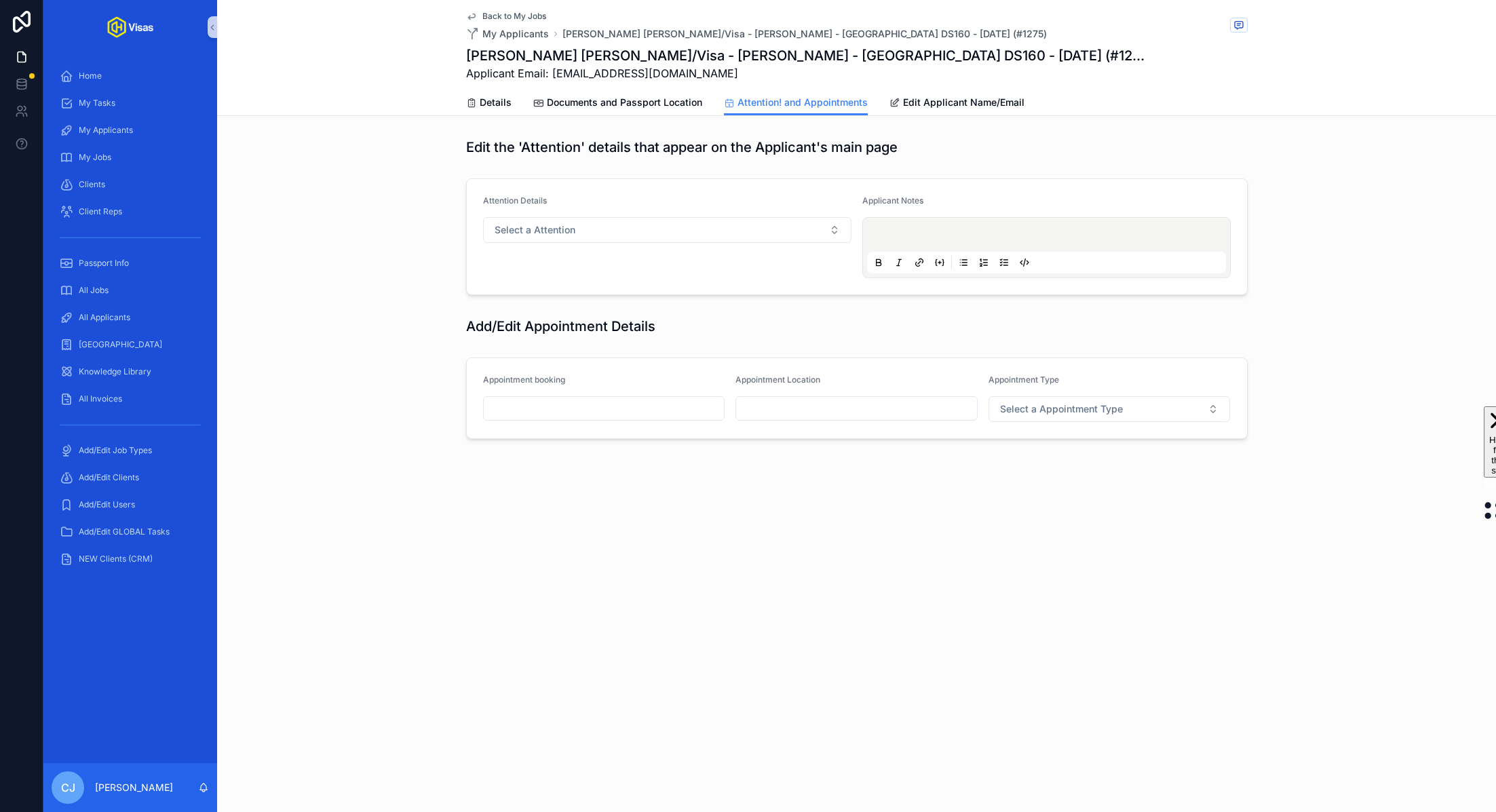
click at [869, 410] on input "scrollable content" at bounding box center [856, 408] width 241 height 19
type input "**********"
click at [1039, 413] on span "Select a Appointment Type" at bounding box center [1061, 408] width 123 height 14
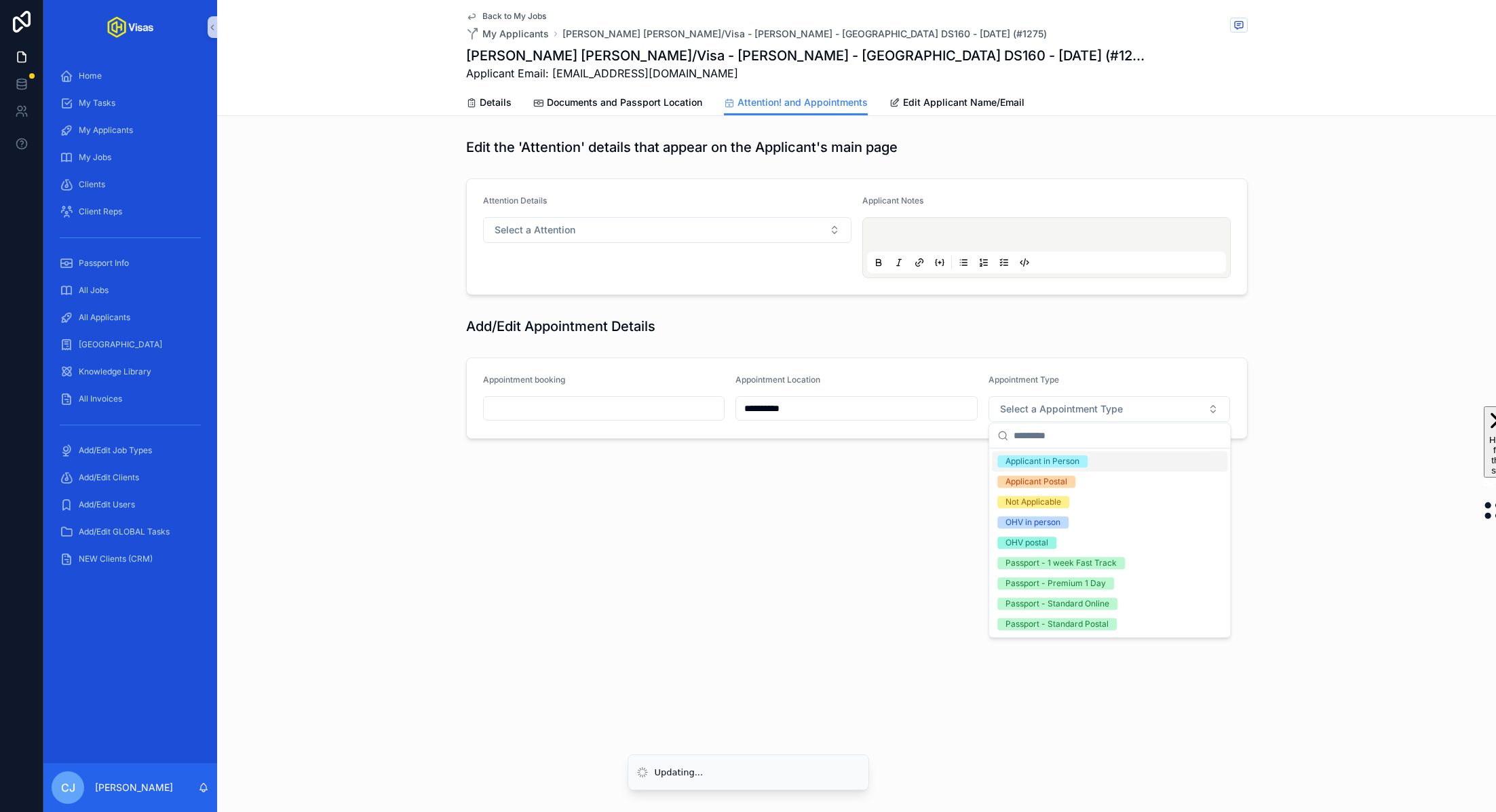
click at [1048, 458] on div "Applicant in Person" at bounding box center [1042, 461] width 74 height 12
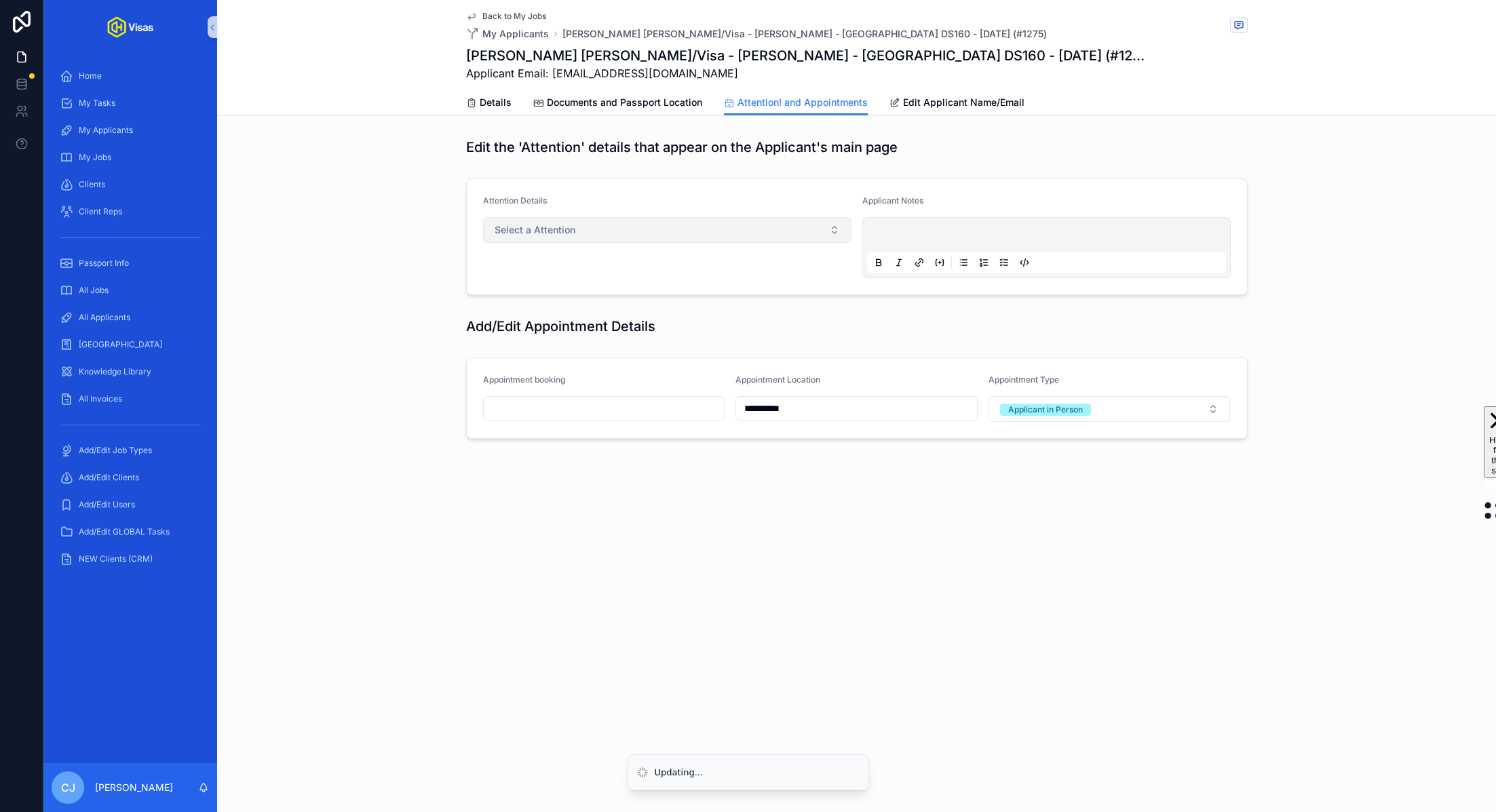
click at [810, 232] on button "Select a Attention" at bounding box center [667, 230] width 368 height 26
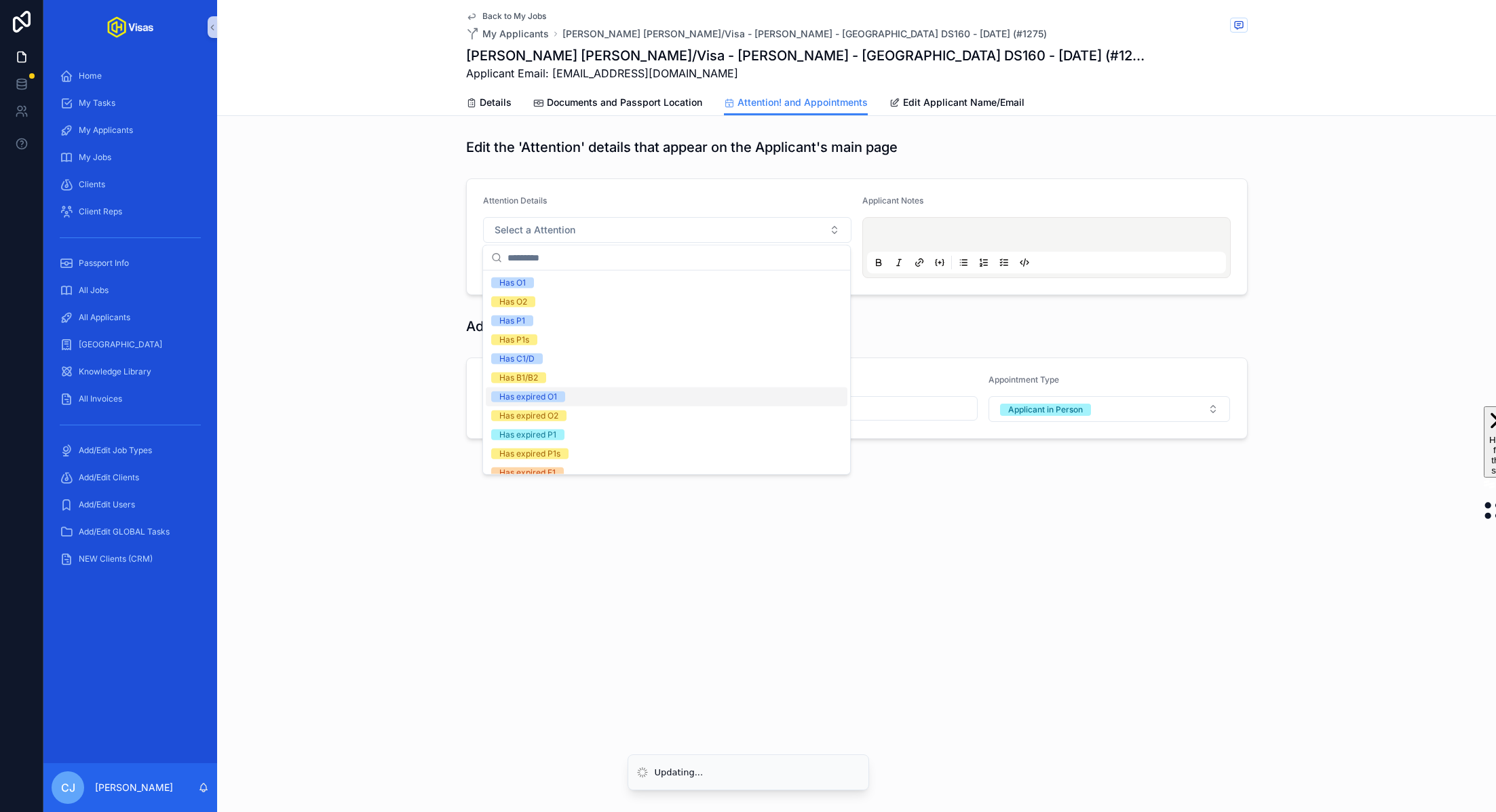
click at [660, 395] on div "Has expired O1" at bounding box center [666, 396] width 361 height 19
click at [353, 341] on div "**********" at bounding box center [856, 288] width 1278 height 312
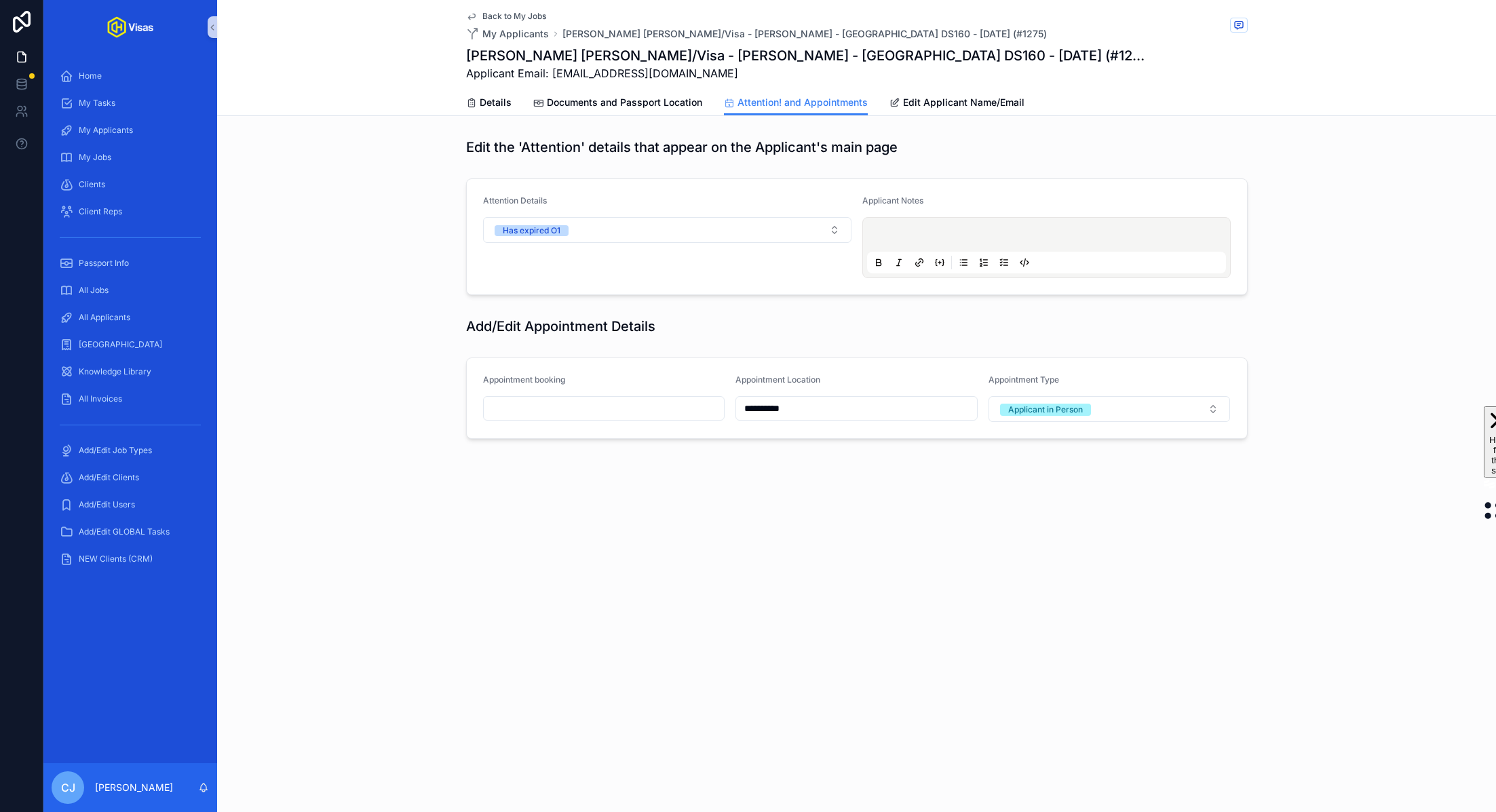
click at [526, 405] on input "scrollable content" at bounding box center [603, 408] width 241 height 19
click at [582, 549] on button "10" at bounding box center [580, 549] width 24 height 24
click at [592, 681] on input "**" at bounding box center [591, 680] width 31 height 19
click at [585, 648] on div "08" at bounding box center [590, 652] width 61 height 22
type input "**********"
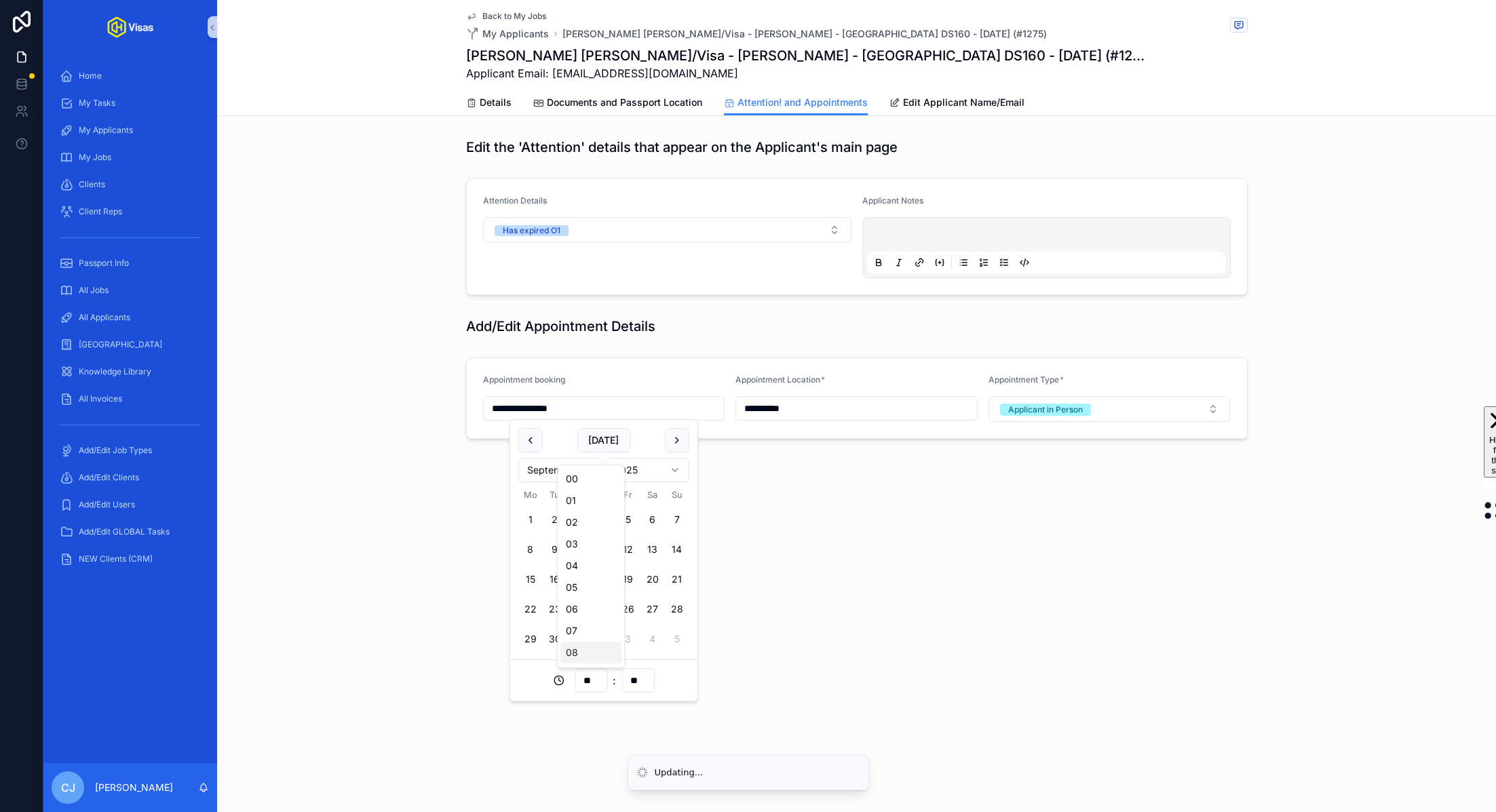
type input "**"
click at [818, 579] on div "**********" at bounding box center [856, 406] width 1278 height 812
click at [498, 104] on span "Details" at bounding box center [495, 102] width 32 height 14
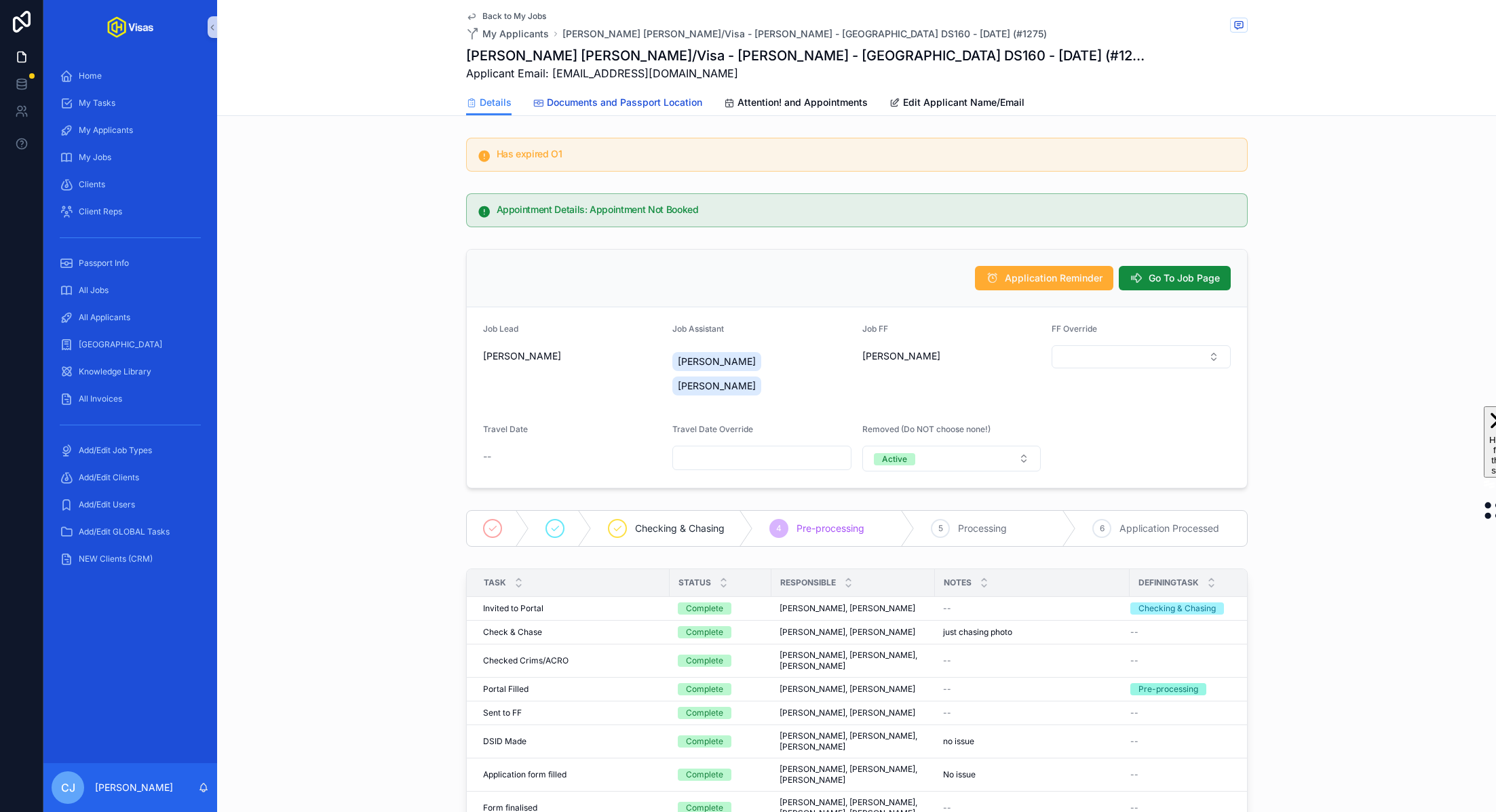
click at [662, 99] on span "Documents and Passport Location" at bounding box center [624, 102] width 156 height 14
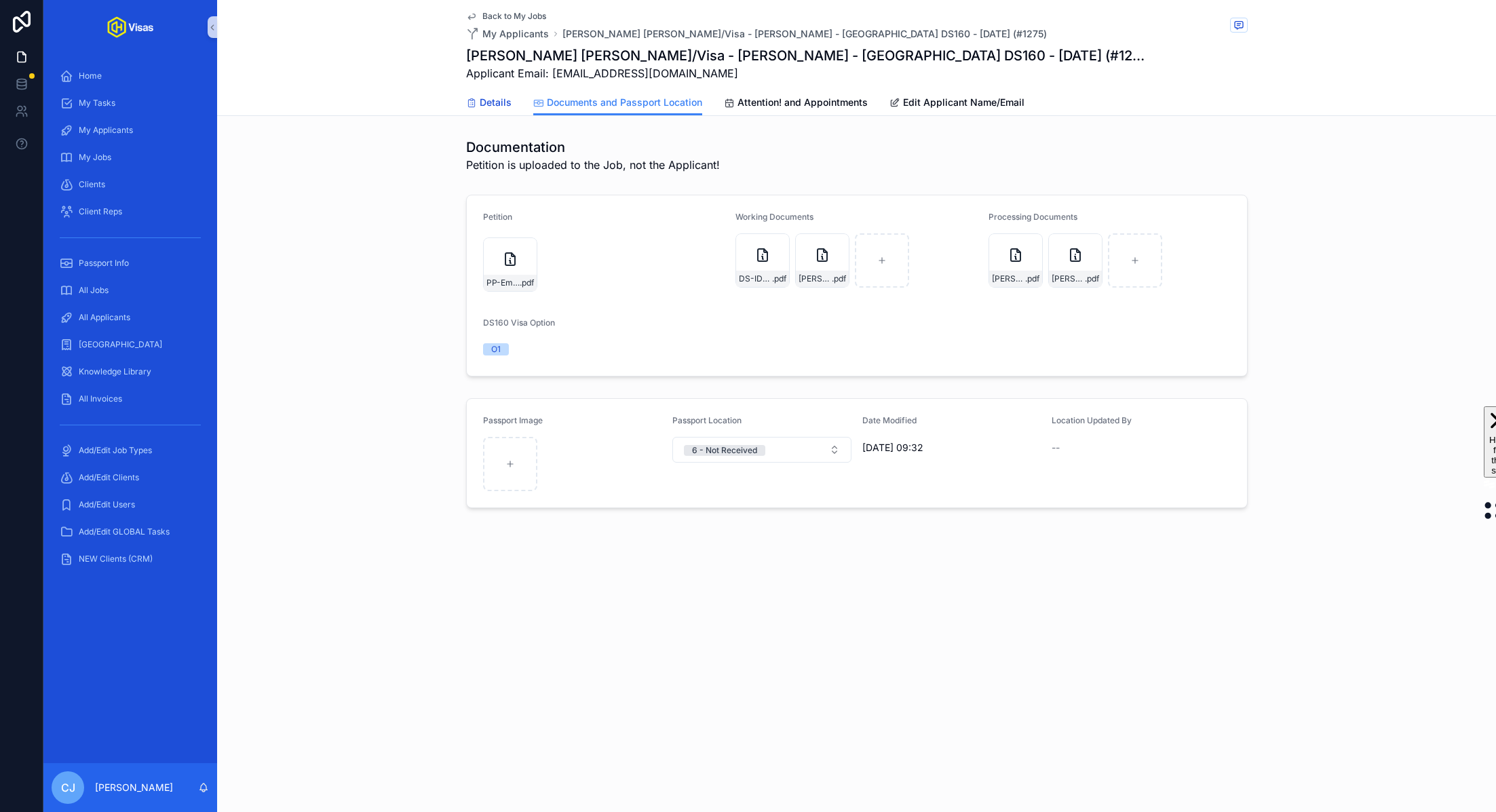
click at [488, 90] on link "Details" at bounding box center [489, 104] width 46 height 27
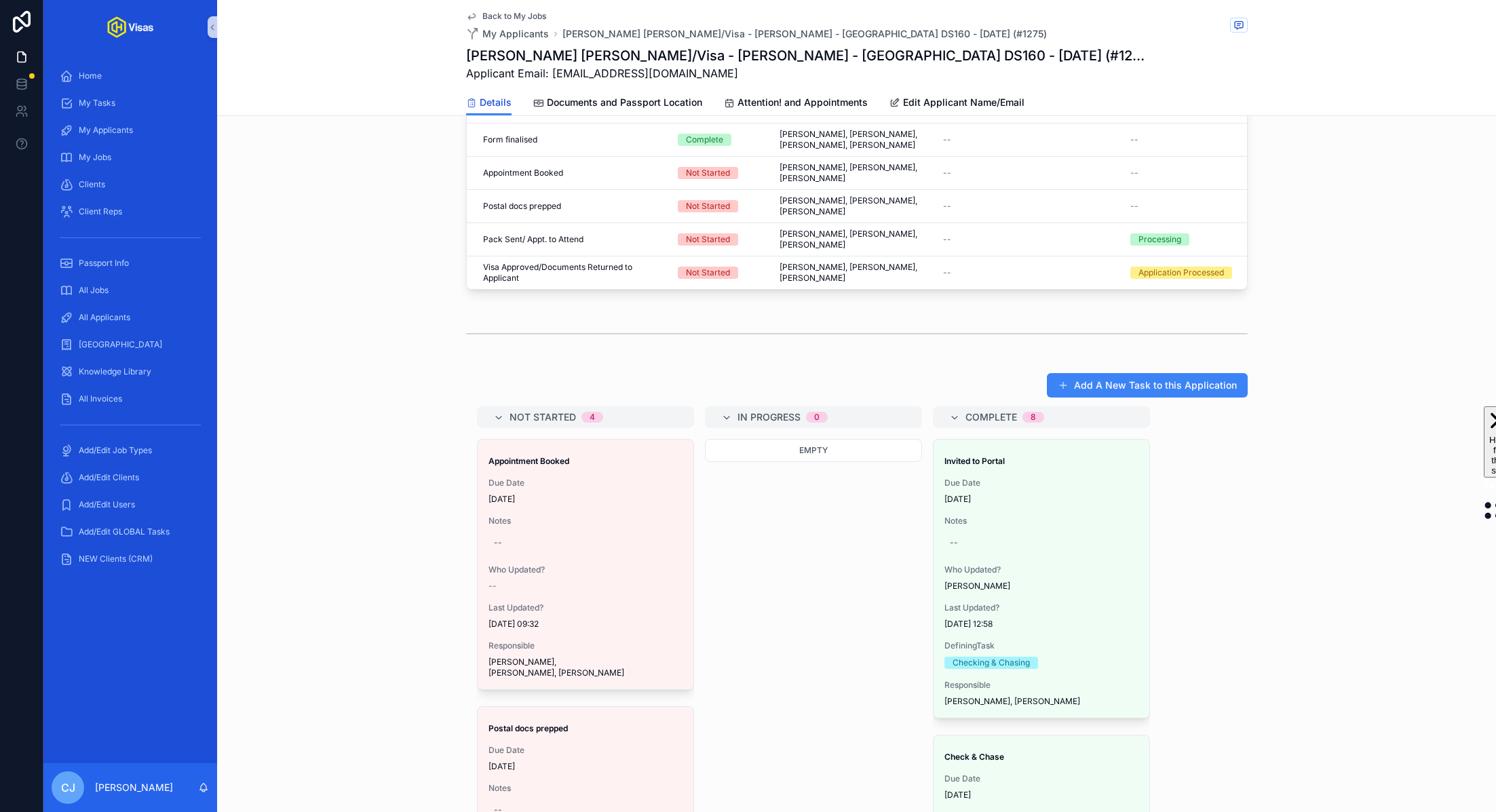
scroll to position [673, 0]
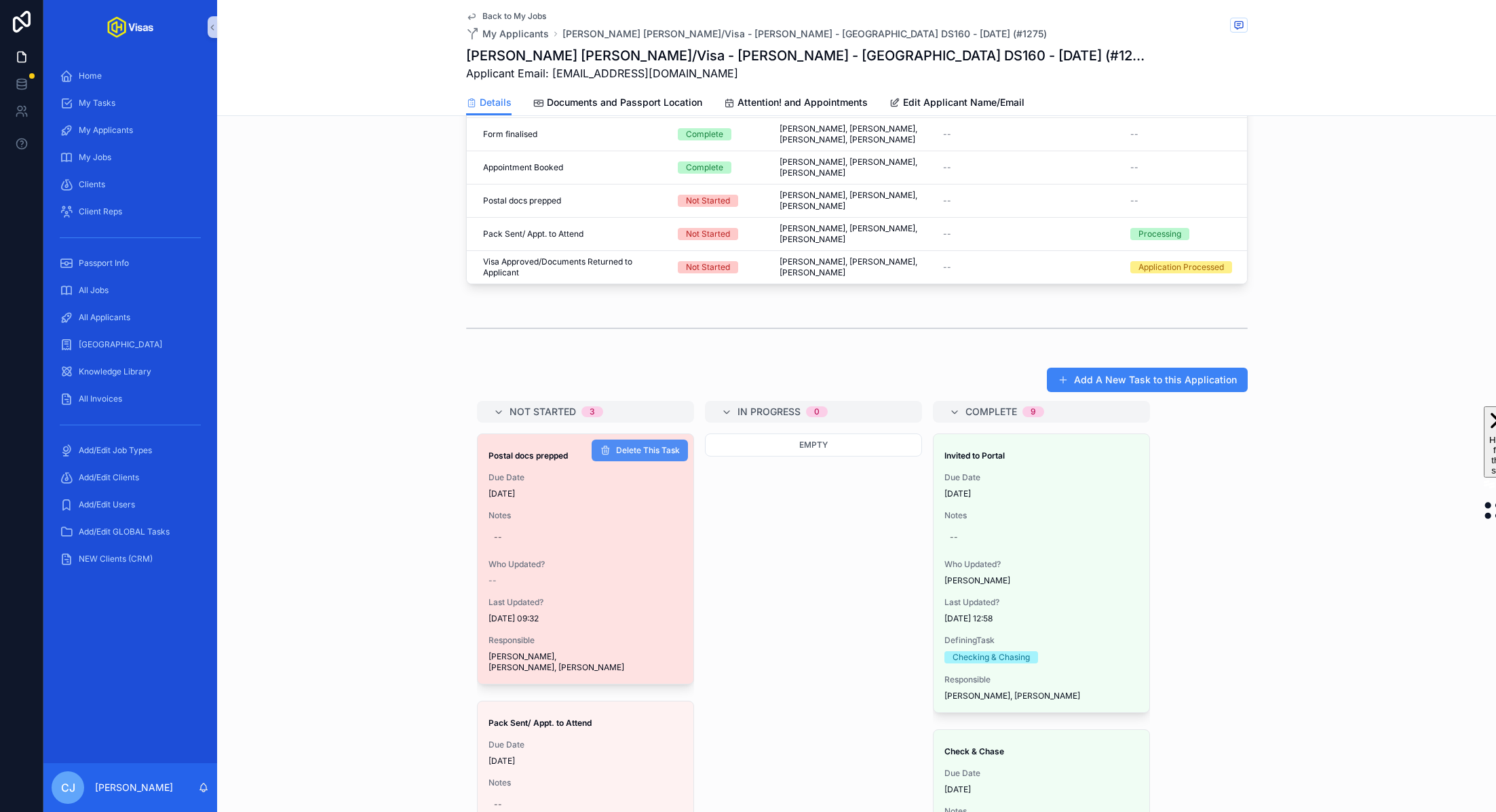
click at [648, 445] on span "Delete This Task" at bounding box center [648, 450] width 64 height 11
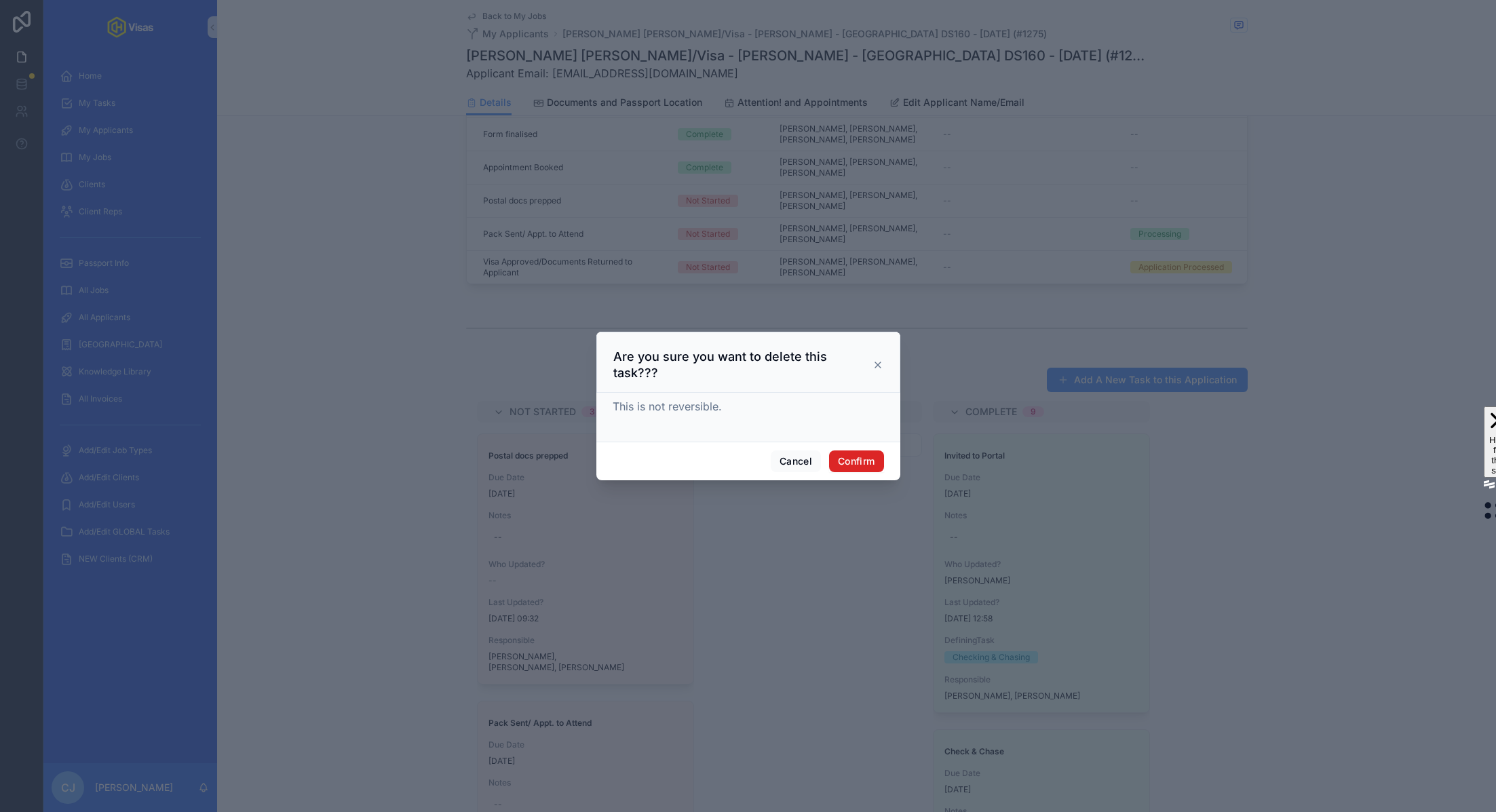
click at [846, 455] on button "Confirm" at bounding box center [856, 461] width 55 height 22
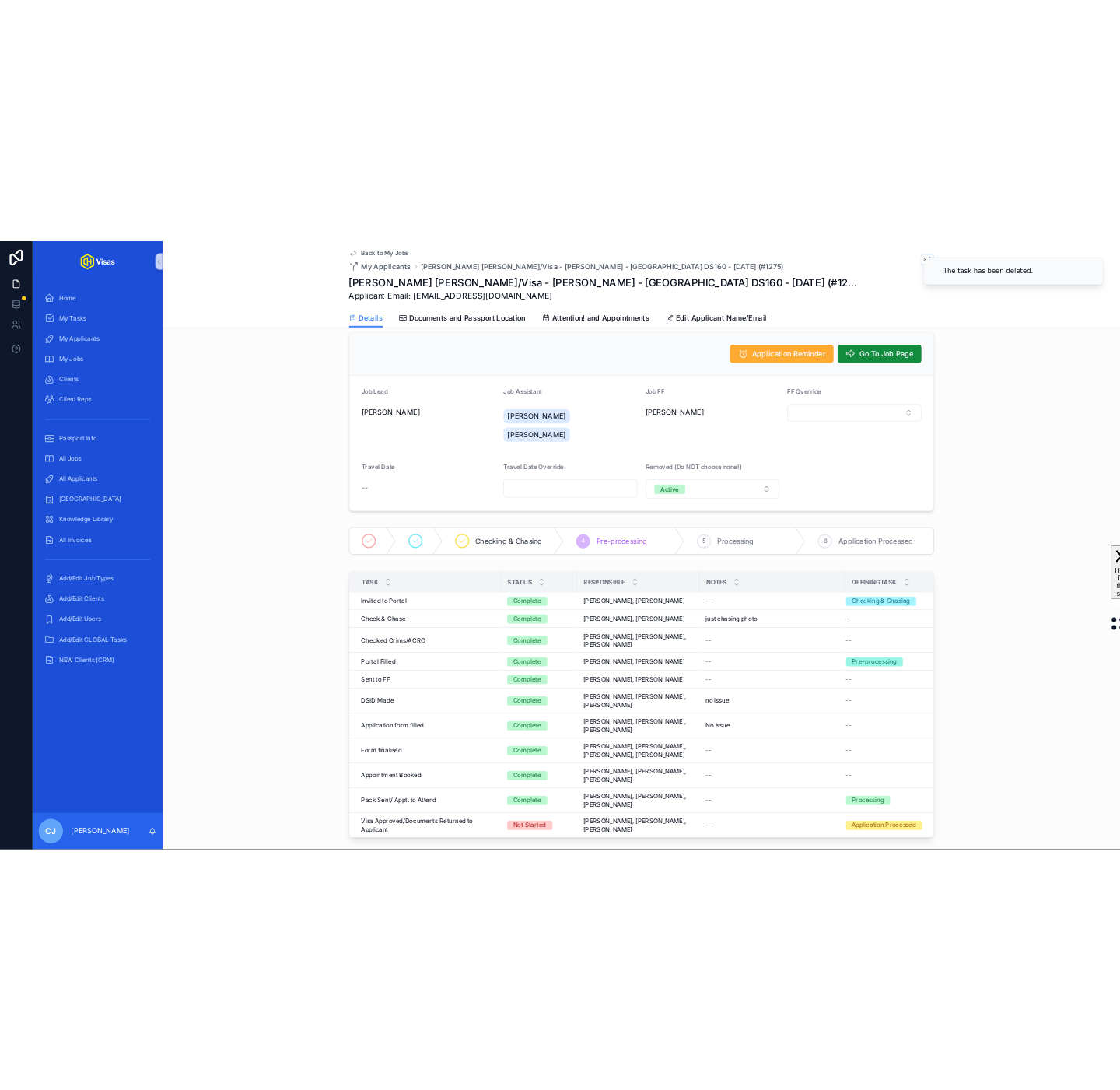
scroll to position [0, 0]
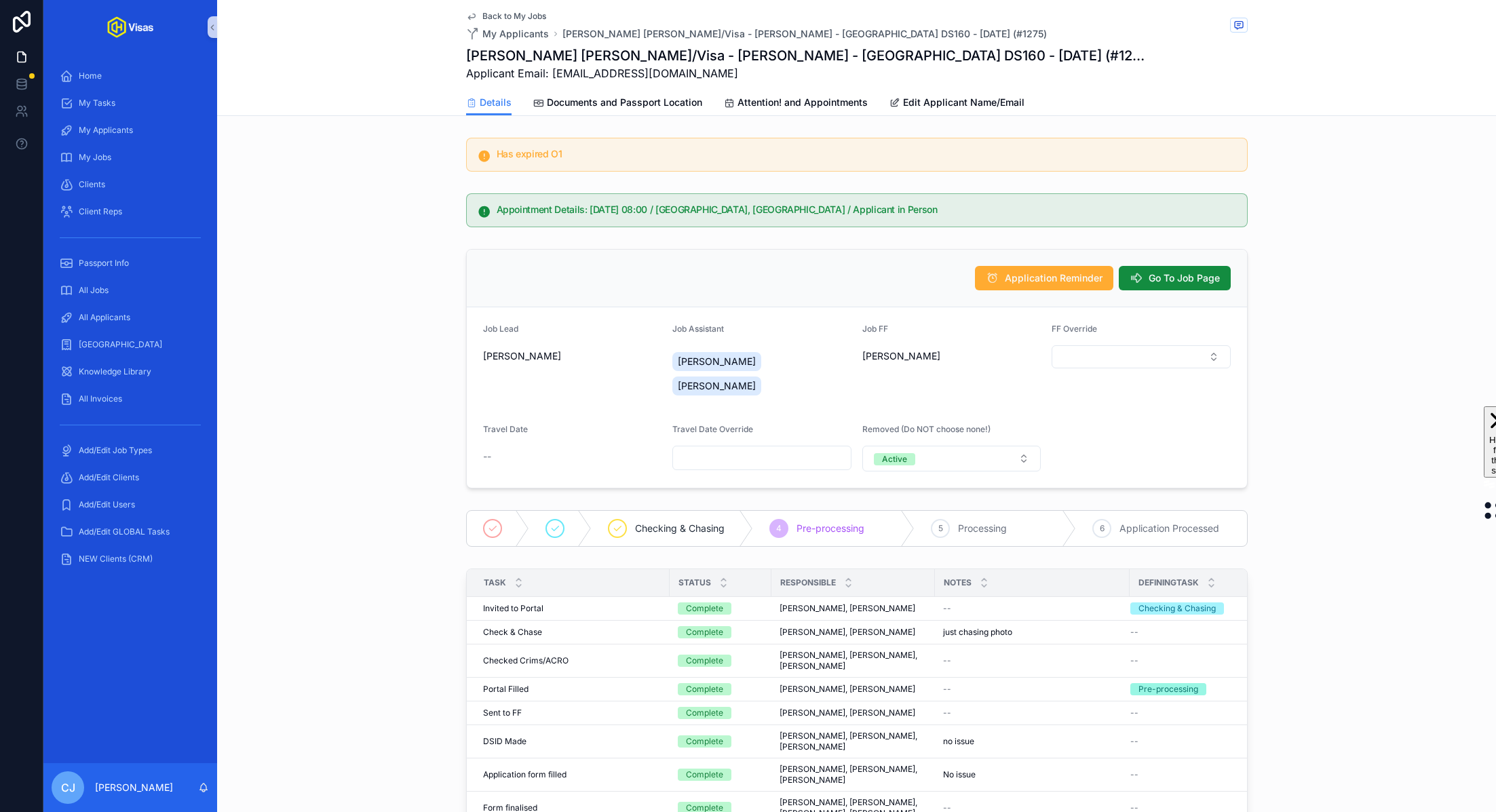
drag, startPoint x: 580, startPoint y: 478, endPoint x: 589, endPoint y: 530, distance: 52.8
click at [118, 311] on div "All Applicants" at bounding box center [130, 317] width 141 height 22
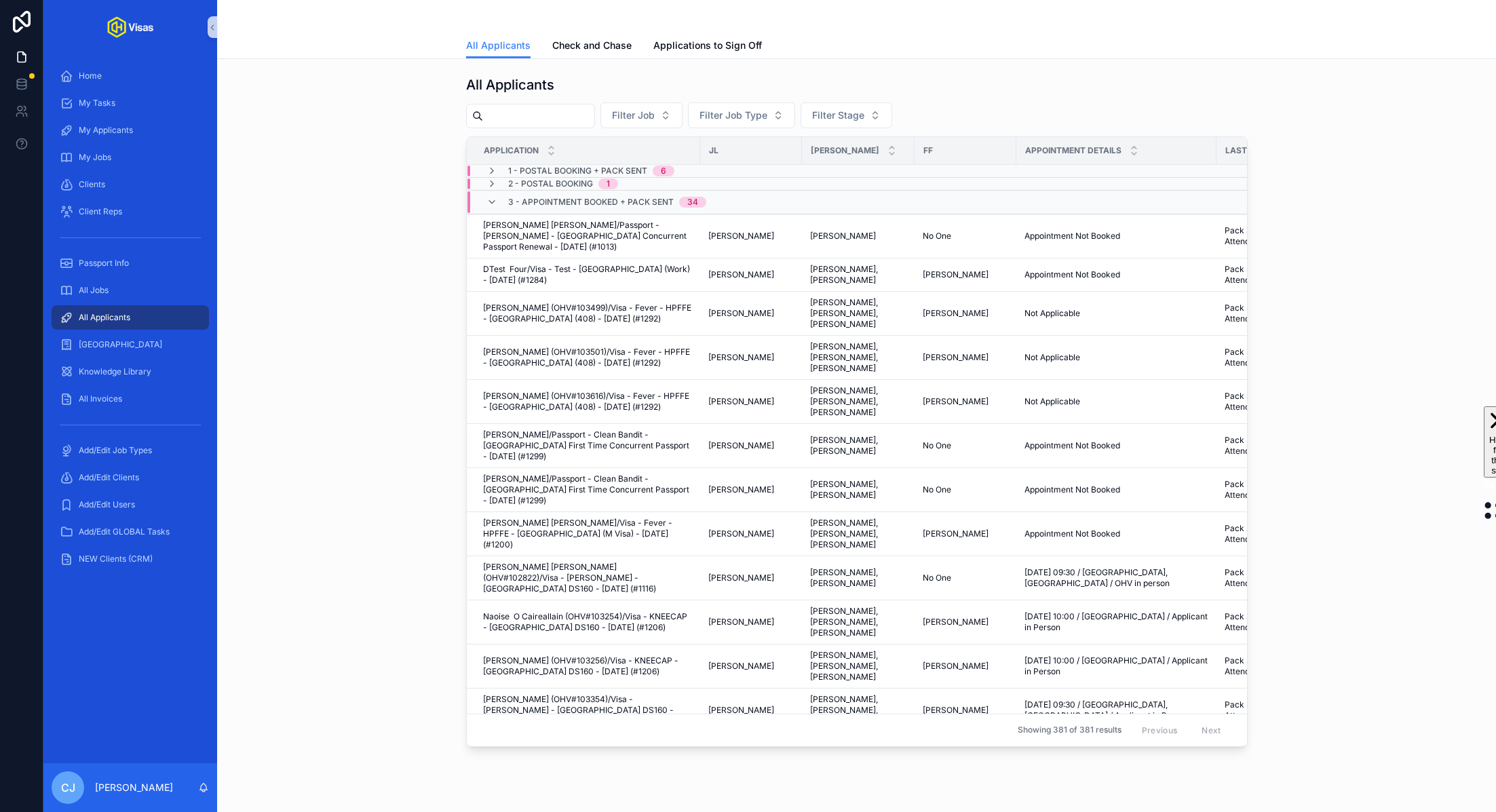
click at [528, 110] on input "scrollable content" at bounding box center [538, 116] width 111 height 19
paste input "*******"
type input "*******"
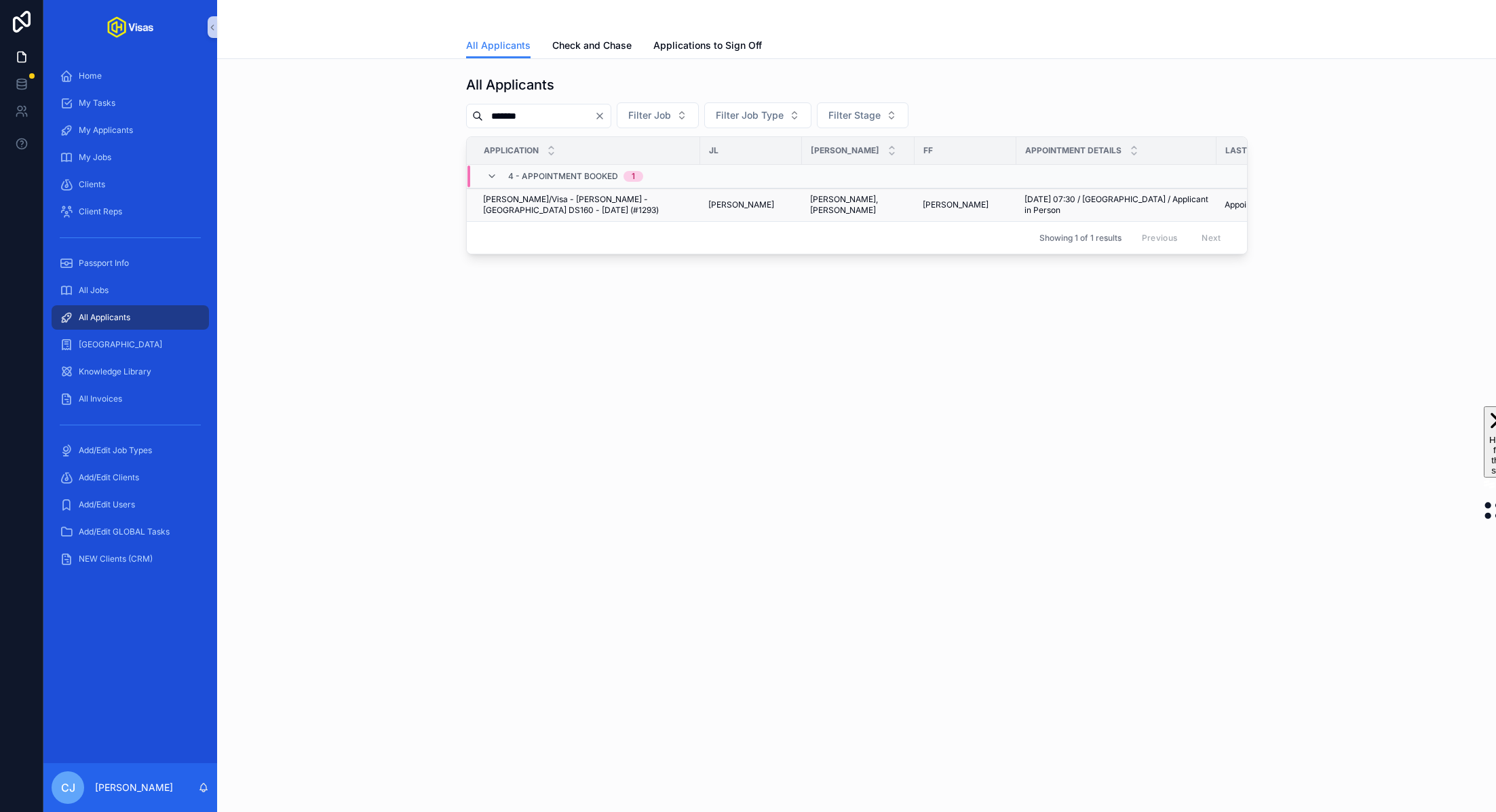
click at [602, 200] on span "Thomas Clifton/Visa - Tom Clifton - USA DS160 - Aug/25 (#1293)" at bounding box center [587, 205] width 209 height 22
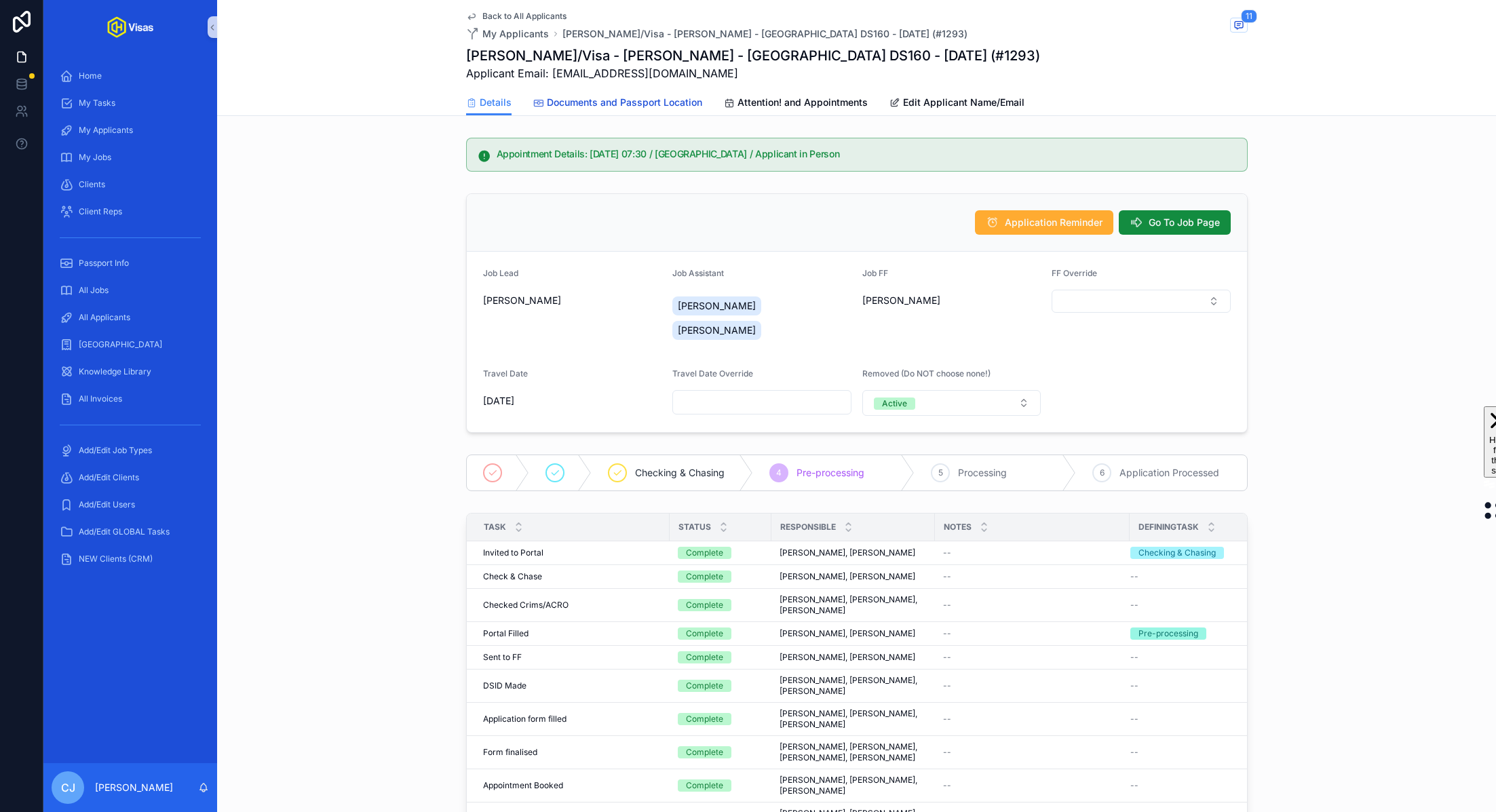
click at [652, 101] on span "Documents and Passport Location" at bounding box center [624, 102] width 156 height 14
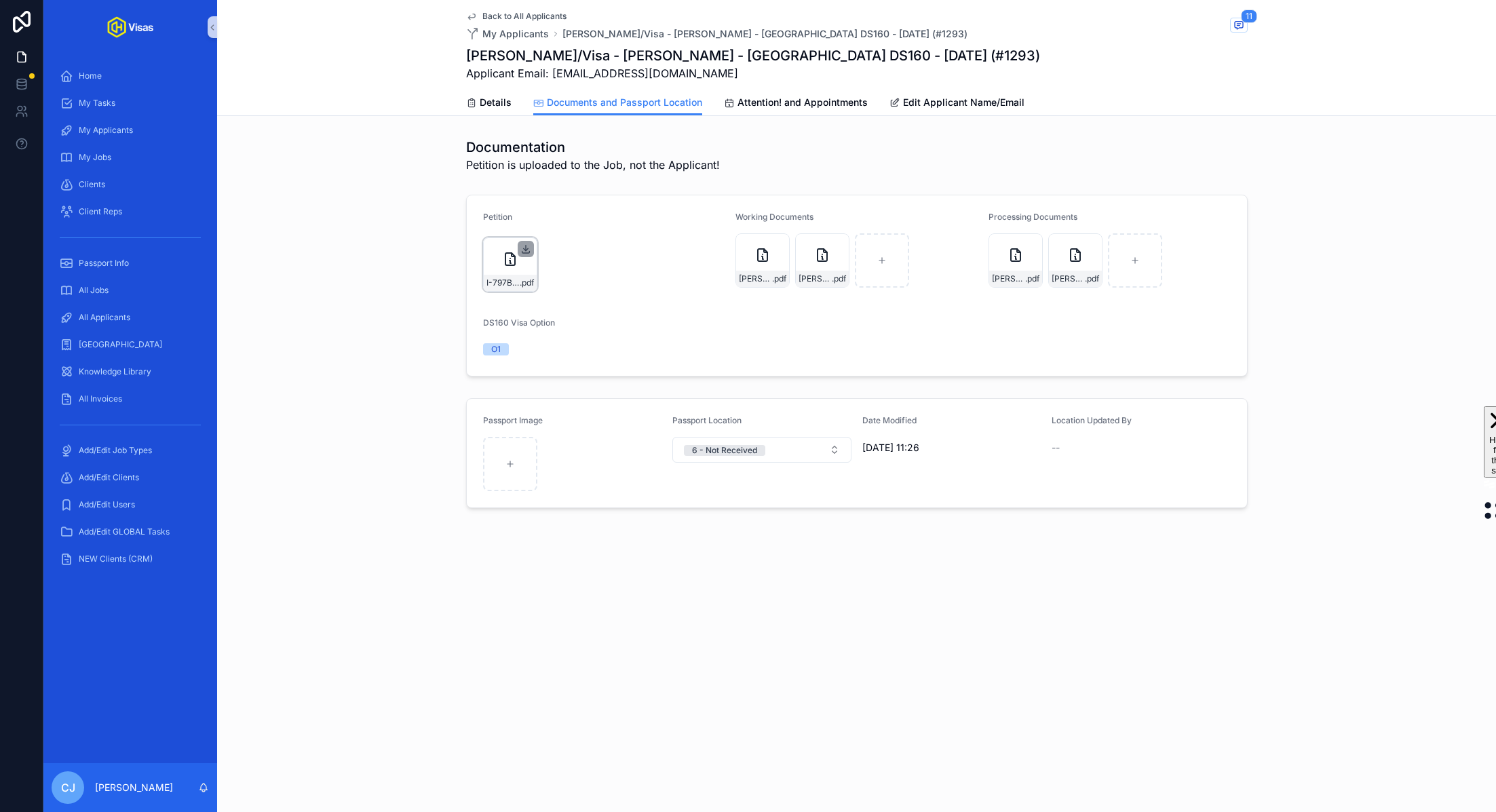
click at [528, 247] on icon "scrollable content" at bounding box center [525, 249] width 11 height 11
click at [1030, 247] on icon "scrollable content" at bounding box center [1030, 245] width 11 height 11
click at [1091, 245] on icon "scrollable content" at bounding box center [1091, 244] width 0 height 6
click at [778, 111] on link "Attention! and Appointments" at bounding box center [796, 104] width 143 height 27
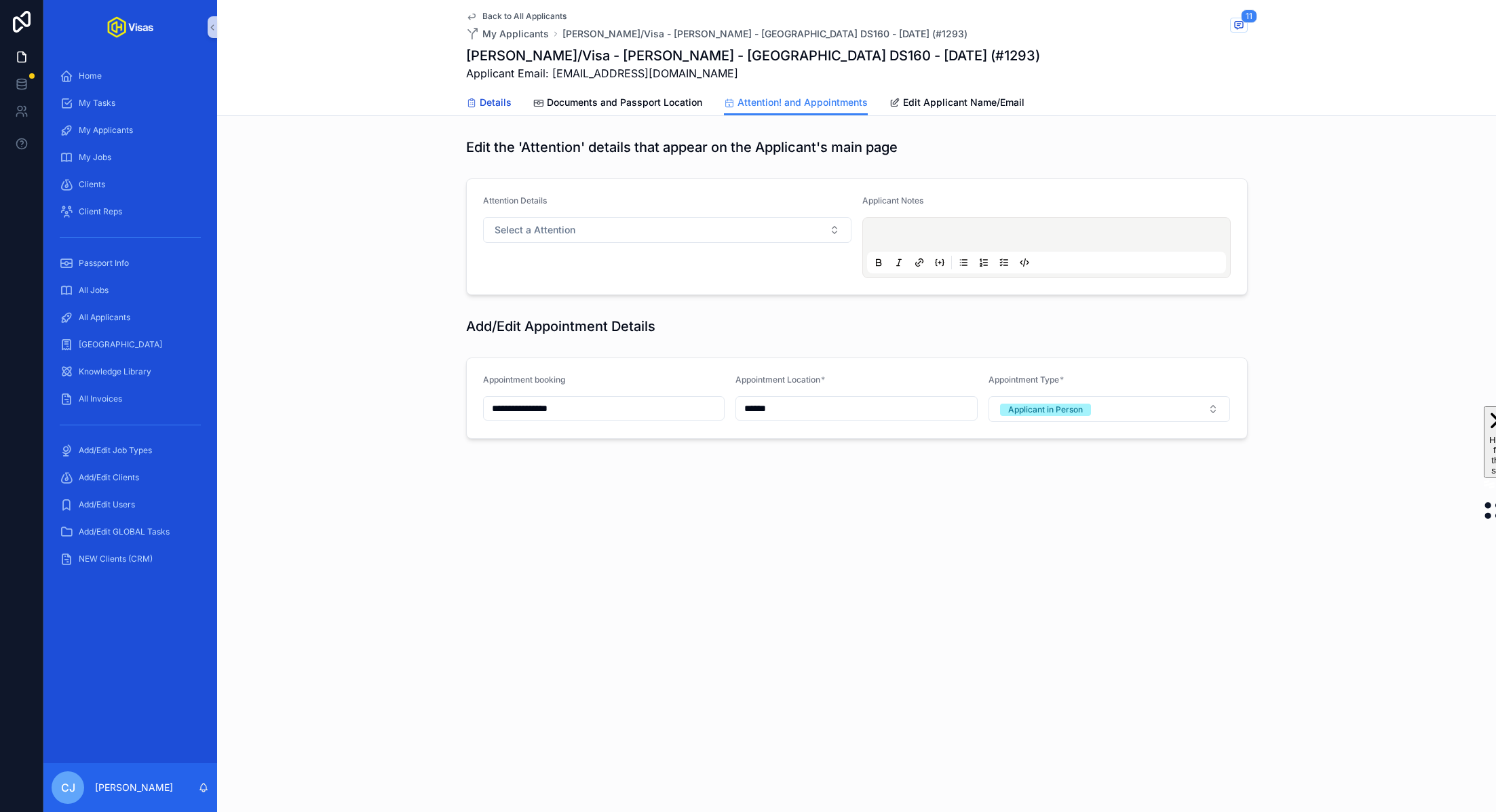
click at [482, 95] on span "Details" at bounding box center [495, 102] width 32 height 14
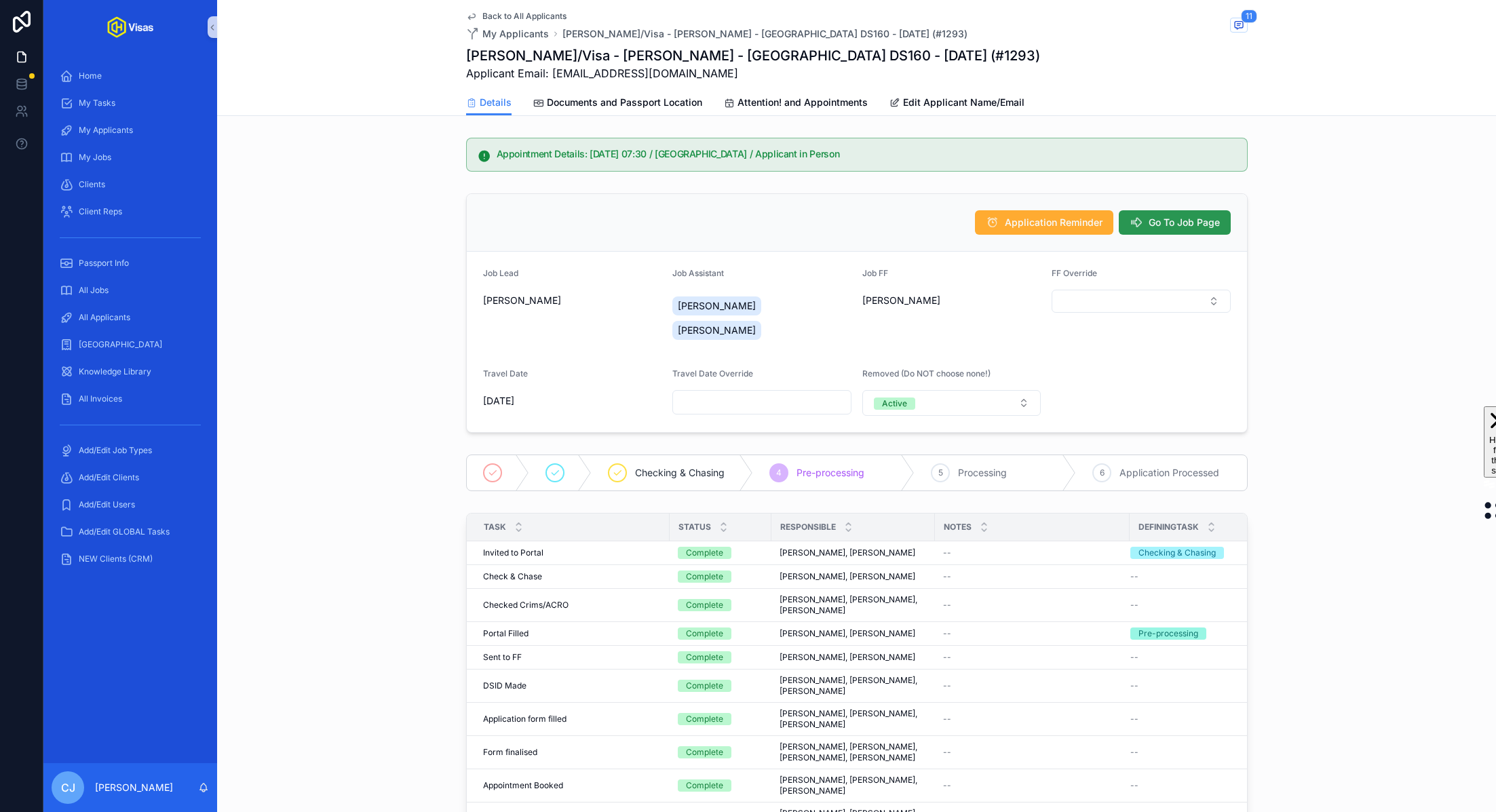
click at [1174, 221] on span "Go To Job Page" at bounding box center [1184, 223] width 71 height 14
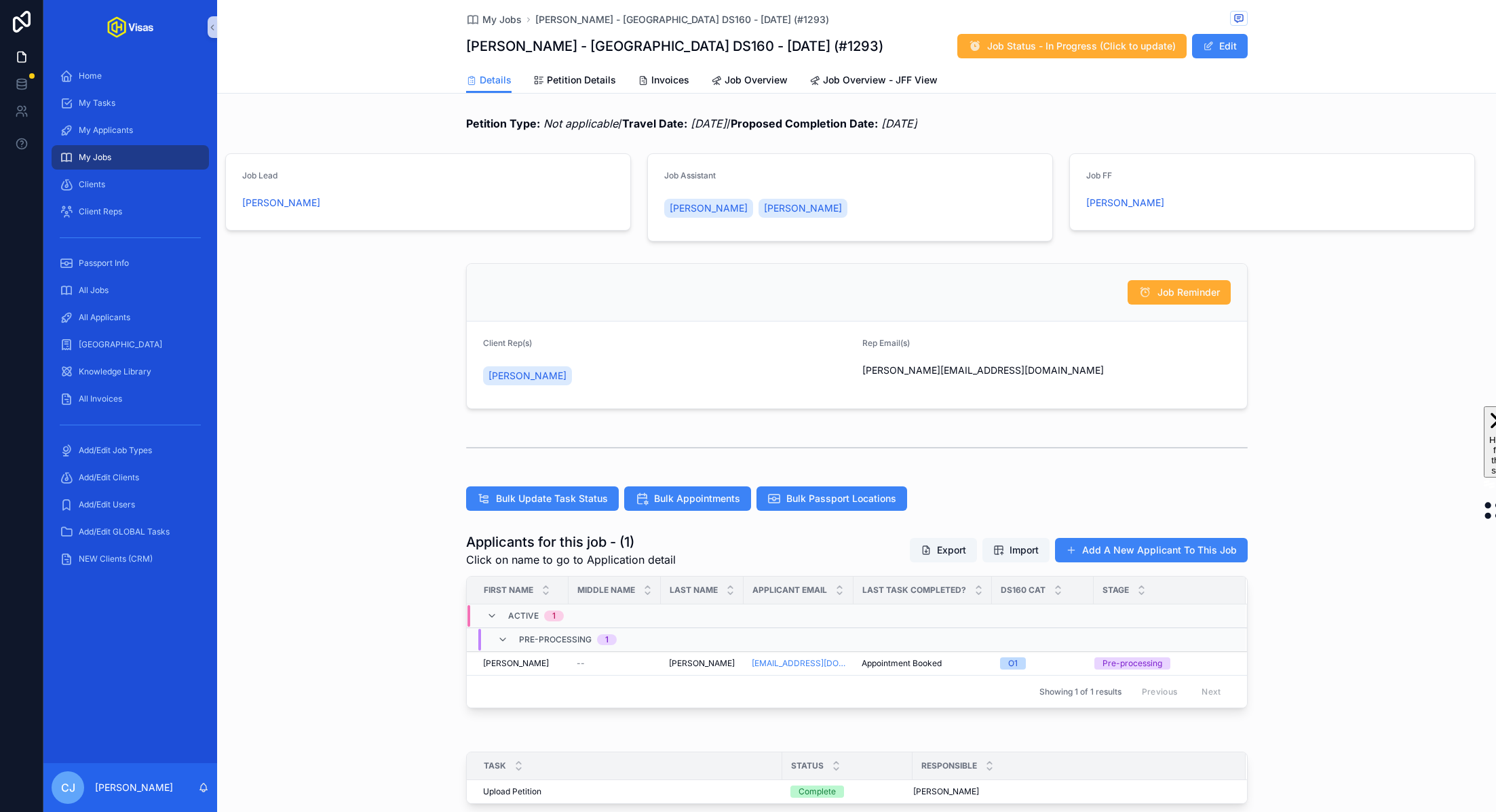
click at [946, 369] on span "adrian@continuamgmt.com" at bounding box center [1047, 370] width 368 height 14
copy span "adrian@continuamgmt.com"
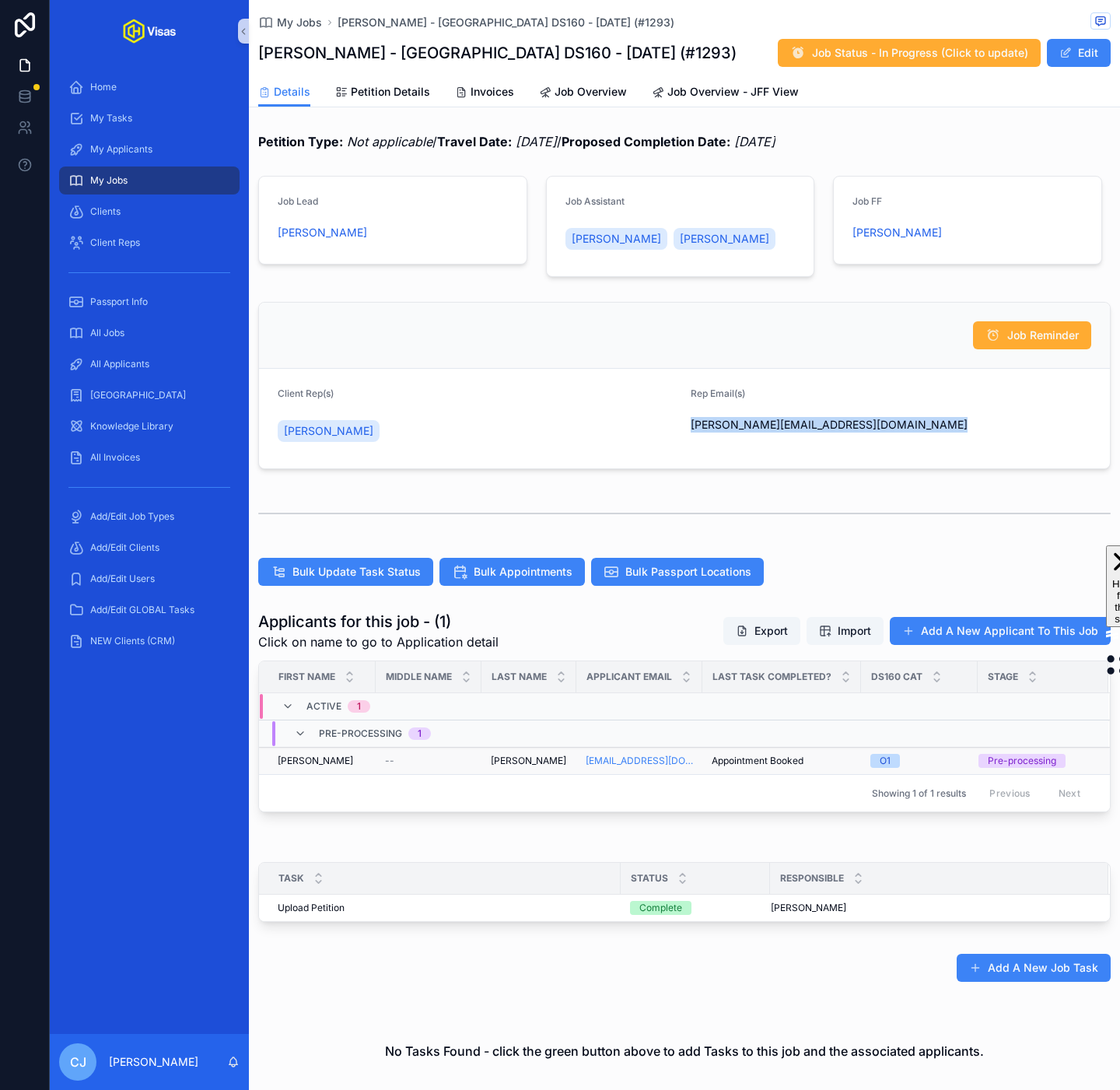
click at [503, 762] on span "Clifton" at bounding box center [528, 760] width 76 height 12
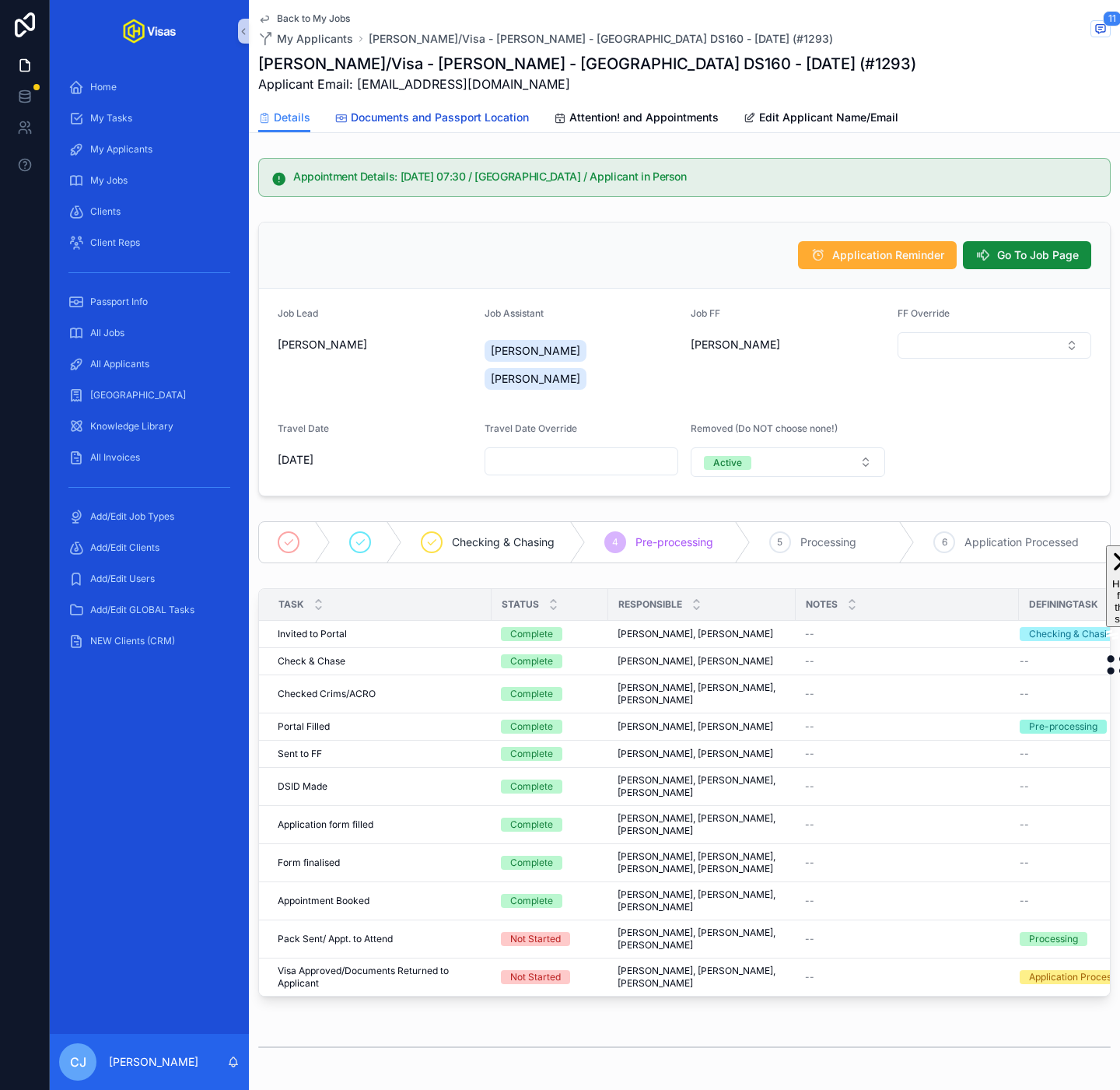
click at [489, 117] on span "Documents and Passport Location" at bounding box center [439, 117] width 179 height 16
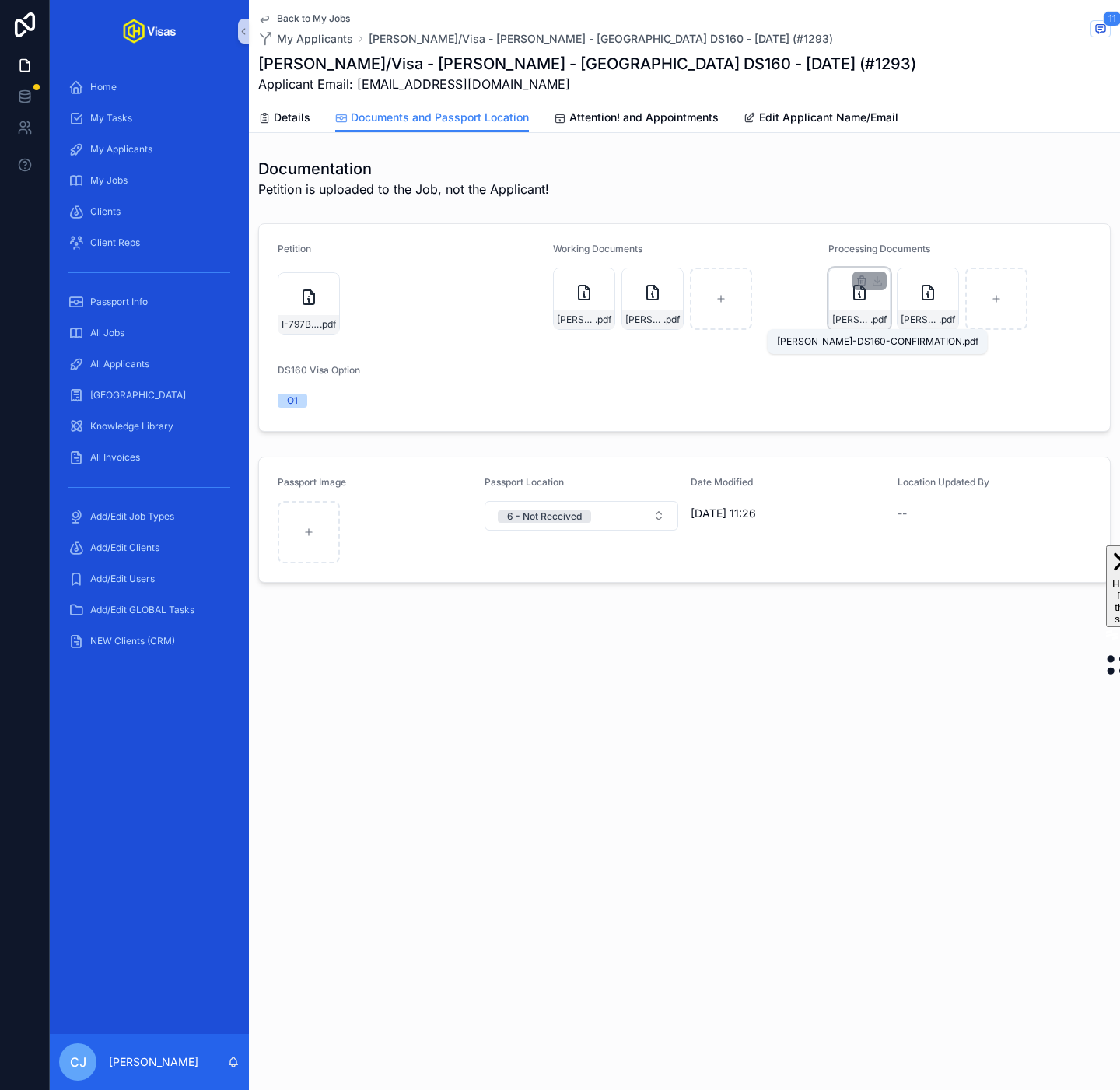
click at [870, 318] on span ".pdf" at bounding box center [878, 319] width 16 height 12
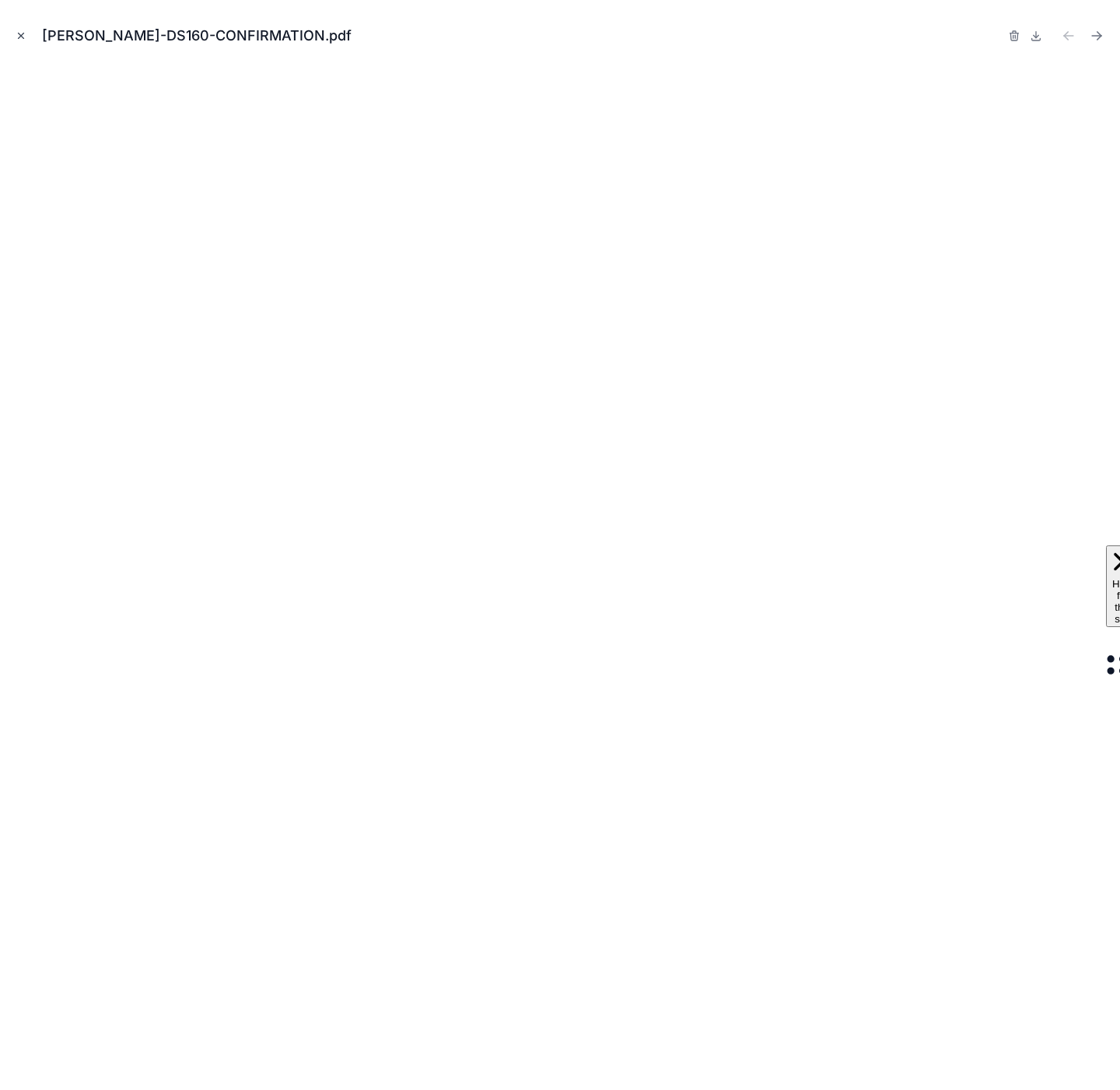
click at [20, 36] on icon "Close modal" at bounding box center [22, 36] width 6 height 6
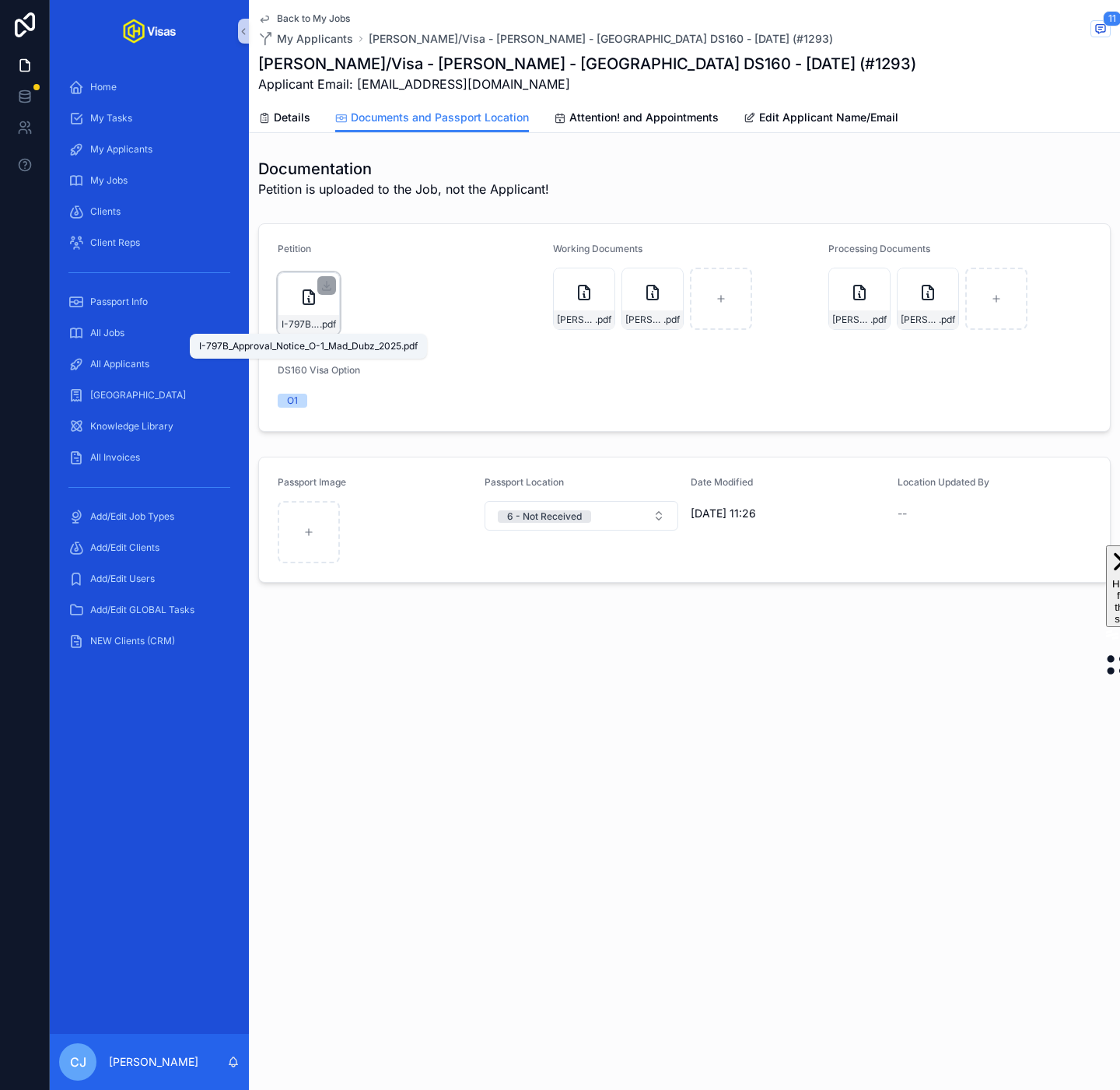
click at [304, 322] on span "I-797B_Approval_Notice_O-1_Mad_Dubz_2025" at bounding box center [300, 323] width 38 height 12
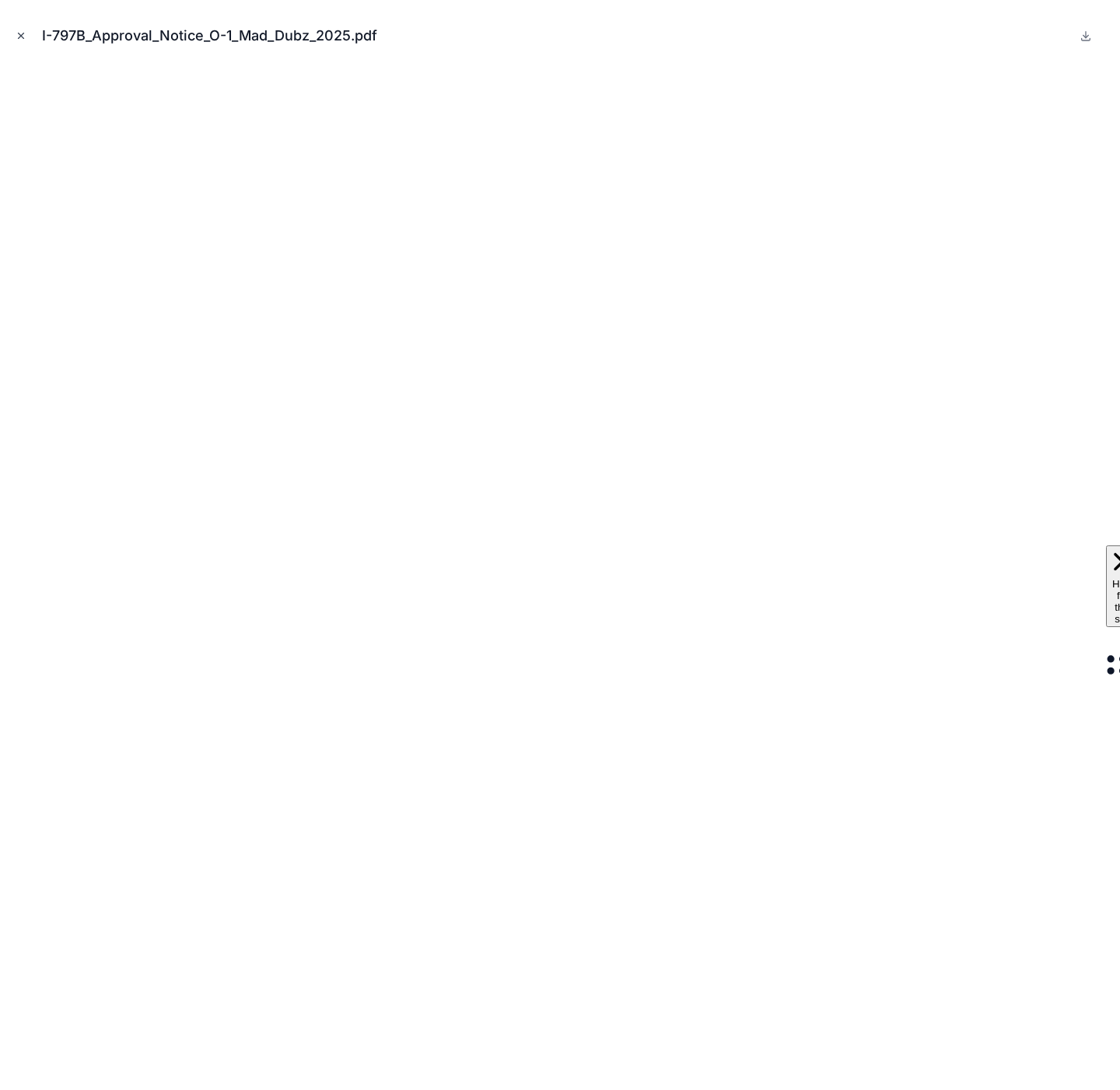
click at [18, 32] on icon "Close modal" at bounding box center [22, 36] width 11 height 11
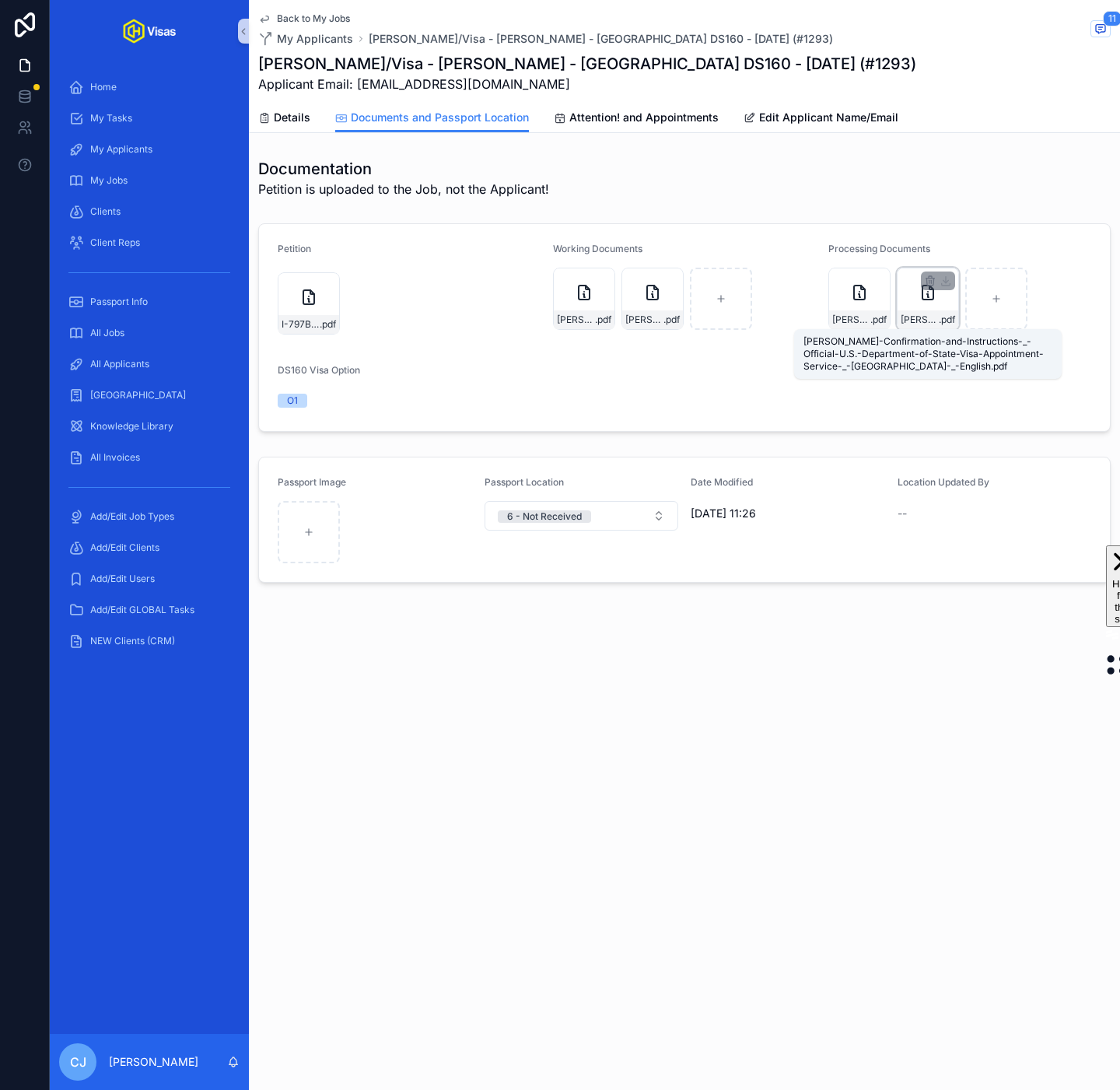
click at [926, 322] on span "Clifton-Confirmation-and-Instructions-_-Official-U.S.-Department-of-State-Visa-…" at bounding box center [920, 319] width 38 height 12
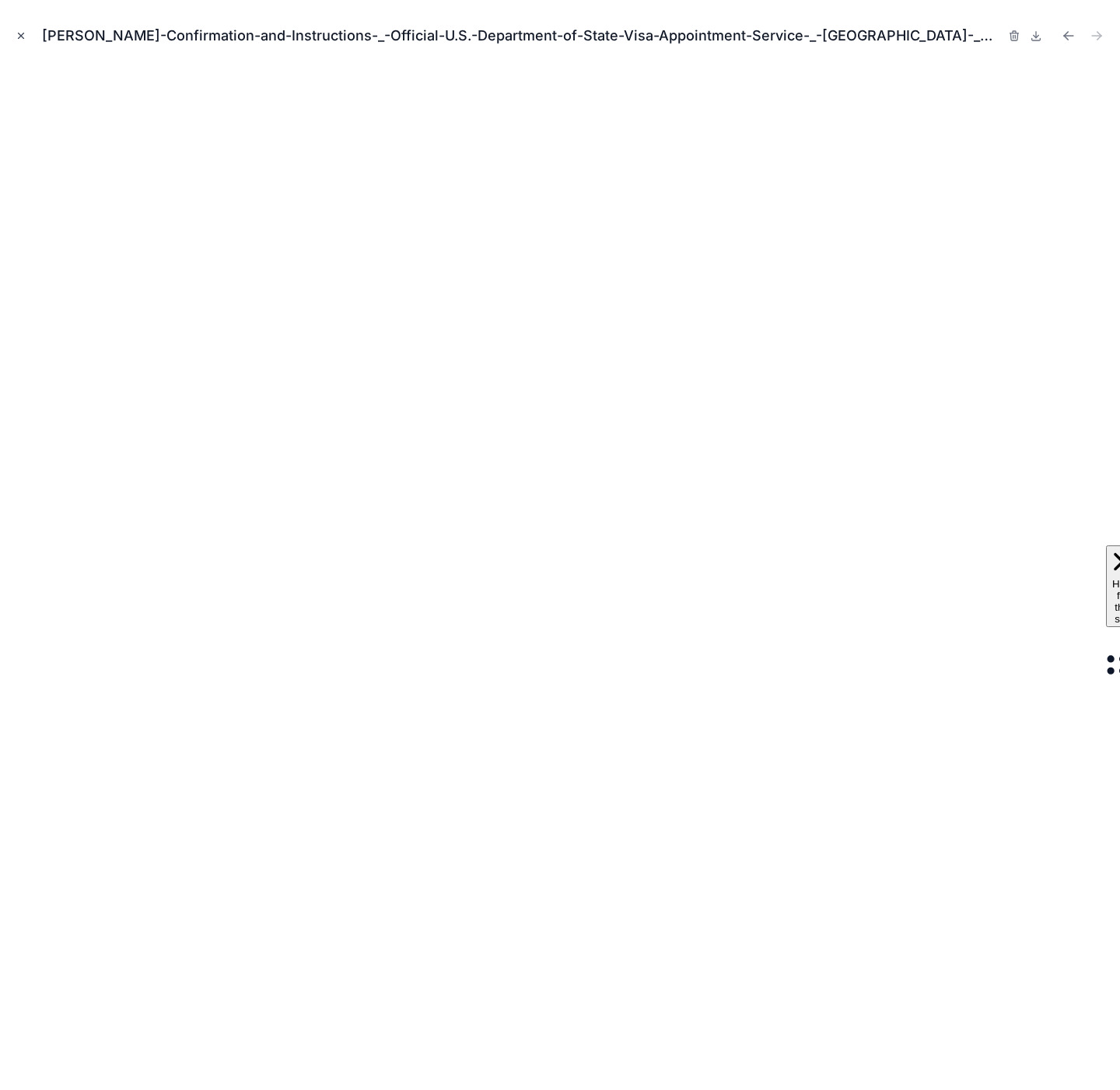
click at [28, 38] on button "Close modal" at bounding box center [21, 36] width 17 height 17
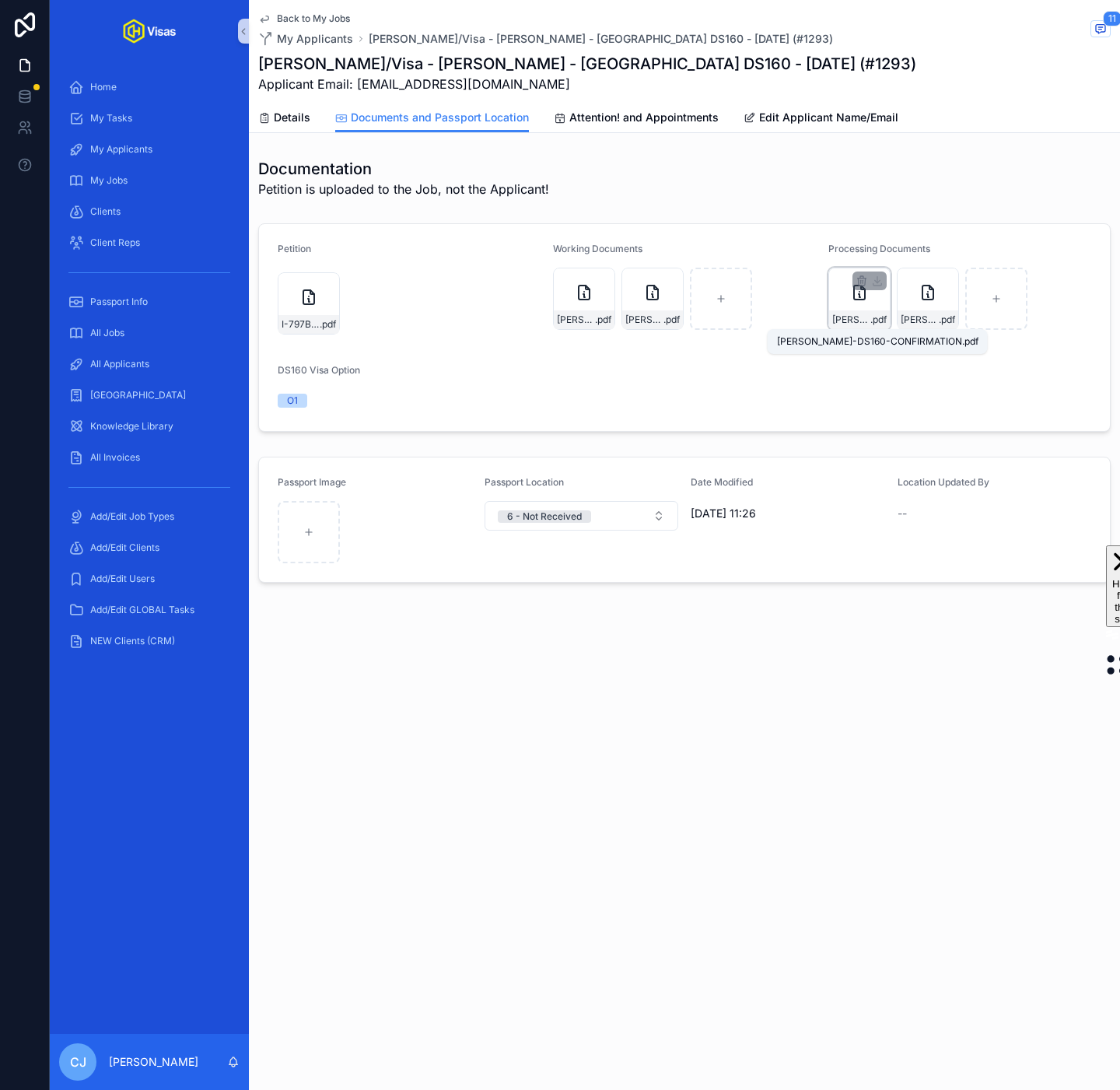
click at [850, 320] on span "CLIFTON-DS160-CONFIRMATION" at bounding box center [851, 319] width 38 height 12
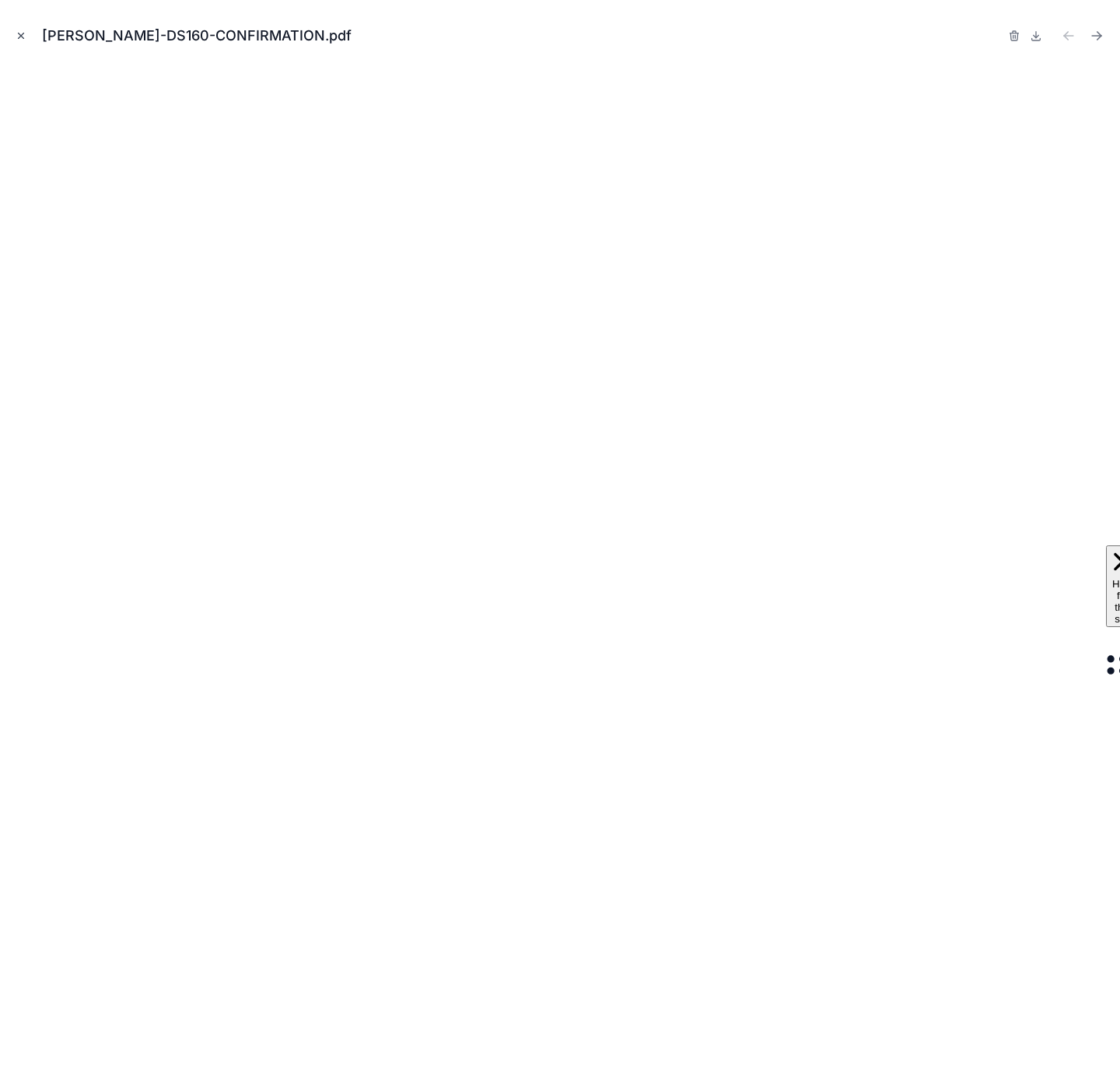
click at [25, 34] on icon "Close modal" at bounding box center [22, 36] width 11 height 11
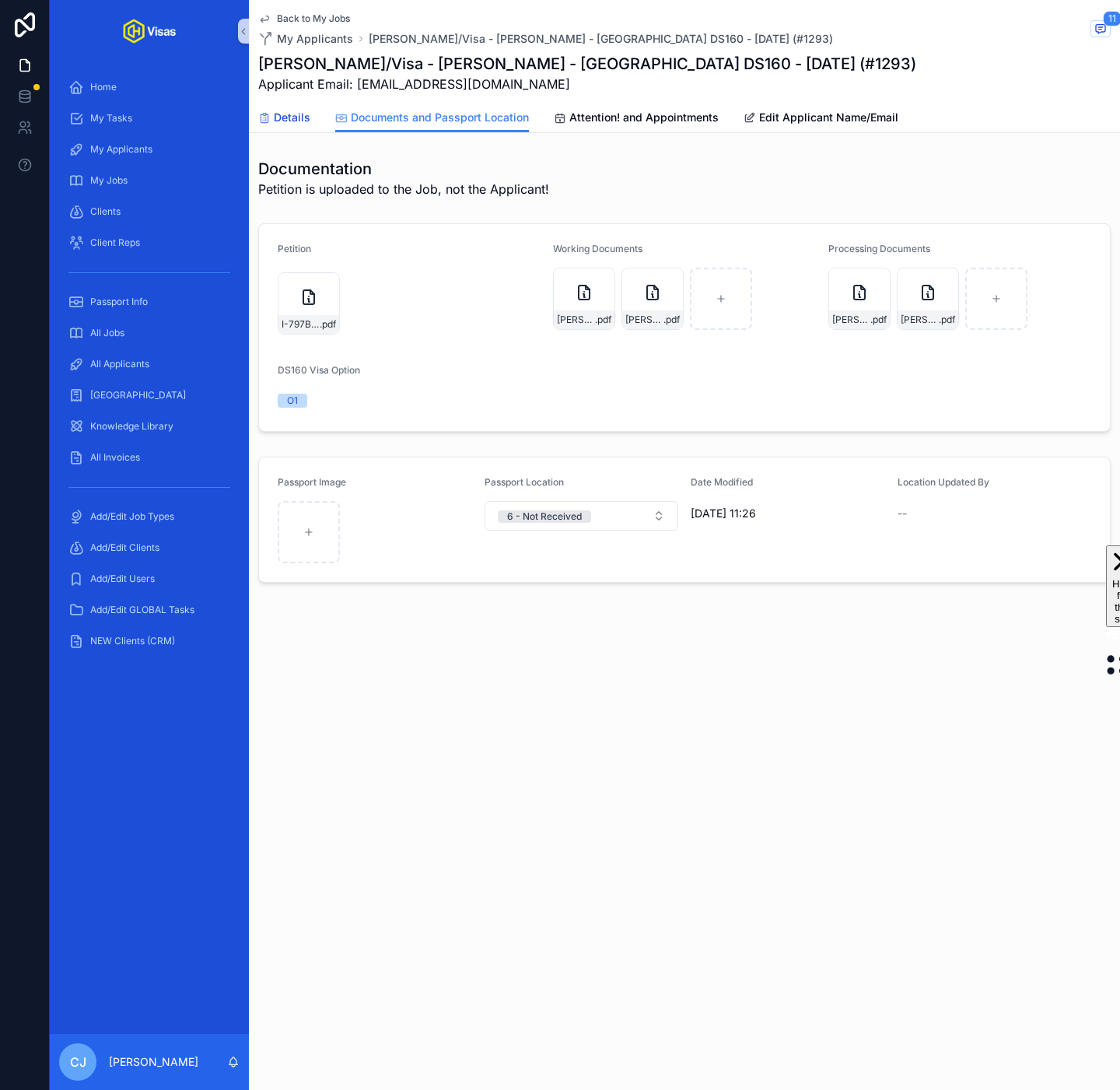
click at [289, 108] on link "Details" at bounding box center [284, 119] width 52 height 31
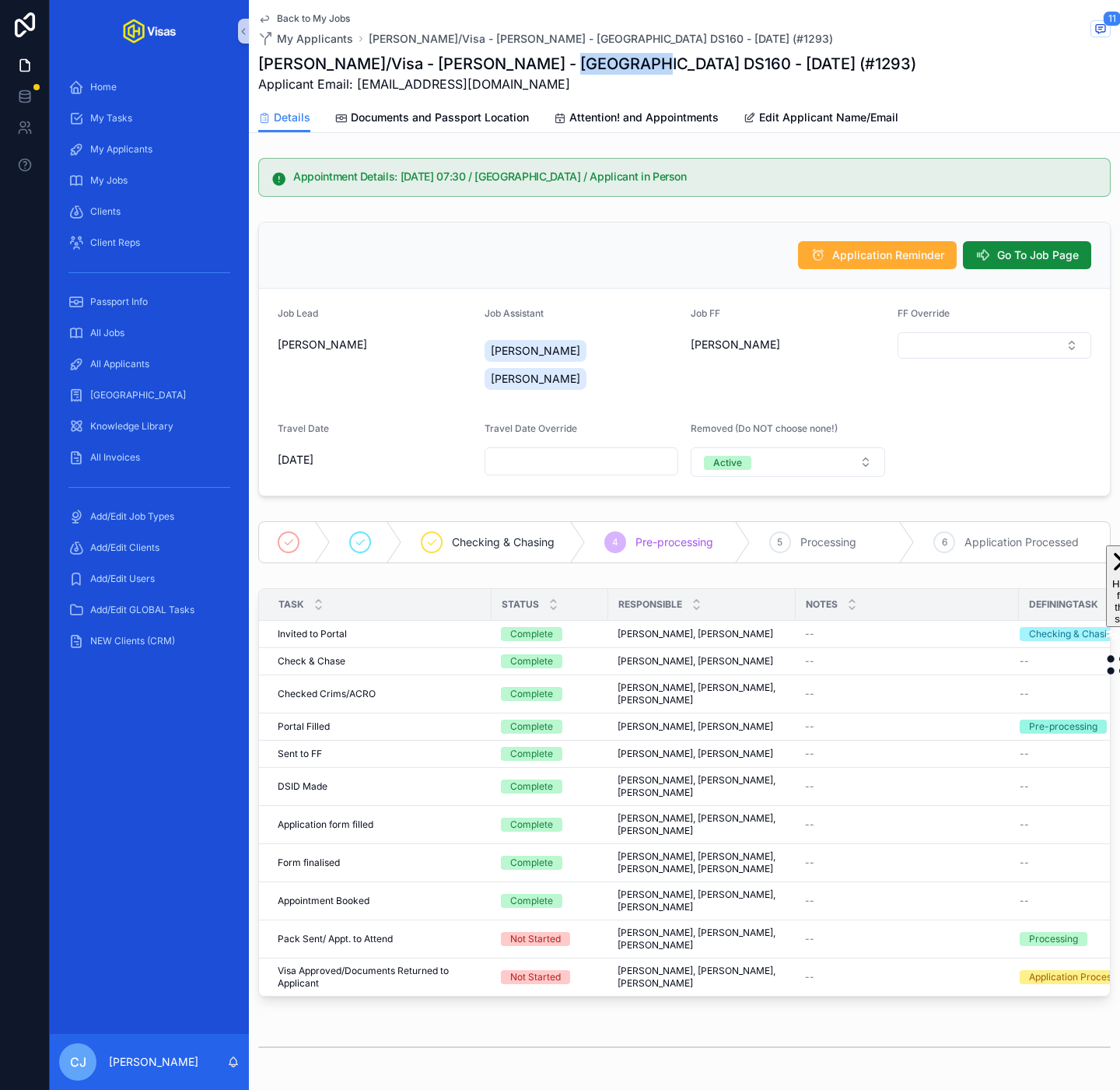
drag, startPoint x: 605, startPoint y: 62, endPoint x: 525, endPoint y: 63, distance: 80.0
click at [525, 62] on h1 "Thomas Clifton/Visa - Tom Clifton - USA DS160 - Aug/25 (#1293)" at bounding box center [587, 64] width 658 height 22
copy h1 "USA DS160"
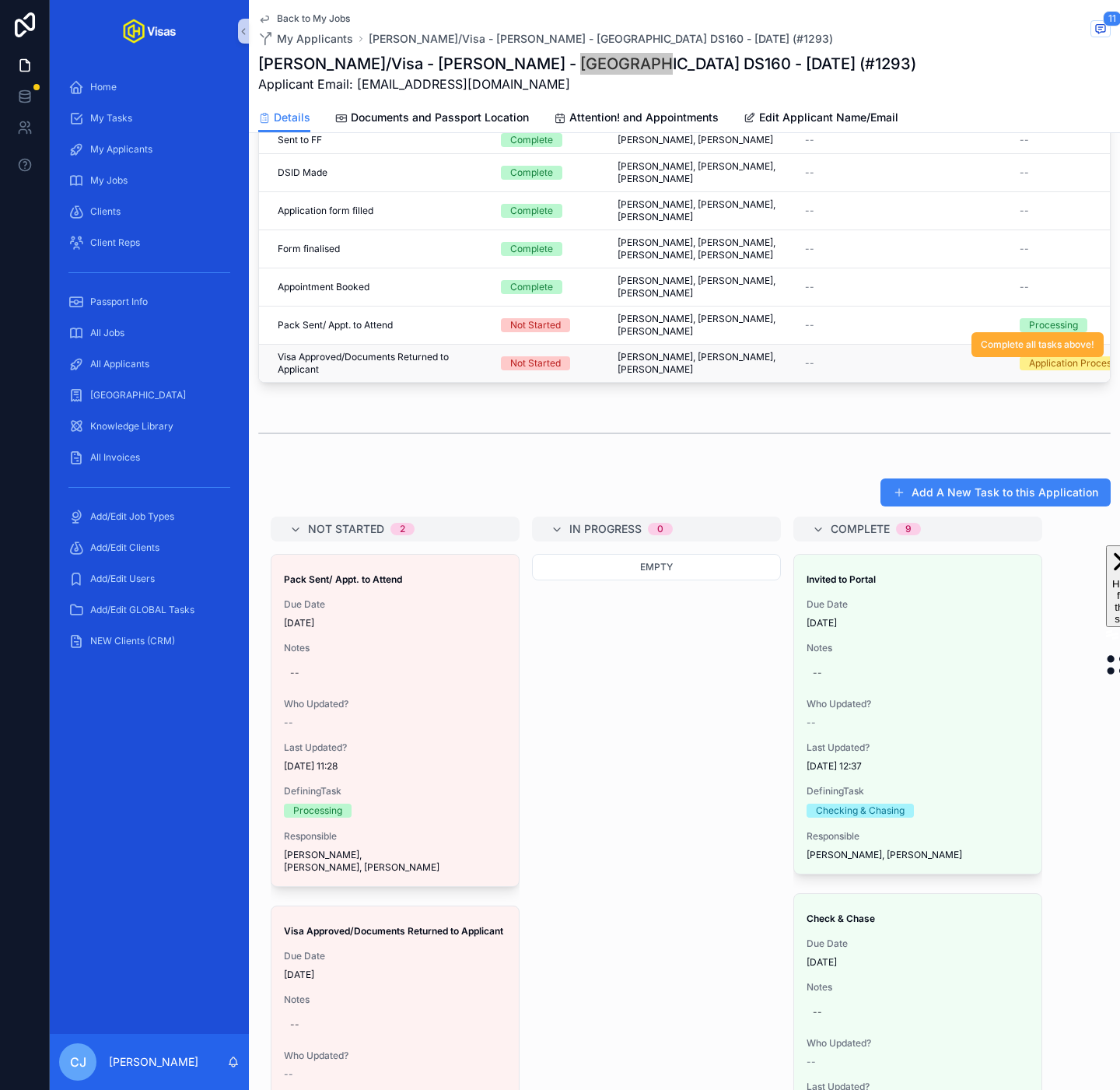
scroll to position [627, 0]
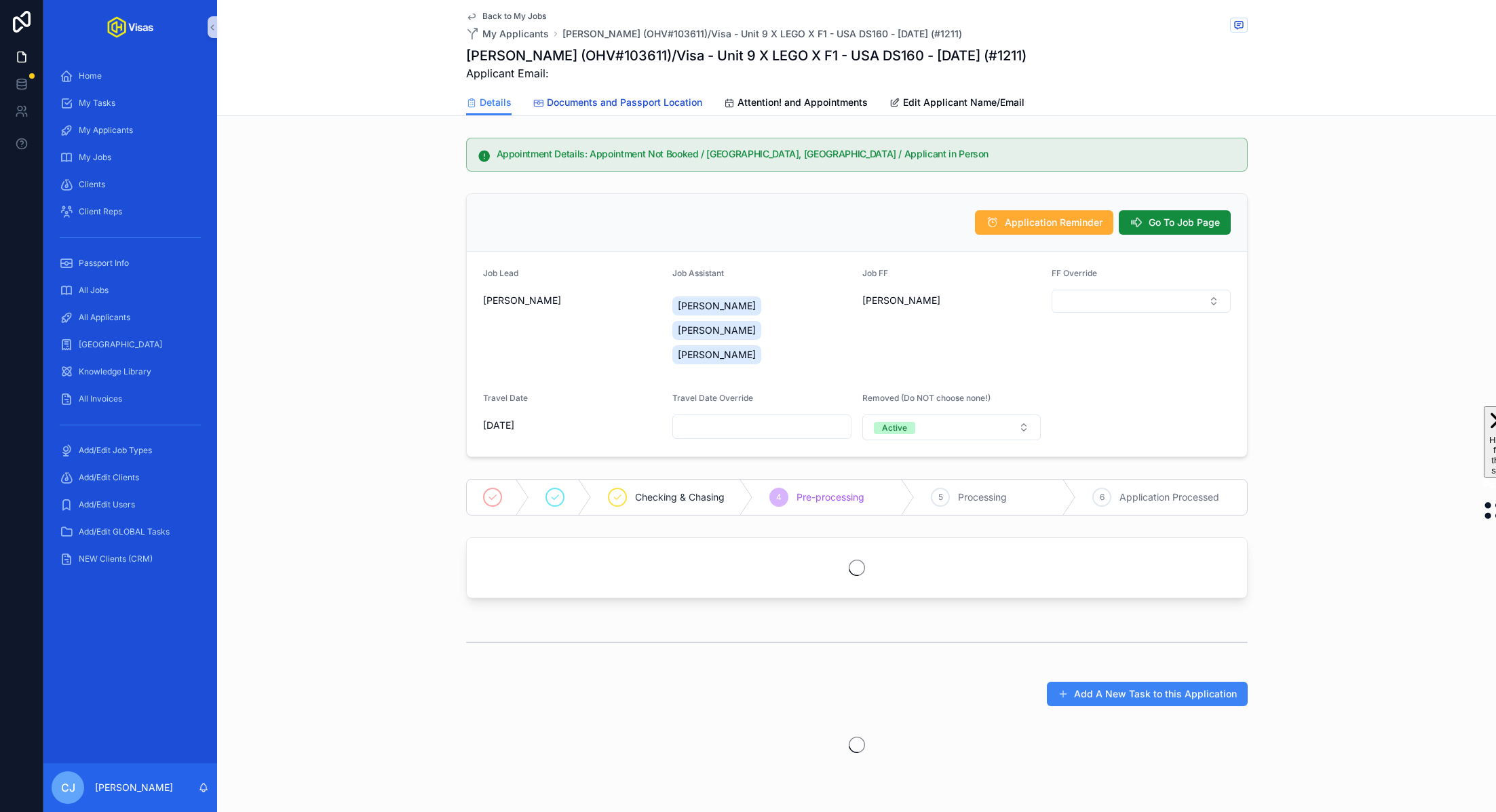
click at [686, 107] on span "Documents and Passport Location" at bounding box center [624, 102] width 156 height 14
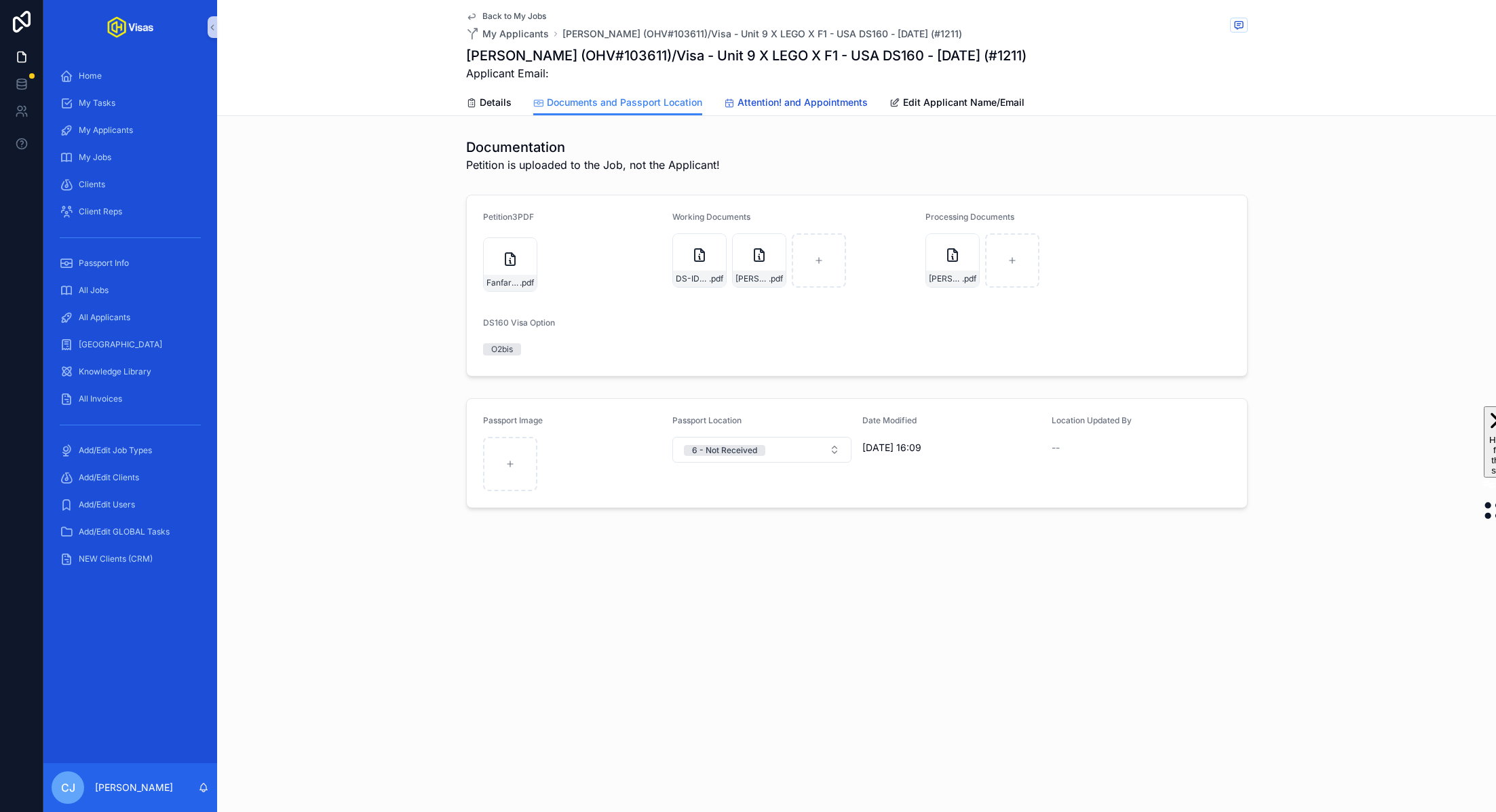
click at [752, 106] on span "Attention! and Appointments" at bounding box center [802, 102] width 130 height 14
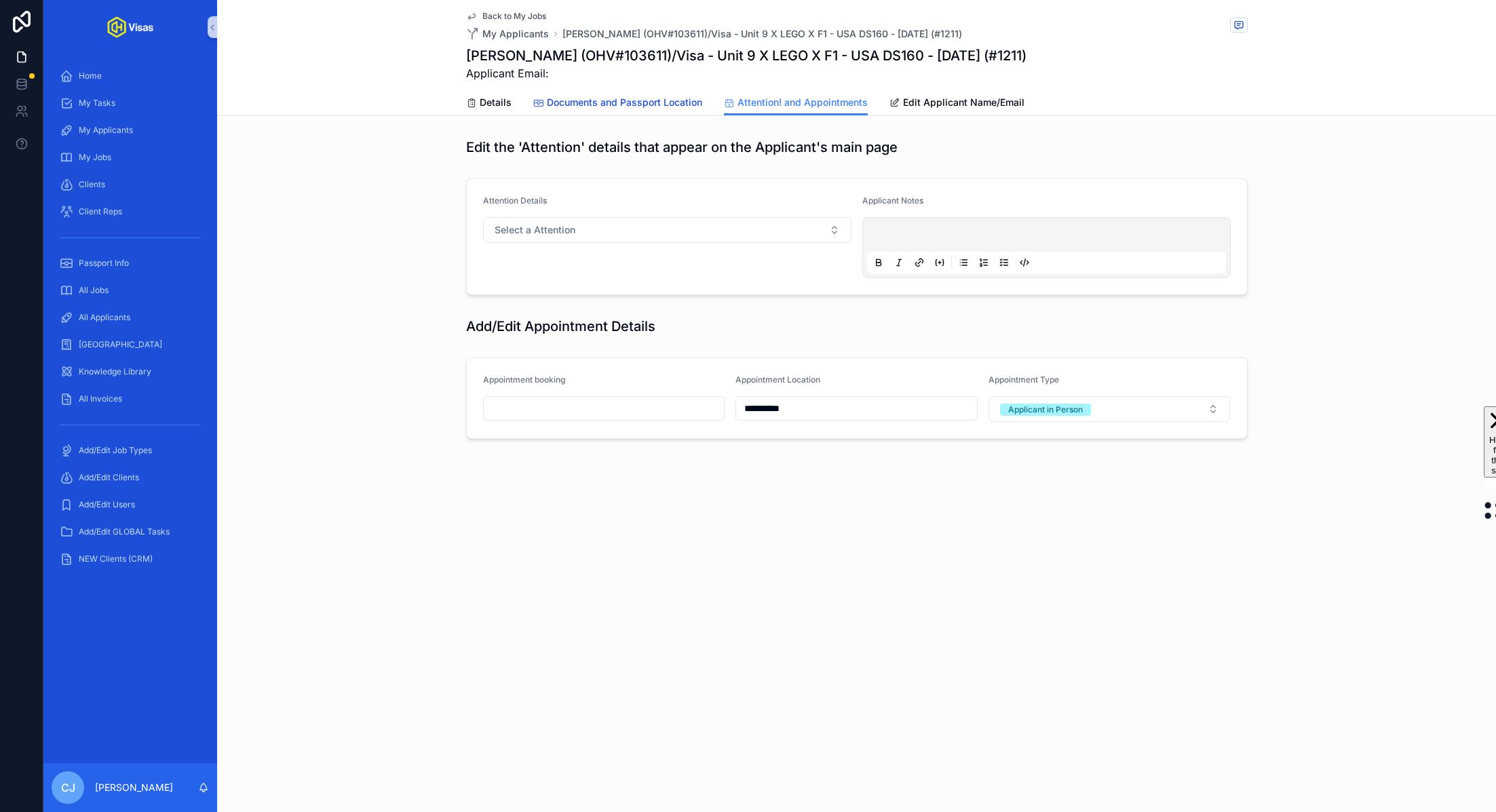
click at [625, 108] on span "Documents and Passport Location" at bounding box center [624, 102] width 156 height 14
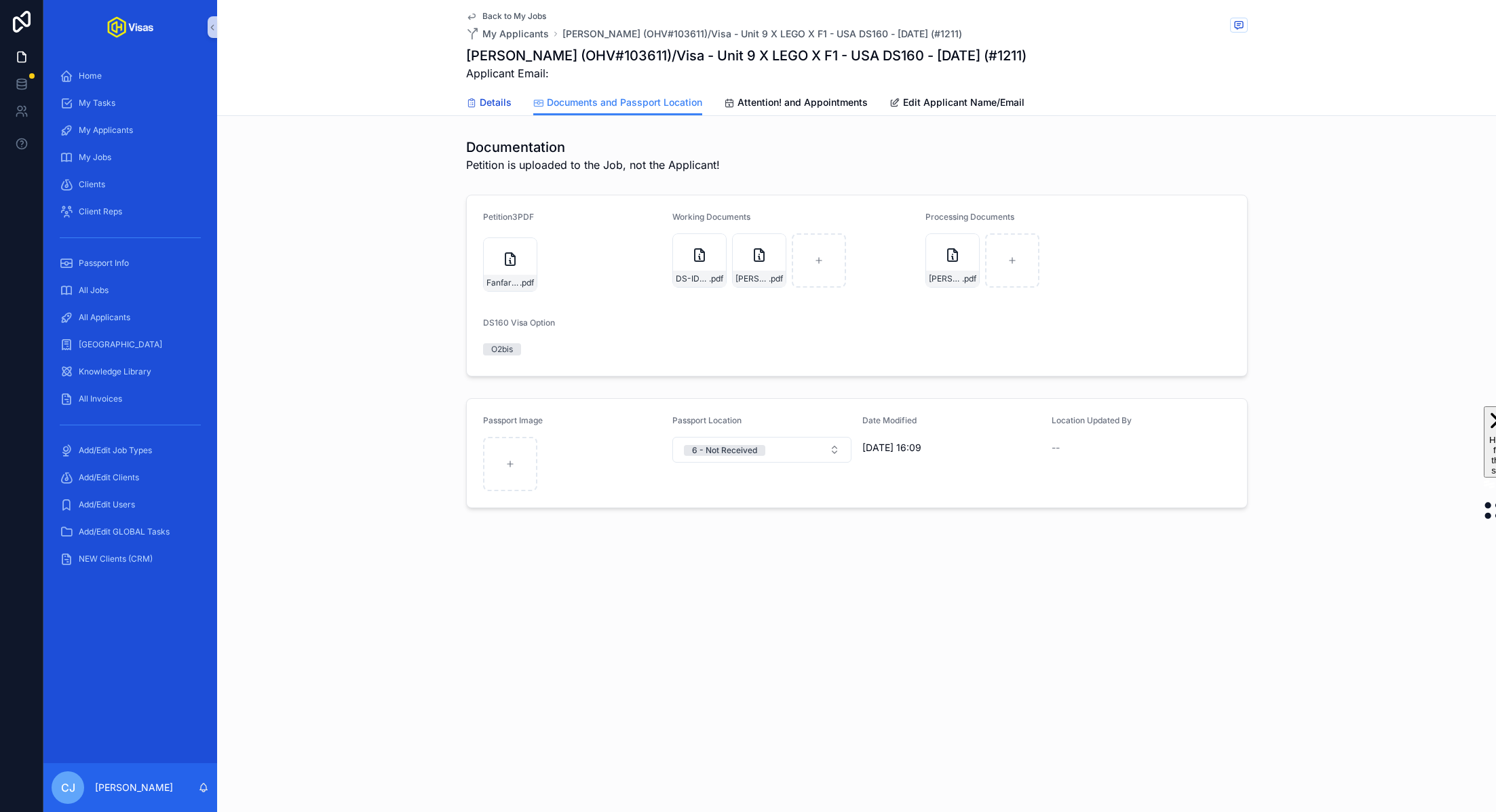
click at [483, 104] on span "Details" at bounding box center [495, 102] width 32 height 14
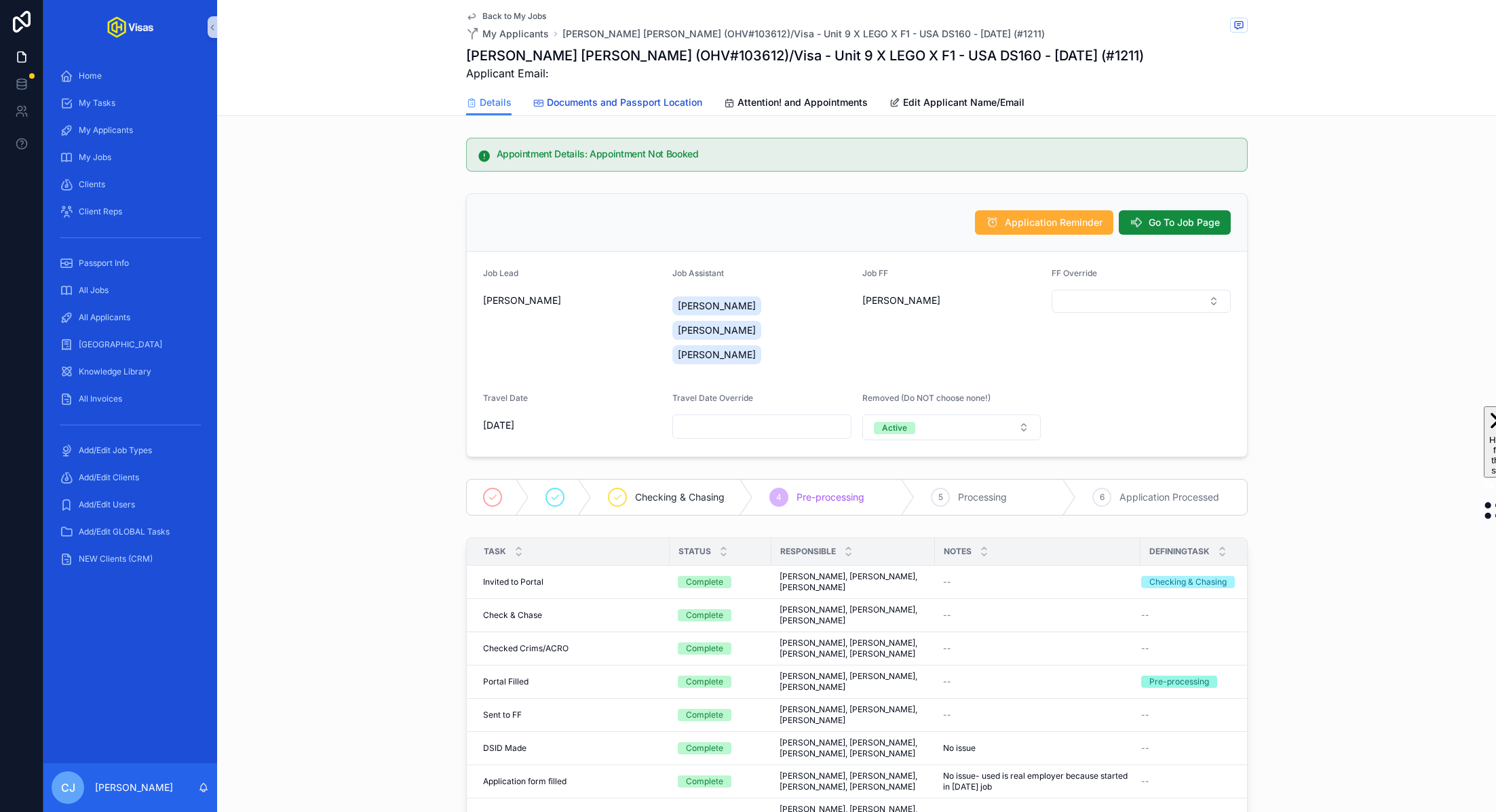
click at [655, 95] on span "Documents and Passport Location" at bounding box center [624, 102] width 156 height 14
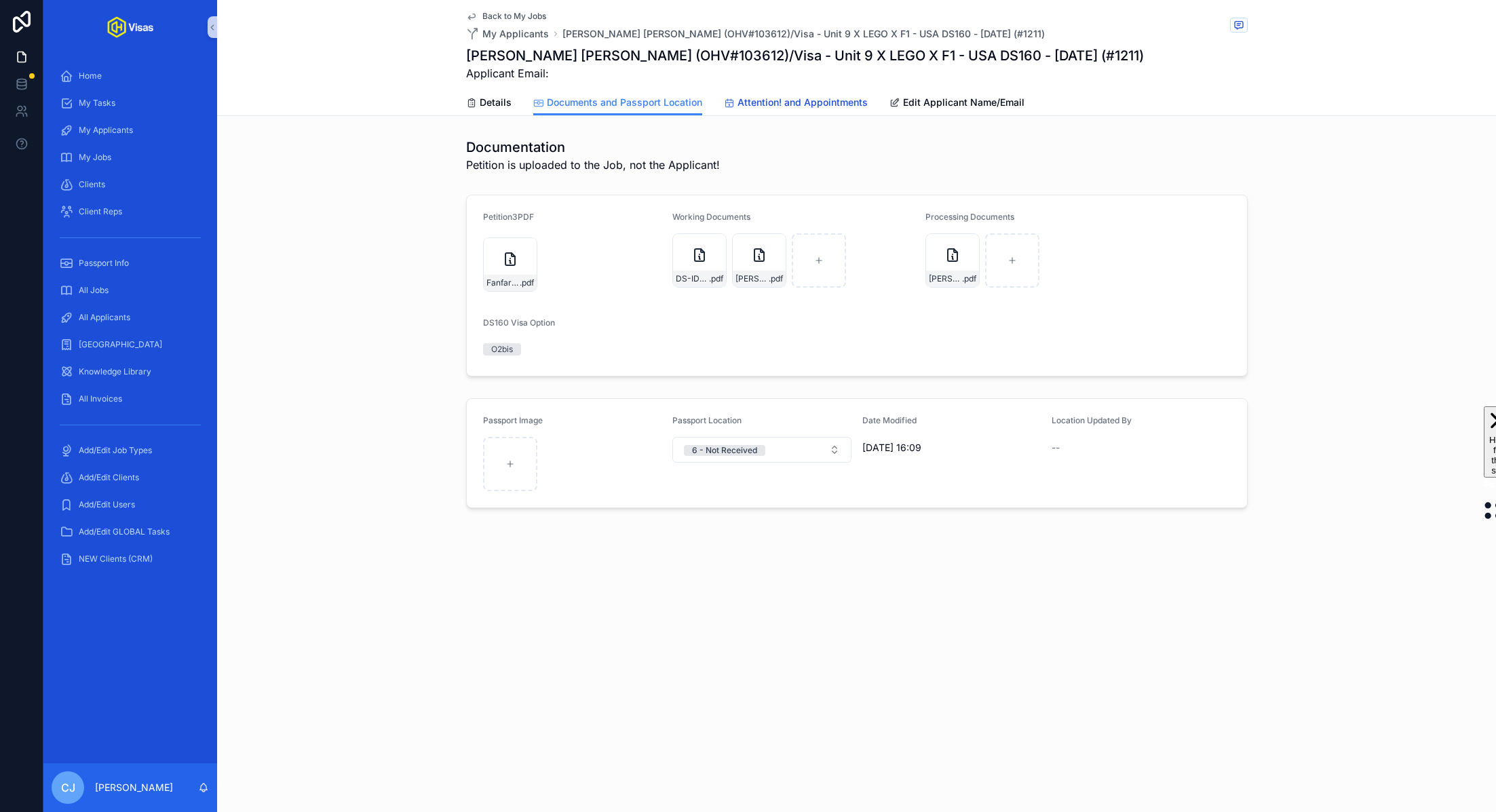
click at [760, 102] on span "Attention! and Appointments" at bounding box center [802, 102] width 130 height 14
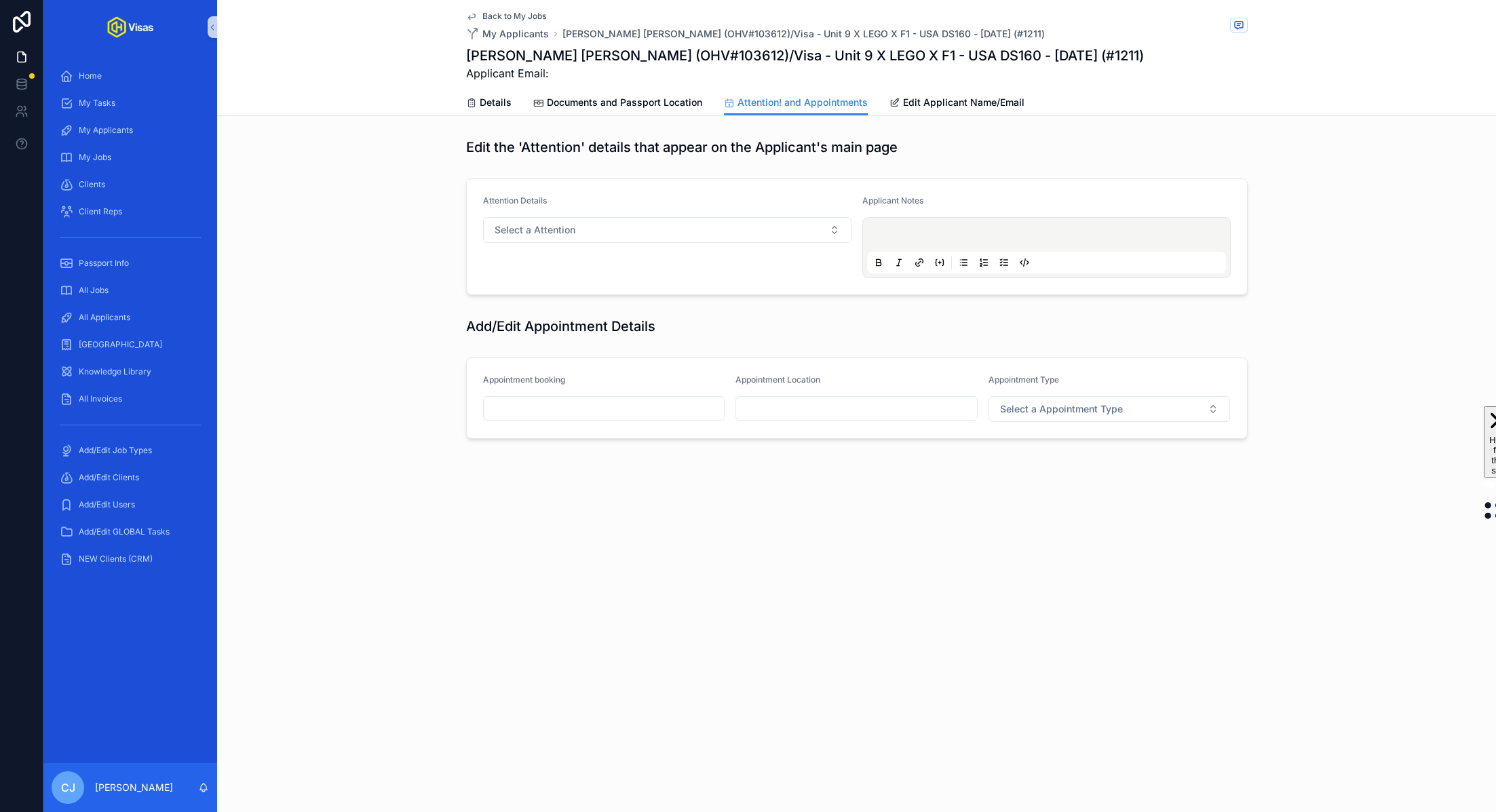
click at [823, 401] on input "scrollable content" at bounding box center [856, 408] width 241 height 19
type input "**********"
click at [1051, 411] on span "Select a Appointment Type" at bounding box center [1061, 408] width 123 height 14
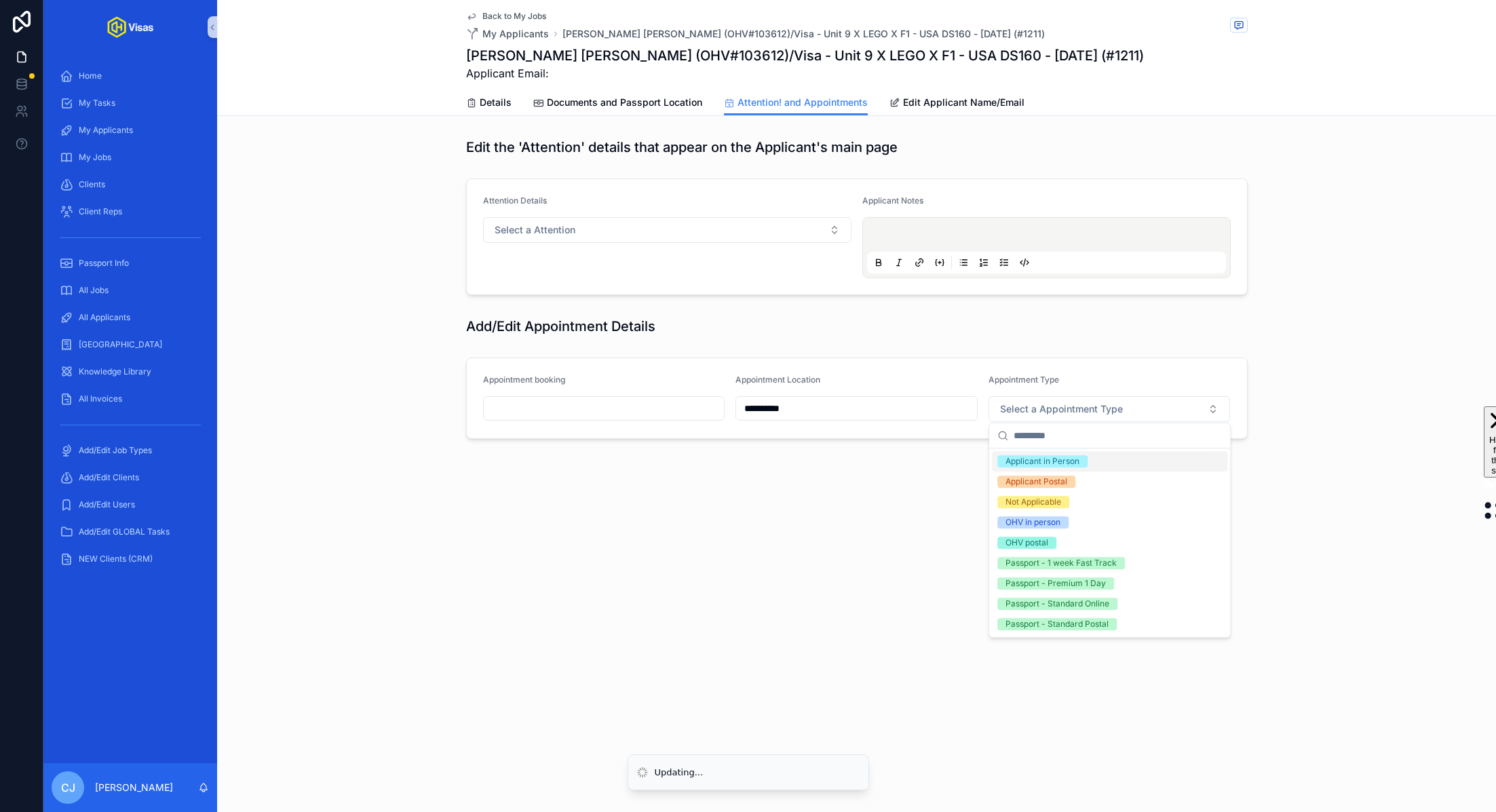
click at [1077, 470] on div "Applicant in Person" at bounding box center [1110, 461] width 236 height 20
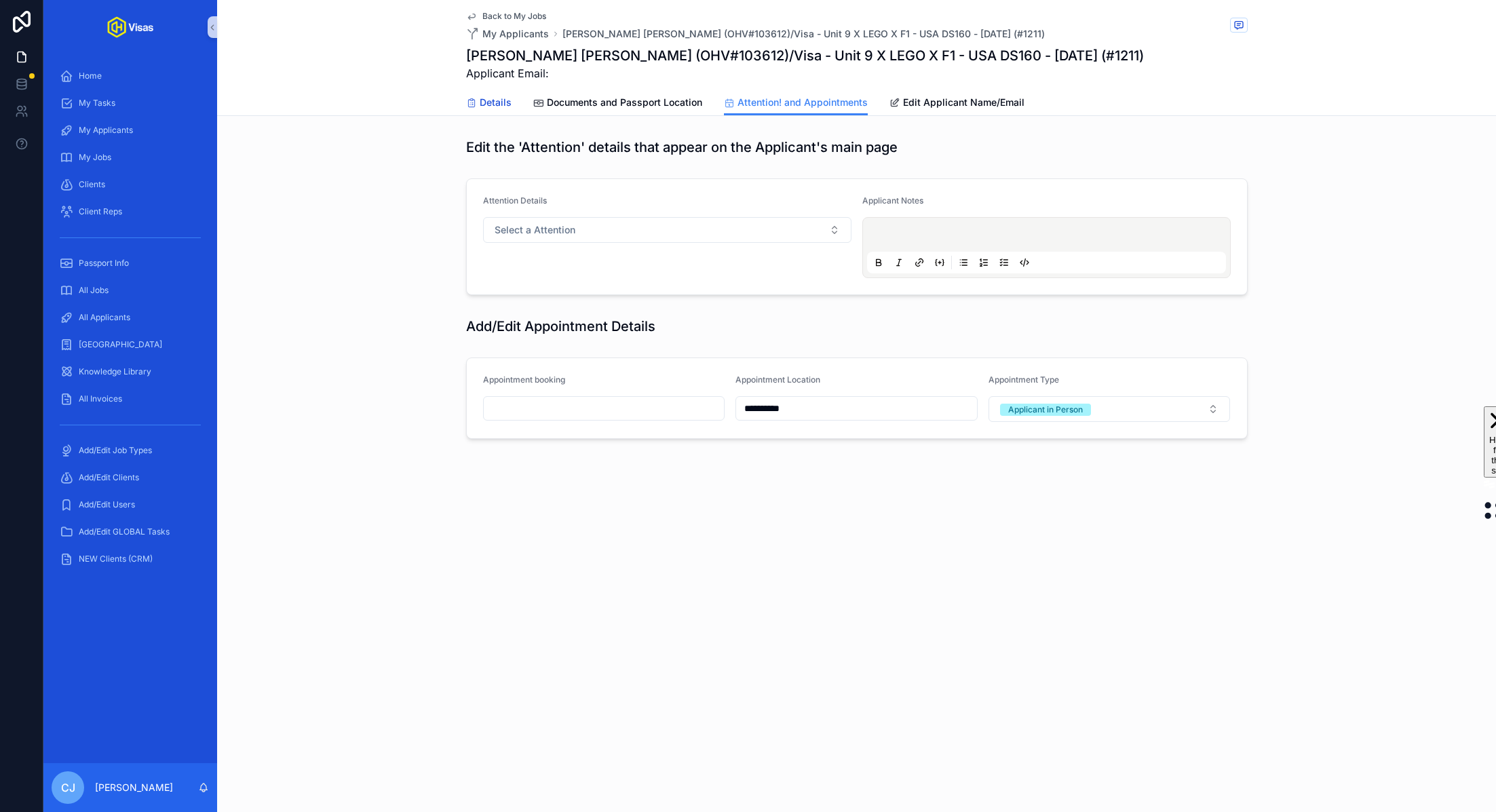
click at [496, 105] on span "Details" at bounding box center [495, 102] width 32 height 14
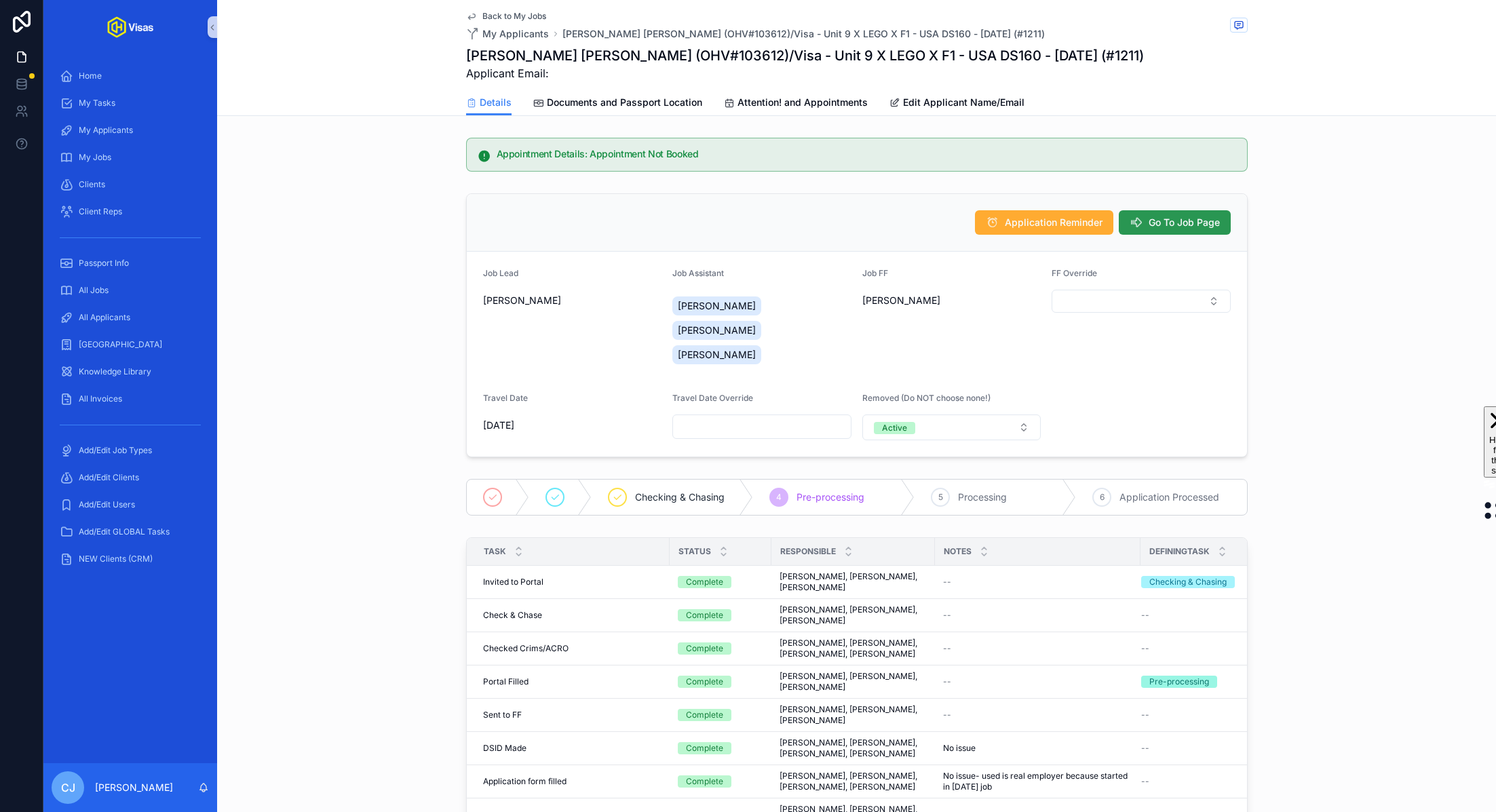
click at [1194, 213] on button "Go To Job Page" at bounding box center [1174, 223] width 112 height 24
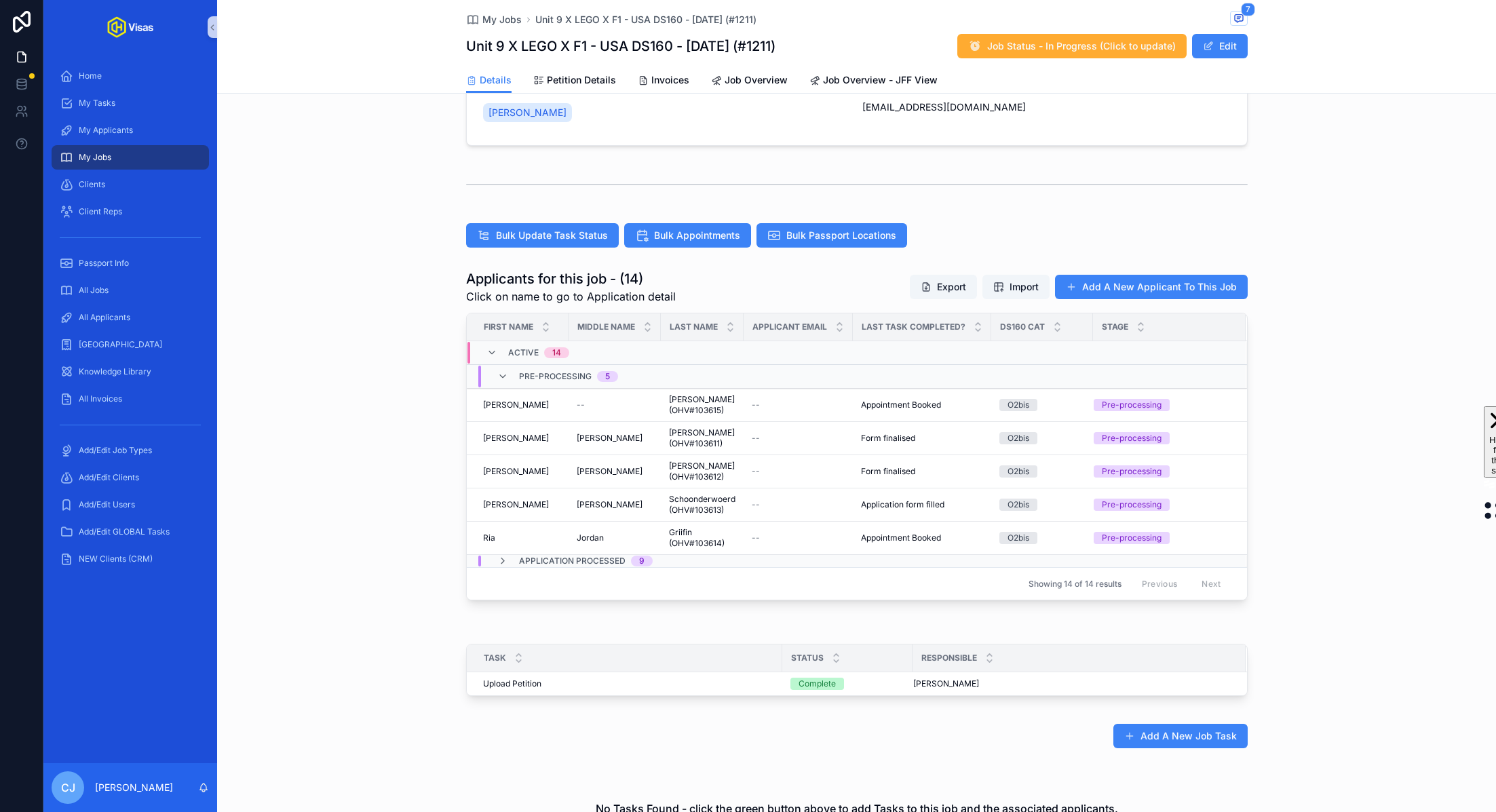
scroll to position [265, 0]
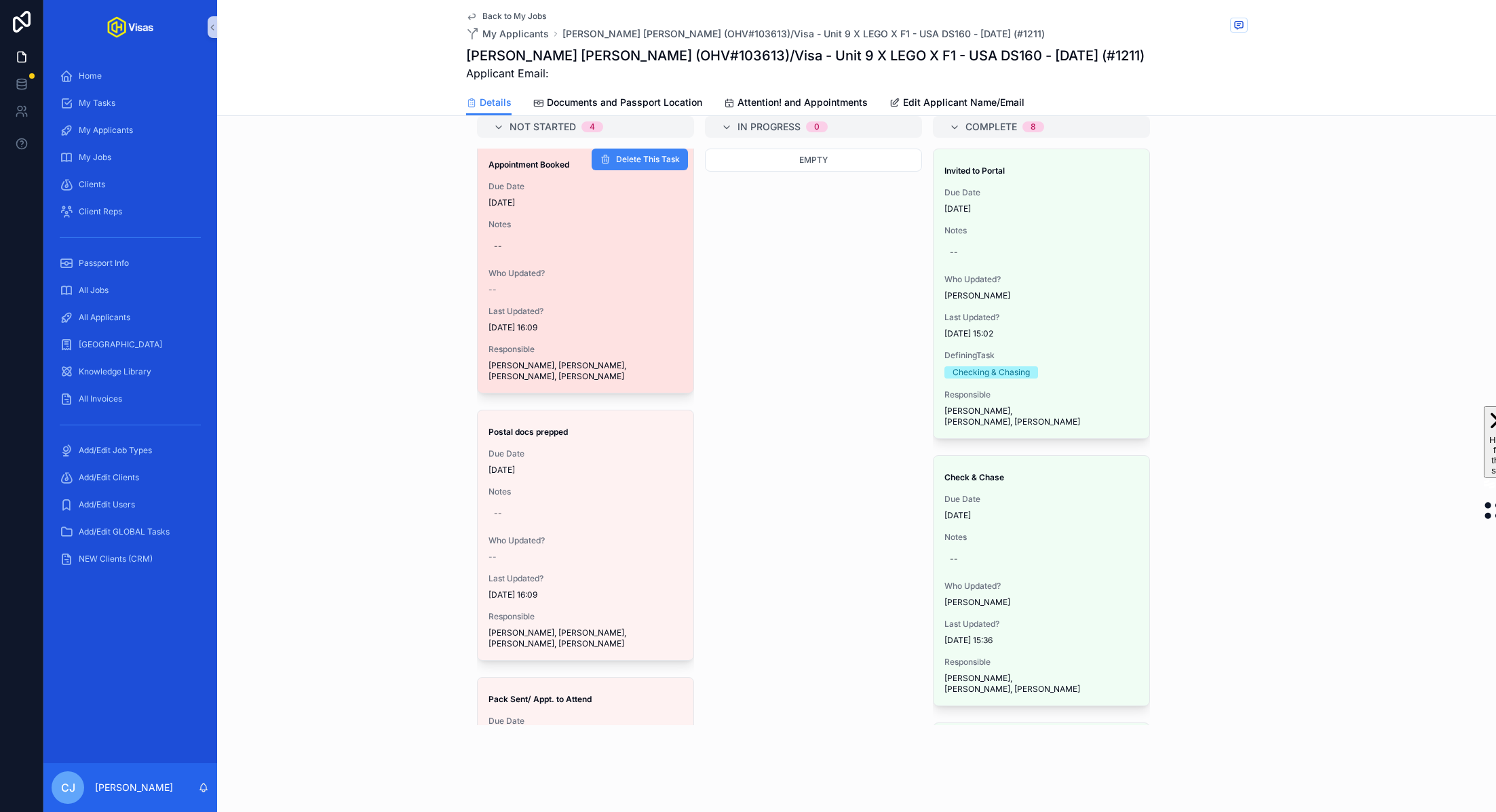
scroll to position [80, 0]
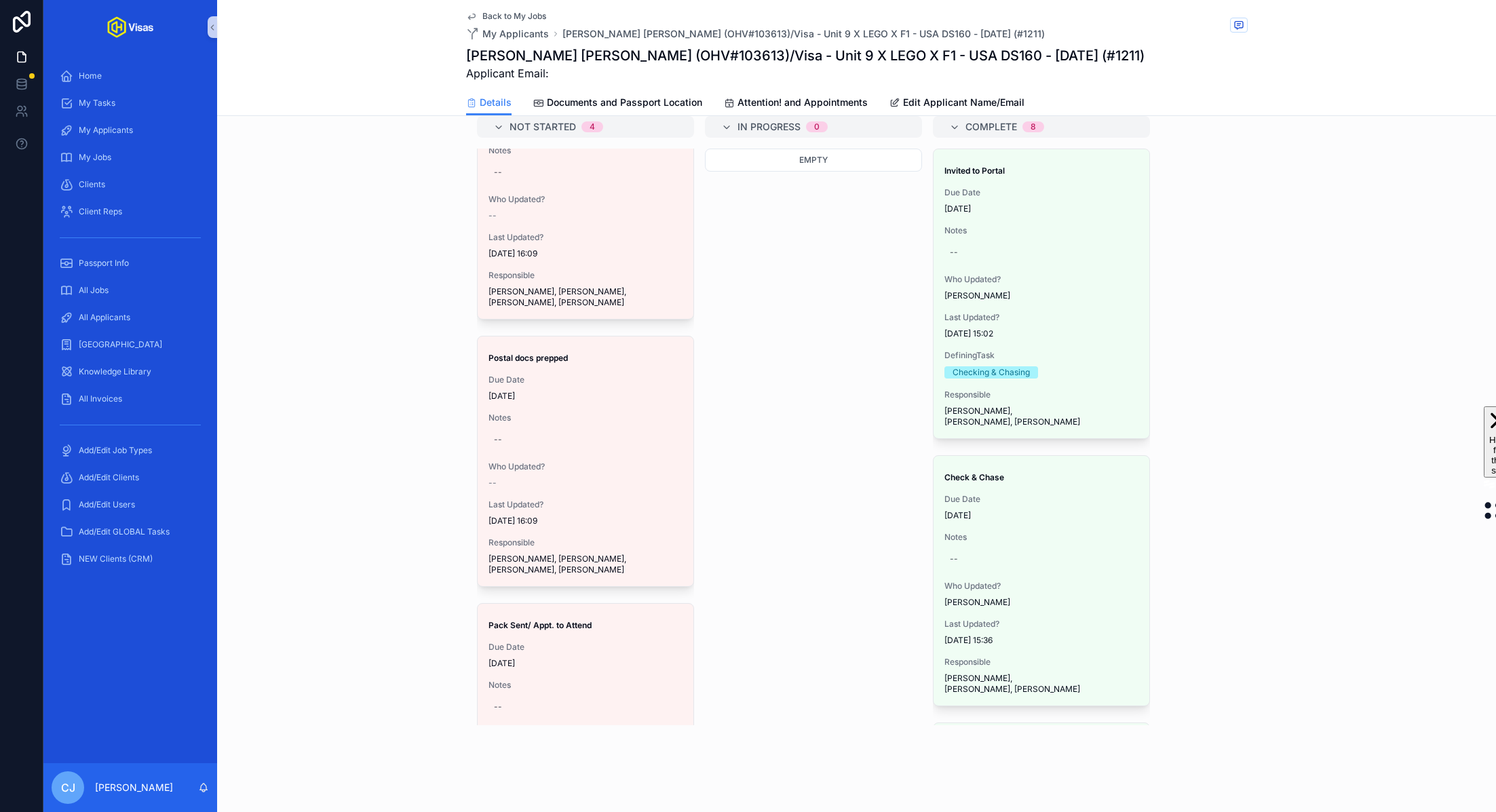
click at [0, 0] on span "Delete This Task" at bounding box center [0, 0] width 0 height 0
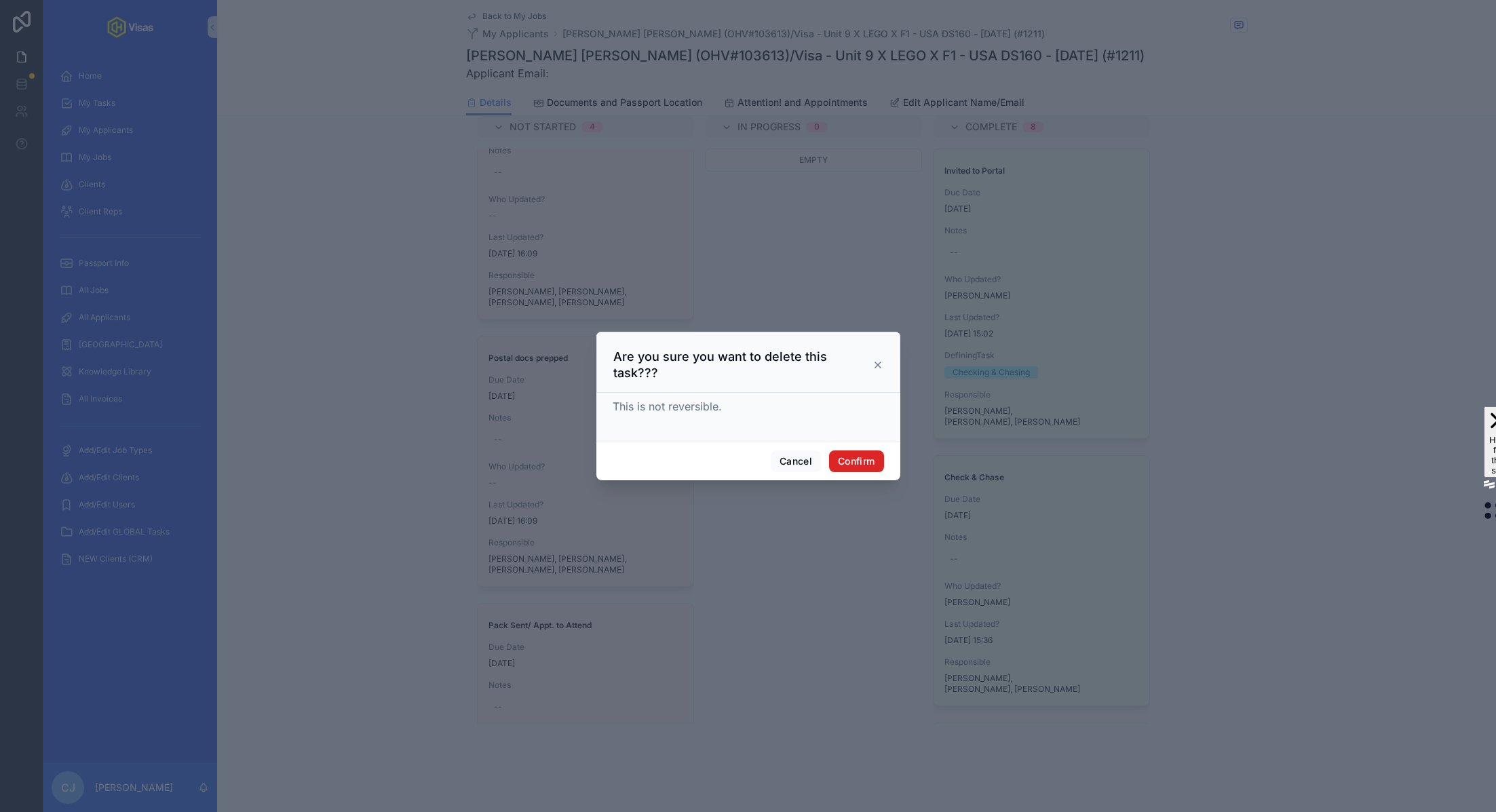
click at [872, 451] on button "Confirm" at bounding box center [856, 461] width 55 height 22
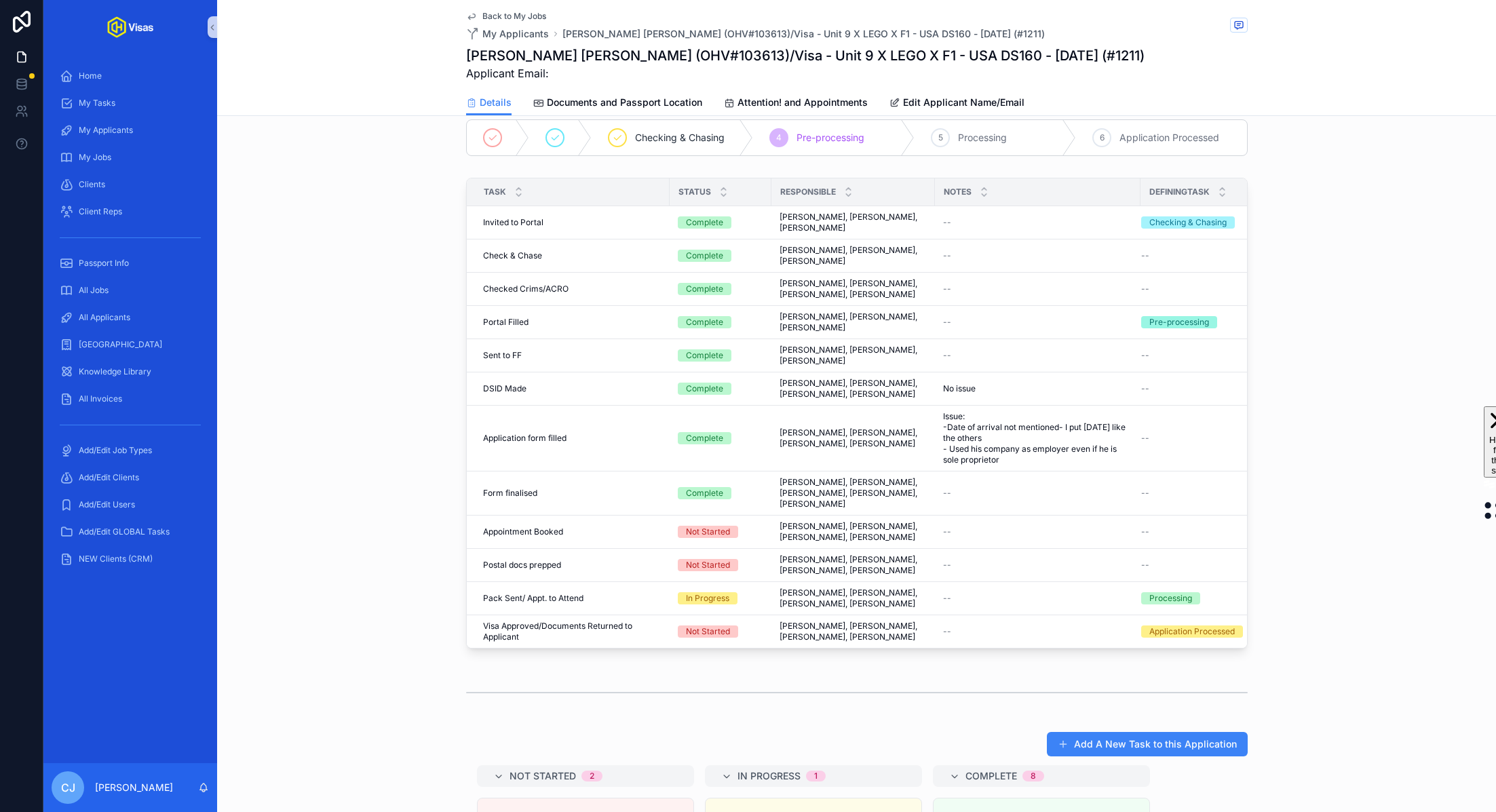
scroll to position [0, 0]
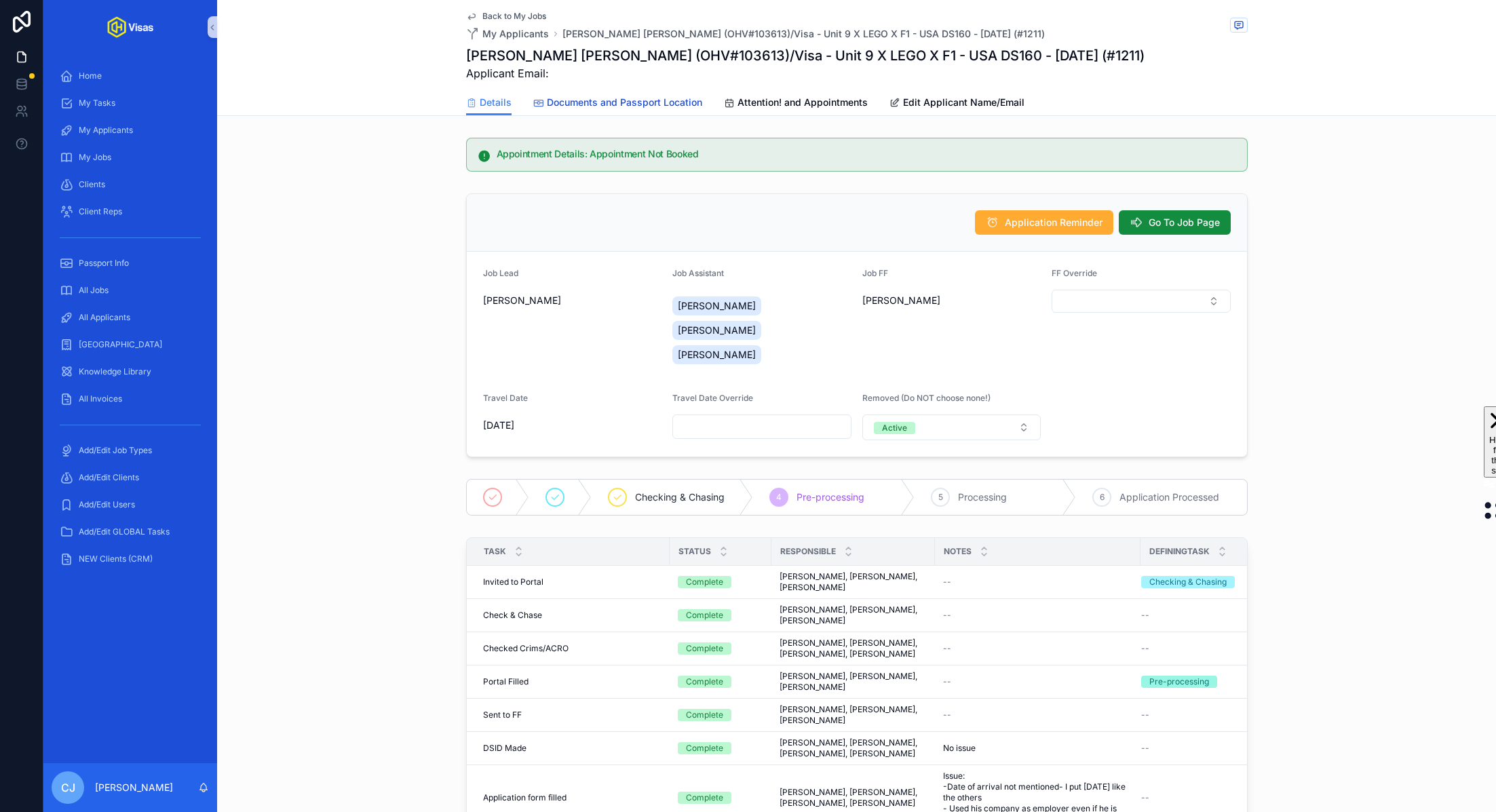
click at [678, 95] on link "Documents and Passport Location" at bounding box center [617, 104] width 169 height 27
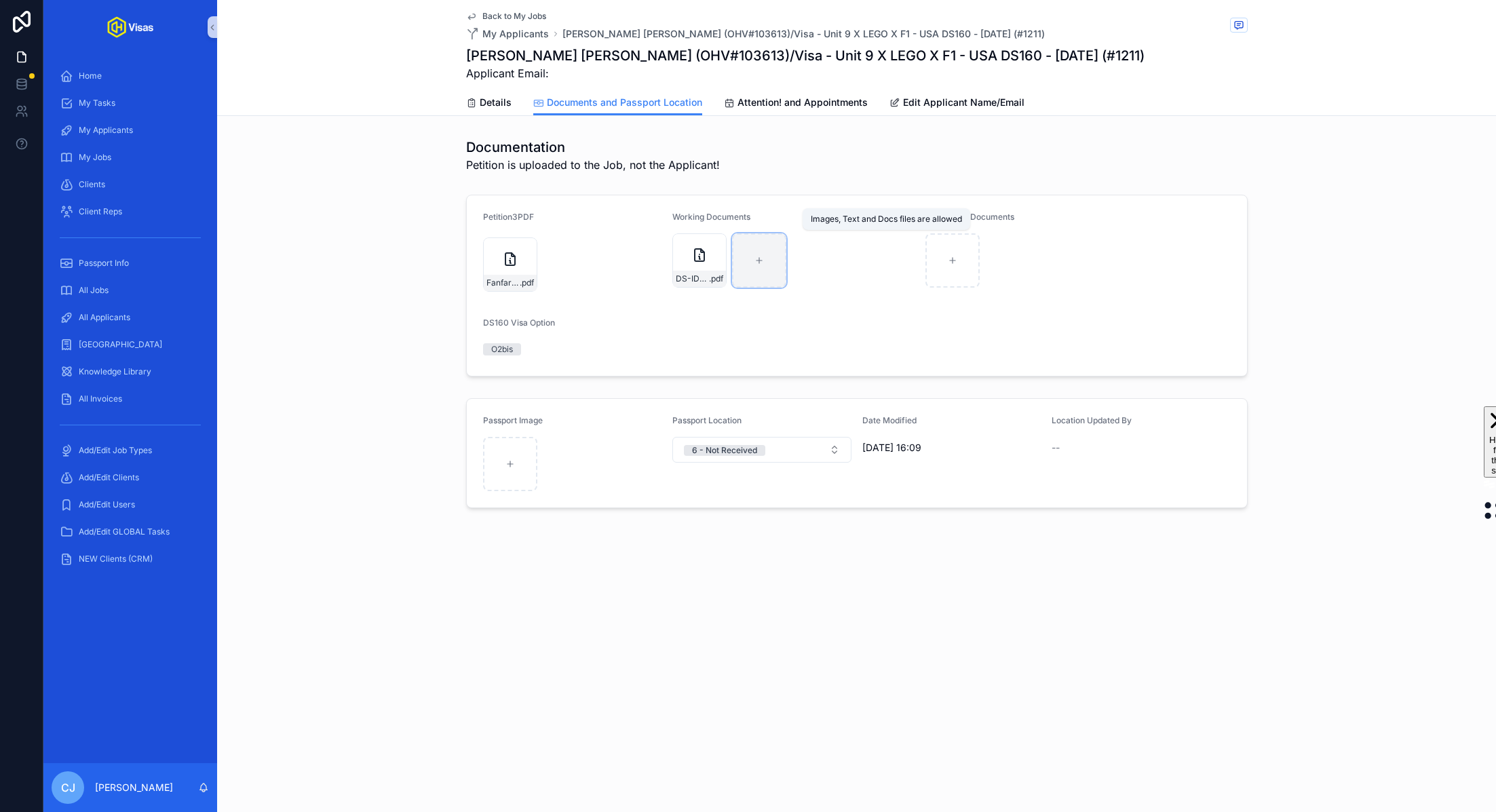
click at [768, 259] on div "scrollable content" at bounding box center [759, 260] width 55 height 55
type input "**********"
click at [954, 271] on div "scrollable content" at bounding box center [952, 260] width 55 height 55
type input "**********"
click at [770, 99] on span "Attention! and Appointments" at bounding box center [802, 102] width 130 height 14
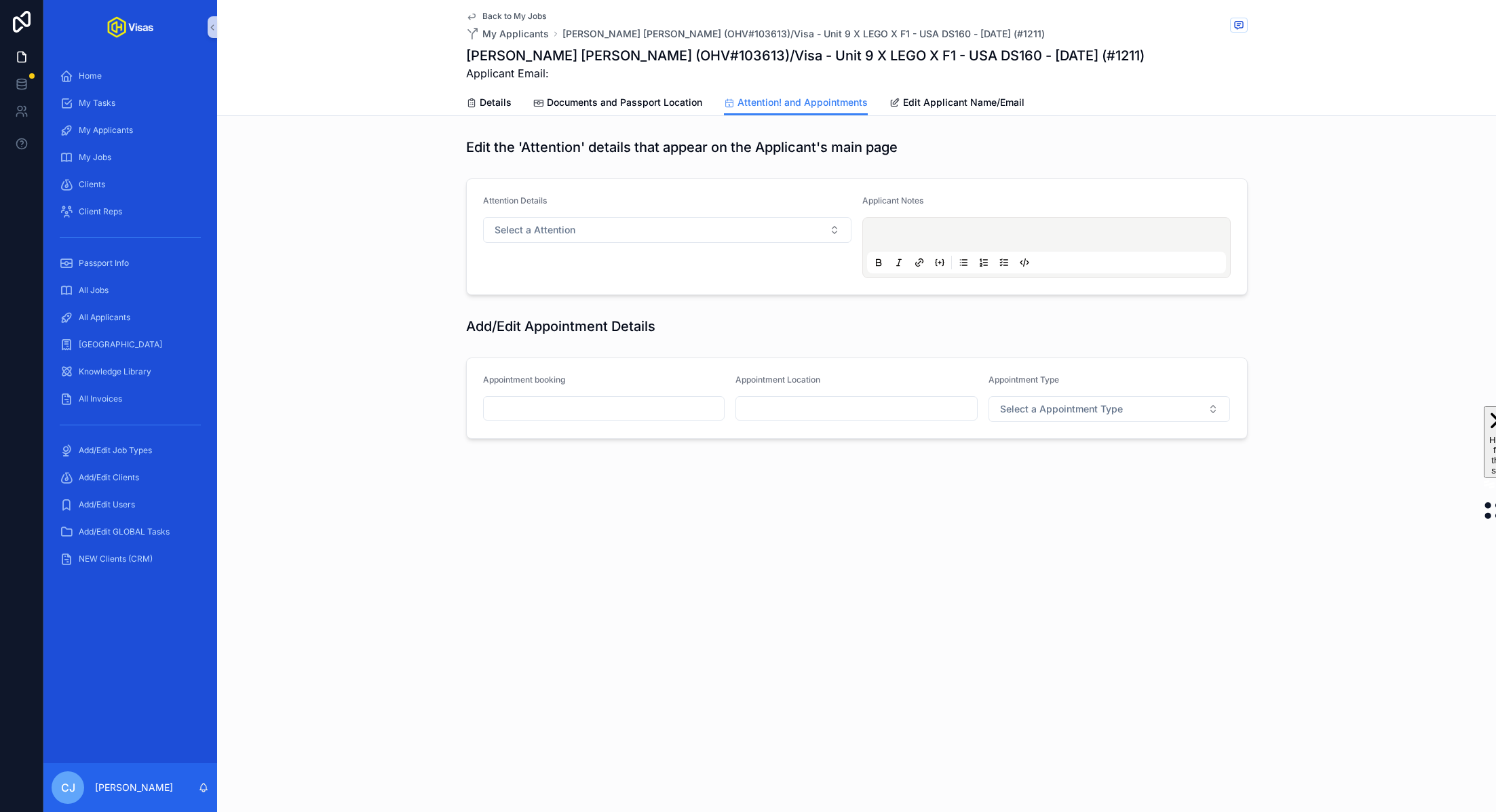
click at [850, 407] on input "scrollable content" at bounding box center [856, 408] width 241 height 19
type input "**********"
click at [1034, 407] on span "Select a Appointment Type" at bounding box center [1061, 408] width 123 height 14
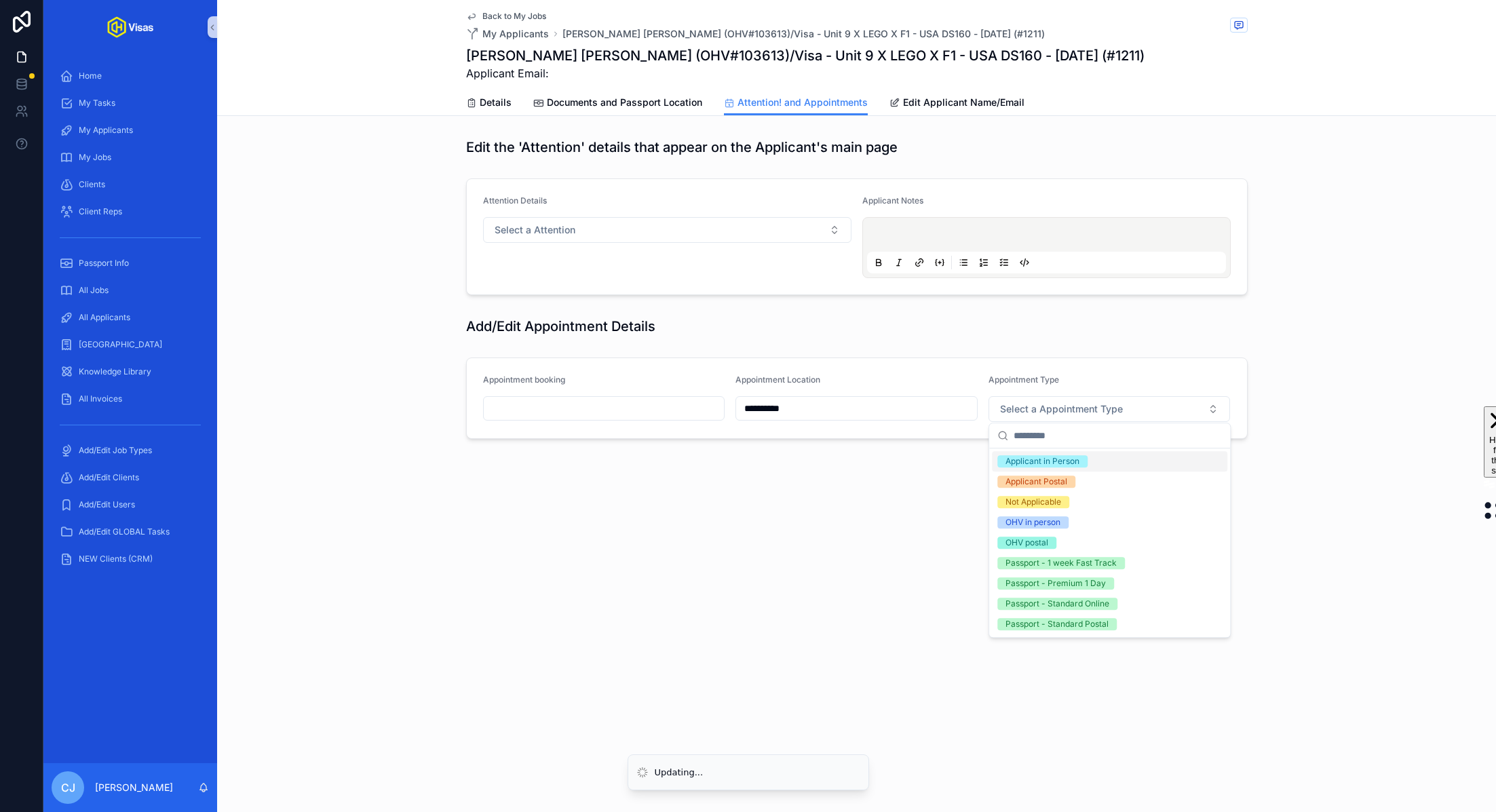
click at [1057, 459] on div "Applicant in Person" at bounding box center [1042, 461] width 74 height 12
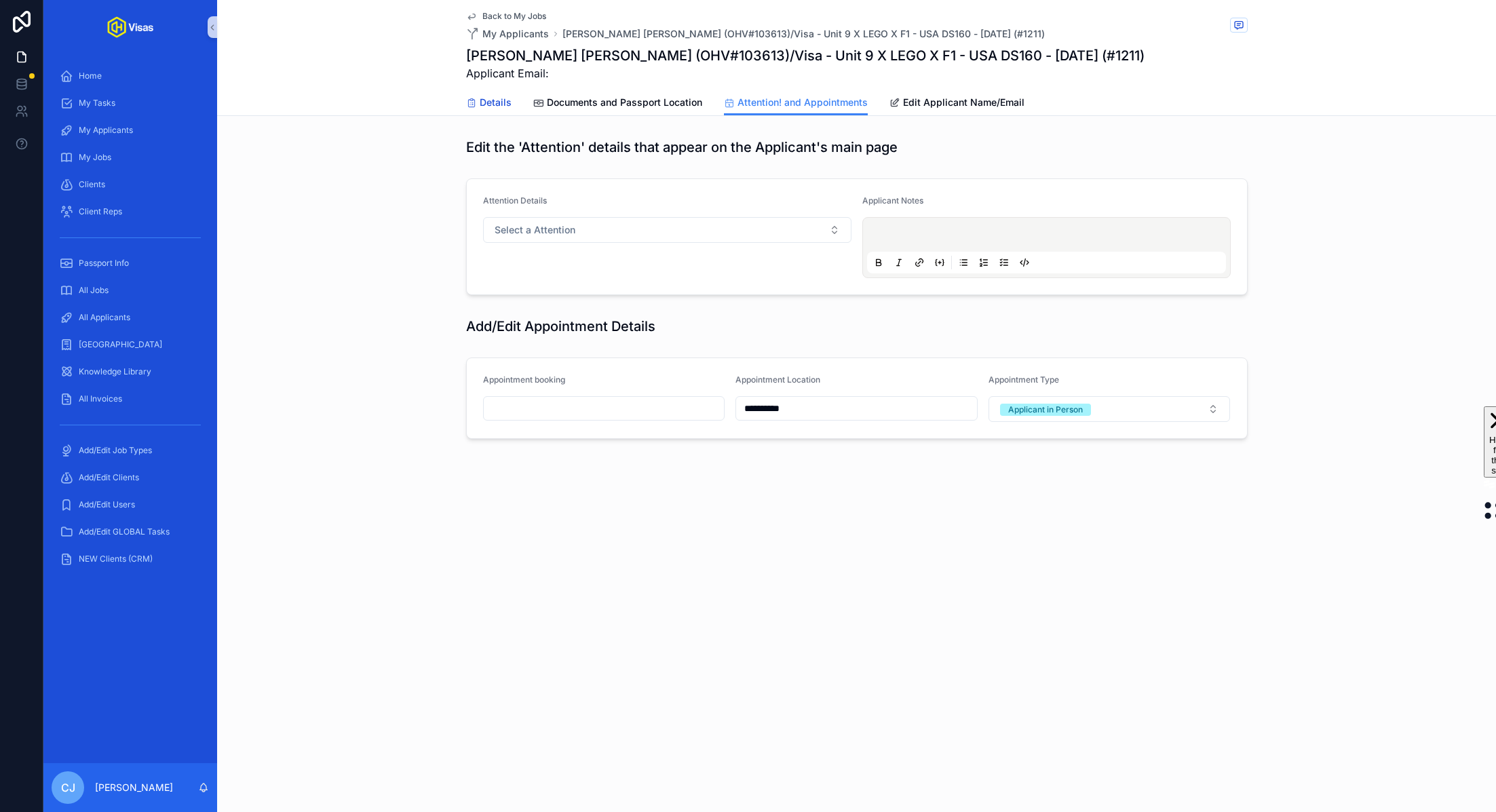
click at [495, 99] on span "Details" at bounding box center [495, 102] width 32 height 14
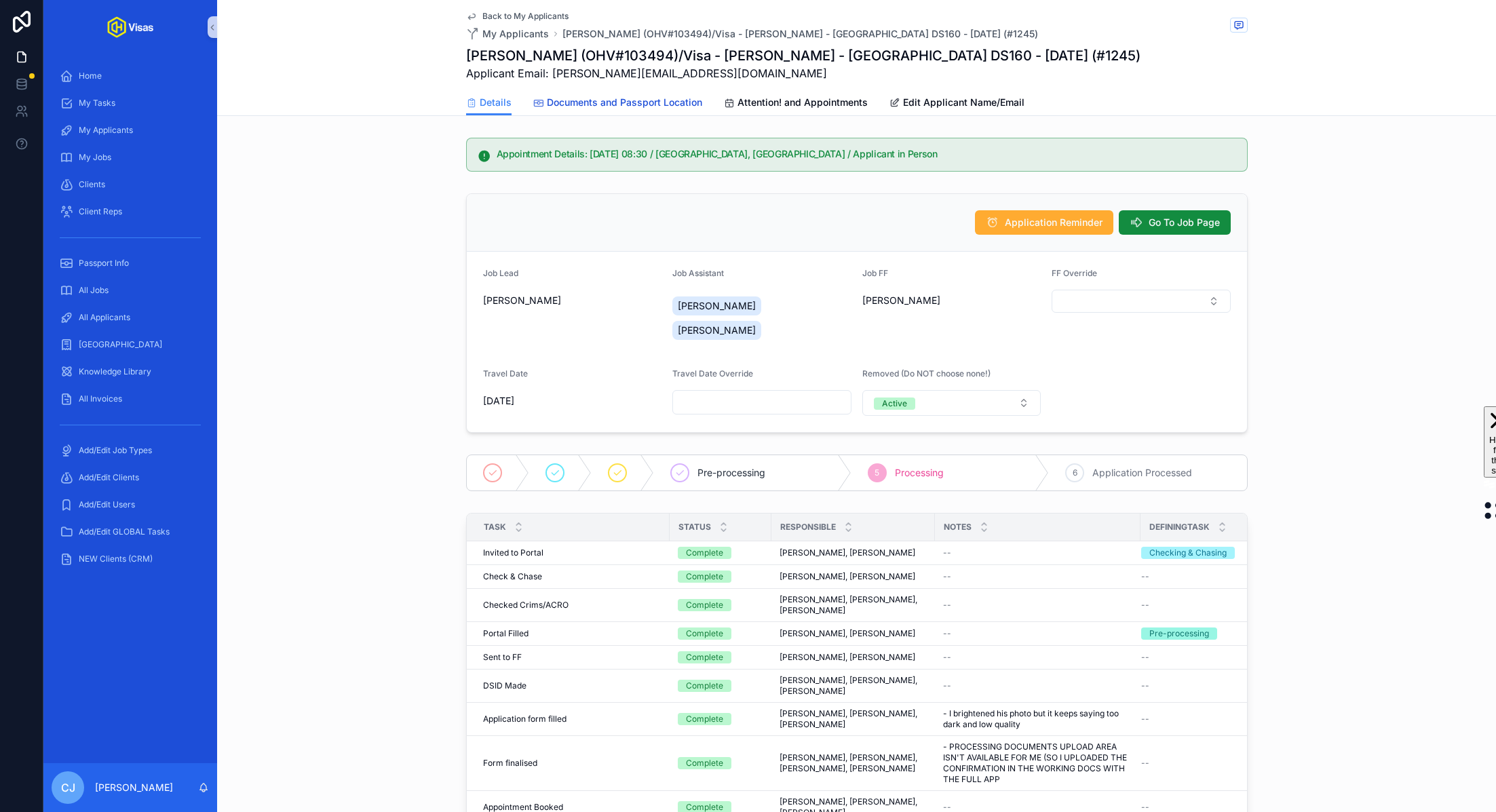
click at [596, 99] on span "Documents and Passport Location" at bounding box center [624, 102] width 156 height 14
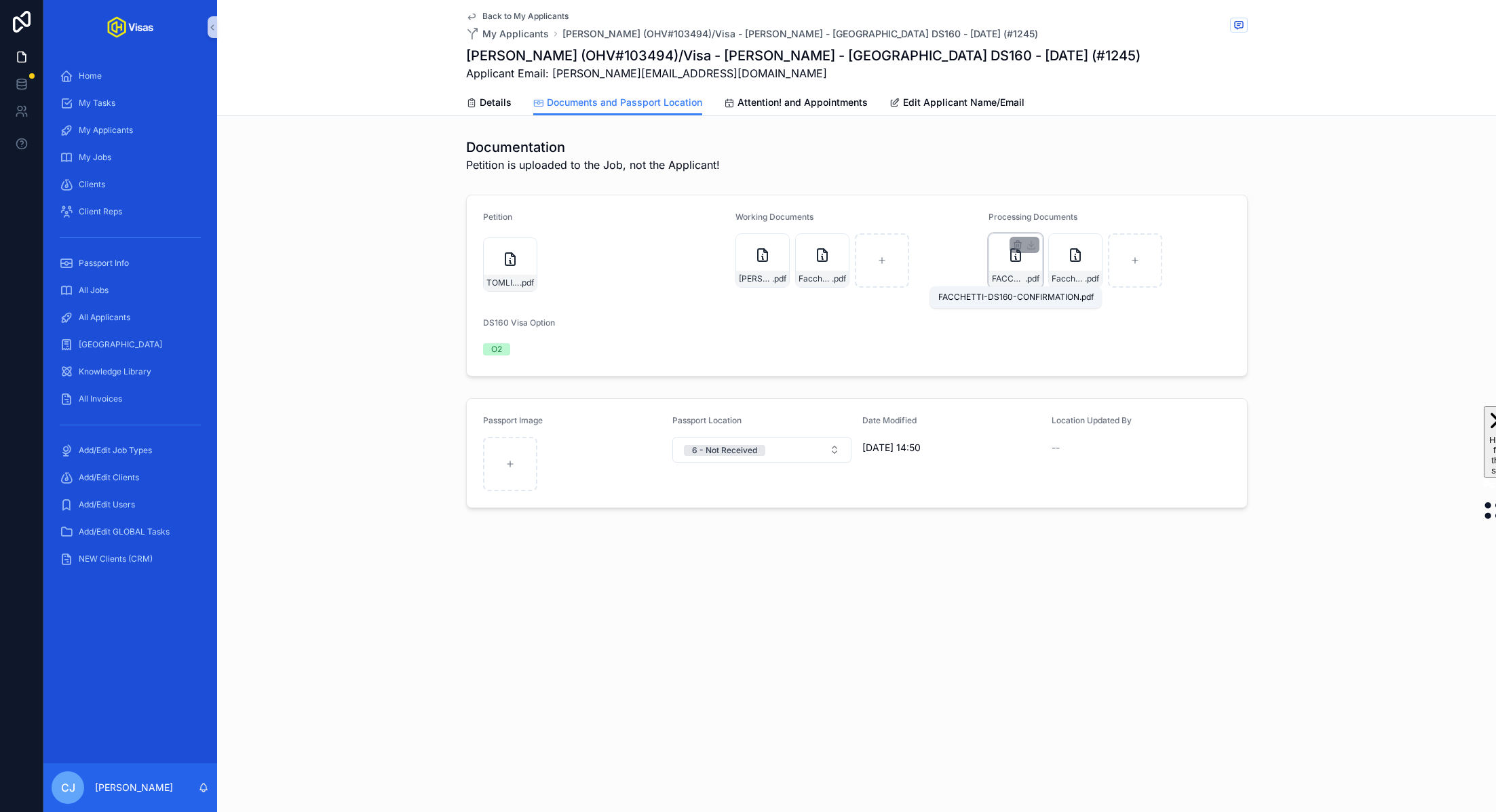
click at [1016, 280] on span "FACCHETTI-DS160-CONFIRMATION" at bounding box center [1008, 278] width 33 height 11
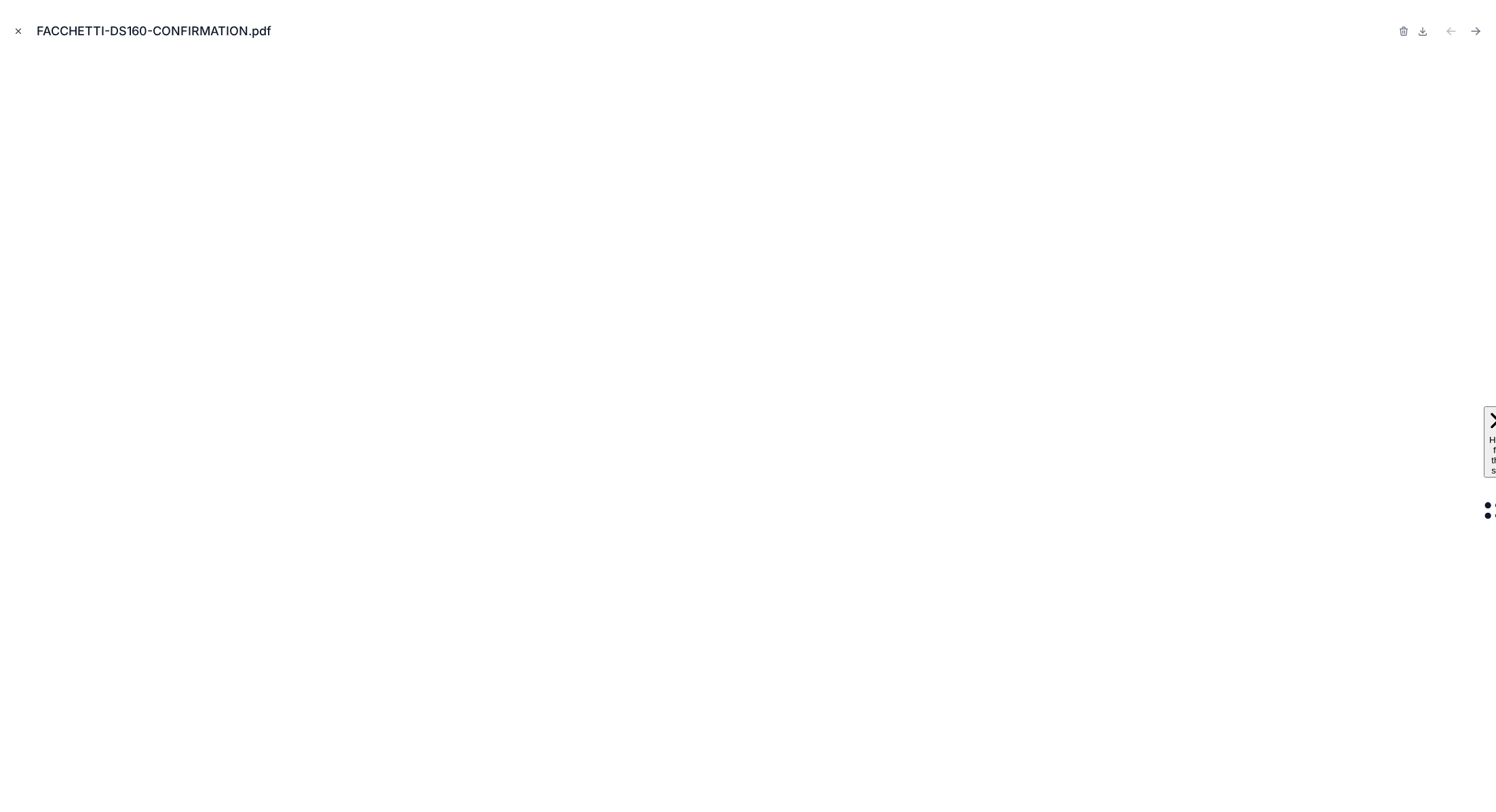
click at [15, 30] on icon "Close modal" at bounding box center [19, 31] width 10 height 10
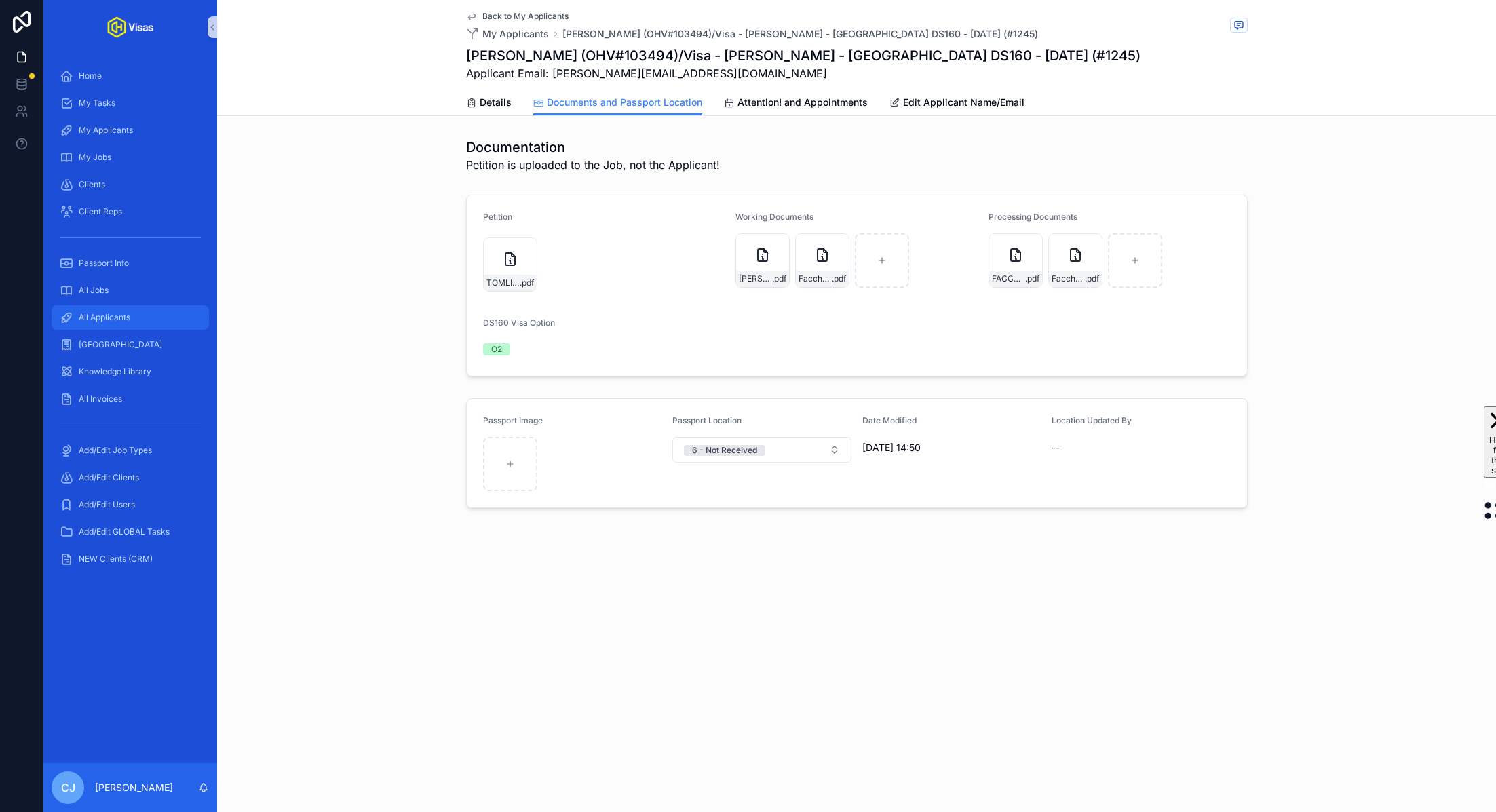
click at [123, 316] on span "All Applicants" at bounding box center [104, 317] width 51 height 11
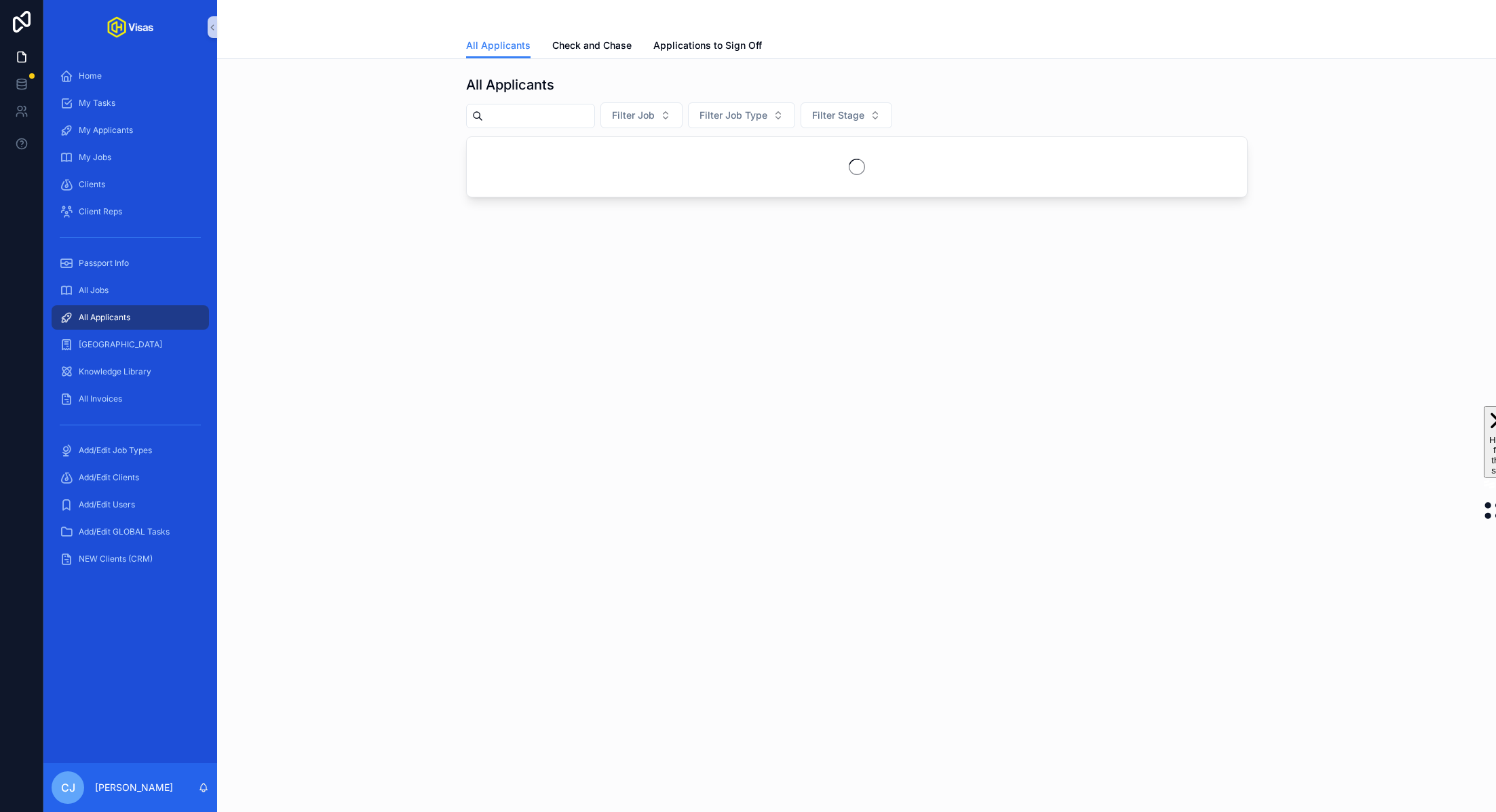
click at [496, 121] on input "scrollable content" at bounding box center [538, 116] width 111 height 19
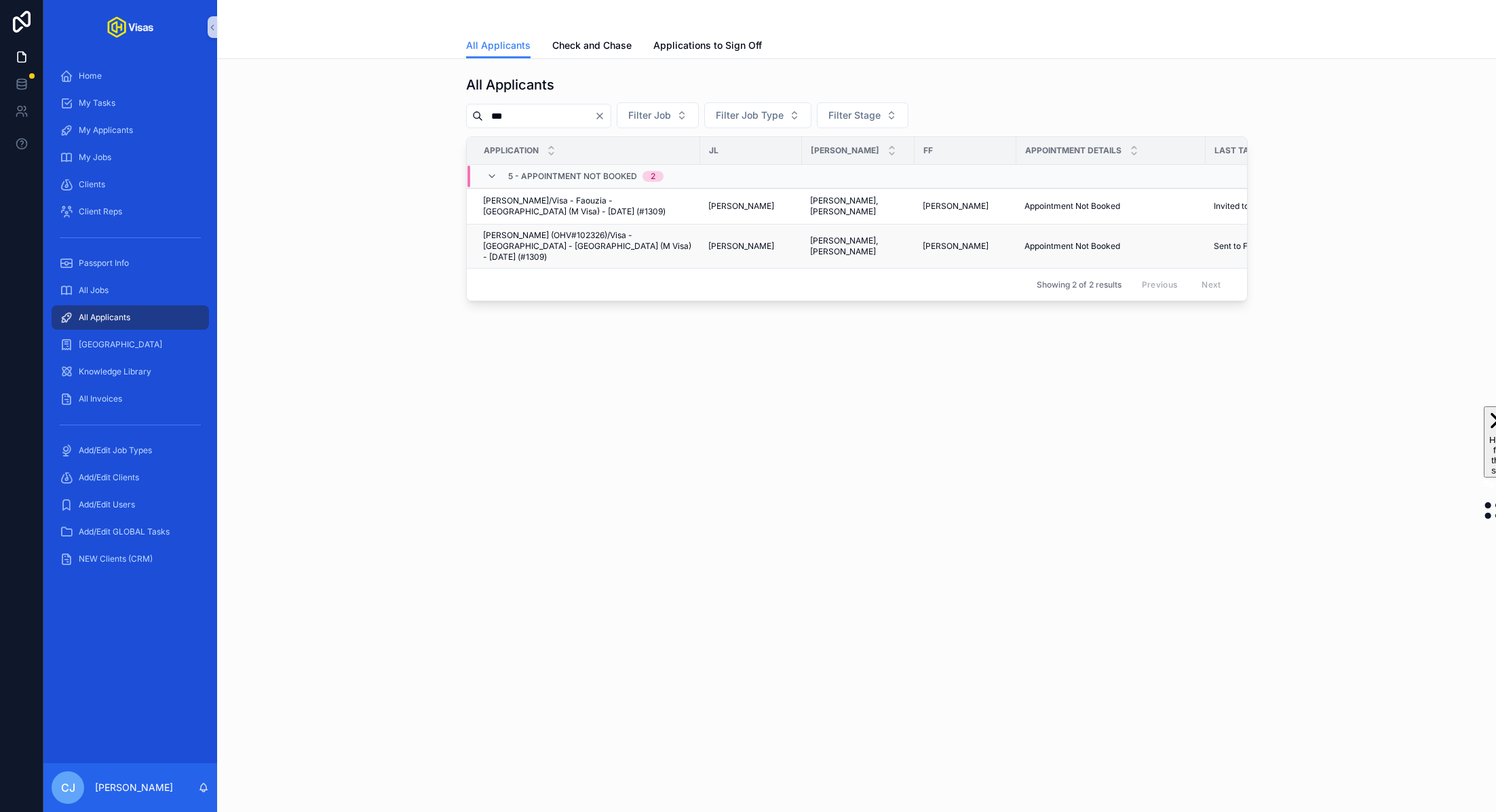
type input "***"
click at [550, 240] on span "[PERSON_NAME] (OHV#102326)/Visa - [GEOGRAPHIC_DATA] - [GEOGRAPHIC_DATA] (M Visa…" at bounding box center [587, 246] width 209 height 33
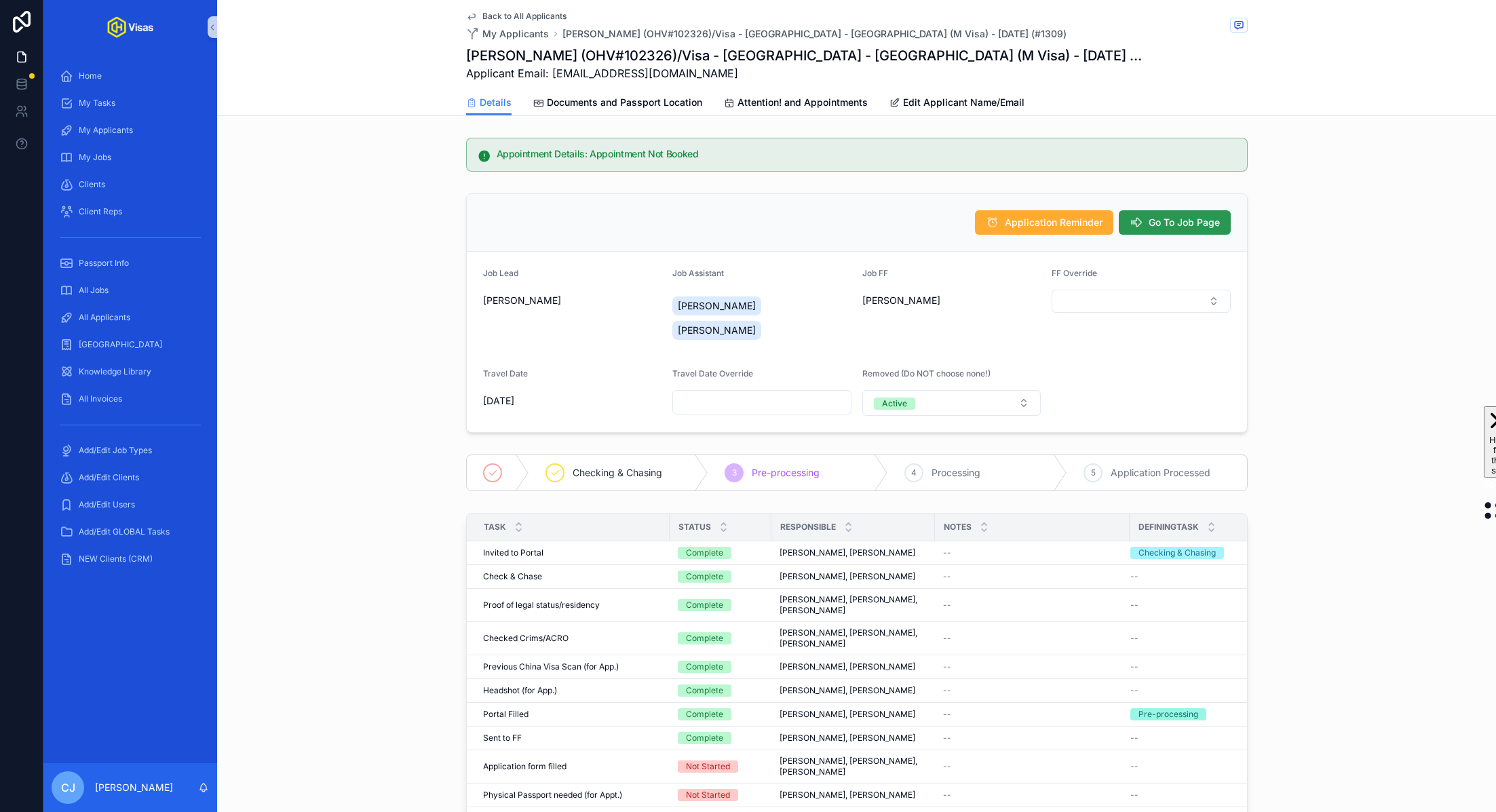
click at [1185, 219] on span "Go To Job Page" at bounding box center [1184, 223] width 71 height 14
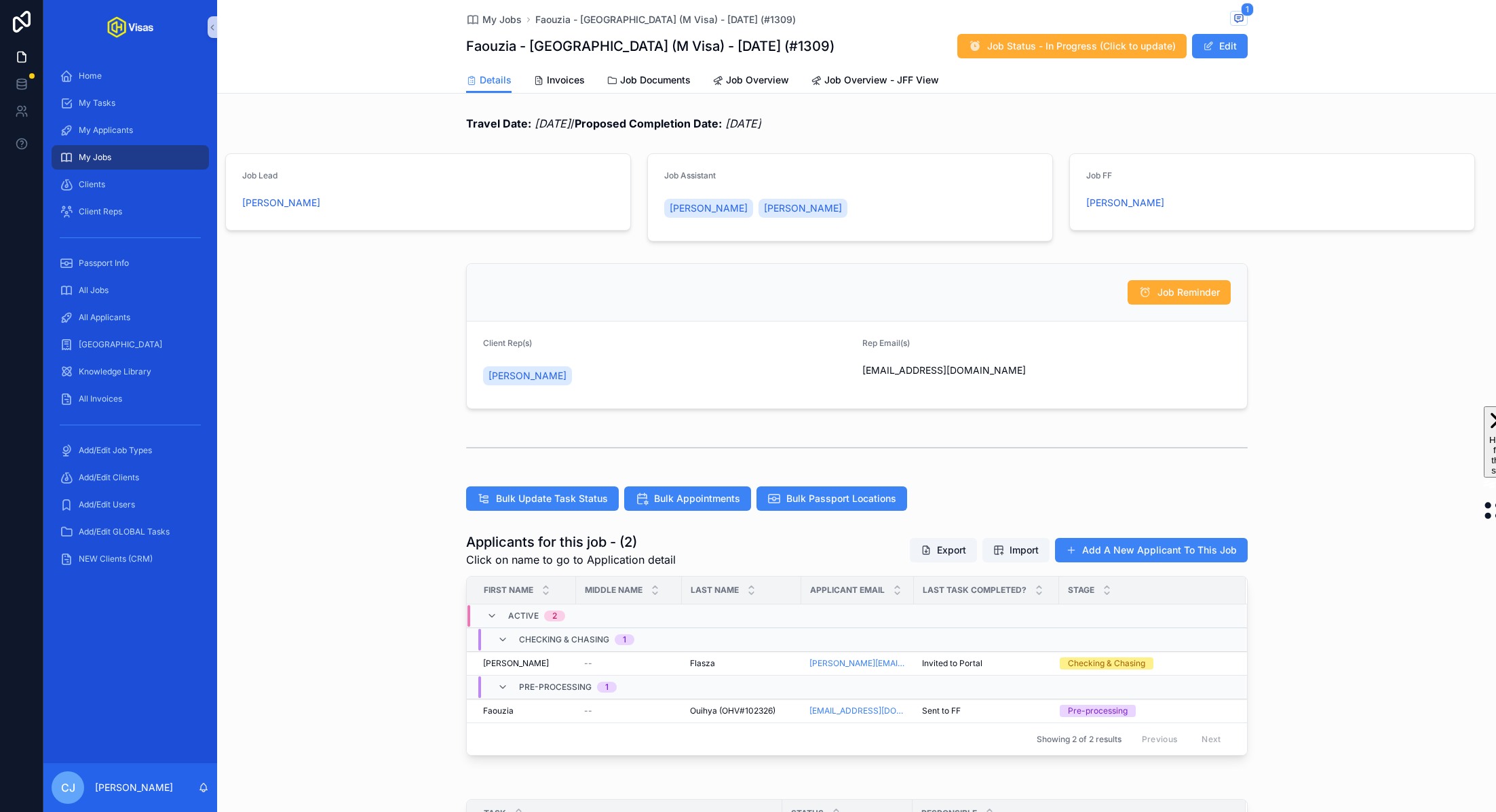
scroll to position [202, 0]
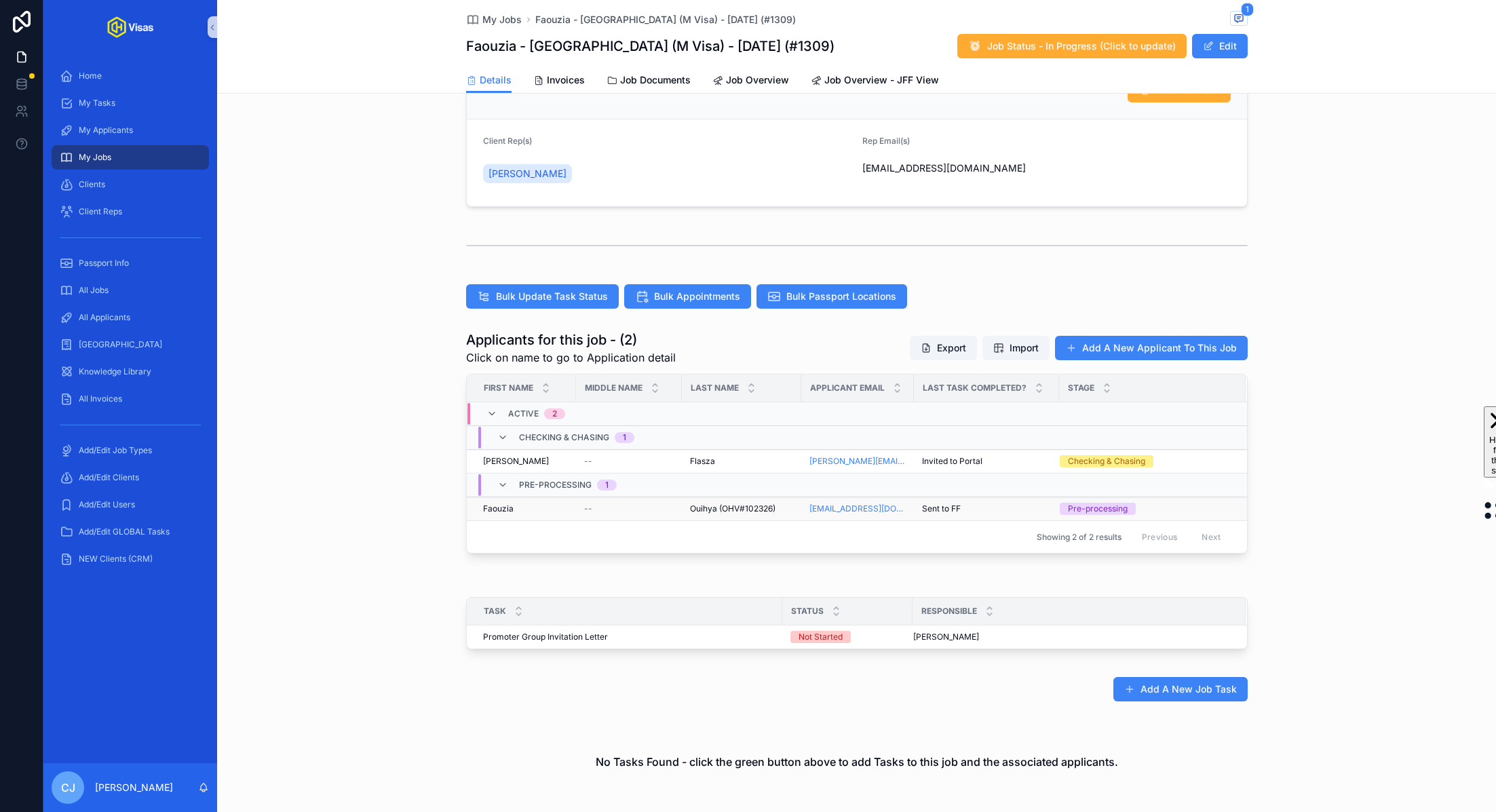
click at [721, 511] on td "Ouihya (OHV#102326) [GEOGRAPHIC_DATA] (OHV#102326)" at bounding box center [741, 509] width 119 height 24
click at [712, 499] on td "Ouihya (OHV#102326) [GEOGRAPHIC_DATA] (OHV#102326)" at bounding box center [741, 509] width 119 height 24
click at [737, 508] on span "Ouihya (OHV#102326)" at bounding box center [732, 508] width 86 height 11
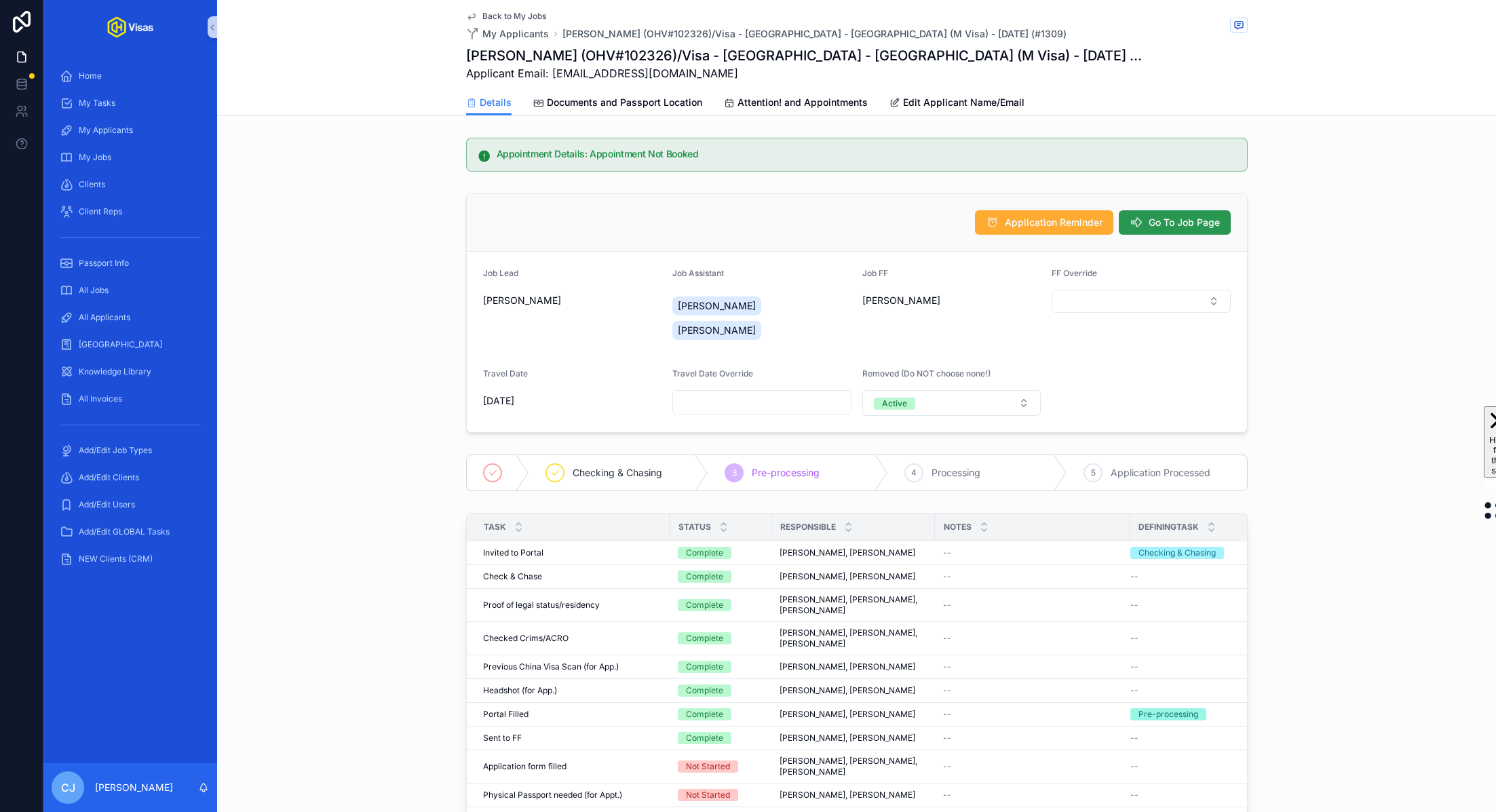
click at [1176, 216] on span "Go To Job Page" at bounding box center [1184, 223] width 71 height 14
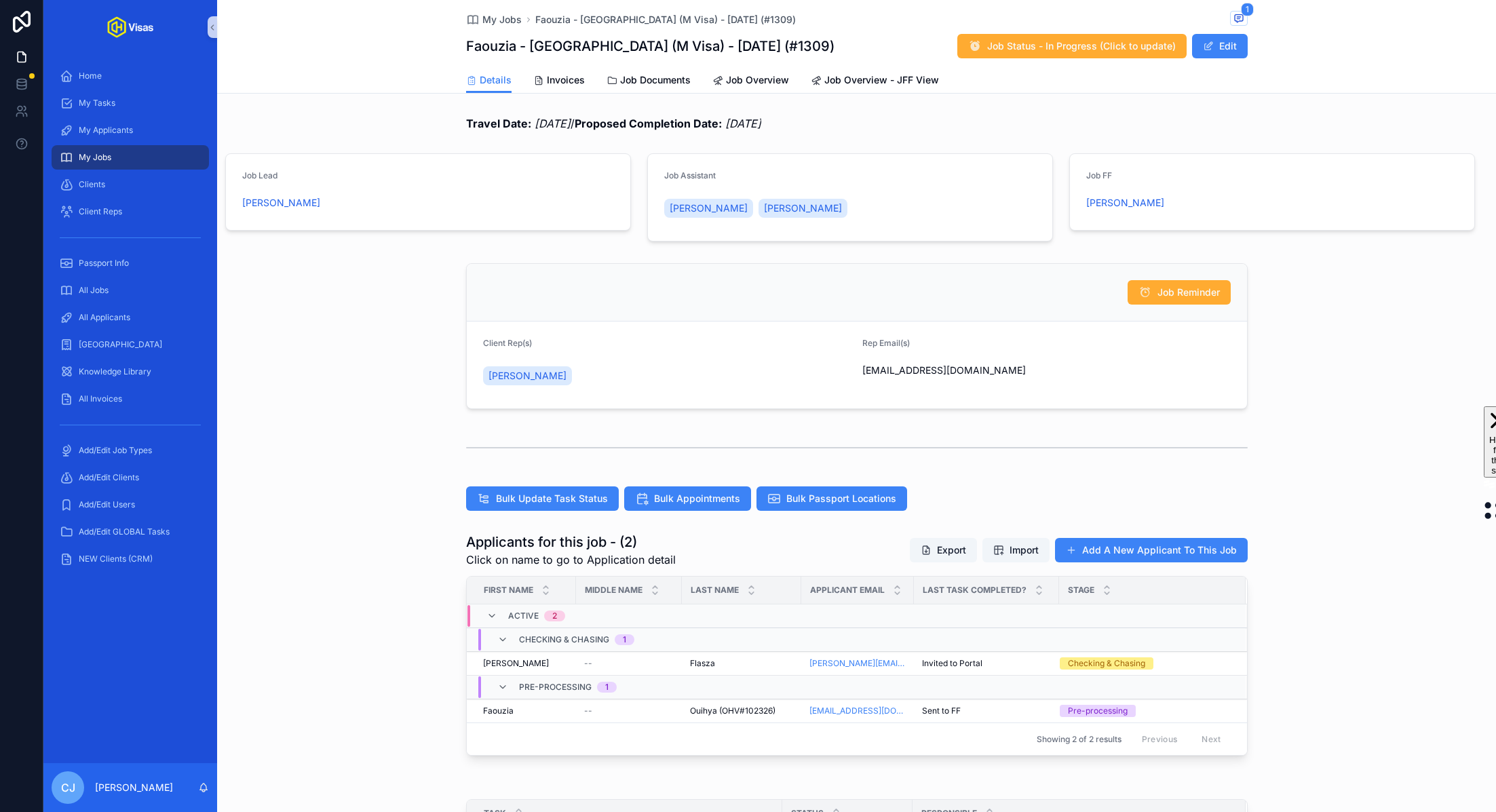
click at [1238, 10] on div "My Jobs Faouzia - [GEOGRAPHIC_DATA] (M Visa) - [DATE] (#1309) 1 Faouzia - [GEOG…" at bounding box center [857, 33] width 782 height 67
click at [1238, 20] on icon "scrollable content" at bounding box center [1238, 18] width 8 height 7
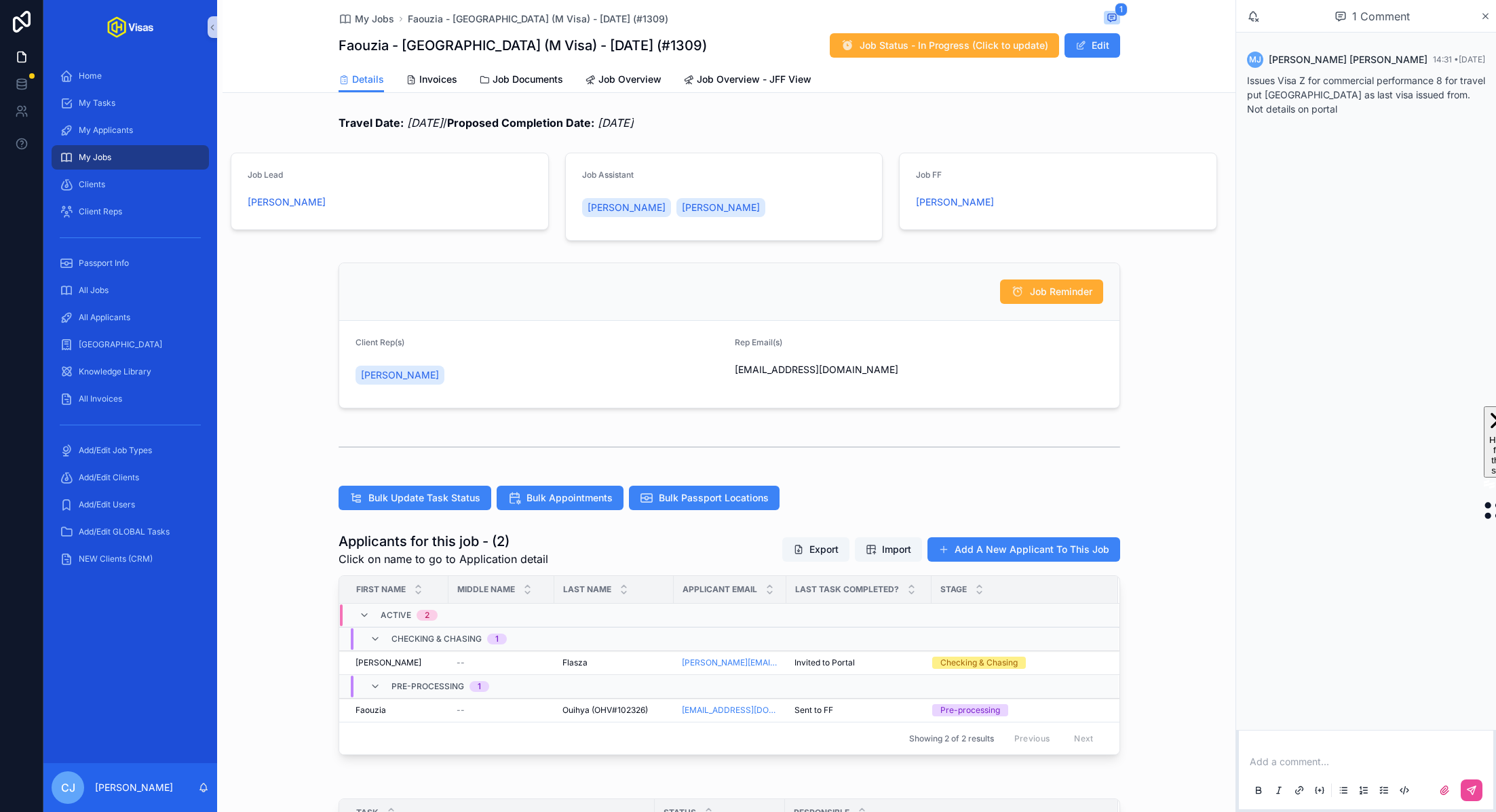
click at [1332, 113] on p "Issues Visa Z for commercial performance 8 for travel put [GEOGRAPHIC_DATA] as …" at bounding box center [1366, 95] width 238 height 42
drag, startPoint x: 1332, startPoint y: 107, endPoint x: 1246, endPoint y: 84, distance: 89.0
click at [1246, 84] on div "[PERSON_NAME] 14:31 • [DATE] Issues Visa Z for commercial performance 8 for tra…" at bounding box center [1366, 87] width 254 height 89
click at [1274, 165] on div "[PERSON_NAME] 14:31 • [DATE] Issues Visa Z for commercial performance 8 for tra…" at bounding box center [1366, 381] width 260 height 697
drag, startPoint x: 1330, startPoint y: 111, endPoint x: 1243, endPoint y: 86, distance: 90.5
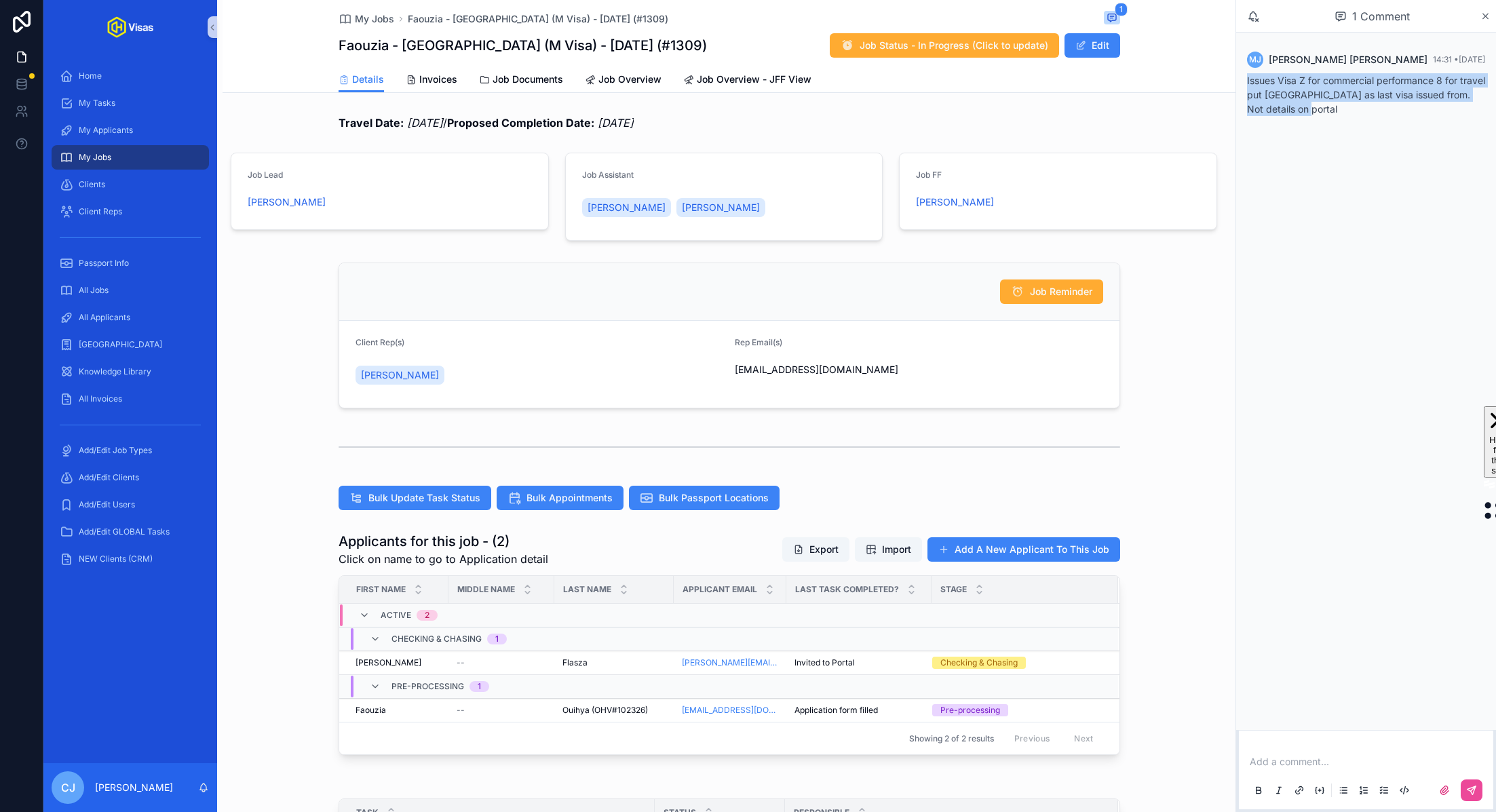
click at [1243, 86] on div "[PERSON_NAME] 14:31 • [DATE] Issues Visa Z for commercial performance 8 for tra…" at bounding box center [1366, 87] width 254 height 89
copy p "Issues Visa Z for commercial performance 8 for travel put [GEOGRAPHIC_DATA] as …"
click at [617, 711] on span "Ouihya (OHV#102326)" at bounding box center [605, 710] width 86 height 11
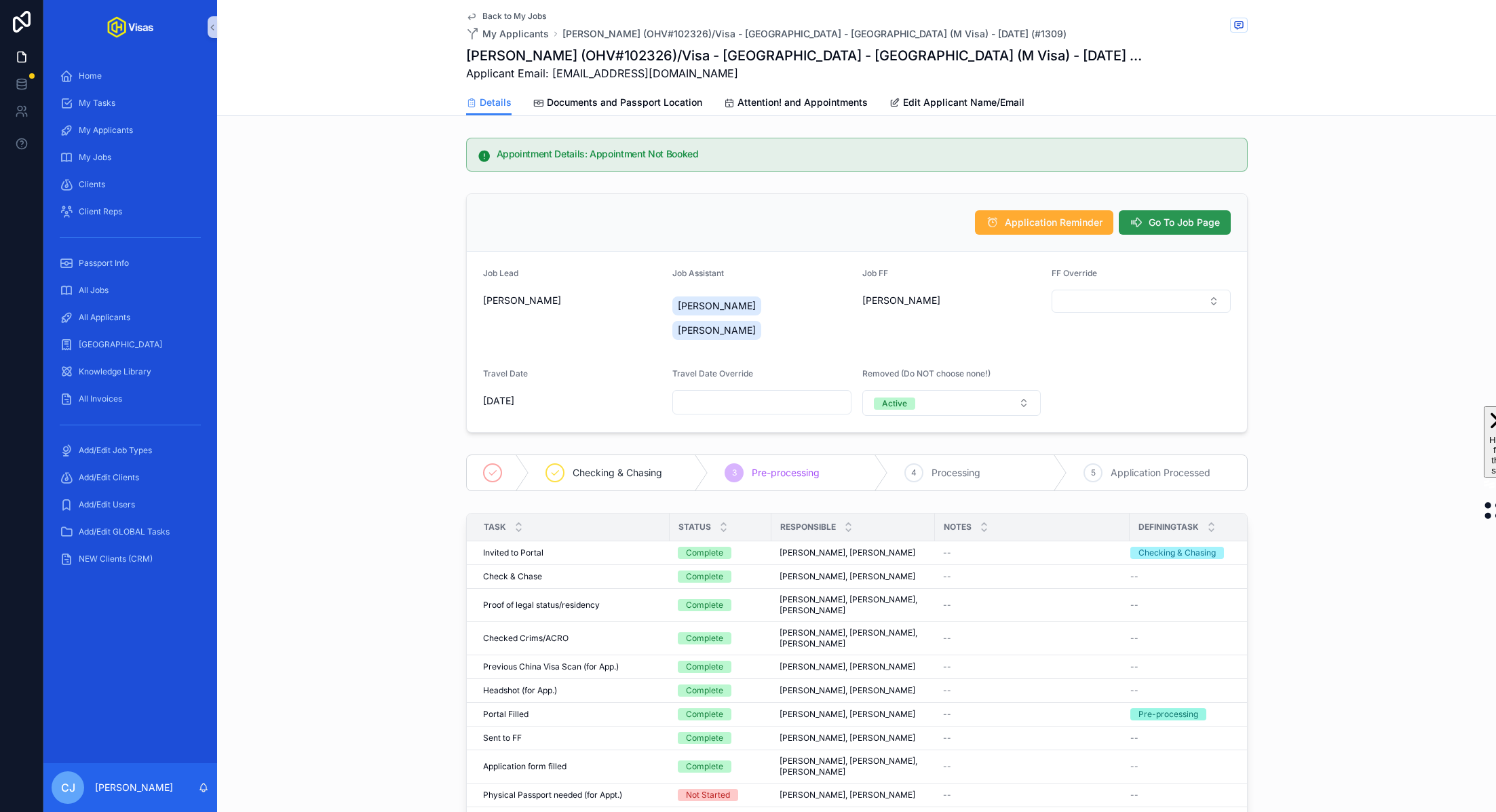
click at [1203, 218] on span "Go To Job Page" at bounding box center [1184, 223] width 71 height 14
